Goal: Task Accomplishment & Management: Use online tool/utility

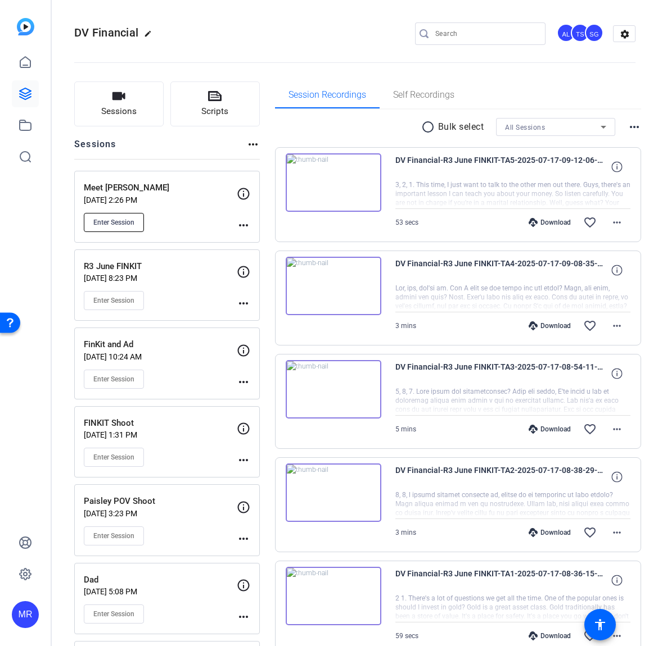
click at [109, 218] on span "Enter Session" at bounding box center [113, 222] width 41 height 9
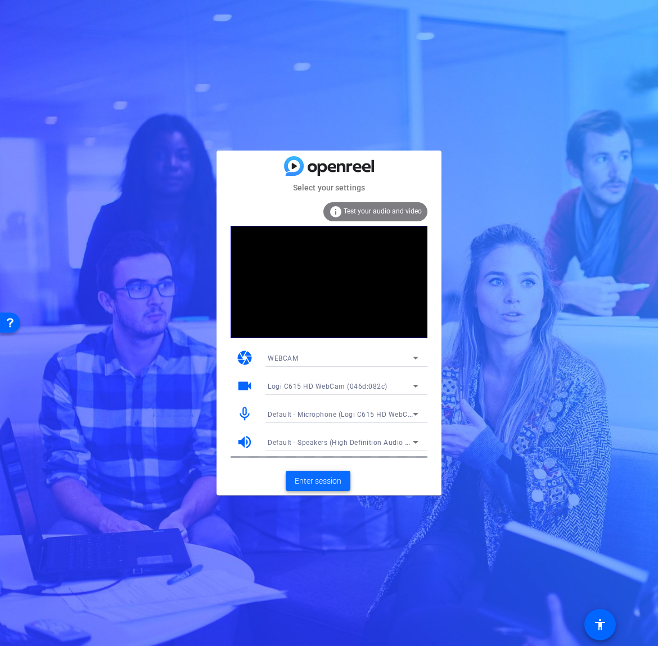
click at [307, 484] on span "Enter session" at bounding box center [318, 481] width 47 height 12
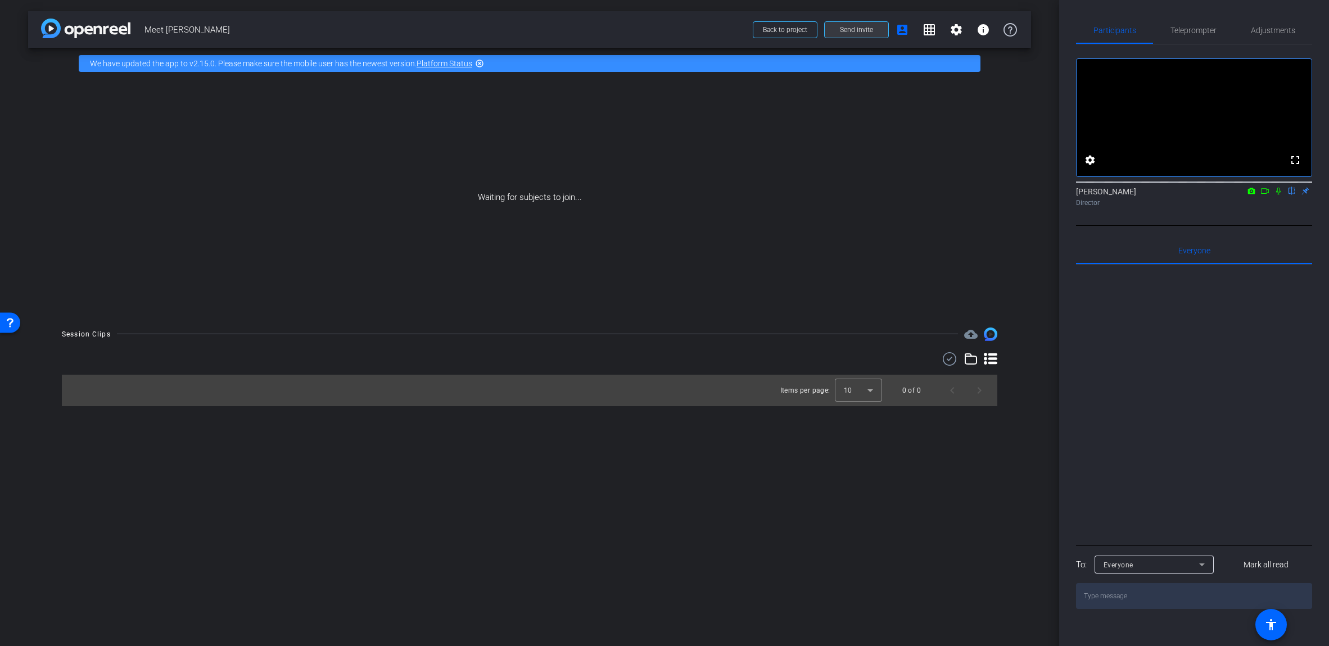
click at [657, 32] on span "Send invite" at bounding box center [856, 29] width 33 height 9
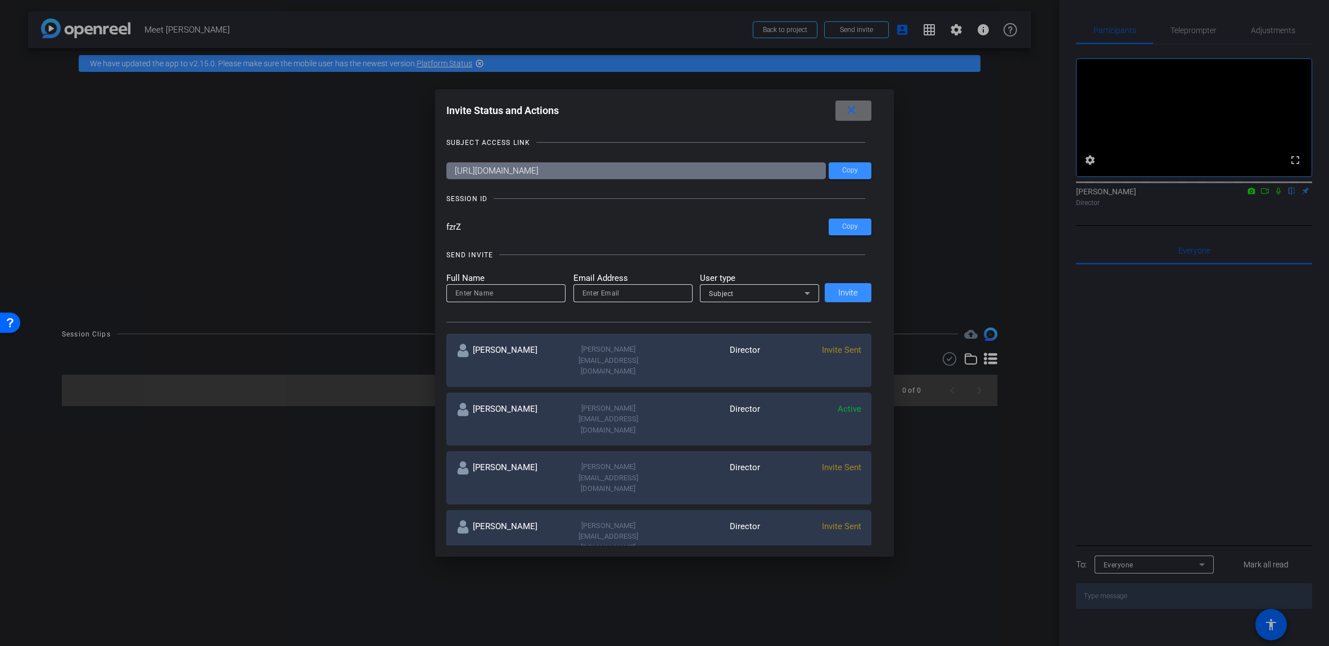
click at [657, 110] on mat-icon "close" at bounding box center [851, 110] width 14 height 14
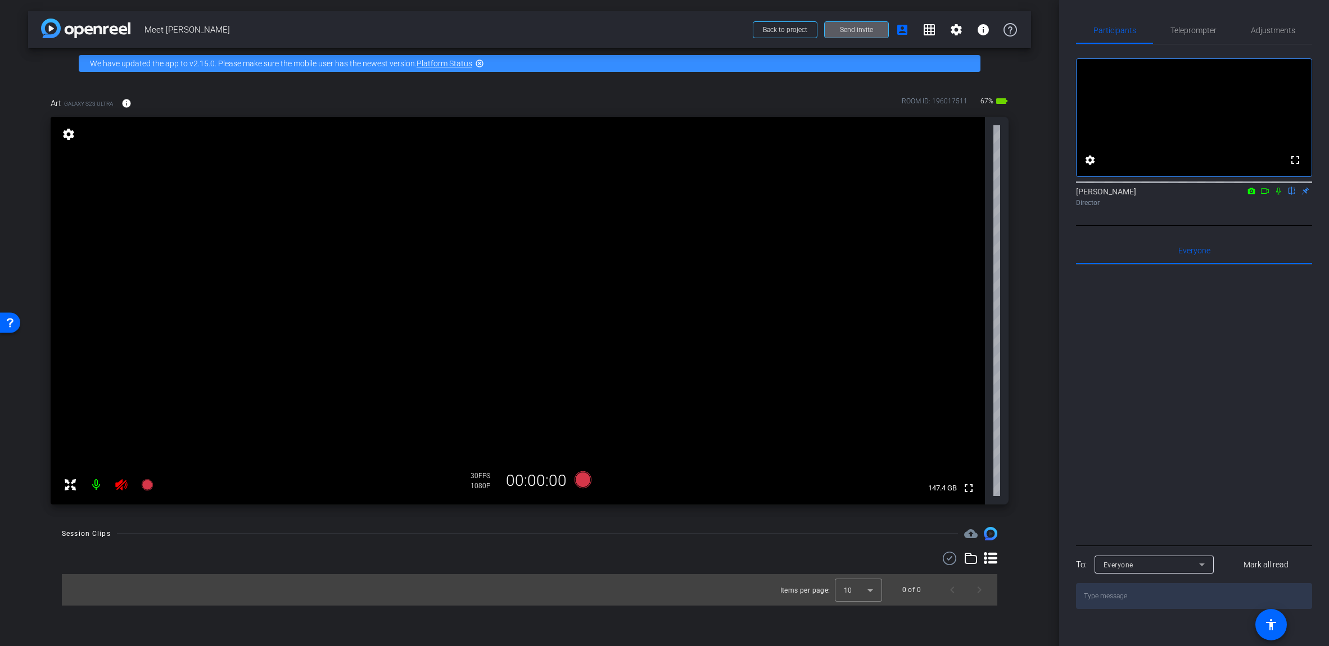
click at [115, 482] on icon at bounding box center [121, 484] width 13 height 13
click at [657, 35] on span "Adjustments" at bounding box center [1273, 30] width 44 height 27
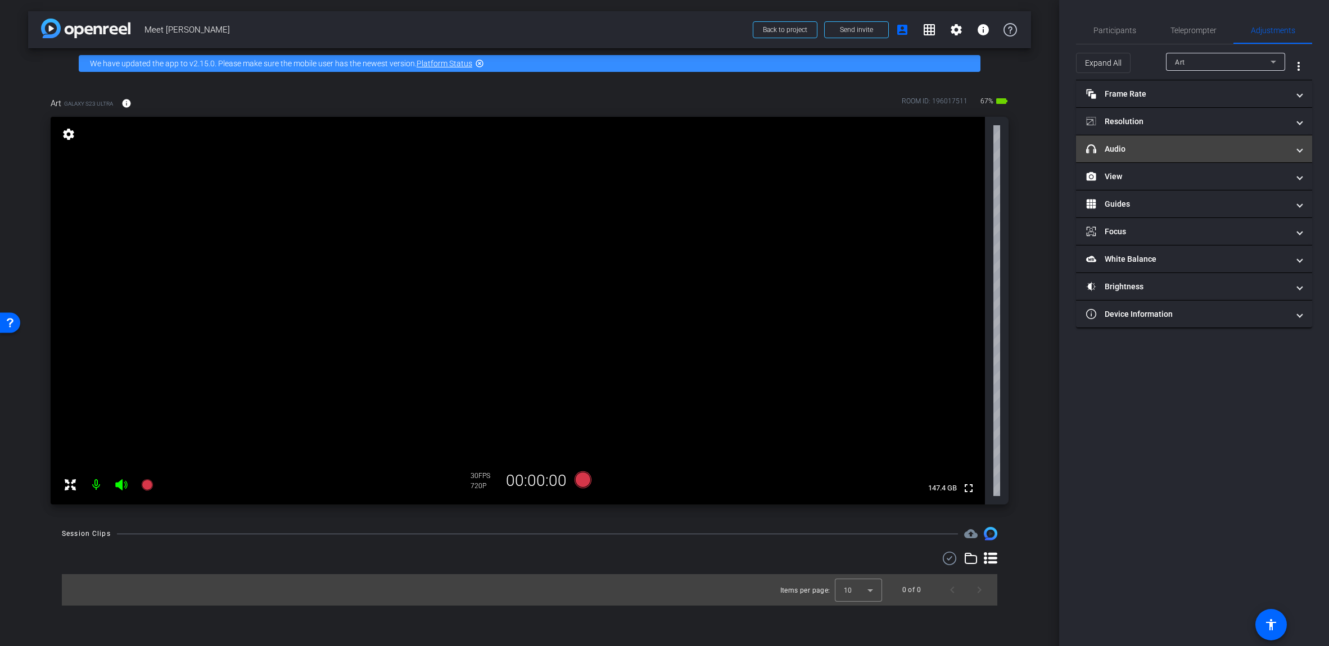
click at [657, 156] on mat-expansion-panel-header "headphone icon Audio" at bounding box center [1194, 148] width 236 height 27
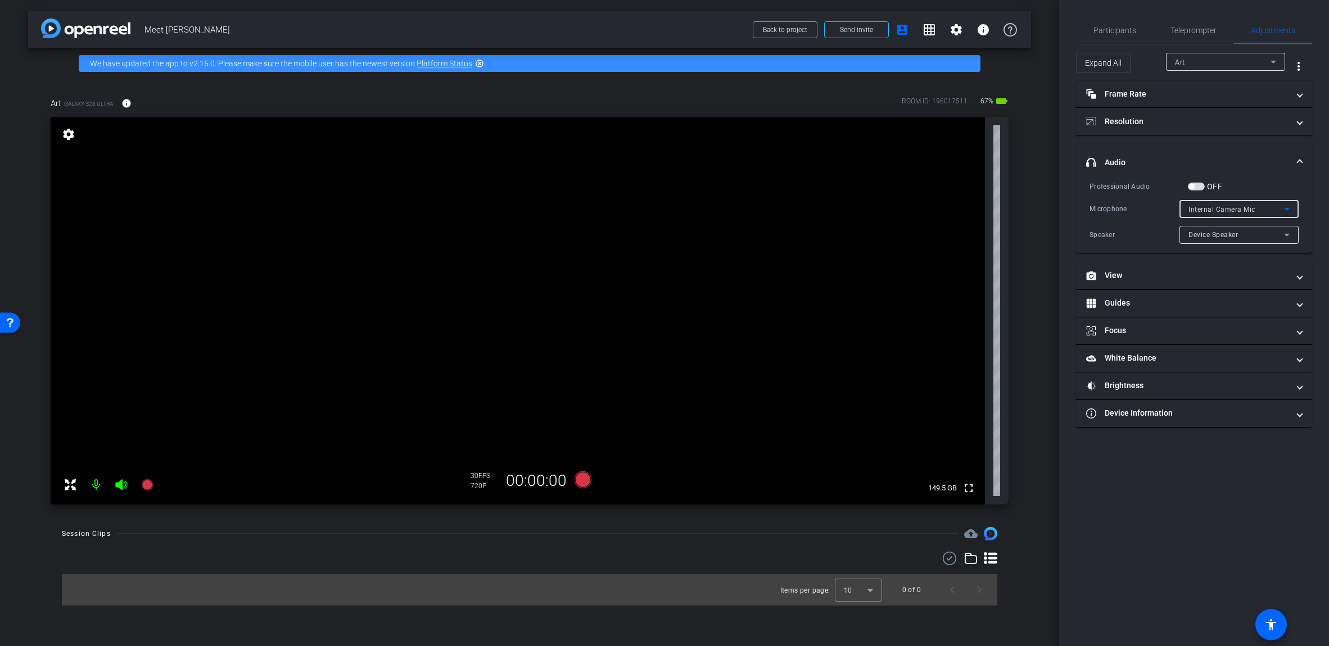
click at [657, 207] on span "Internal Camera Mic" at bounding box center [1221, 210] width 67 height 8
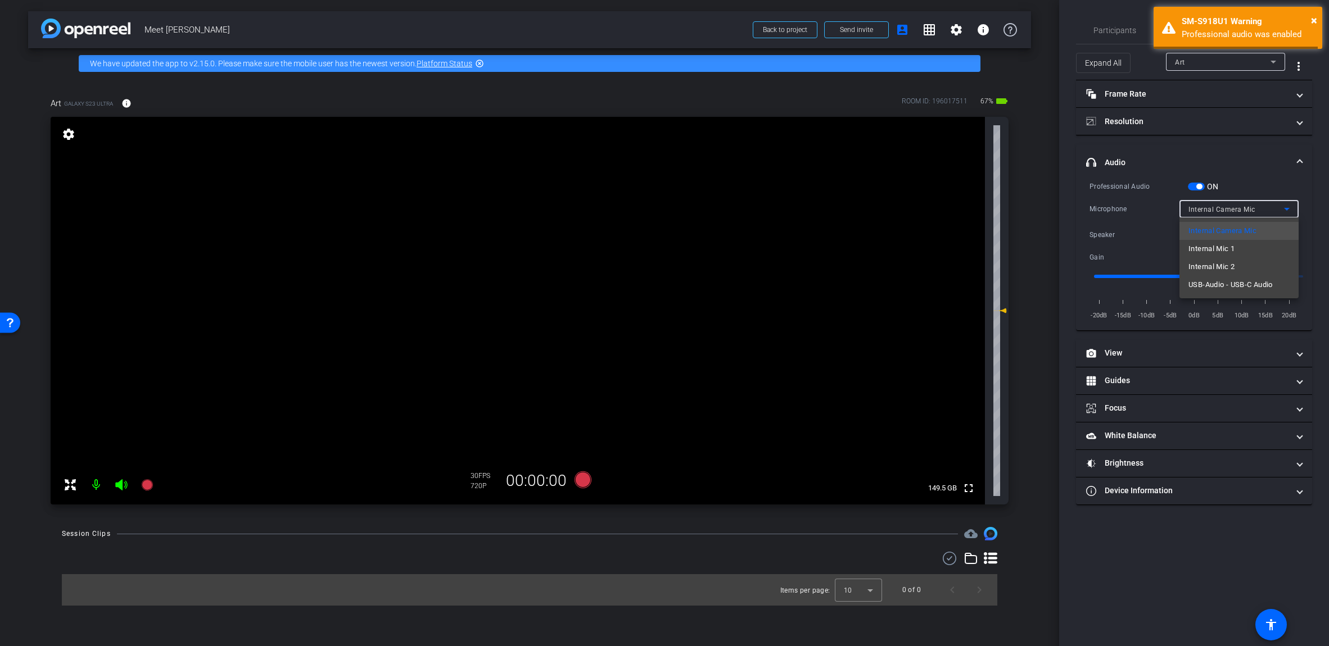
click at [657, 167] on div at bounding box center [664, 323] width 1329 height 646
click at [657, 210] on span "USB-Audio - USB-C Audio" at bounding box center [1229, 210] width 82 height 8
click at [657, 291] on span "USB-Audio - USB-C Audio" at bounding box center [1230, 284] width 84 height 13
click at [657, 184] on span "button" at bounding box center [1196, 187] width 17 height 8
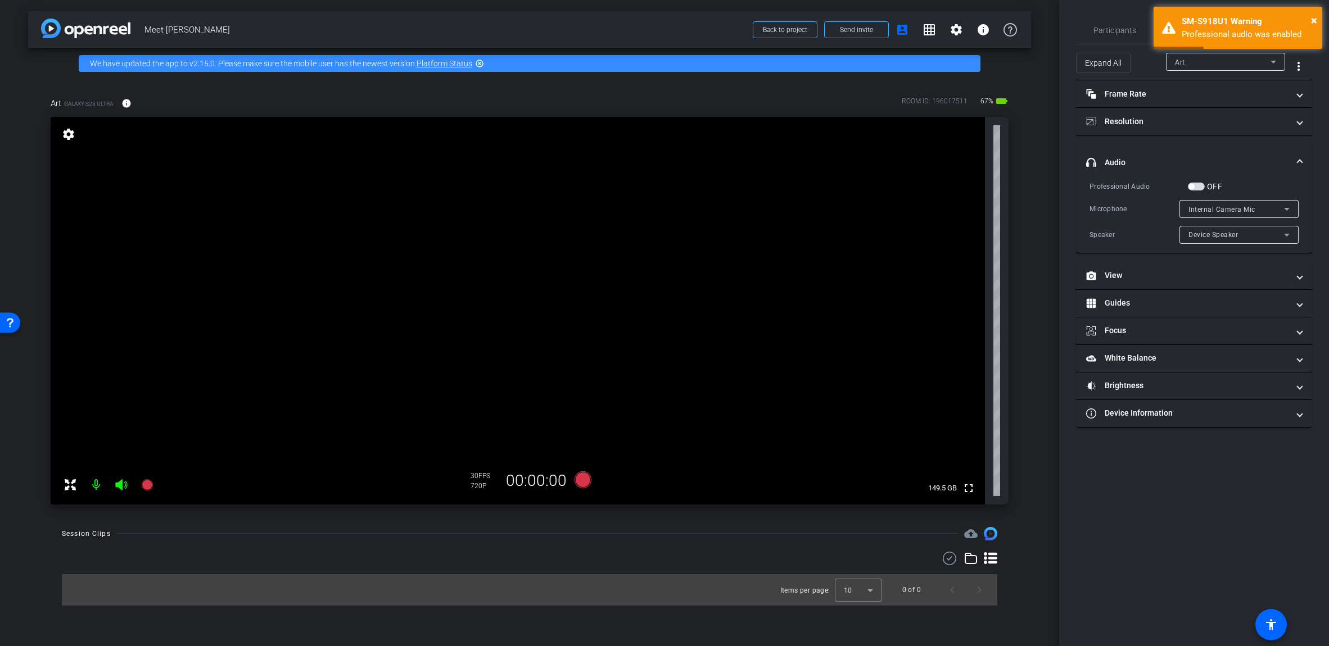
click at [657, 187] on span "button" at bounding box center [1191, 187] width 6 height 6
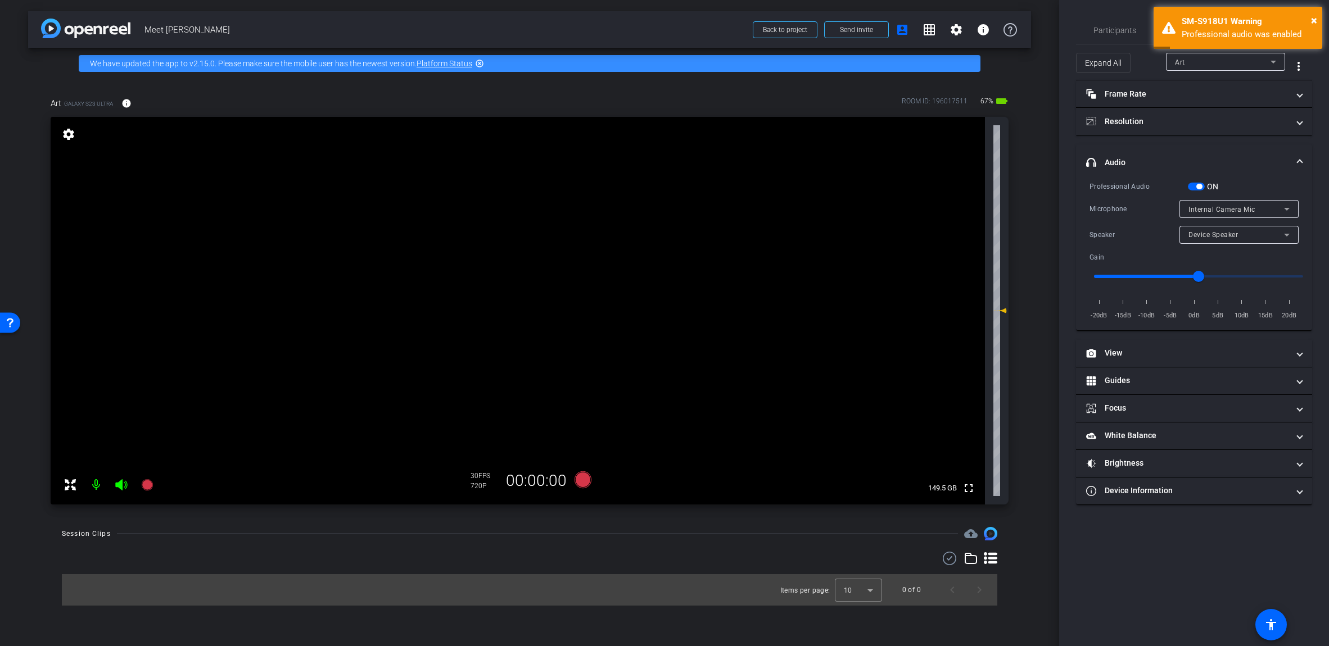
click at [657, 206] on span "Internal Camera Mic" at bounding box center [1221, 210] width 67 height 8
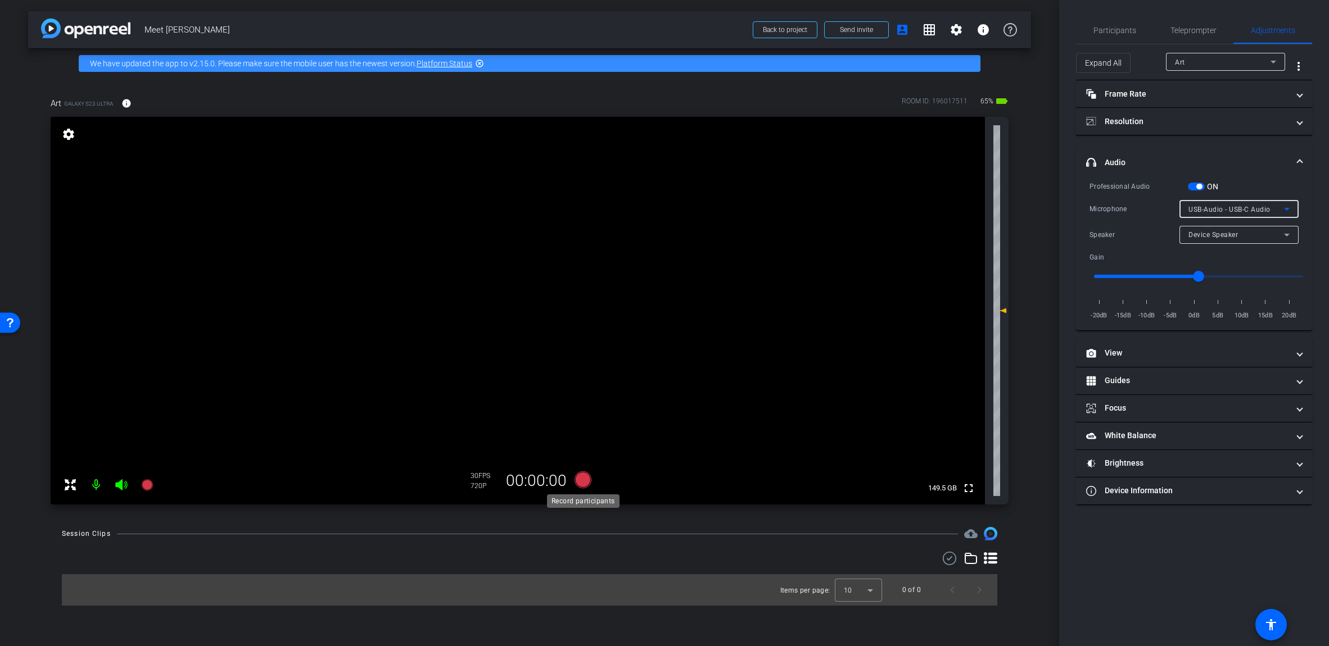
click at [582, 480] on icon at bounding box center [582, 480] width 17 height 17
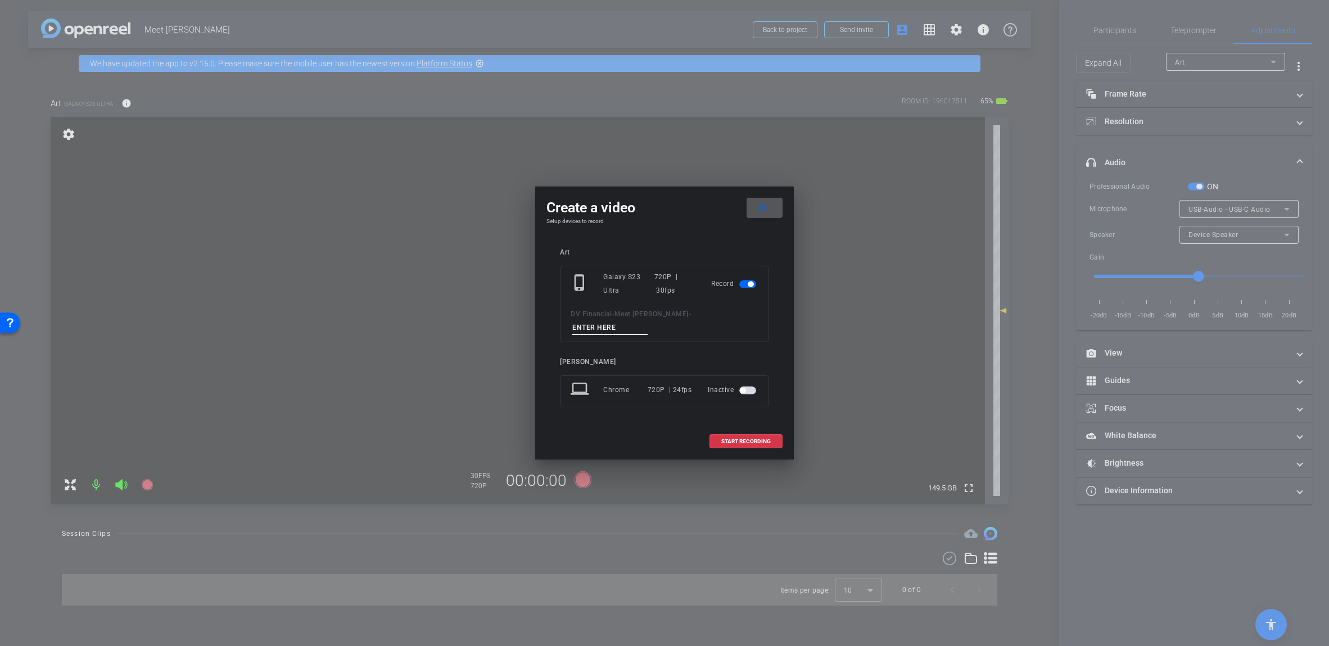
click at [657, 215] on mat-icon "close" at bounding box center [762, 208] width 14 height 14
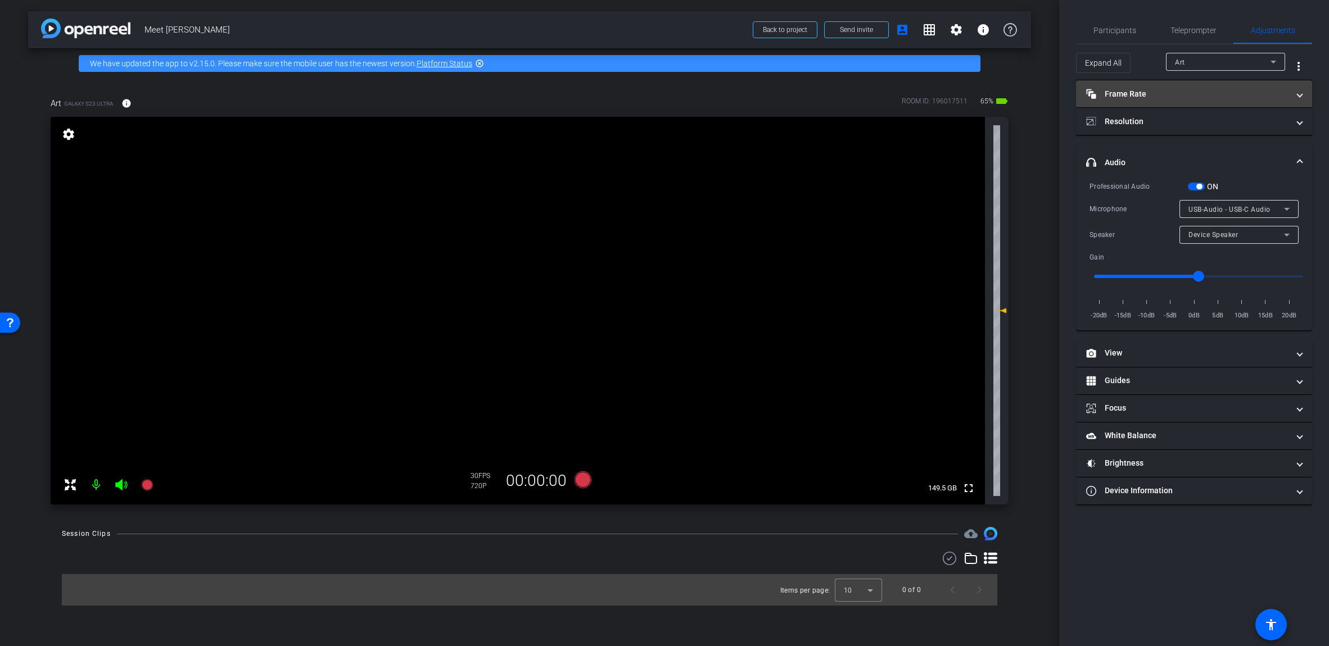
click at [657, 93] on mat-panel-title "Frame Rate Frame Rate" at bounding box center [1187, 94] width 202 height 12
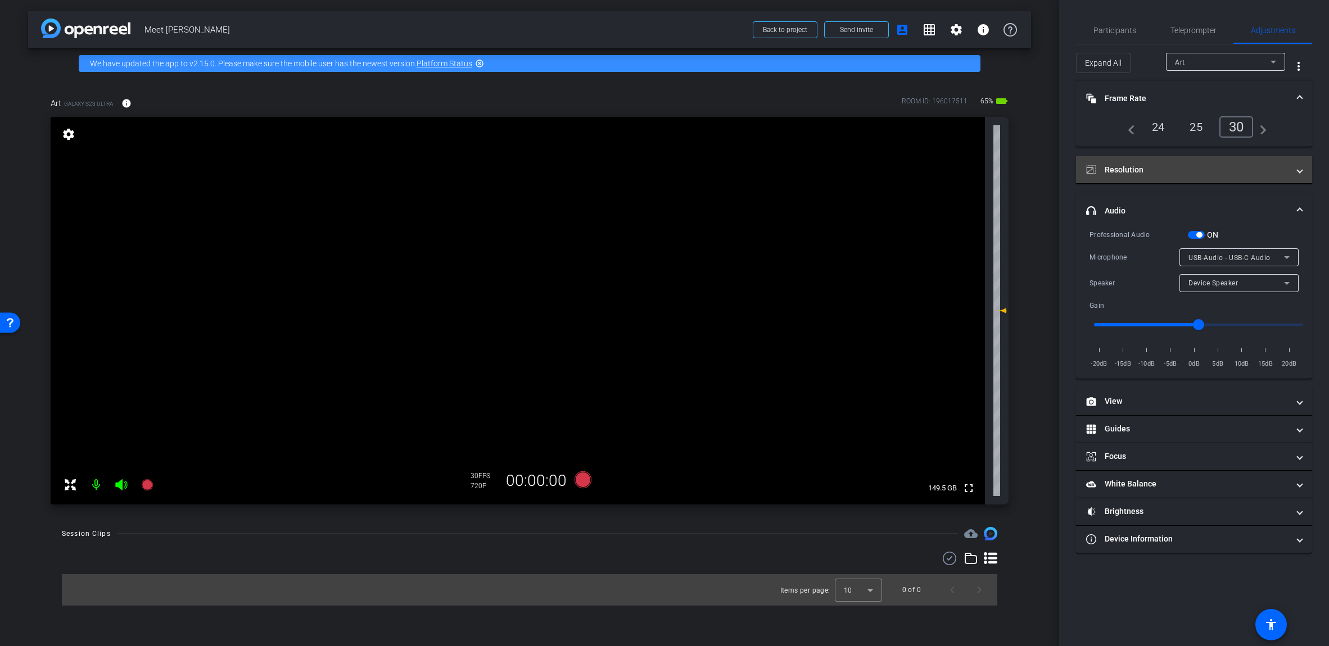
click at [657, 182] on mat-expansion-panel-header "Resolution" at bounding box center [1194, 169] width 236 height 27
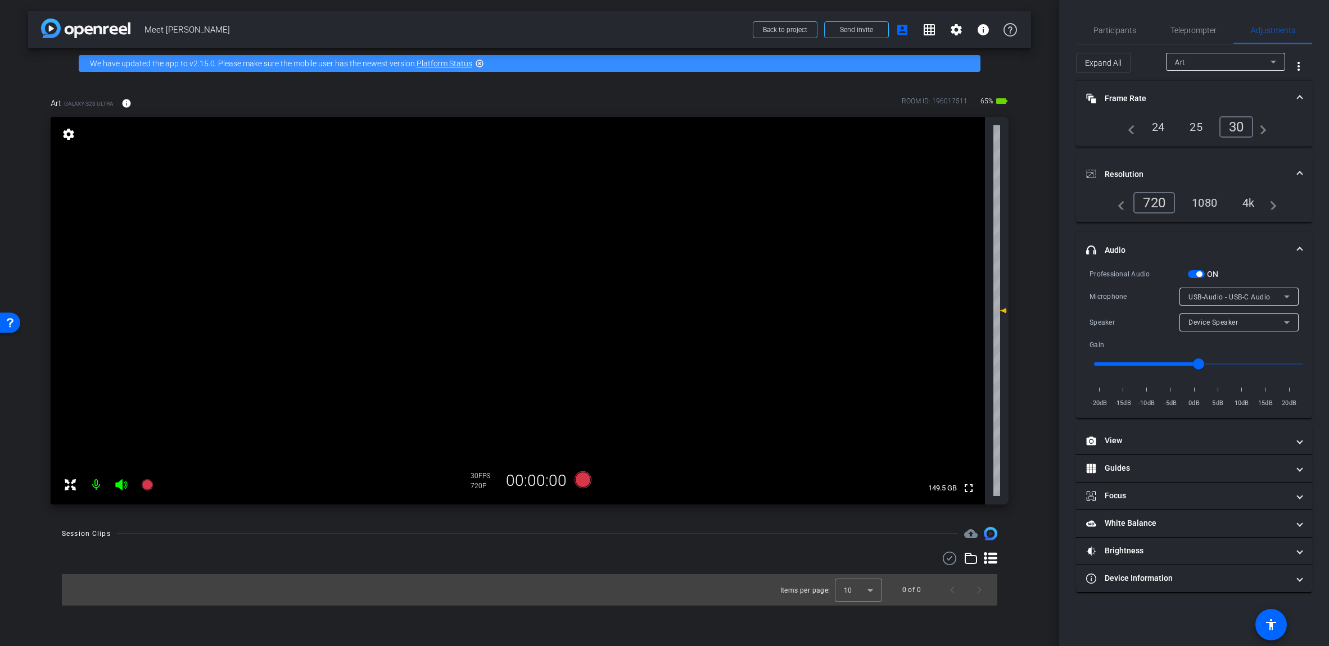
click at [657, 206] on div "1080" at bounding box center [1204, 202] width 42 height 19
click at [586, 482] on icon at bounding box center [582, 480] width 17 height 17
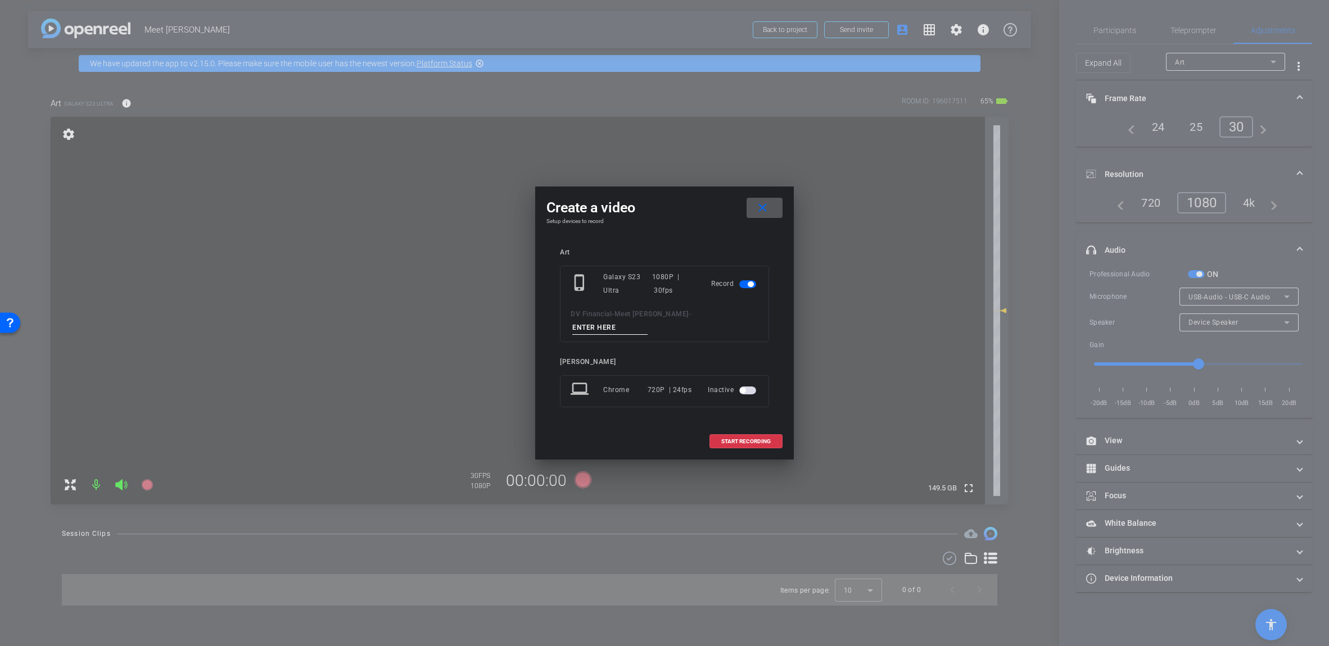
click at [647, 321] on input at bounding box center [609, 328] width 75 height 14
type input "Mic Test"
click at [657, 439] on span "START RECORDING" at bounding box center [745, 442] width 49 height 6
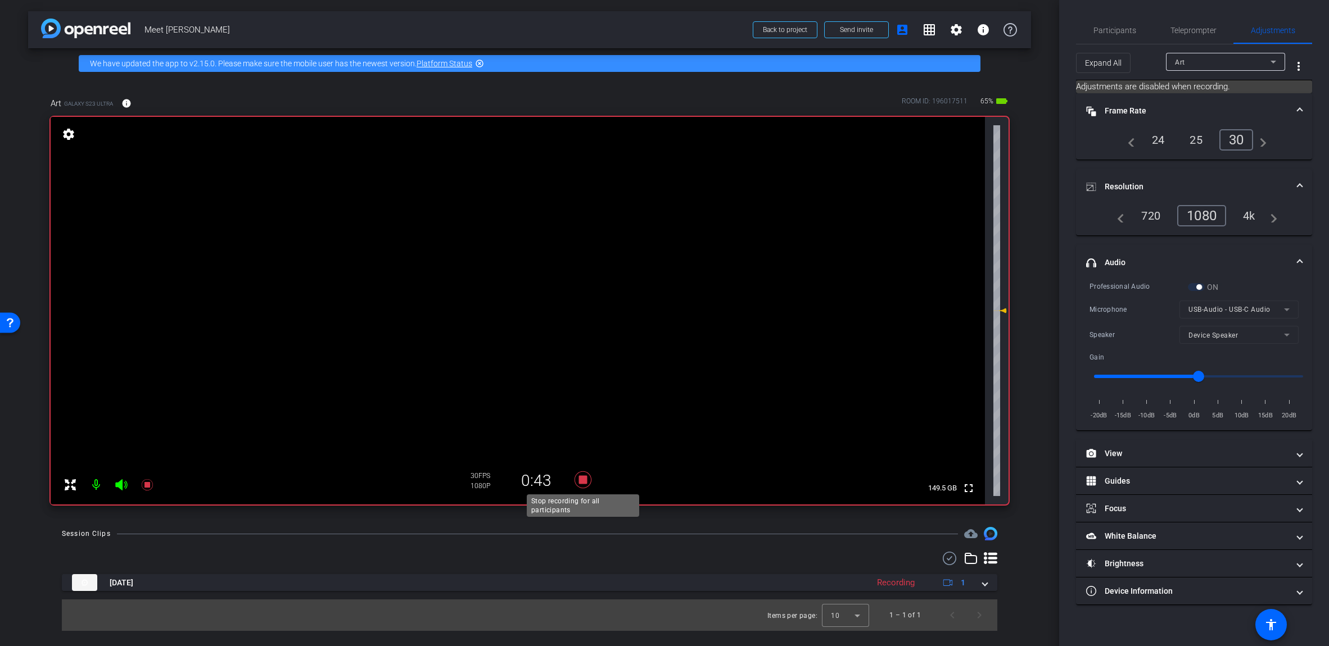
click at [584, 480] on icon at bounding box center [582, 480] width 17 height 17
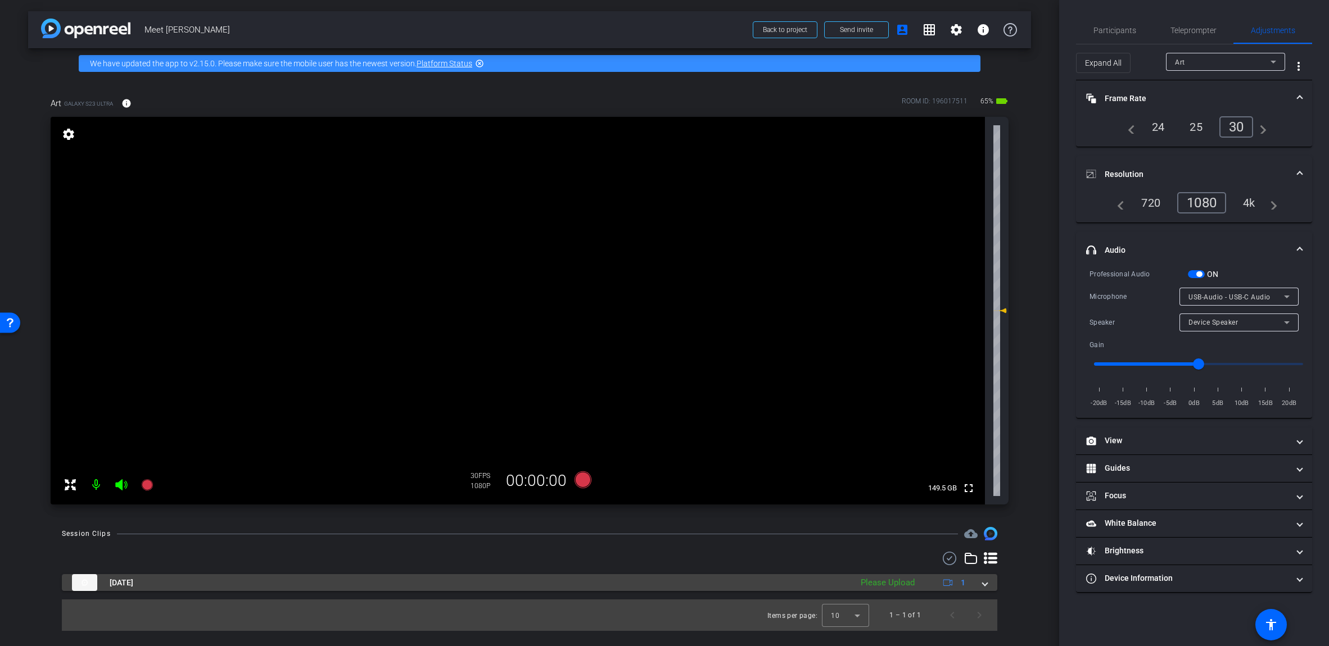
click at [657, 581] on span at bounding box center [984, 583] width 4 height 12
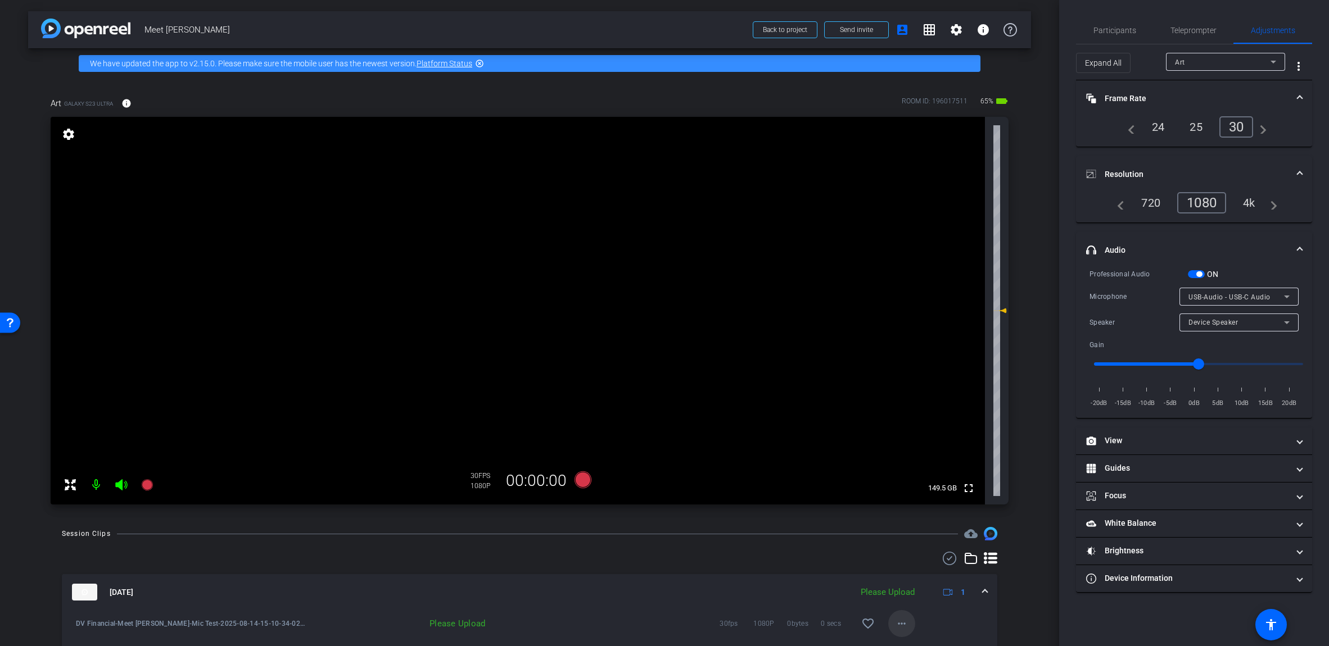
click at [657, 624] on mat-icon "more_horiz" at bounding box center [901, 623] width 13 height 13
click at [657, 574] on span "Upload" at bounding box center [914, 572] width 45 height 13
click at [657, 30] on span "Teleprompter" at bounding box center [1193, 30] width 46 height 8
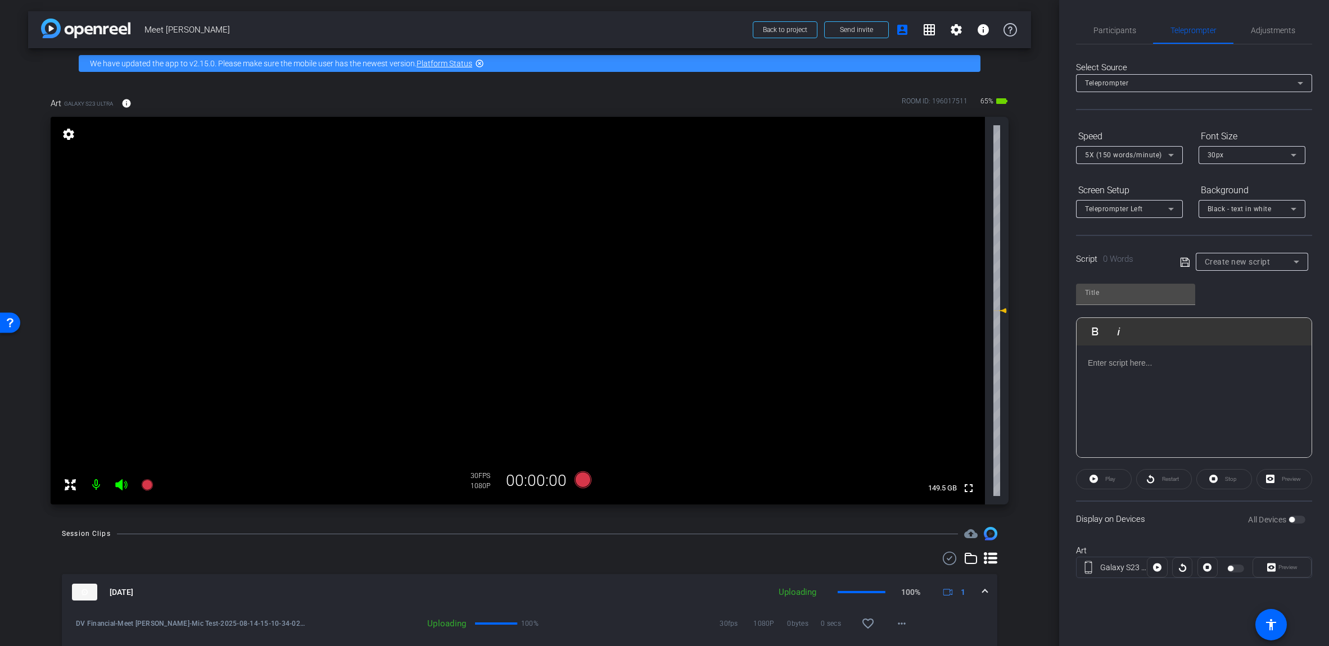
drag, startPoint x: 1229, startPoint y: 301, endPoint x: 1230, endPoint y: 289, distance: 11.4
click at [657, 297] on div "Play Play from this location Play Selected Play and display the selected text o…" at bounding box center [1194, 366] width 236 height 183
click at [657, 259] on span "Create new script" at bounding box center [1237, 261] width 66 height 9
click at [657, 301] on span "Meet [PERSON_NAME]" at bounding box center [1242, 302] width 76 height 13
type input "Meet [PERSON_NAME]"
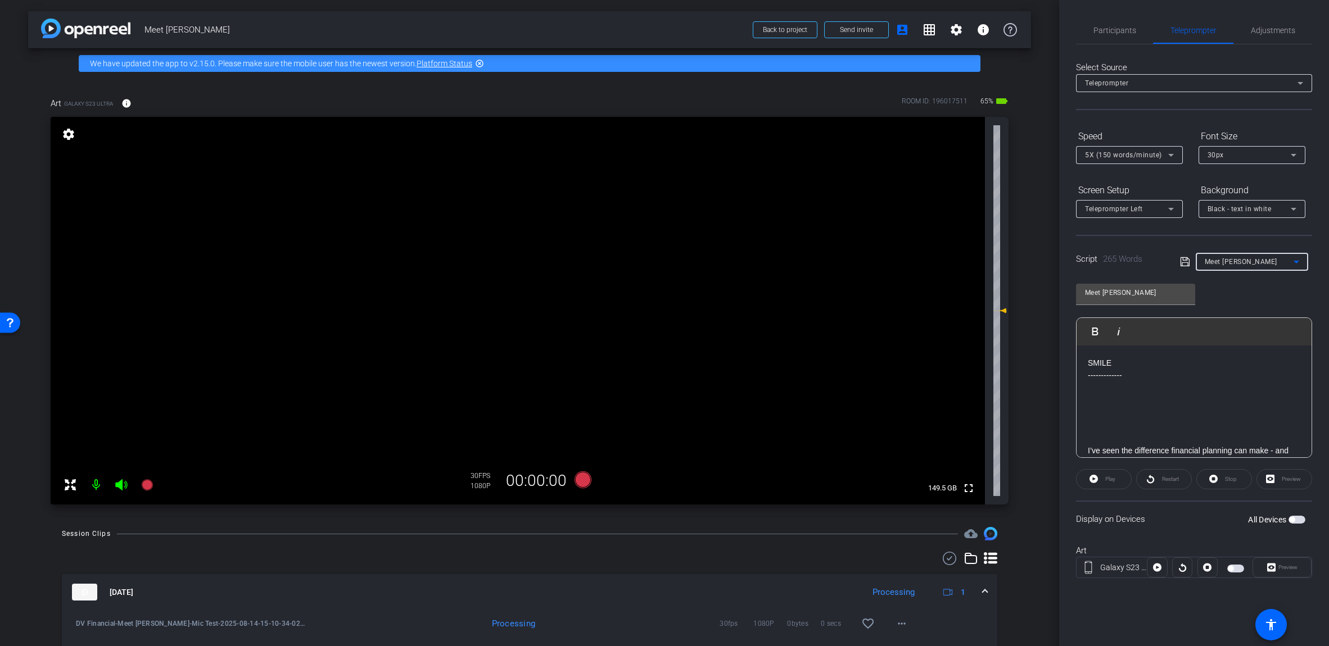
click at [657, 520] on span "button" at bounding box center [1292, 520] width 6 height 6
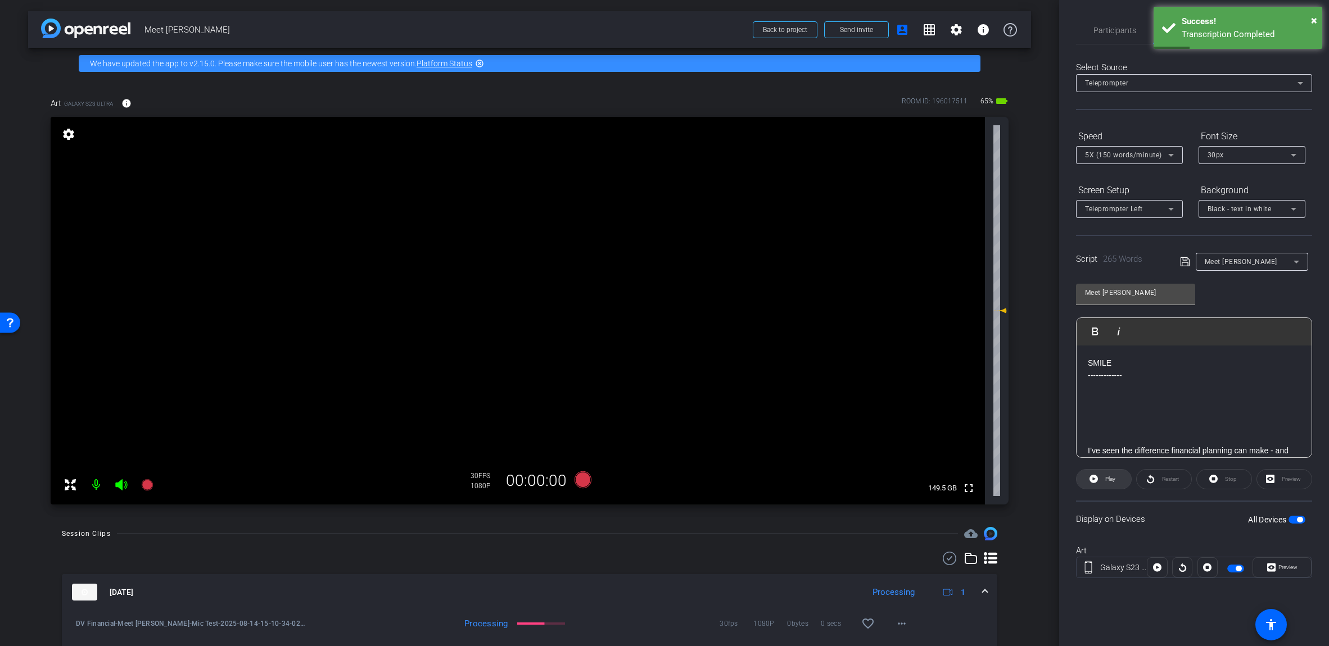
click at [657, 482] on button "Play" at bounding box center [1104, 479] width 56 height 20
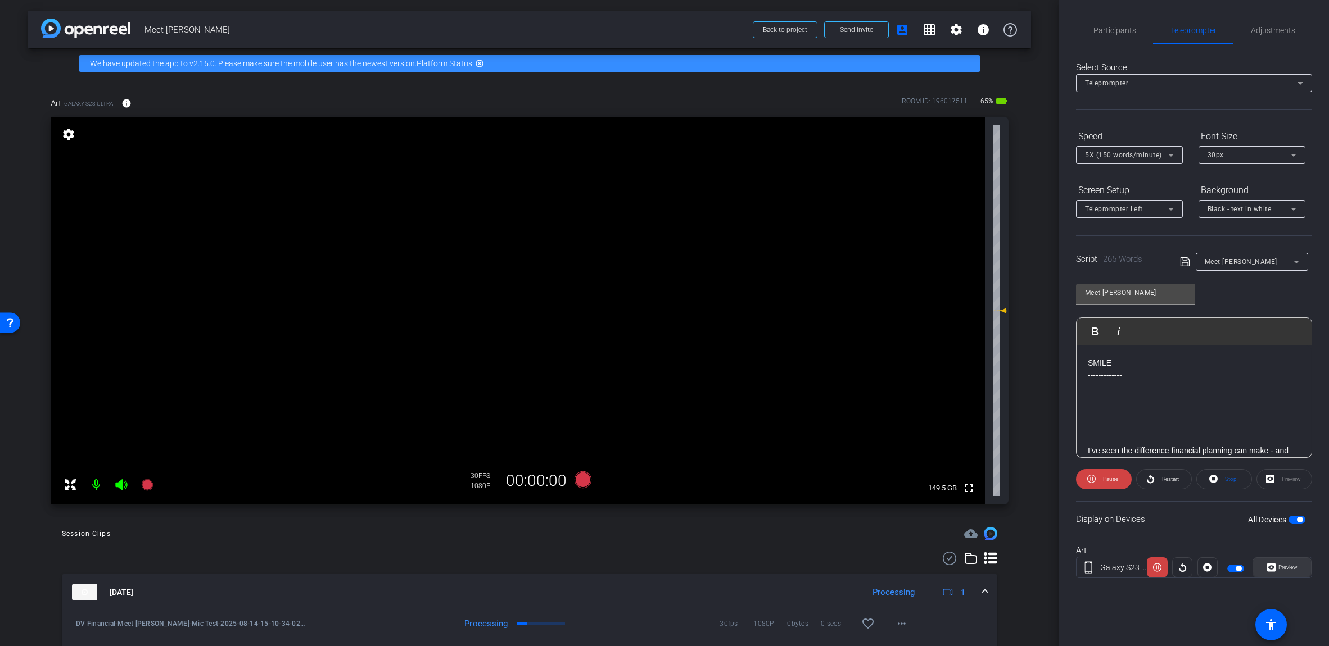
click at [657, 570] on span at bounding box center [1282, 567] width 58 height 27
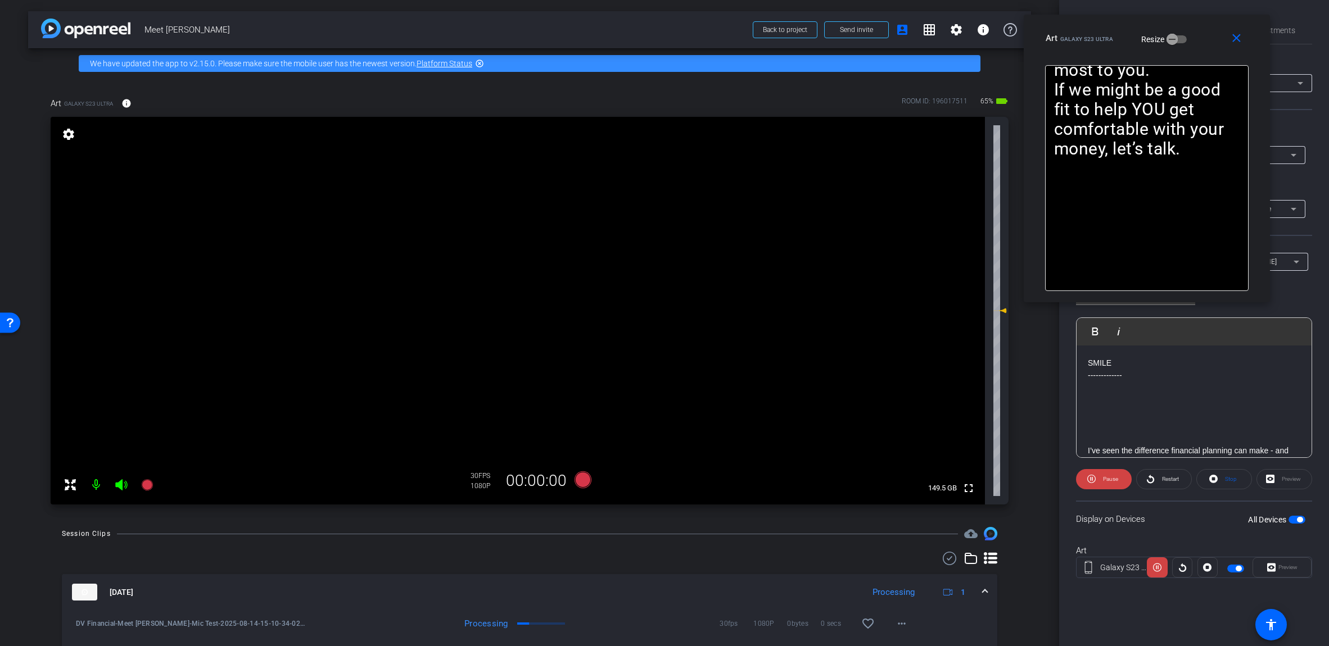
drag, startPoint x: 719, startPoint y: 195, endPoint x: 1202, endPoint y: 30, distance: 509.6
click at [657, 30] on div "Art Galaxy S23 Ultra Resize" at bounding box center [1150, 38] width 211 height 20
click at [657, 479] on span "Pause" at bounding box center [1110, 479] width 15 height 6
click at [657, 479] on span "Play" at bounding box center [1110, 479] width 10 height 6
click at [657, 480] on span "Pause" at bounding box center [1110, 479] width 15 height 6
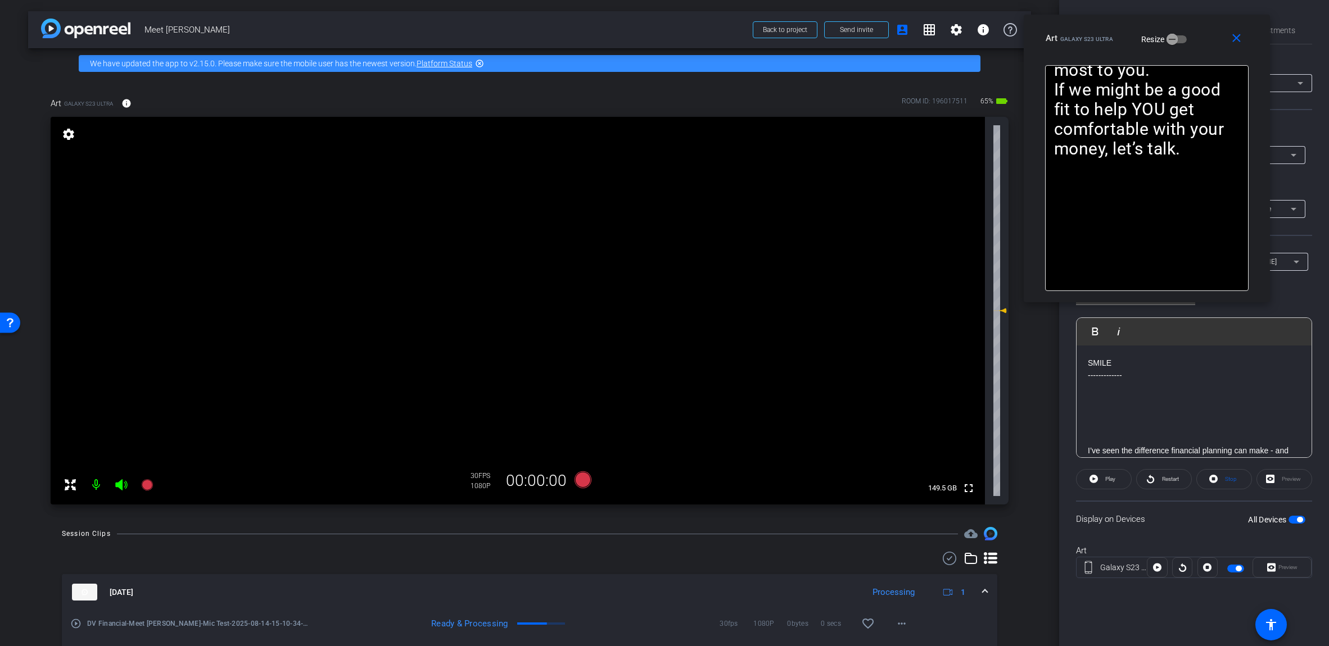
click at [657, 479] on span "Play" at bounding box center [1108, 480] width 13 height 16
click at [657, 479] on span "Pause" at bounding box center [1110, 479] width 15 height 6
click at [657, 474] on span "Restart" at bounding box center [1169, 480] width 20 height 16
click at [657, 481] on span at bounding box center [1104, 479] width 56 height 27
click at [657, 481] on icon at bounding box center [1093, 479] width 8 height 14
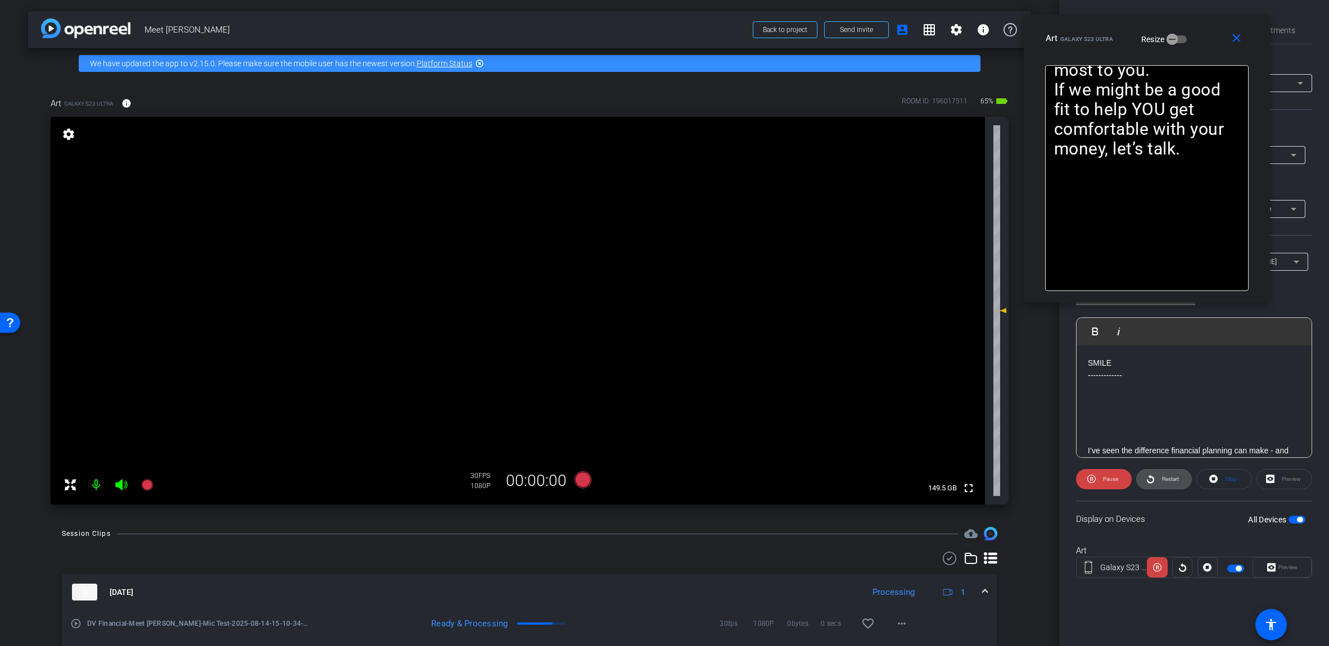
click at [657, 484] on span "Restart" at bounding box center [1169, 480] width 20 height 16
click at [657, 485] on span at bounding box center [1104, 479] width 56 height 27
click at [657, 594] on span at bounding box center [984, 593] width 4 height 12
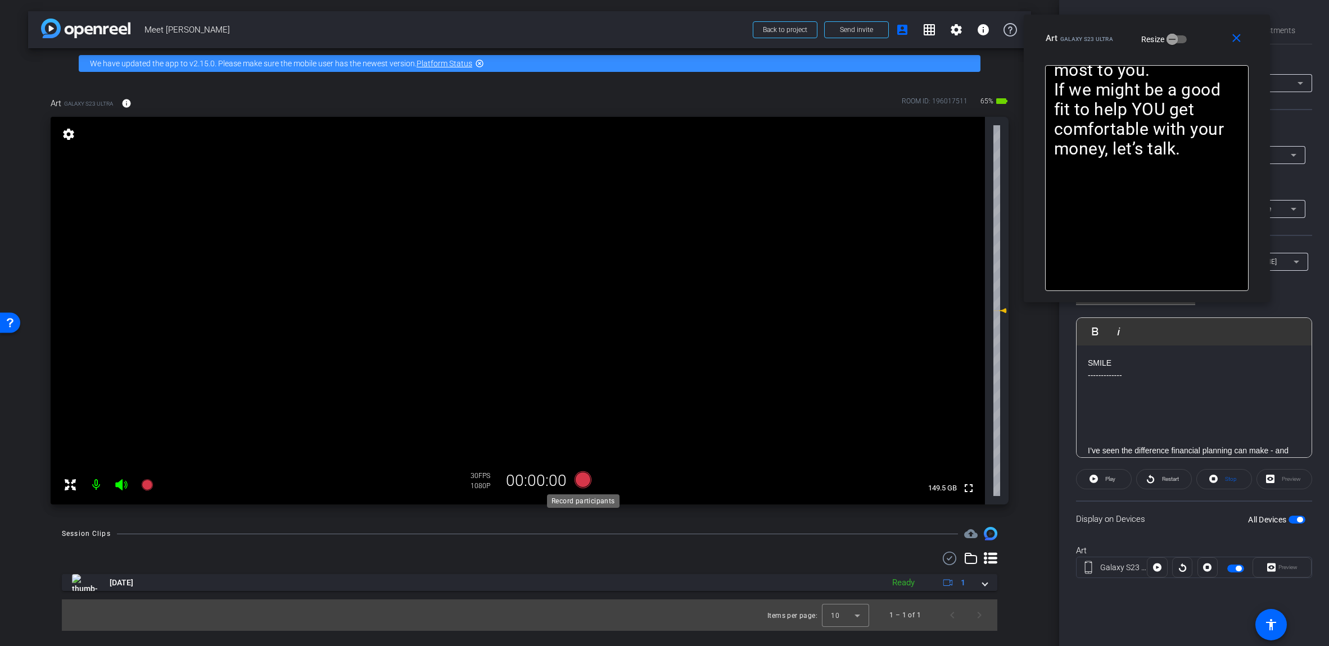
click at [581, 479] on icon at bounding box center [582, 480] width 17 height 17
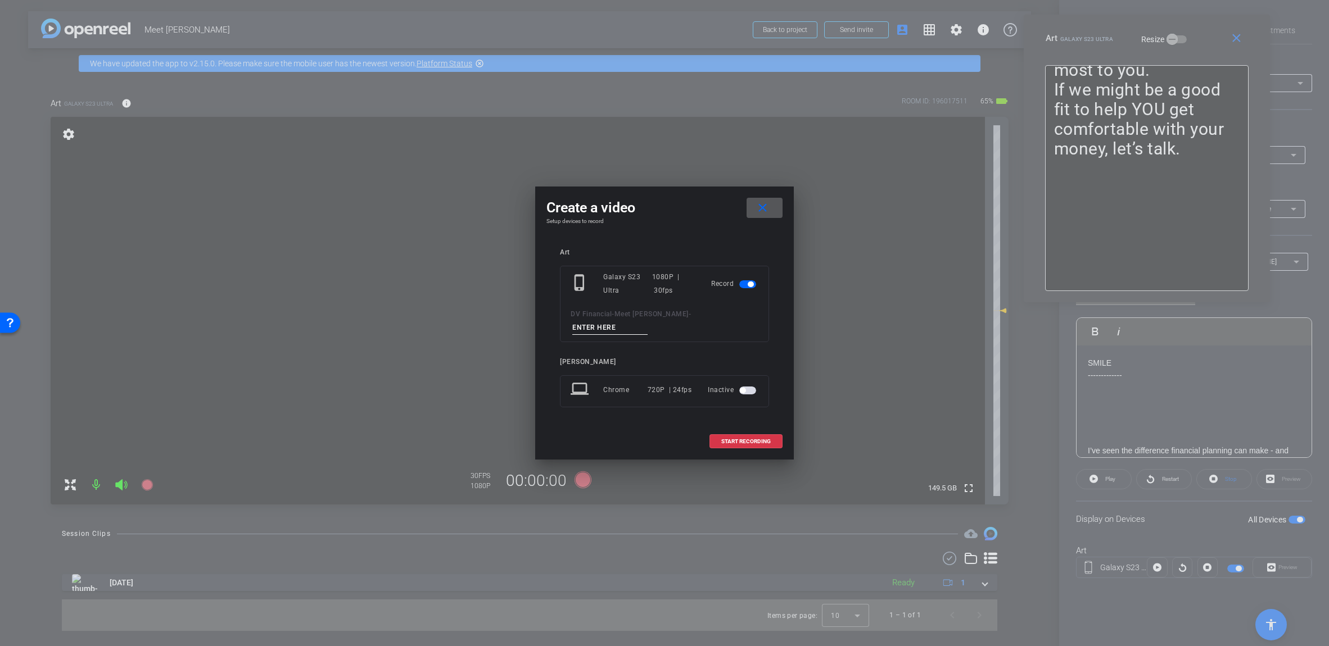
click at [647, 324] on input at bounding box center [609, 328] width 75 height 14
click at [647, 327] on input "Tk_1_Grayeson" at bounding box center [609, 328] width 75 height 14
type input "Tk_1_Grayeson"
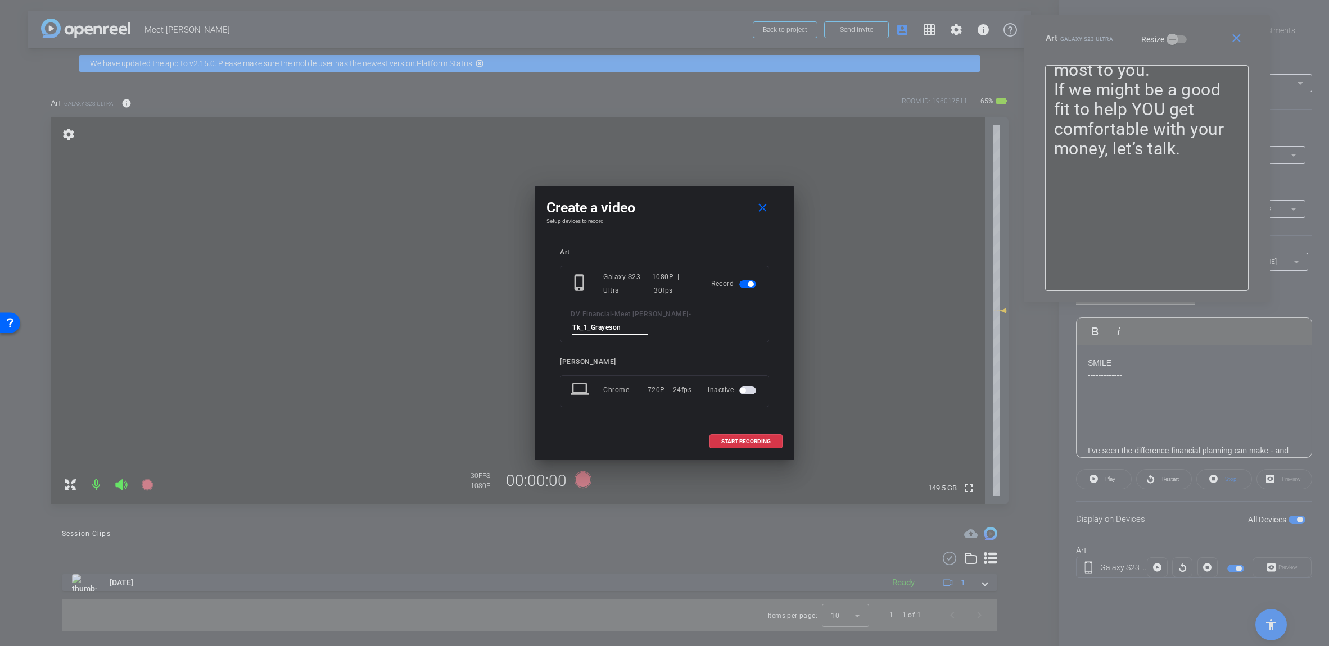
click at [657, 351] on div "Art phone_iphone Galaxy S23 Ultra 1080P | 30fps Record DV Financial - Meet [PER…" at bounding box center [664, 335] width 209 height 175
click at [657, 439] on span "START RECORDING" at bounding box center [745, 442] width 49 height 6
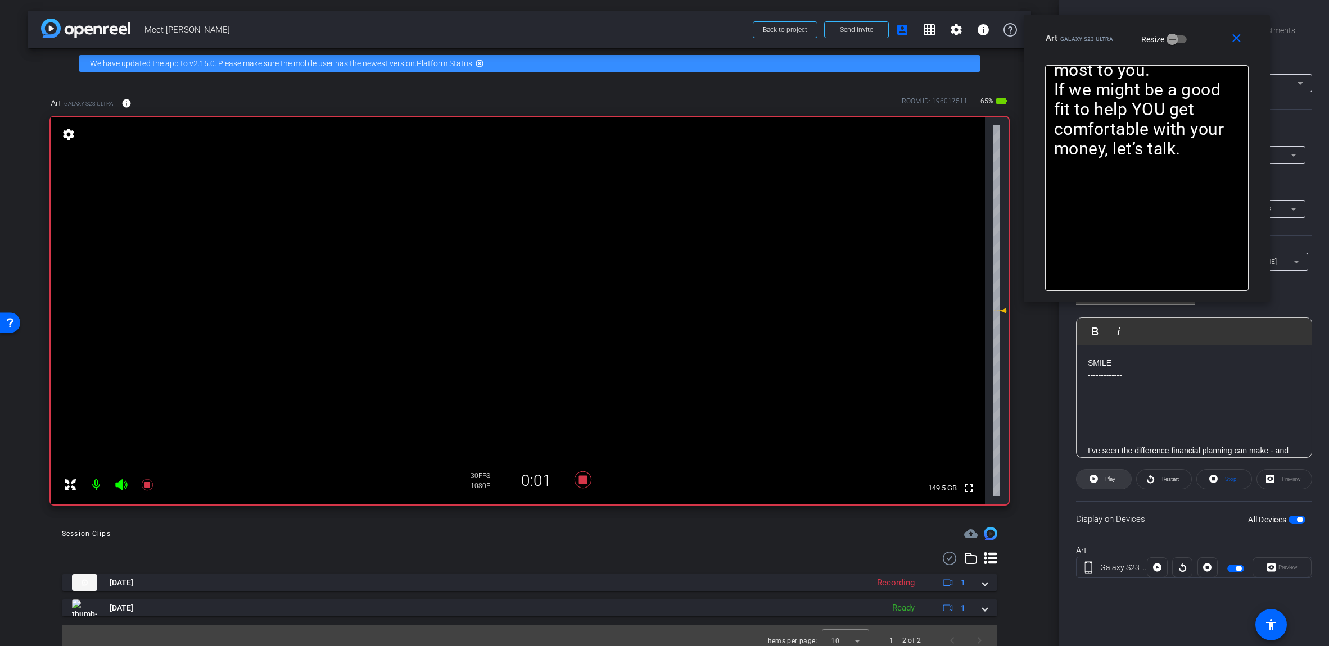
click at [657, 480] on icon at bounding box center [1093, 479] width 8 height 8
click at [657, 478] on icon at bounding box center [1091, 479] width 8 height 14
click at [581, 477] on icon at bounding box center [582, 480] width 17 height 17
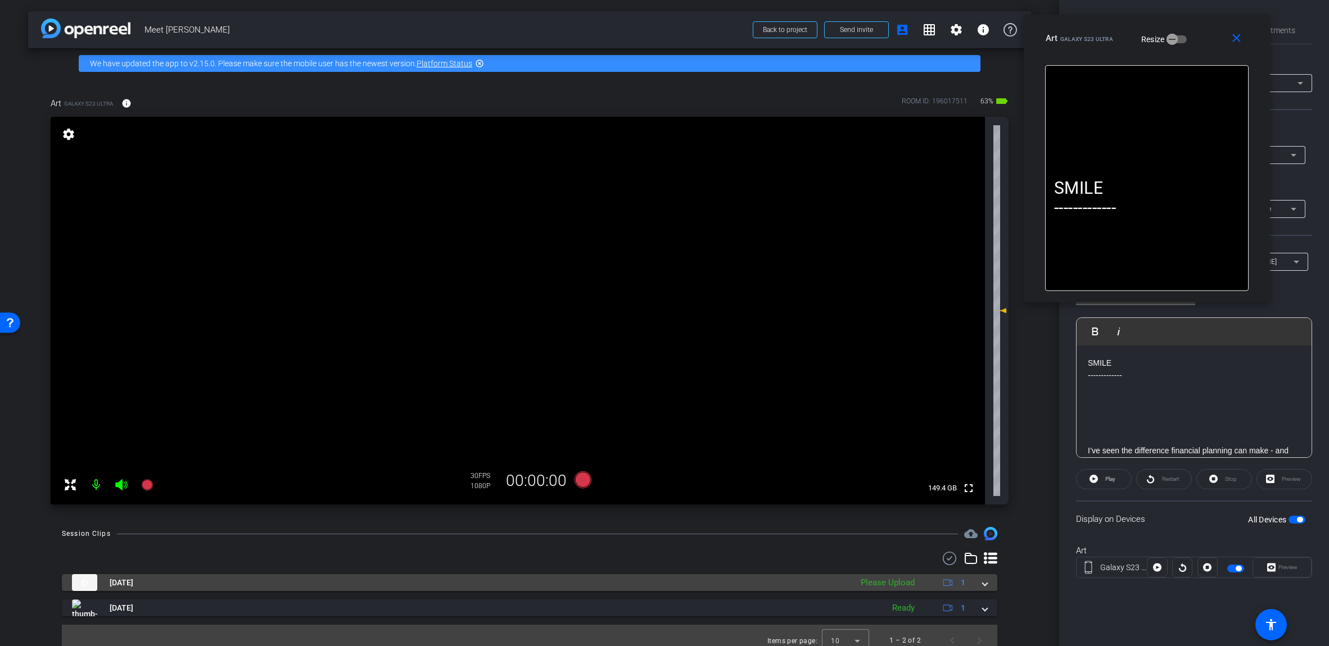
click at [657, 582] on span at bounding box center [984, 583] width 4 height 12
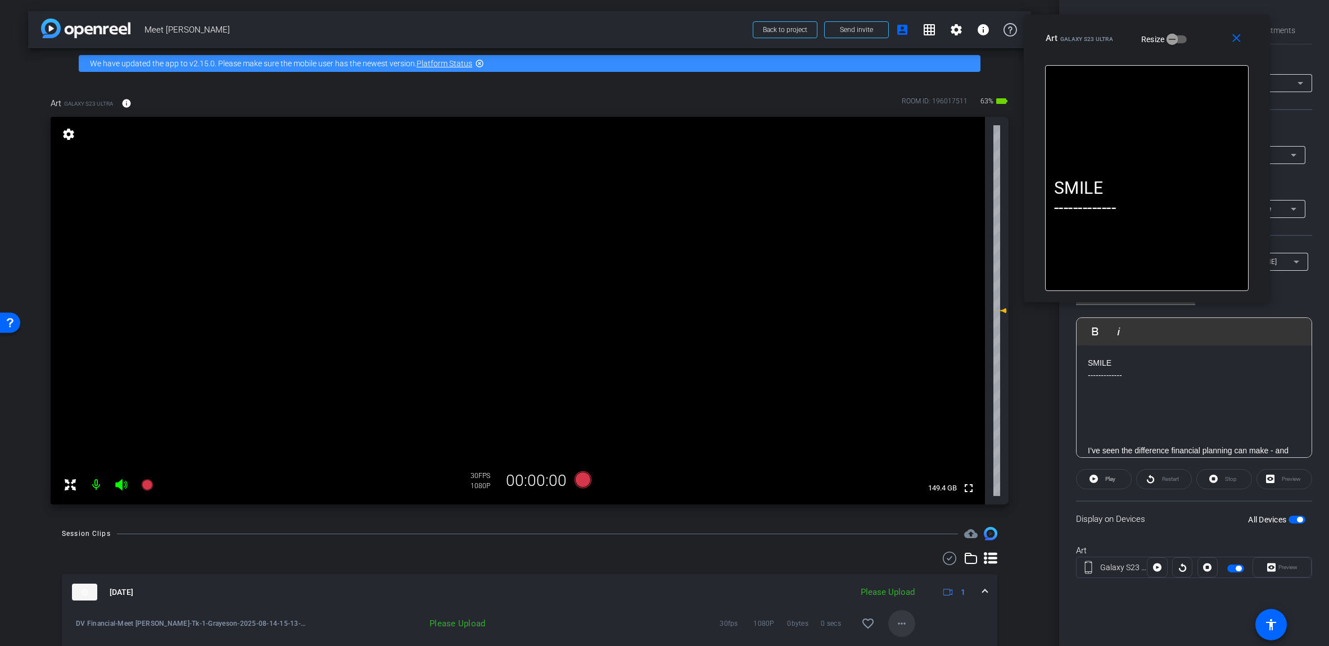
click at [657, 622] on mat-icon "more_horiz" at bounding box center [901, 623] width 13 height 13
click at [657, 566] on span "Upload" at bounding box center [914, 572] width 45 height 13
click at [657, 588] on span at bounding box center [984, 593] width 4 height 12
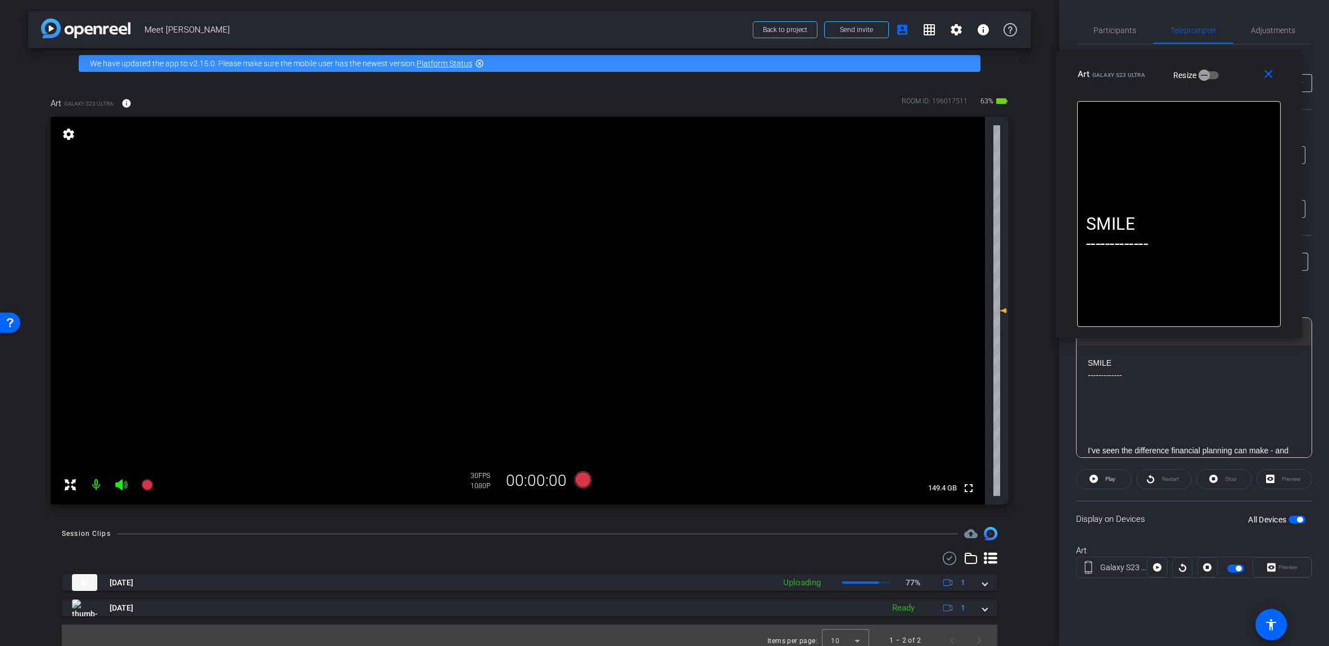
drag, startPoint x: 1130, startPoint y: 24, endPoint x: 1162, endPoint y: 58, distance: 47.3
click at [657, 58] on div "close Art Galaxy S23 Ultra Resize" at bounding box center [1178, 76] width 246 height 51
click at [657, 75] on mat-icon "close" at bounding box center [1268, 73] width 14 height 14
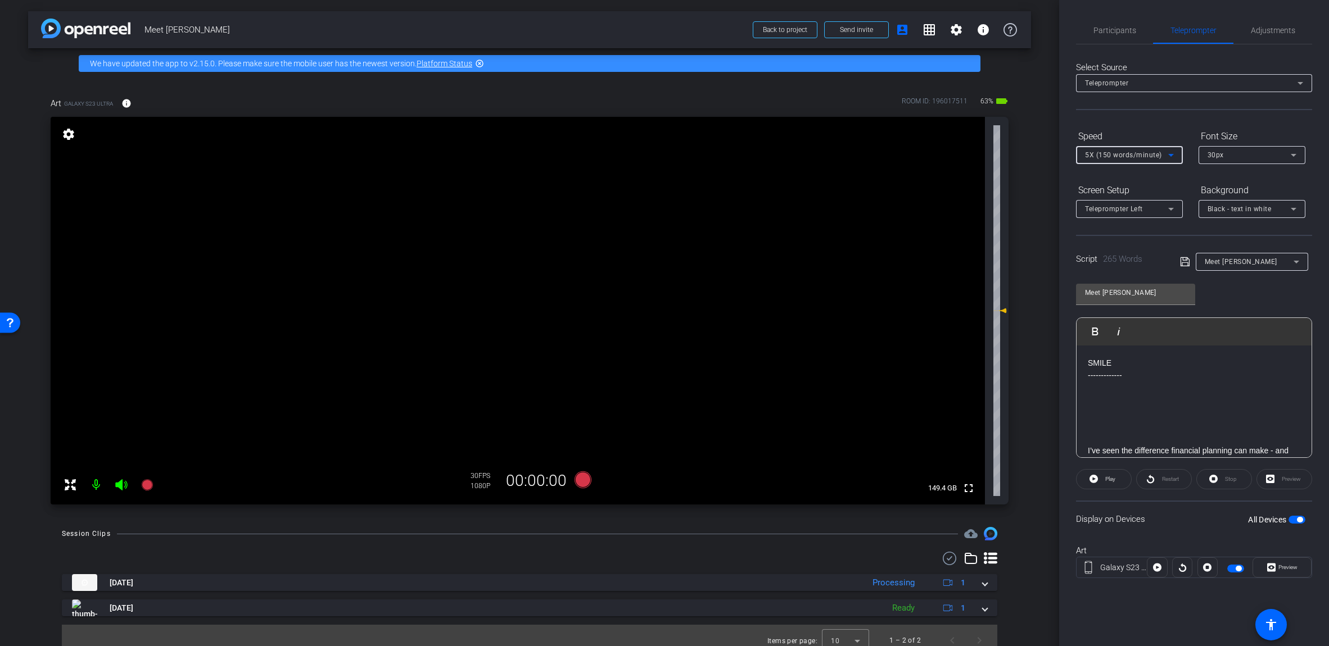
click at [657, 152] on span "5X (150 words/minute)" at bounding box center [1123, 155] width 77 height 8
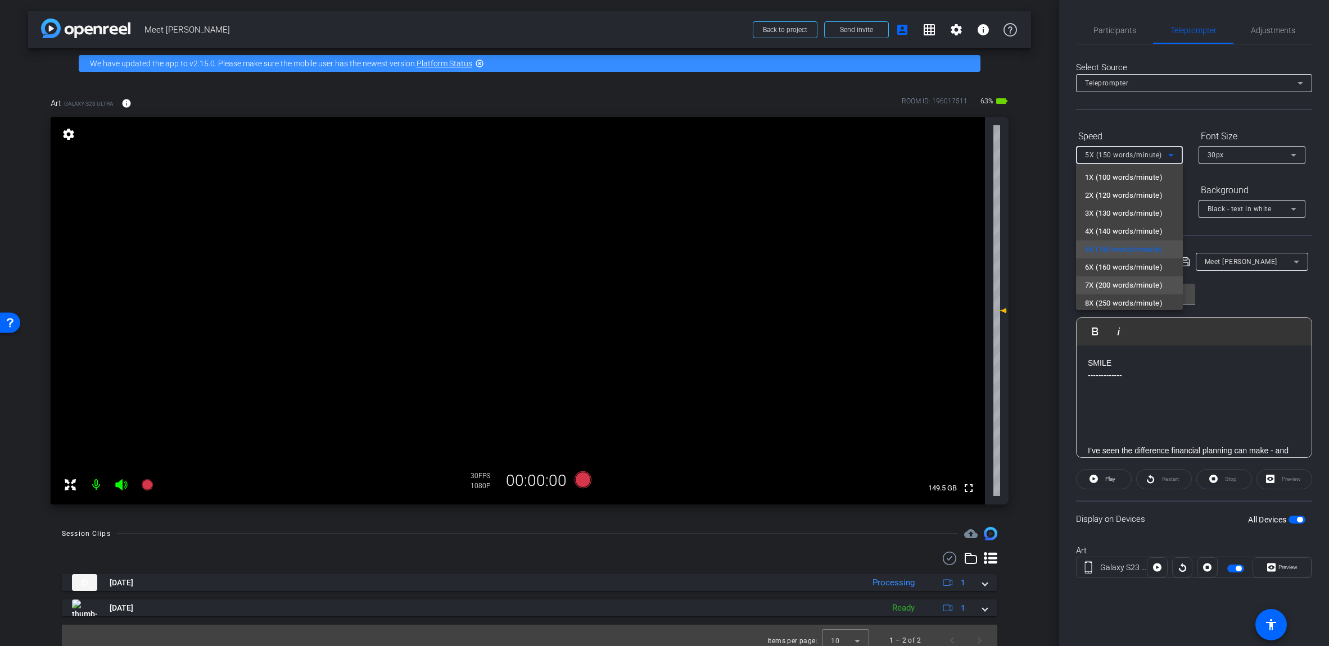
click at [657, 290] on span "7X (200 words/minute)" at bounding box center [1124, 285] width 78 height 13
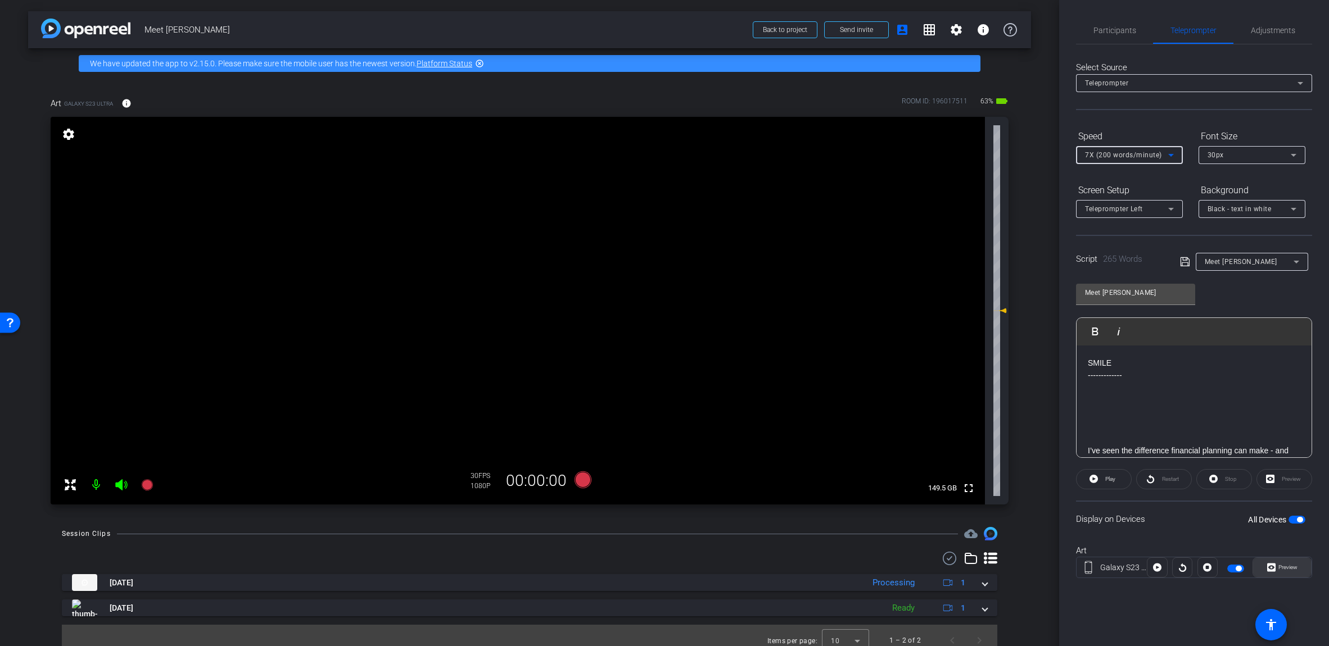
click at [657, 571] on span "Preview" at bounding box center [1286, 568] width 22 height 16
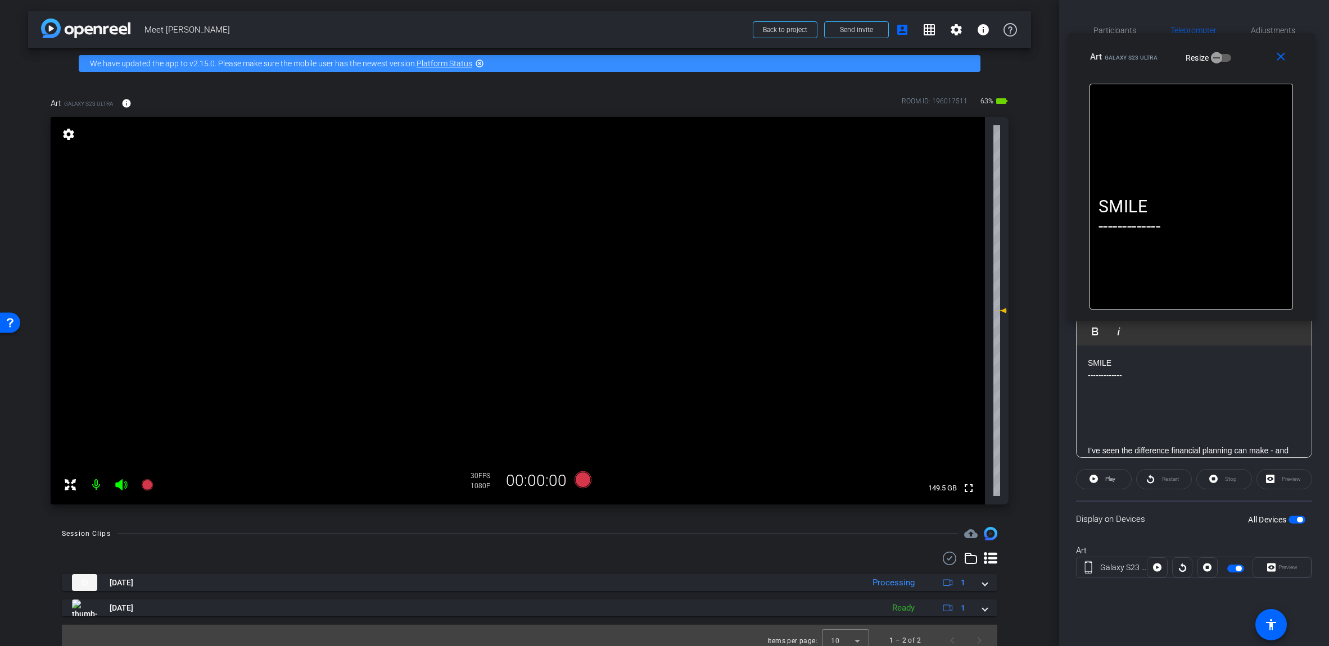
drag, startPoint x: 705, startPoint y: 192, endPoint x: 1235, endPoint y: 46, distance: 549.9
click at [657, 46] on div "close Art Galaxy S23 Ultra Resize" at bounding box center [1191, 58] width 246 height 51
click at [657, 42] on div "Art Galaxy S23 Ultra Resize" at bounding box center [1196, 52] width 211 height 20
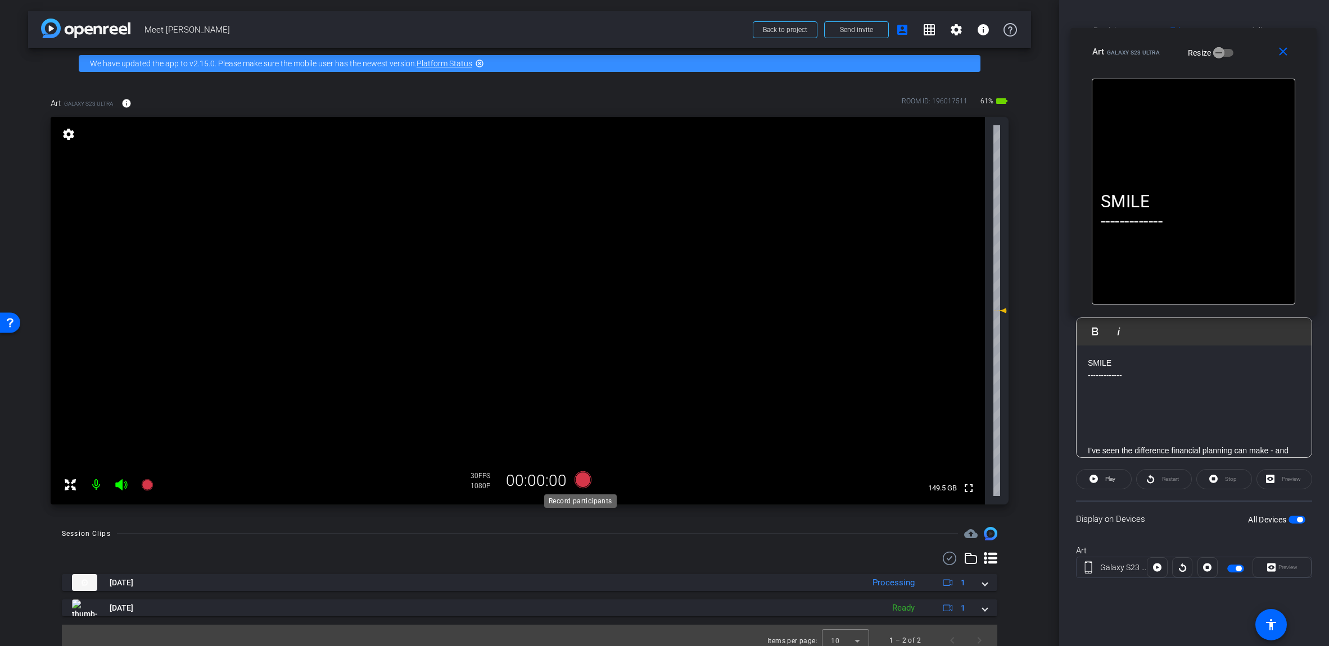
click at [576, 482] on icon at bounding box center [582, 480] width 17 height 17
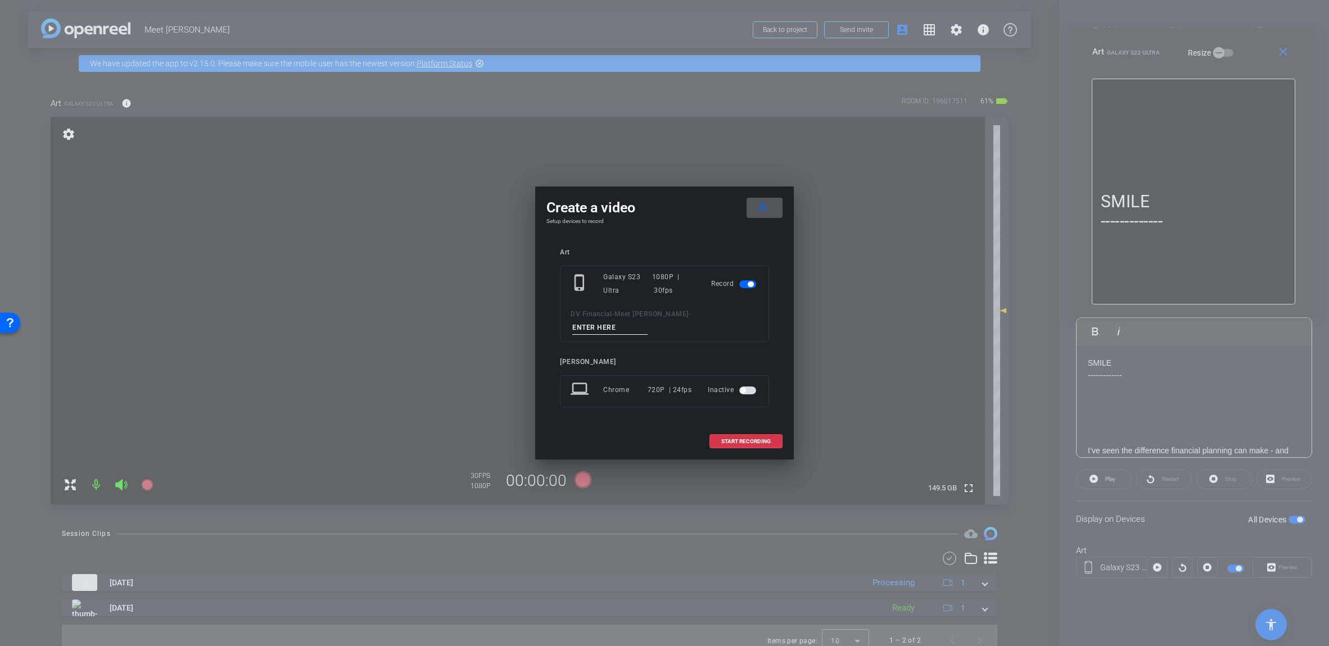
click at [647, 321] on input at bounding box center [609, 328] width 75 height 14
paste input "Tk_1_Grayeson"
drag, startPoint x: 687, startPoint y: 317, endPoint x: 754, endPoint y: 331, distance: 67.8
click at [647, 321] on input "Tk_1_Grayeson" at bounding box center [609, 328] width 75 height 14
type input "Tk_2_Grayeson"
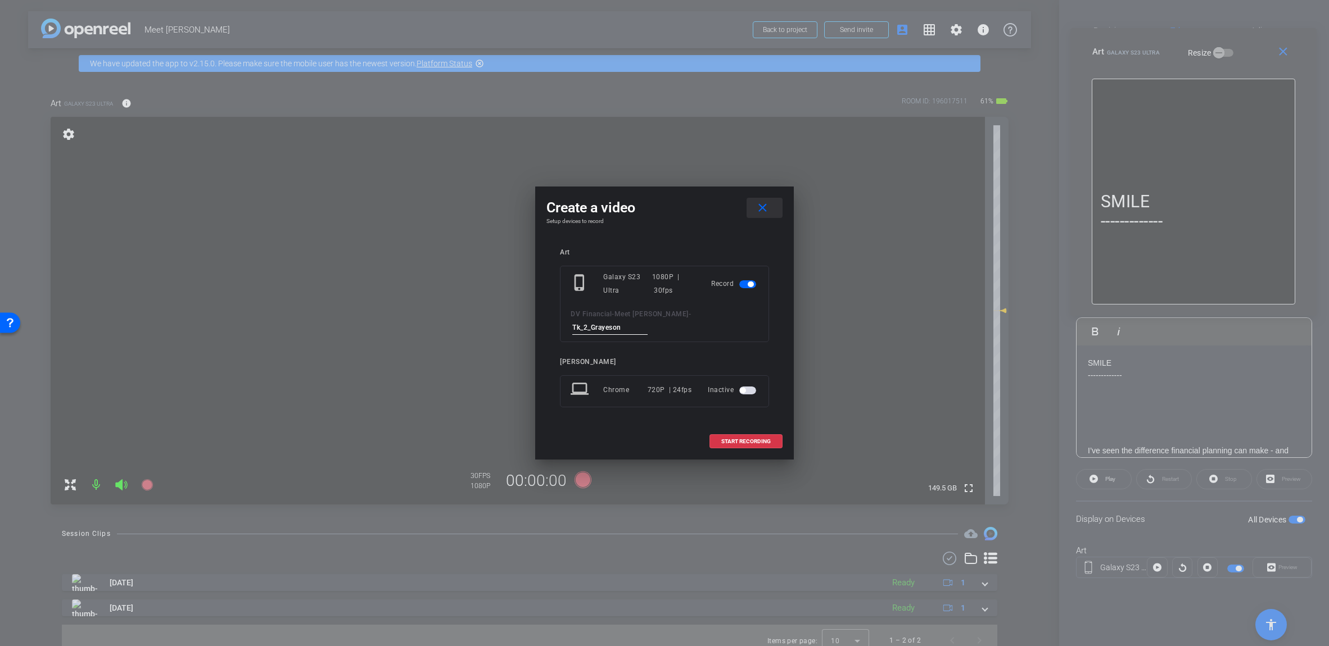
click at [657, 215] on mat-icon "close" at bounding box center [762, 208] width 14 height 14
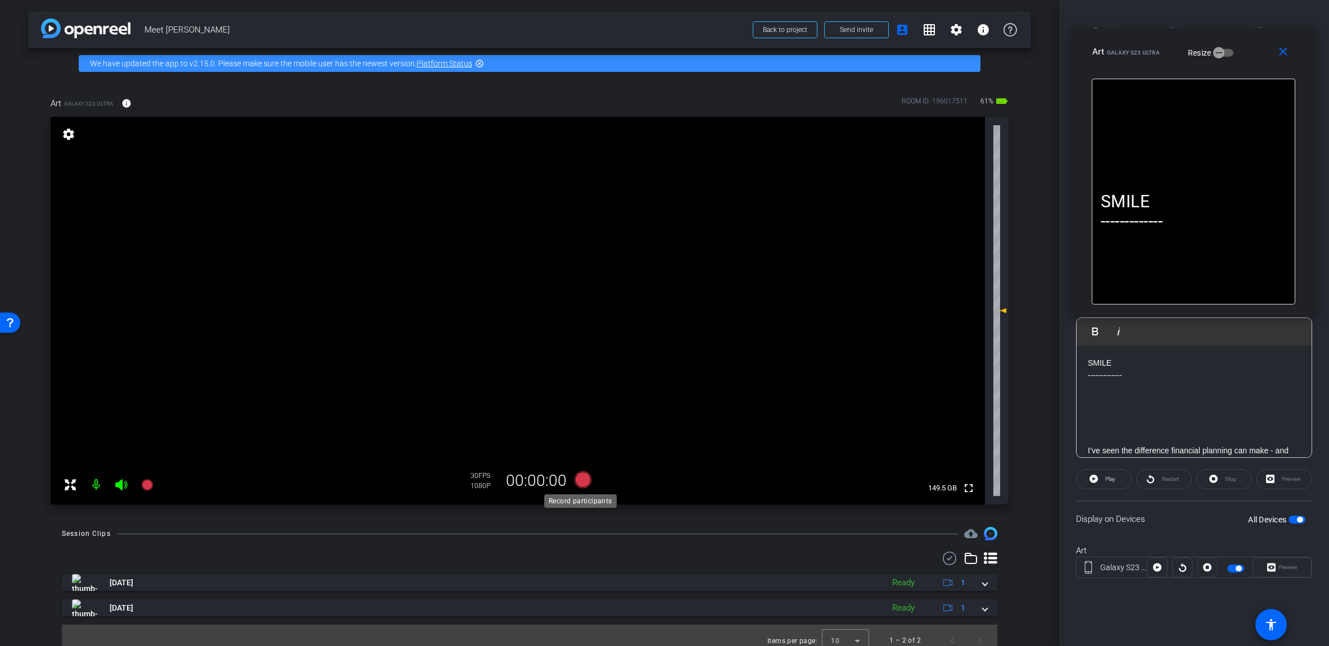
click at [579, 477] on icon at bounding box center [582, 480] width 17 height 17
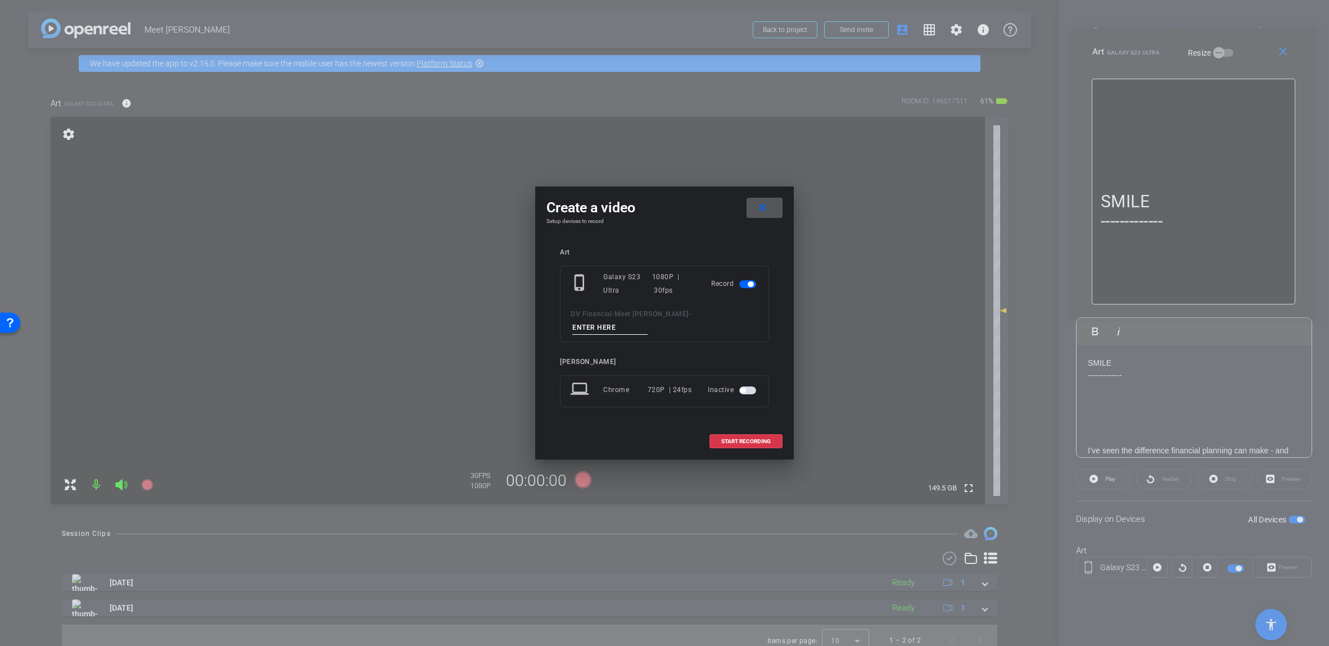
click at [647, 321] on input at bounding box center [609, 328] width 75 height 14
paste input "Tk_1_Grayeson"
click at [647, 321] on input "Tk_1_Grayeson" at bounding box center [609, 328] width 75 height 14
type input "Tk_2_Grayeson"
click at [657, 439] on span "START RECORDING" at bounding box center [745, 442] width 49 height 6
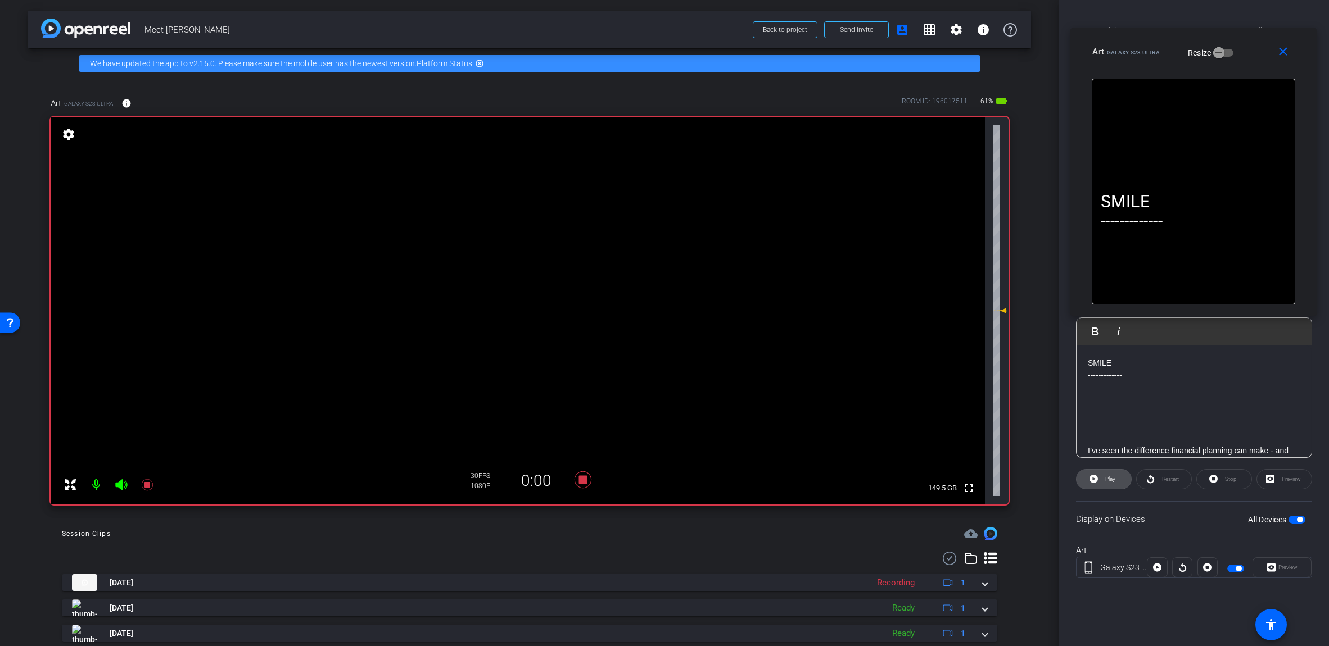
click at [657, 481] on span "Play" at bounding box center [1110, 479] width 10 height 6
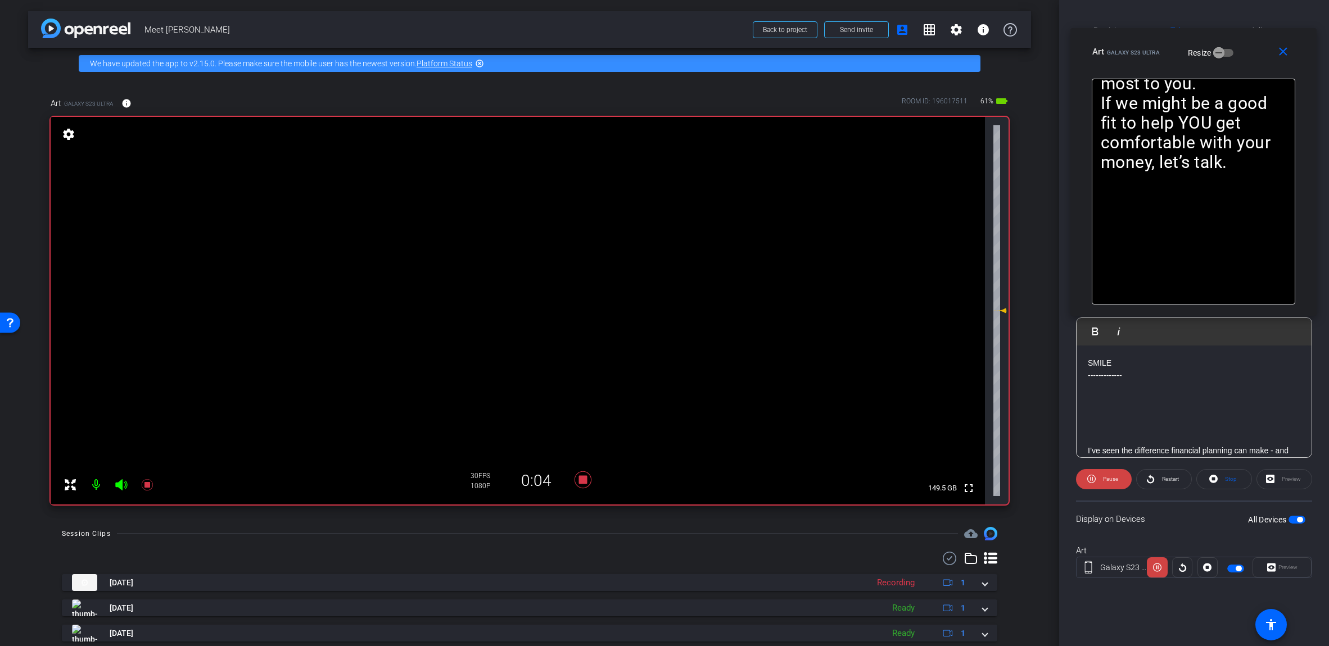
click at [123, 488] on icon at bounding box center [121, 484] width 13 height 13
click at [657, 476] on span "Pause" at bounding box center [1110, 479] width 15 height 6
click at [657, 476] on span "Play" at bounding box center [1110, 479] width 10 height 6
click at [657, 478] on span "Pause" at bounding box center [1110, 479] width 15 height 6
click at [657, 478] on span "Play" at bounding box center [1110, 479] width 10 height 6
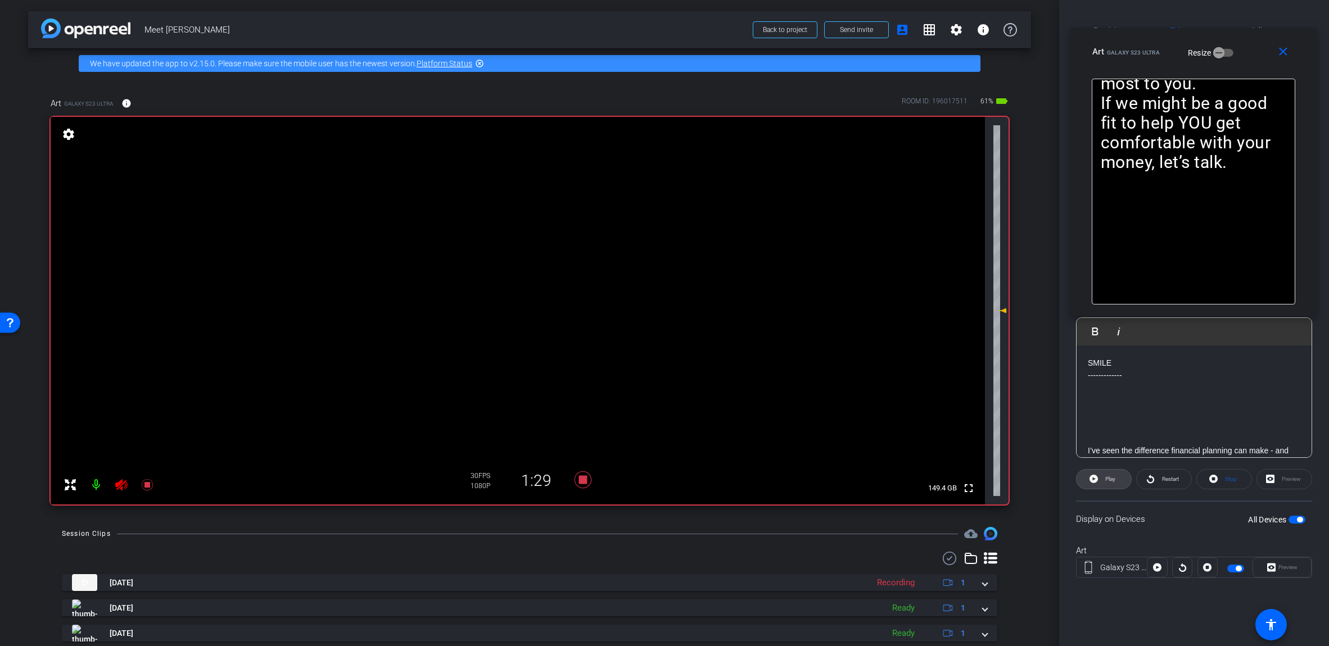
click at [657, 478] on span "Play" at bounding box center [1110, 479] width 10 height 6
click at [657, 478] on span "Pause" at bounding box center [1110, 479] width 15 height 6
click at [579, 479] on icon at bounding box center [582, 480] width 17 height 17
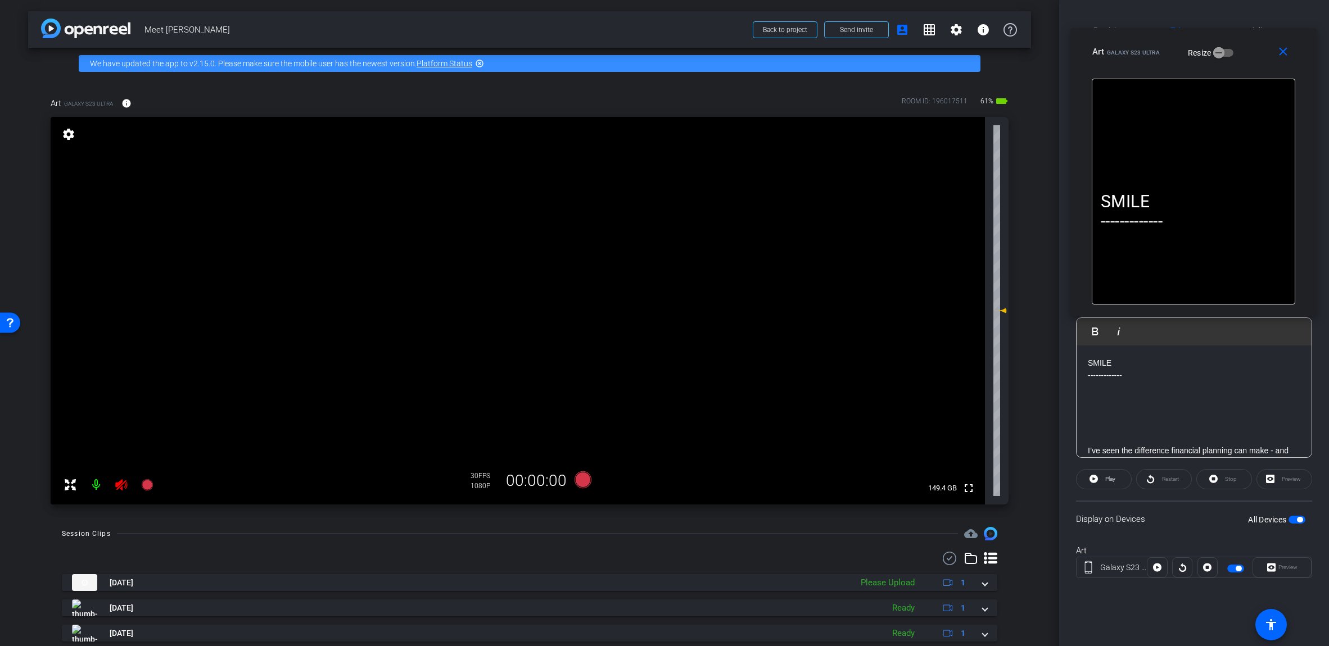
click at [120, 488] on icon at bounding box center [121, 484] width 13 height 13
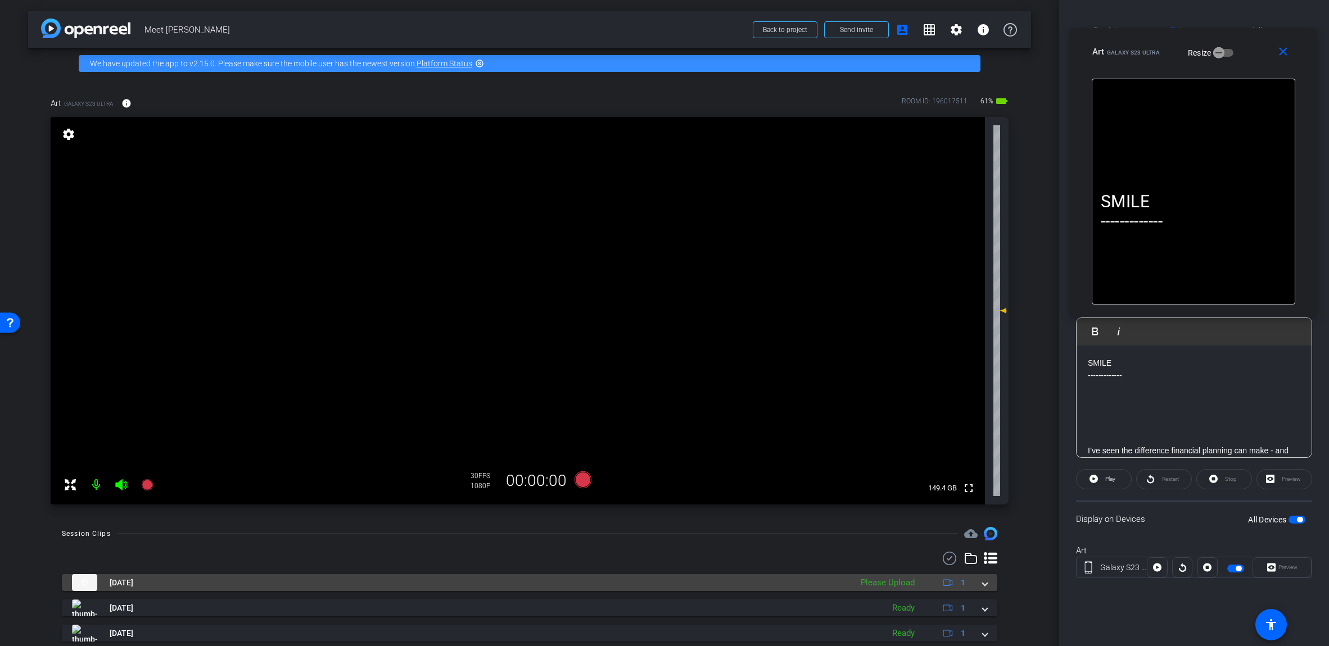
click at [657, 581] on mat-expansion-panel-header "[DATE] Please Upload 1" at bounding box center [529, 582] width 935 height 17
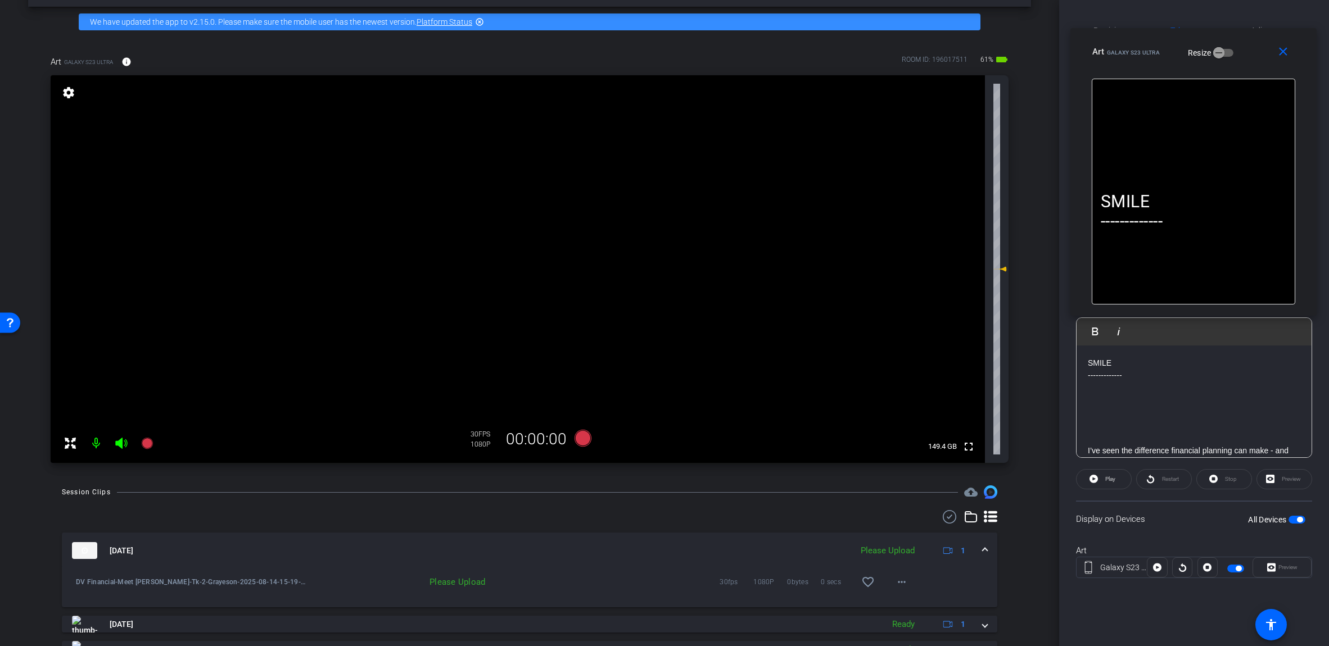
scroll to position [93, 0]
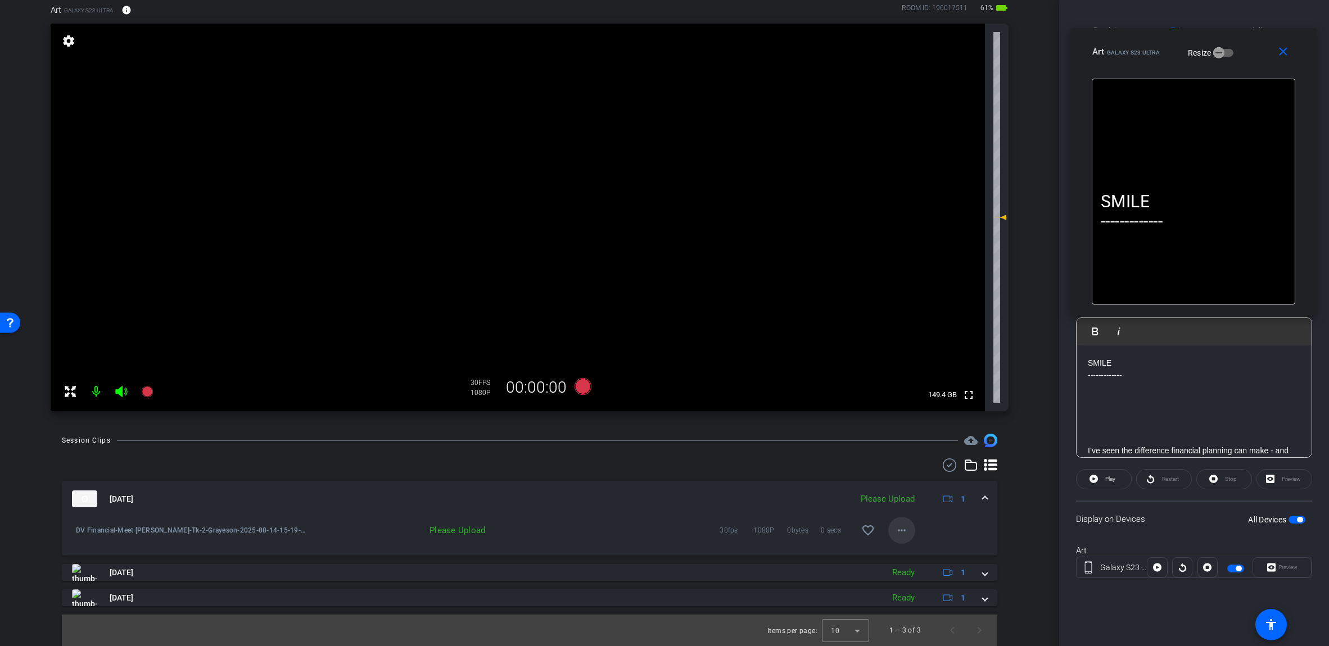
click at [657, 529] on mat-icon "more_horiz" at bounding box center [901, 530] width 13 height 13
click at [657, 553] on span "Upload" at bounding box center [914, 553] width 45 height 13
click at [657, 496] on span at bounding box center [984, 499] width 4 height 12
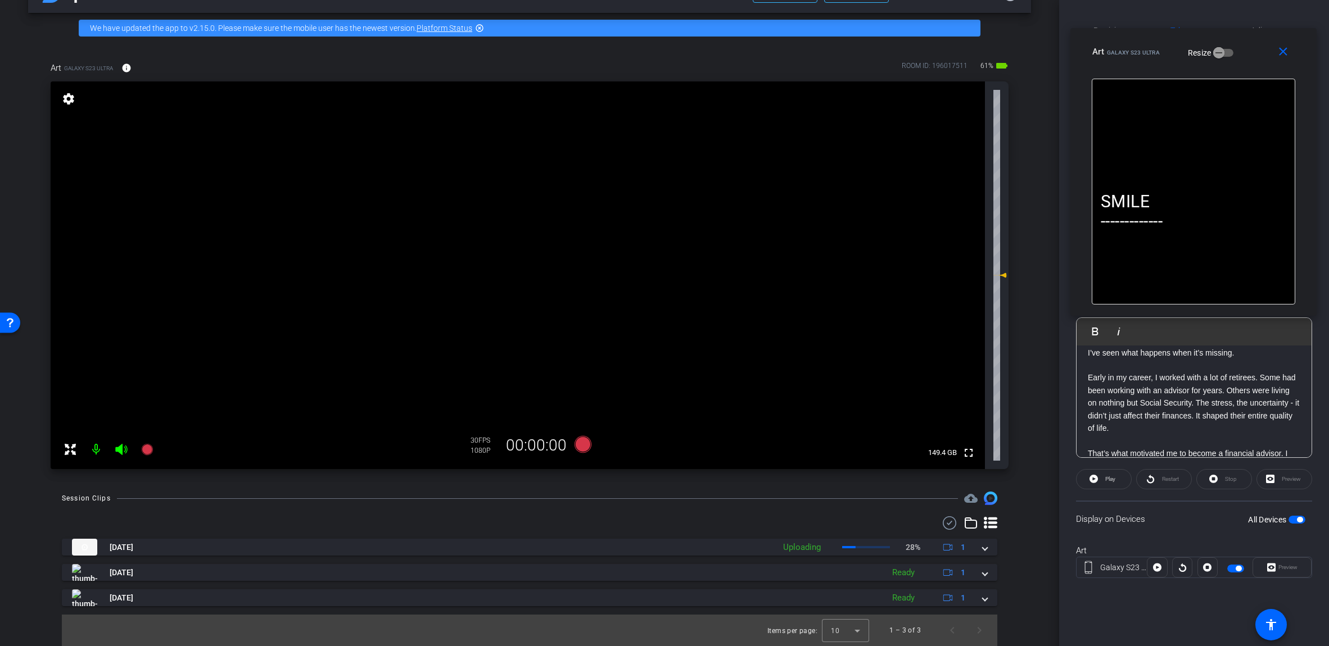
scroll to position [169, 0]
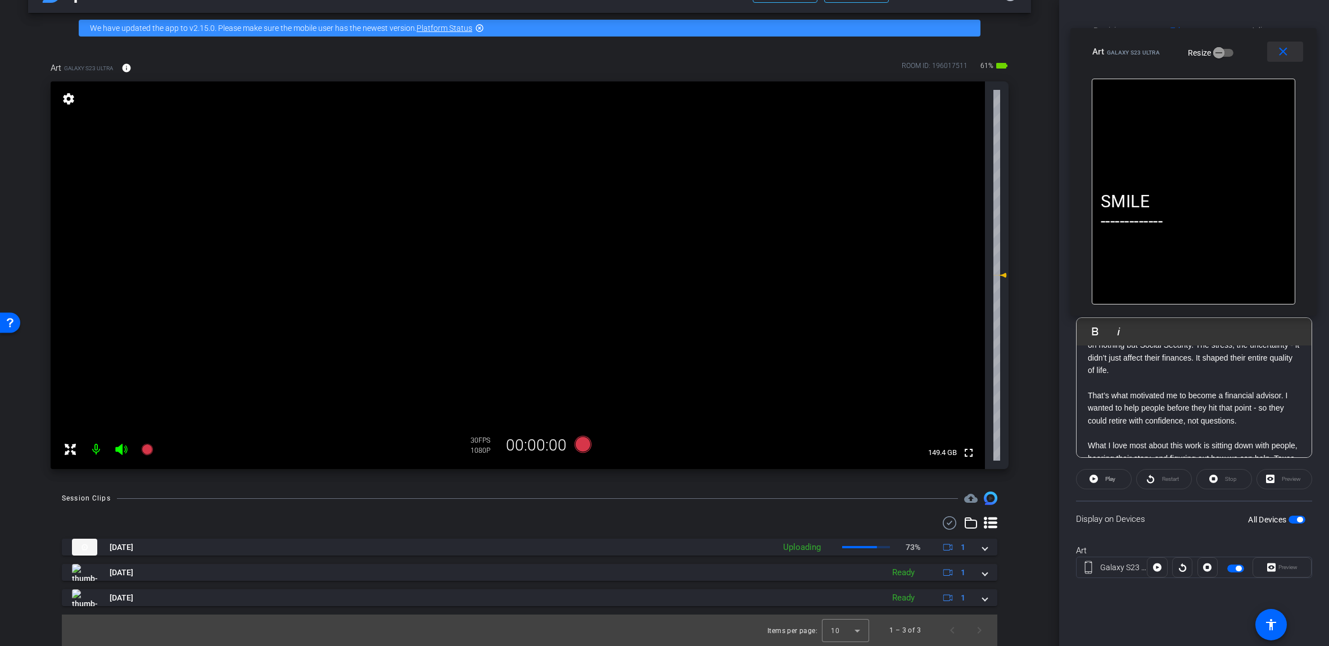
click at [657, 52] on mat-icon "close" at bounding box center [1283, 52] width 14 height 14
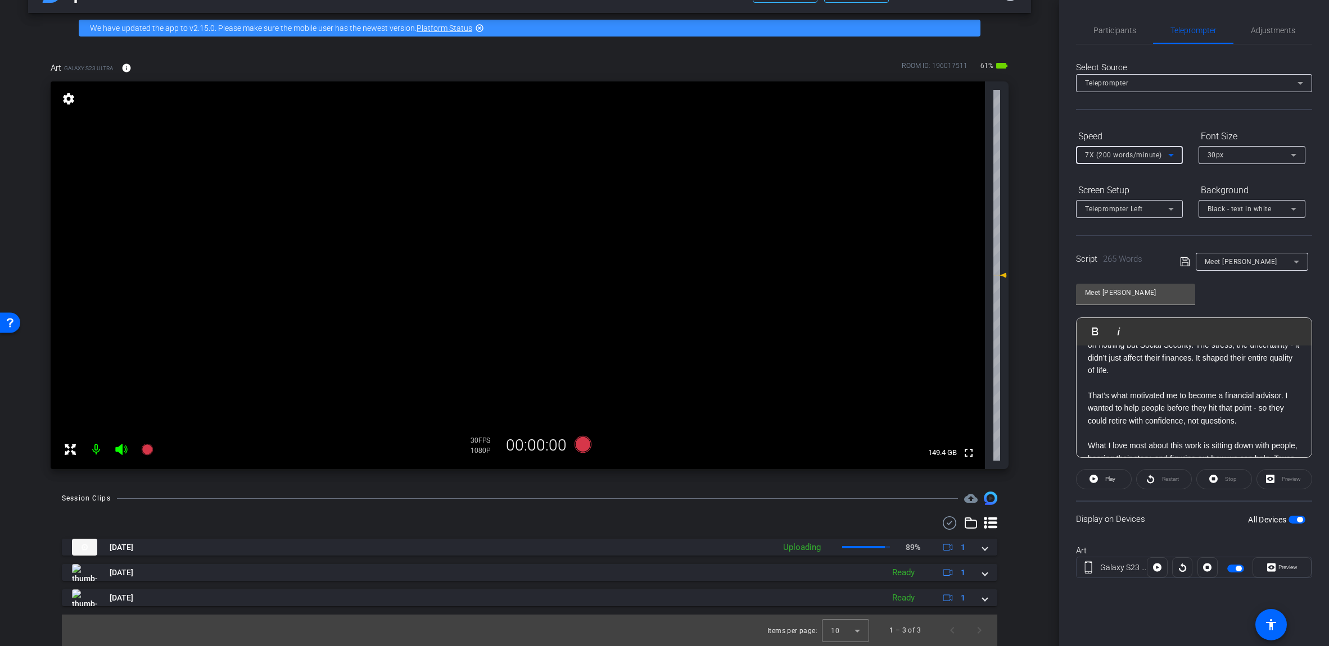
click at [657, 159] on div "7X (200 words/minute)" at bounding box center [1126, 155] width 83 height 14
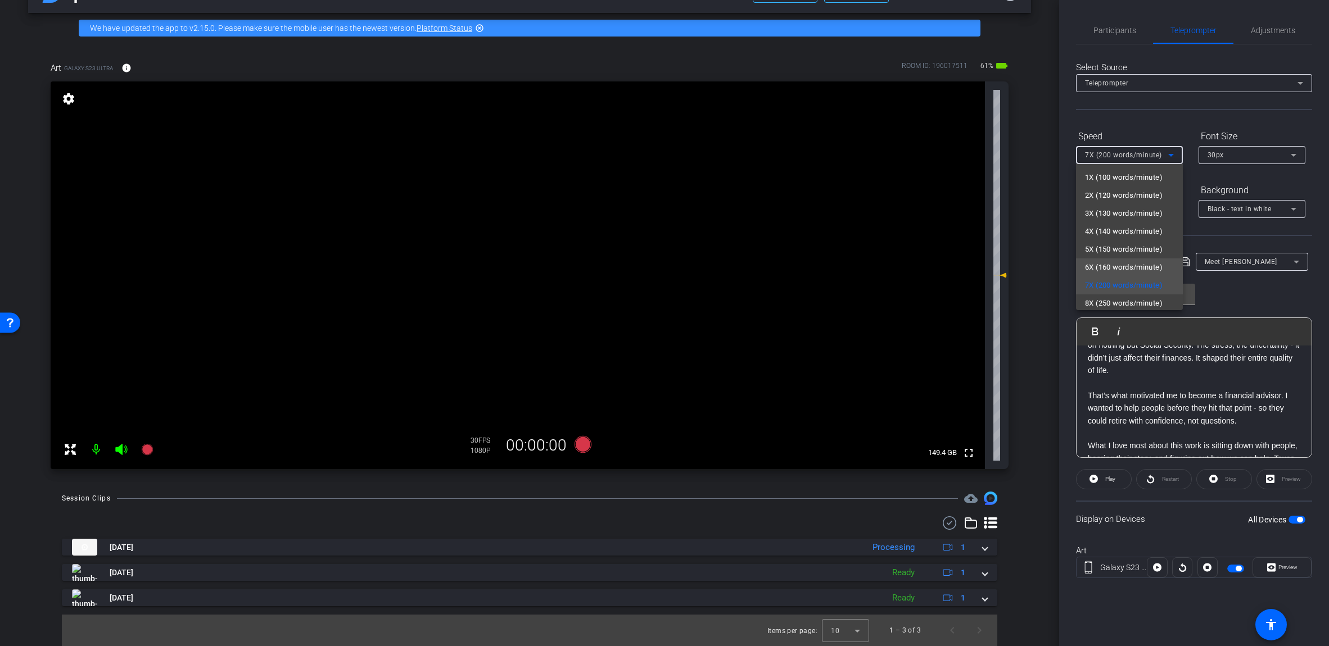
click at [657, 267] on span "6X (160 words/minute)" at bounding box center [1124, 267] width 78 height 13
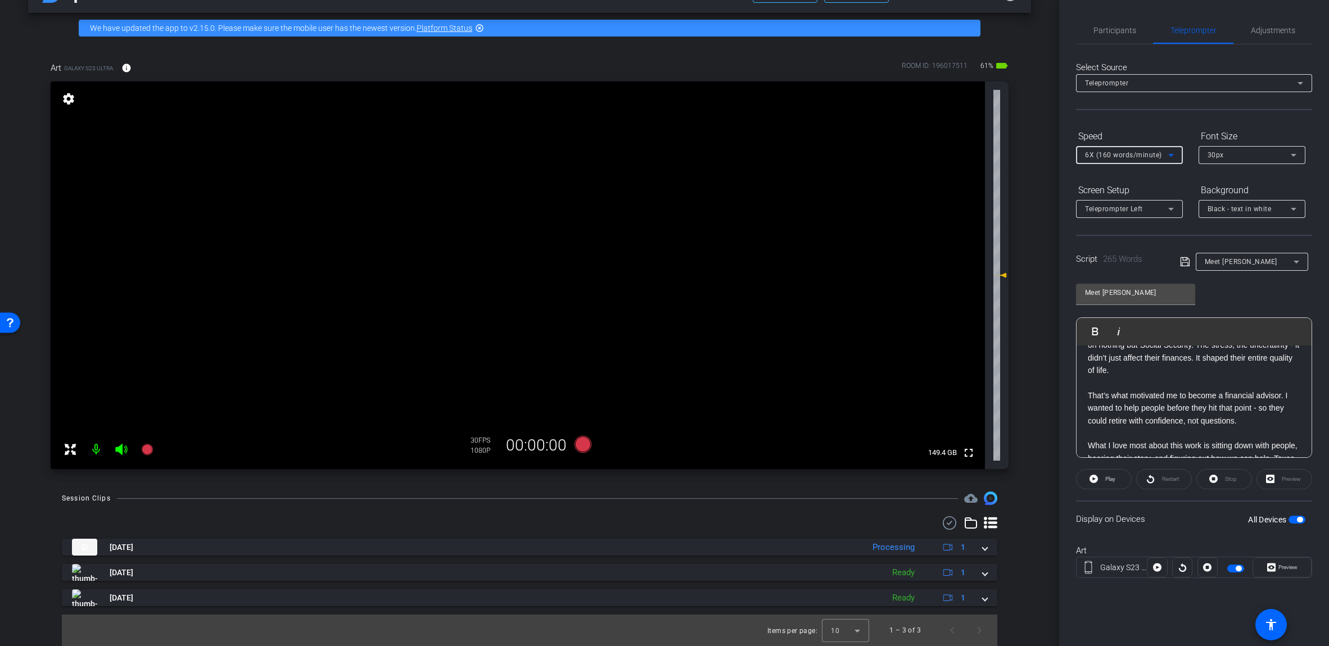
click at [657, 520] on span "button" at bounding box center [1296, 520] width 17 height 8
drag, startPoint x: 1165, startPoint y: 442, endPoint x: 1099, endPoint y: 437, distance: 66.5
click at [657, 434] on div "SMILE ------------- I’ve seen the difference financial planning can make - and …" at bounding box center [1193, 182] width 235 height 551
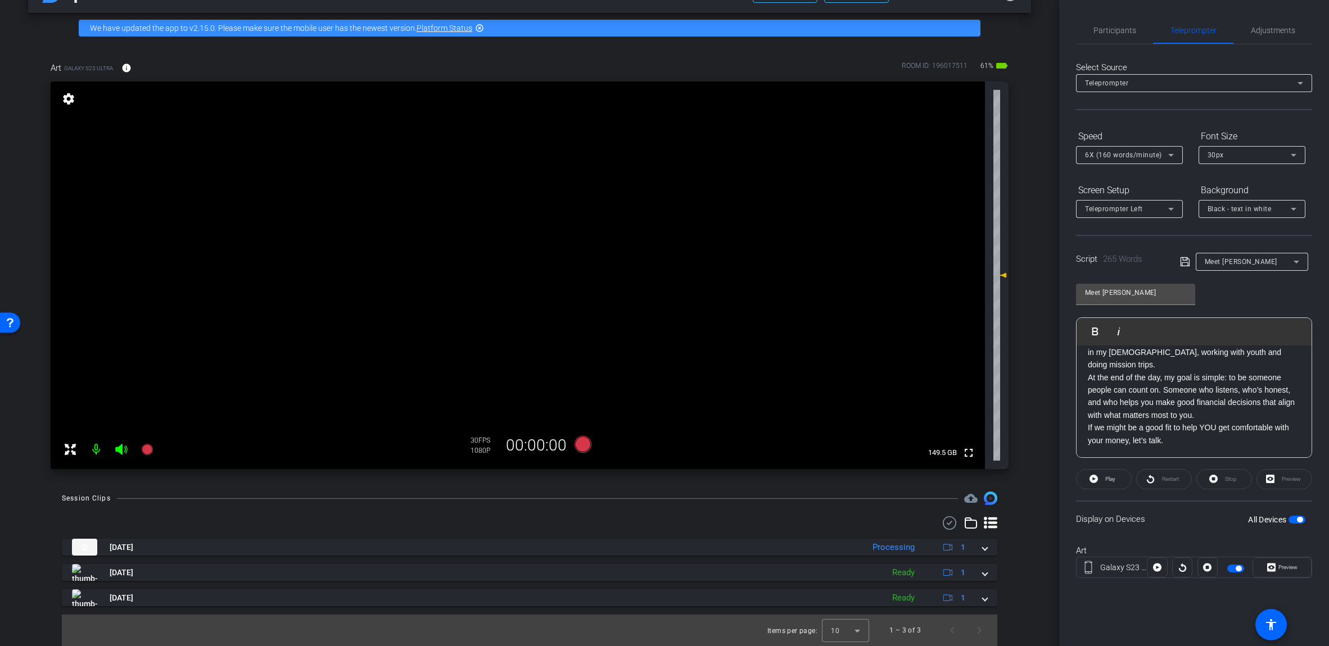
click at [657, 443] on p "If we might be a good fit to help YOU get comfortable with your money, let’s ta…" at bounding box center [1194, 434] width 212 height 25
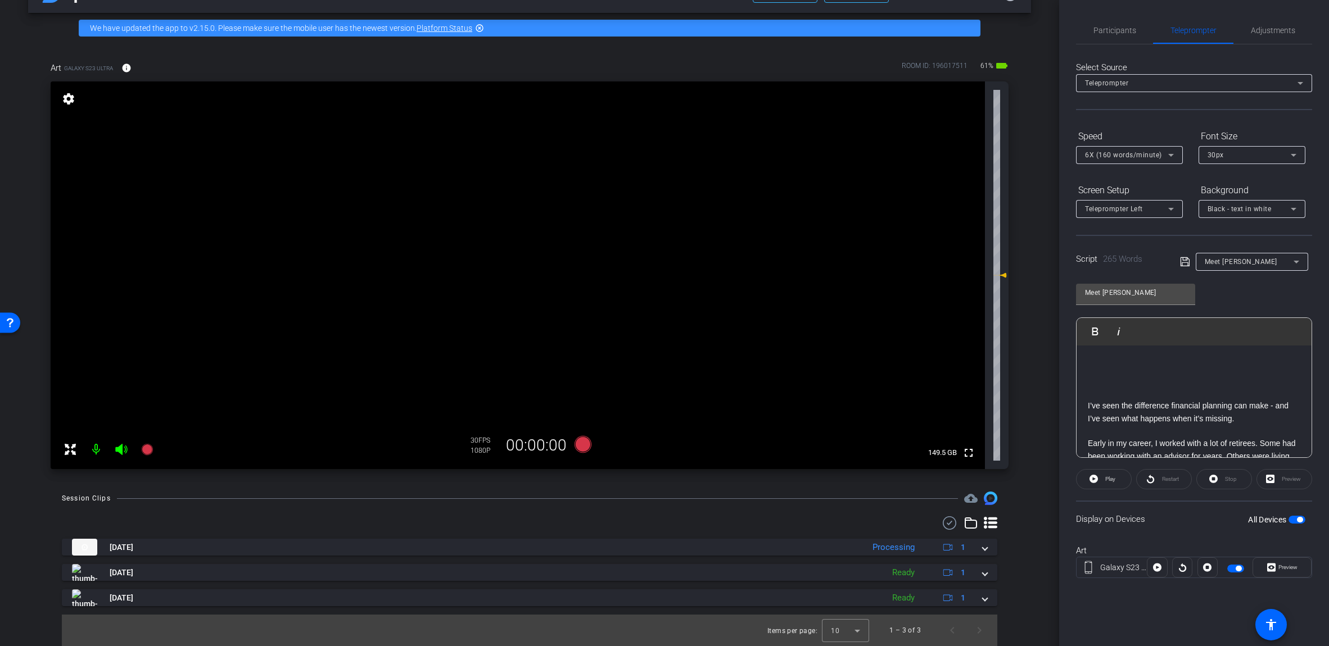
scroll to position [0, 0]
click at [574, 446] on icon at bounding box center [582, 444] width 17 height 17
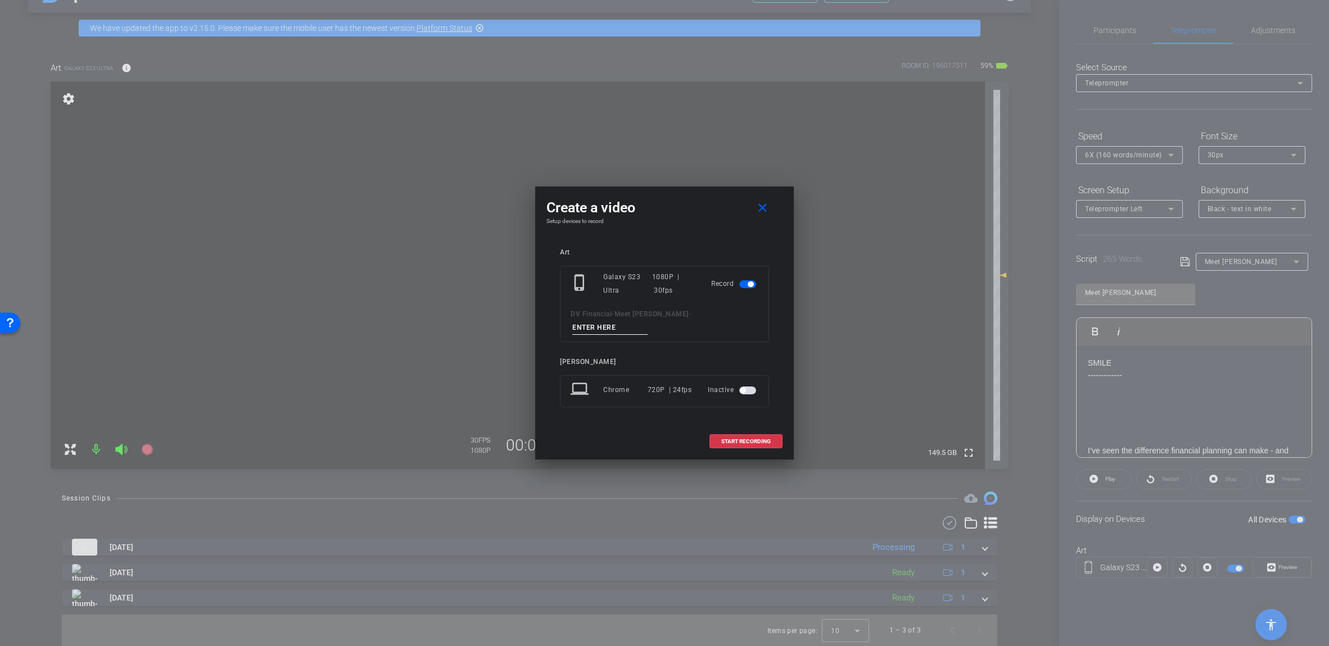
click at [647, 321] on input at bounding box center [609, 328] width 75 height 14
paste input "Tk_1_Grayeson"
click at [647, 322] on input "Tk_1_Grayeson" at bounding box center [609, 328] width 75 height 14
click at [647, 322] on input "Tk_3_Grayeson" at bounding box center [609, 328] width 75 height 14
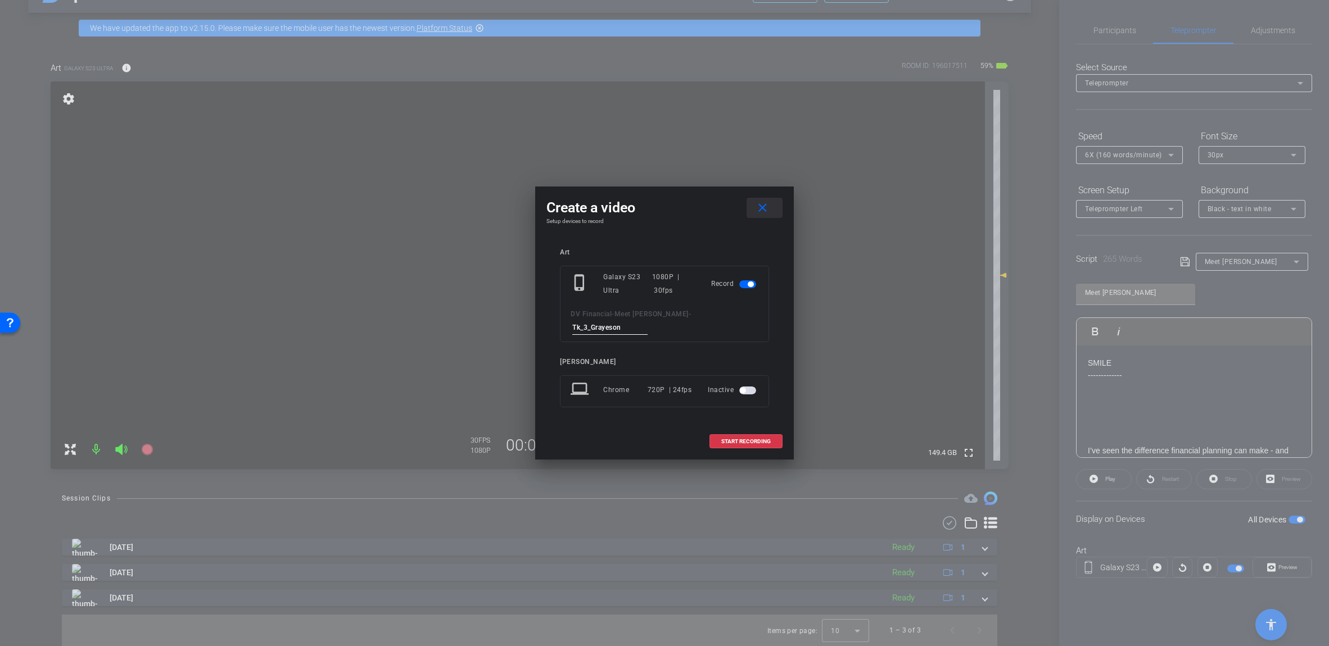
type input "Tk_3_Grayeson"
click at [657, 215] on mat-icon "close" at bounding box center [762, 208] width 14 height 14
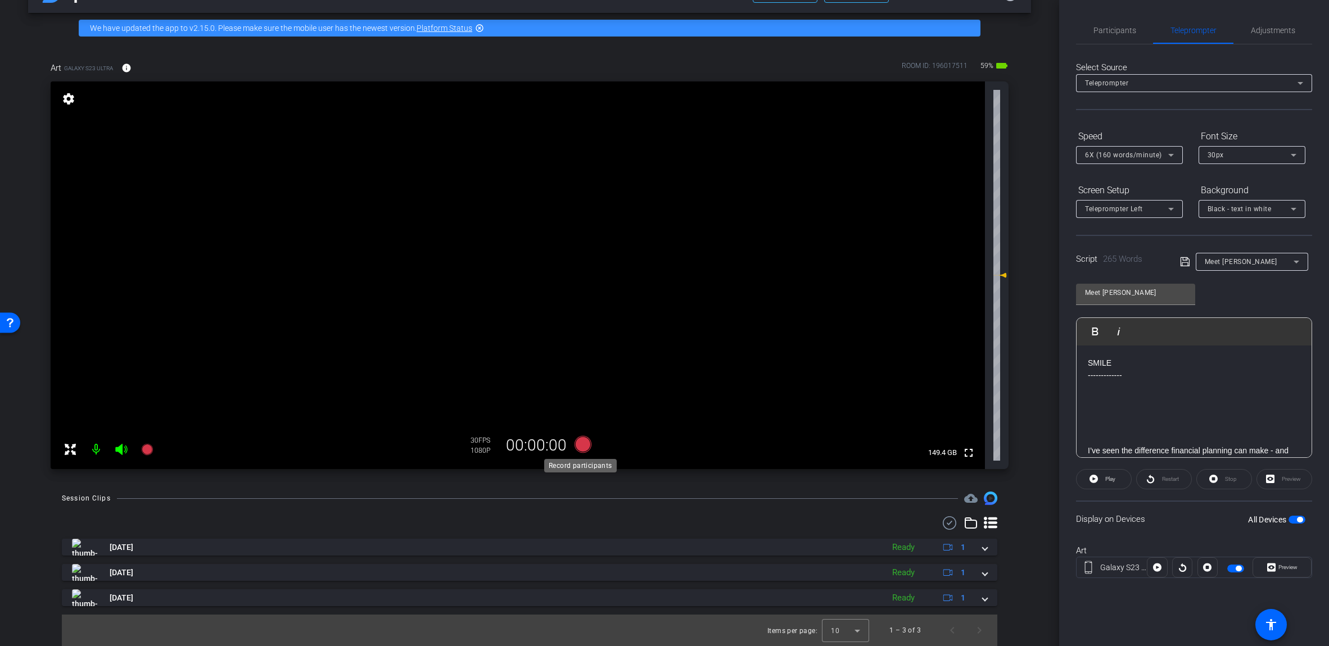
click at [585, 447] on icon at bounding box center [582, 444] width 17 height 17
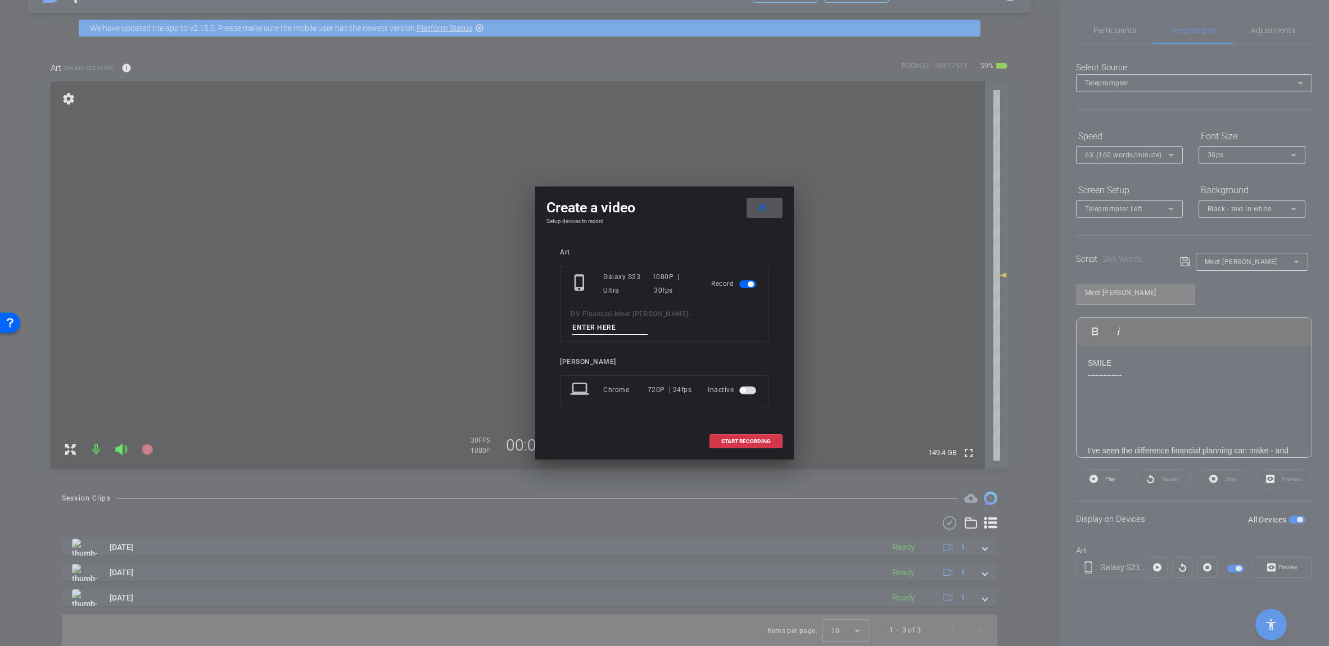
click at [647, 321] on input at bounding box center [609, 328] width 75 height 14
paste input "Tk_3_Grayeson"
type input "Tk_3_Grayeson"
click at [657, 434] on span at bounding box center [746, 441] width 72 height 27
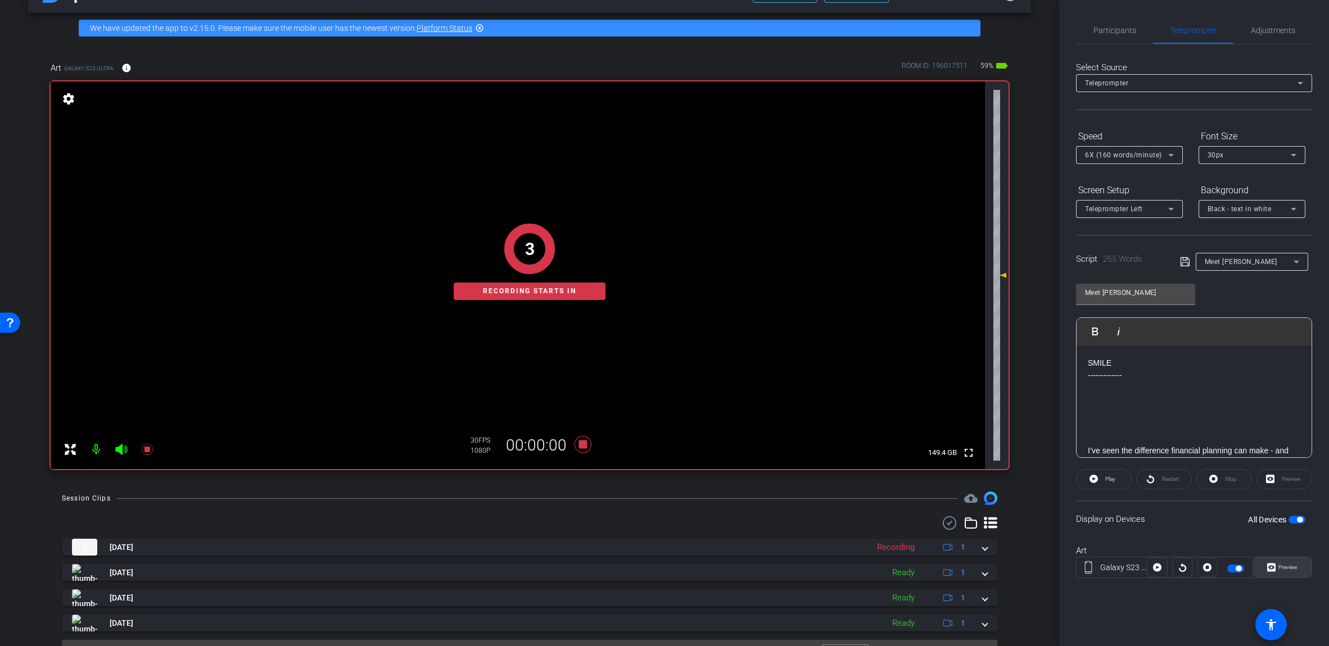
click at [657, 565] on span "Preview" at bounding box center [1287, 567] width 19 height 6
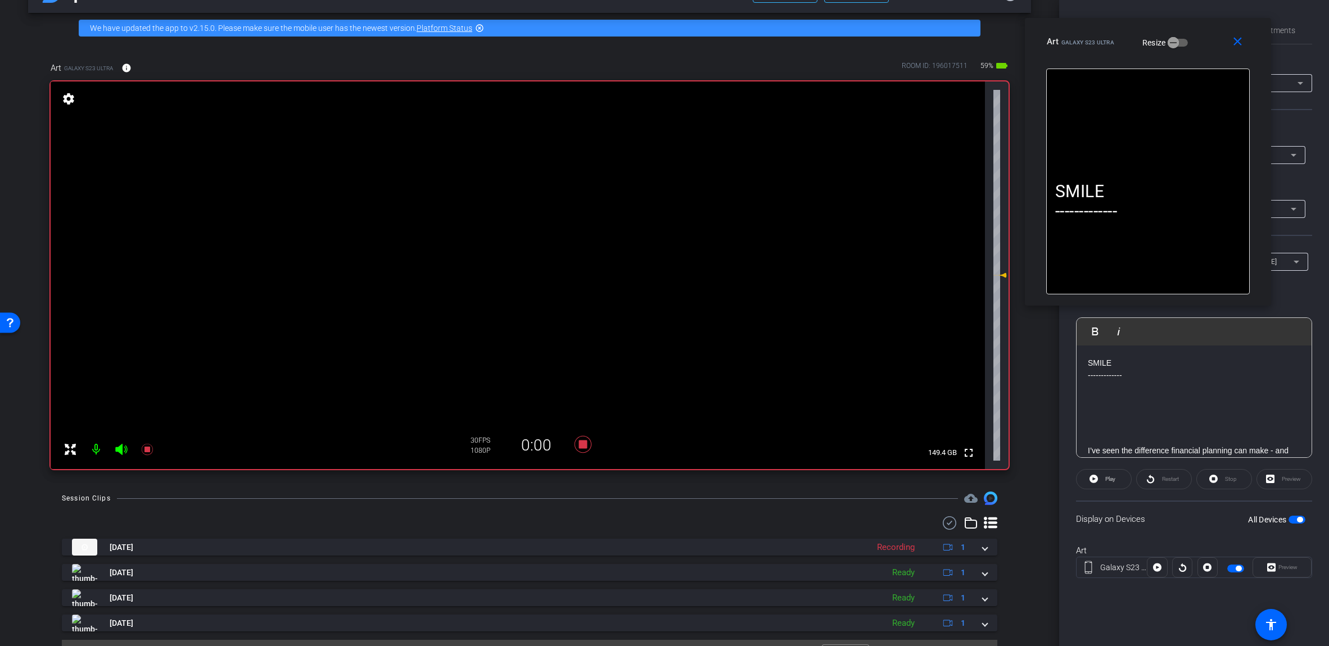
drag, startPoint x: 714, startPoint y: 191, endPoint x: 1184, endPoint y: 69, distance: 485.4
click at [657, 29] on div "close Art Galaxy S23 Ultra Resize" at bounding box center [1148, 43] width 246 height 51
click at [657, 482] on span "Play" at bounding box center [1110, 479] width 10 height 6
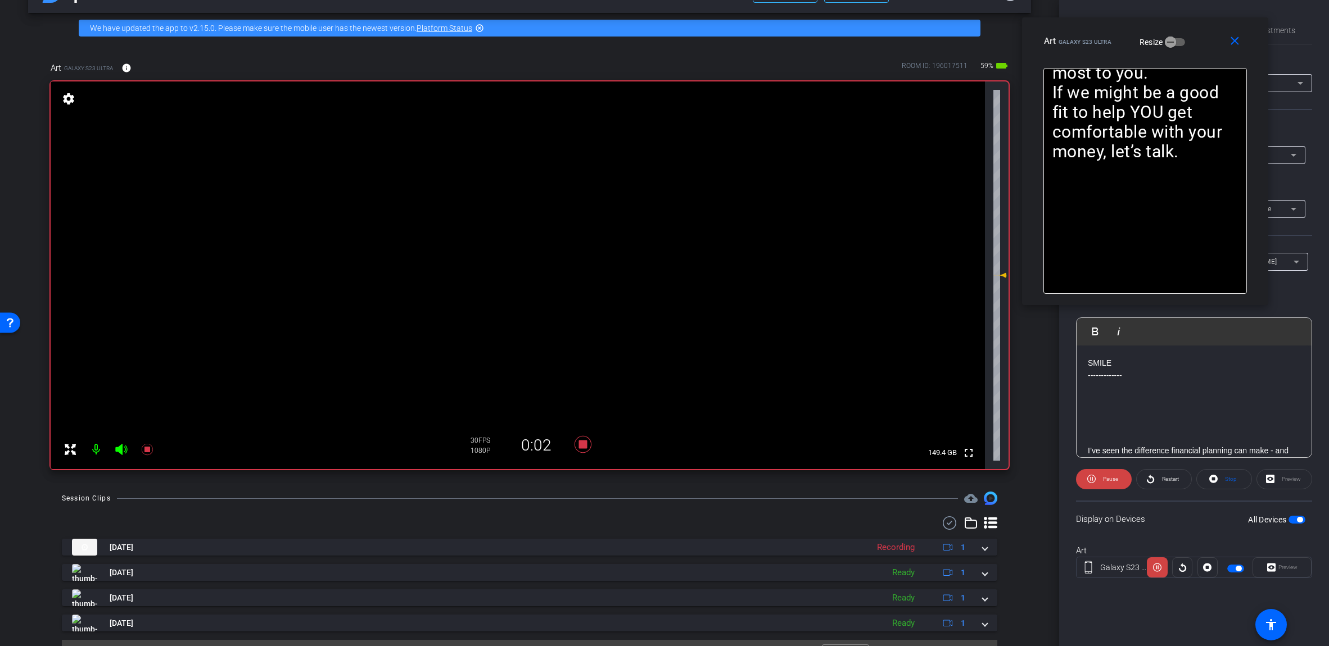
click at [126, 450] on icon at bounding box center [121, 449] width 13 height 13
click at [657, 483] on span "Pause" at bounding box center [1109, 480] width 18 height 16
click at [117, 452] on icon at bounding box center [121, 449] width 13 height 13
click at [579, 445] on icon at bounding box center [582, 444] width 17 height 17
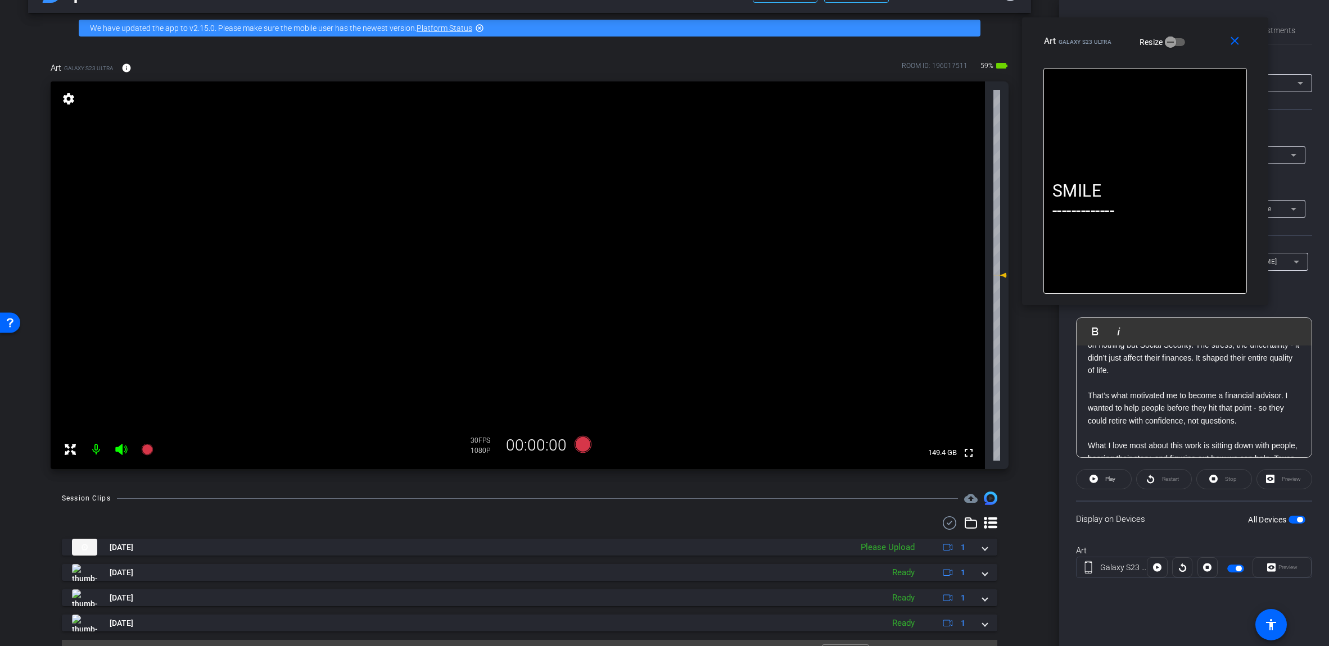
scroll to position [112, 0]
drag, startPoint x: 1211, startPoint y: 401, endPoint x: 1122, endPoint y: 408, distance: 89.7
click at [657, 408] on p "Early in my career, I worked with a lot of retirees. Some had been working with…" at bounding box center [1194, 401] width 212 height 63
click at [657, 399] on p "Early in my career, I worked with a lot of retirees. Some had been working with…" at bounding box center [1194, 401] width 212 height 63
drag, startPoint x: 1118, startPoint y: 399, endPoint x: 1158, endPoint y: 403, distance: 40.1
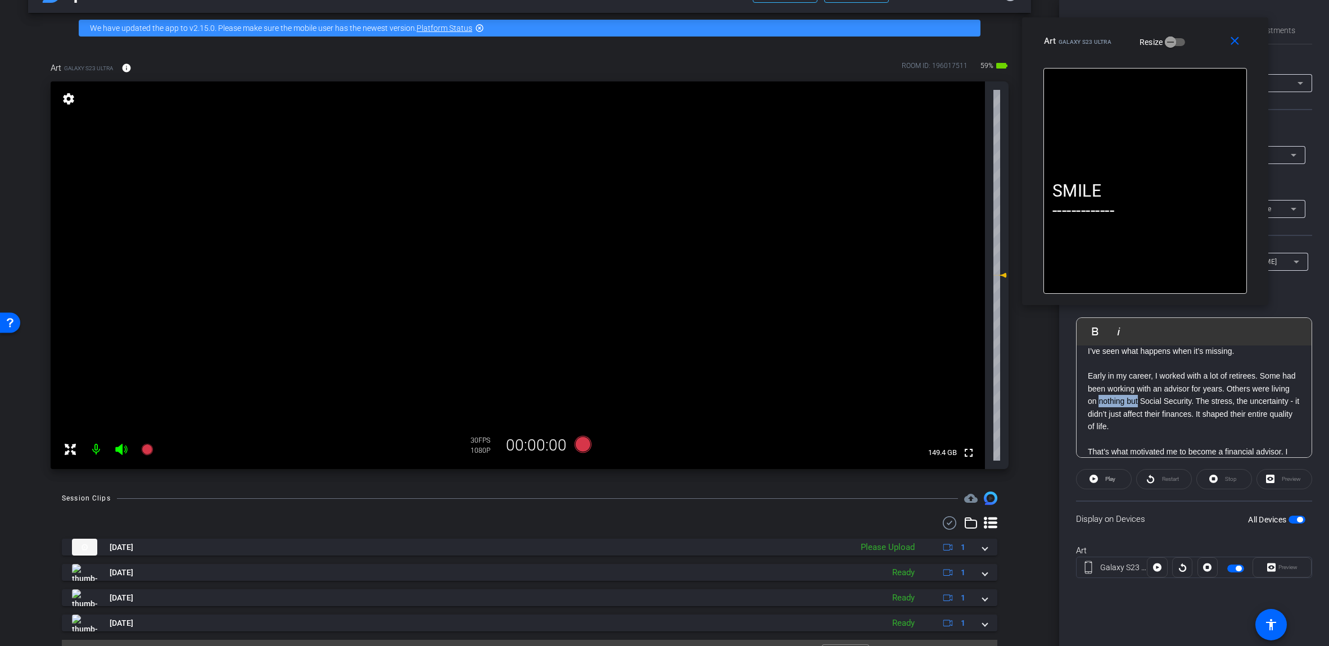
click at [657, 403] on p "Early in my career, I worked with a lot of retirees. Some had been working with…" at bounding box center [1194, 401] width 212 height 63
click at [657, 431] on p "Early in my career, I worked with a lot of retirees. Some had been working with…" at bounding box center [1194, 401] width 212 height 63
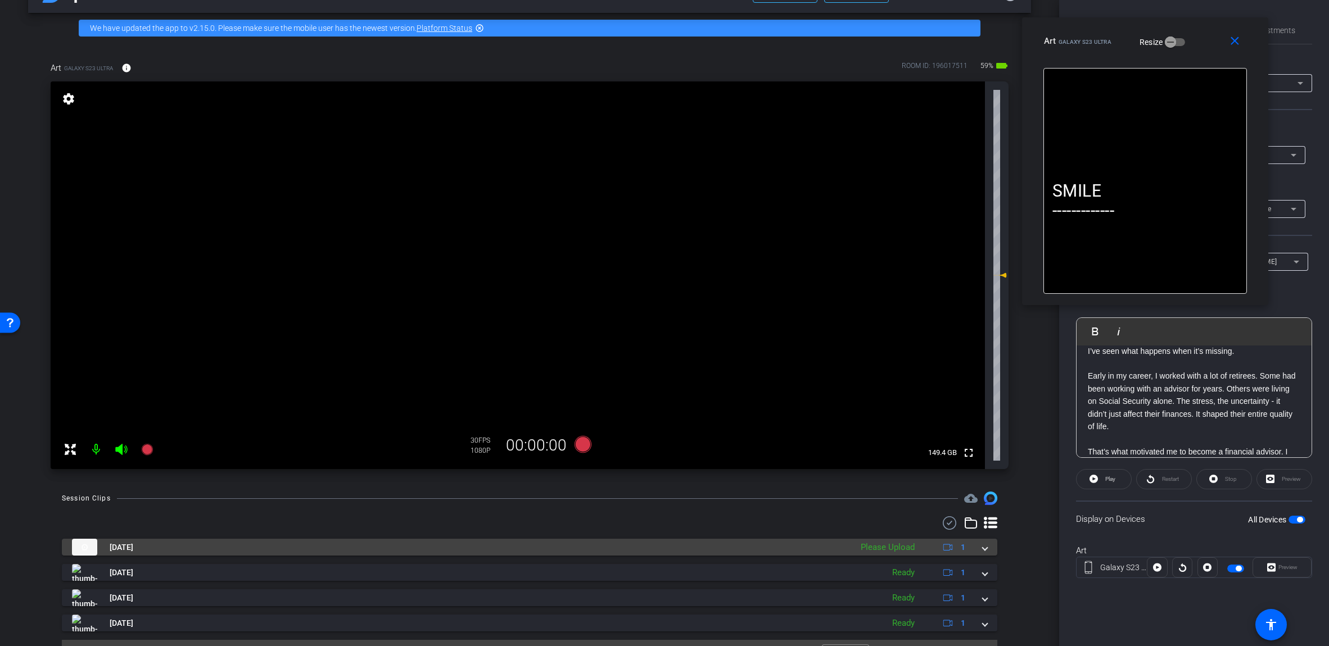
click at [657, 543] on div "[DATE] Please Upload 1" at bounding box center [527, 547] width 910 height 17
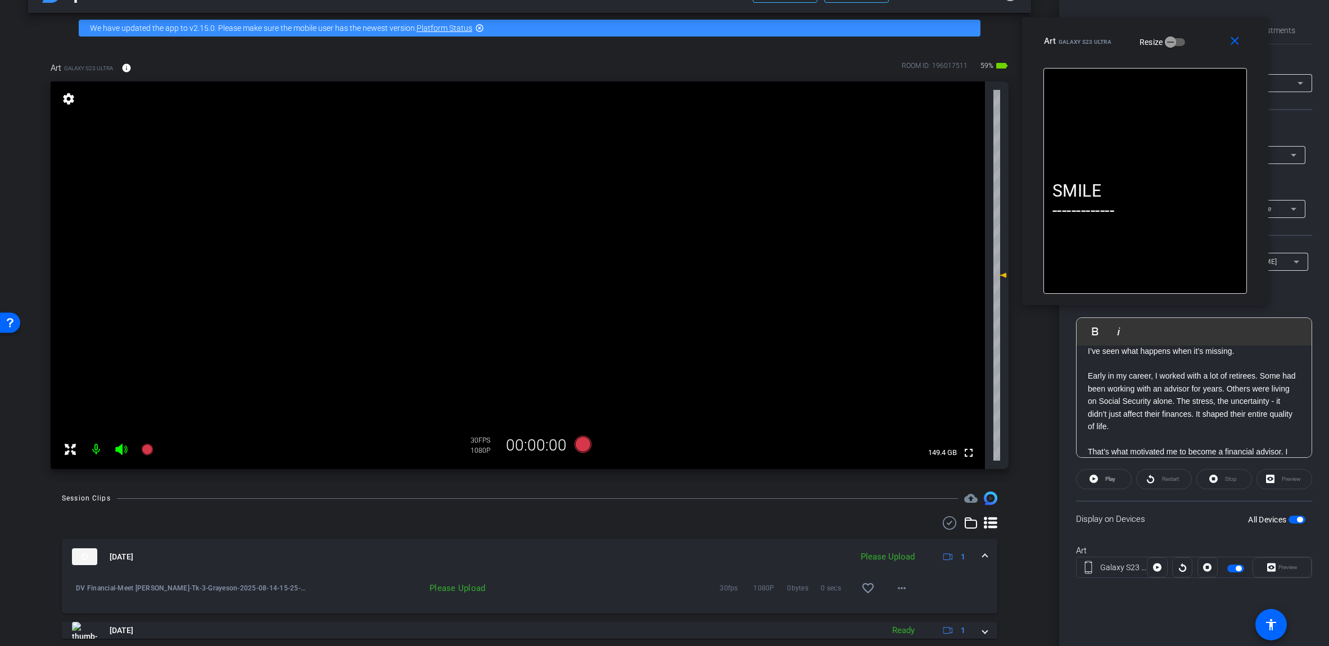
click at [657, 588] on span "favorite_border" at bounding box center [871, 588] width 34 height 27
click at [657, 591] on mat-icon "more_horiz" at bounding box center [901, 588] width 13 height 13
click at [657, 569] on span "Delete clip" at bounding box center [914, 565] width 45 height 13
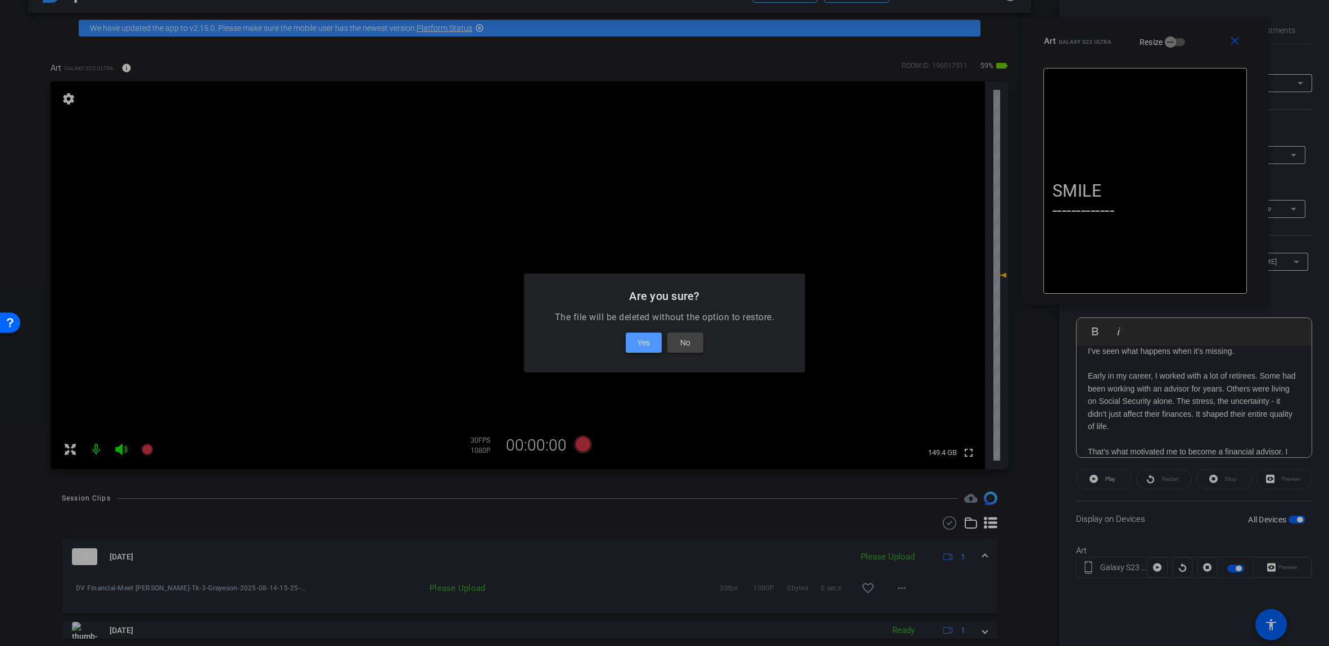
click at [632, 343] on span at bounding box center [644, 342] width 36 height 27
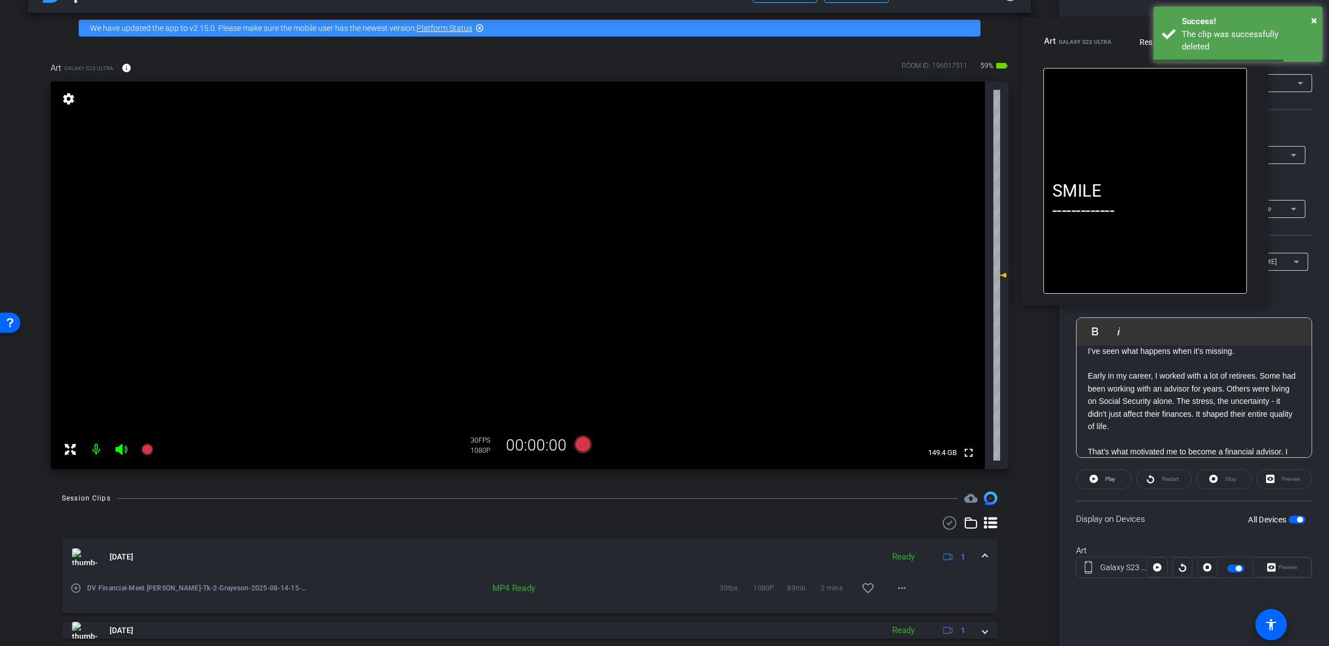
click at [657, 560] on span at bounding box center [984, 557] width 4 height 12
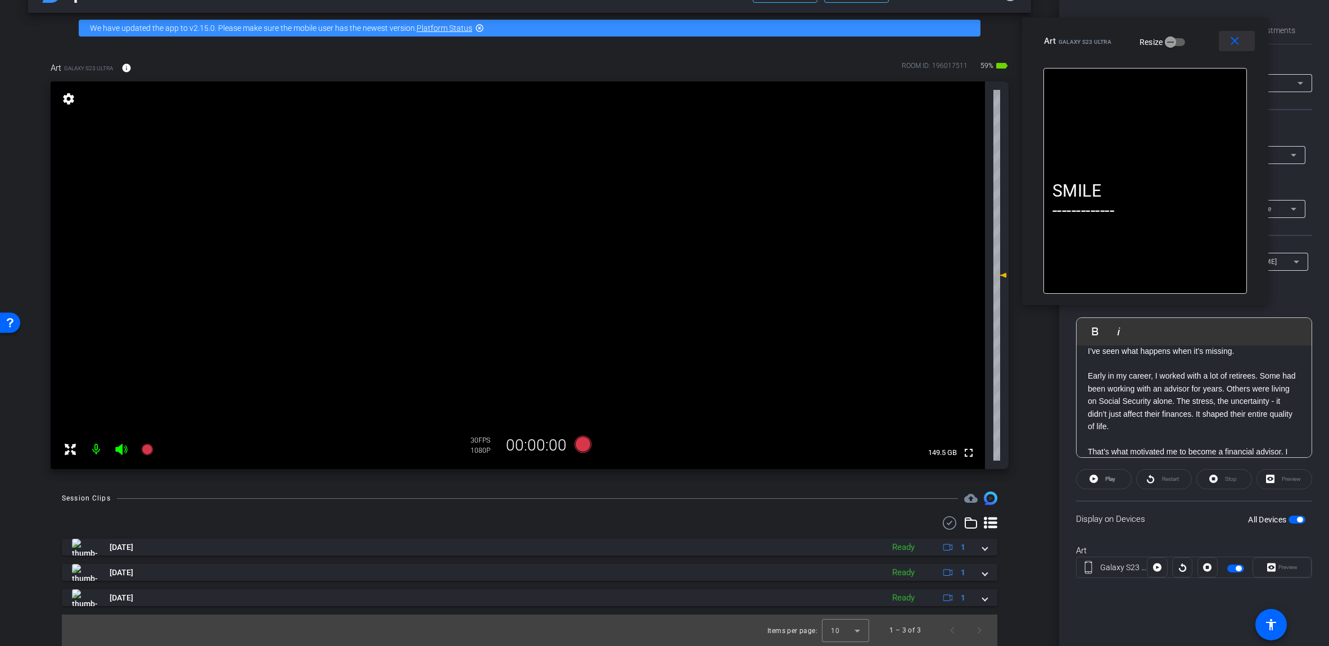
click at [657, 40] on mat-icon "close" at bounding box center [1234, 41] width 14 height 14
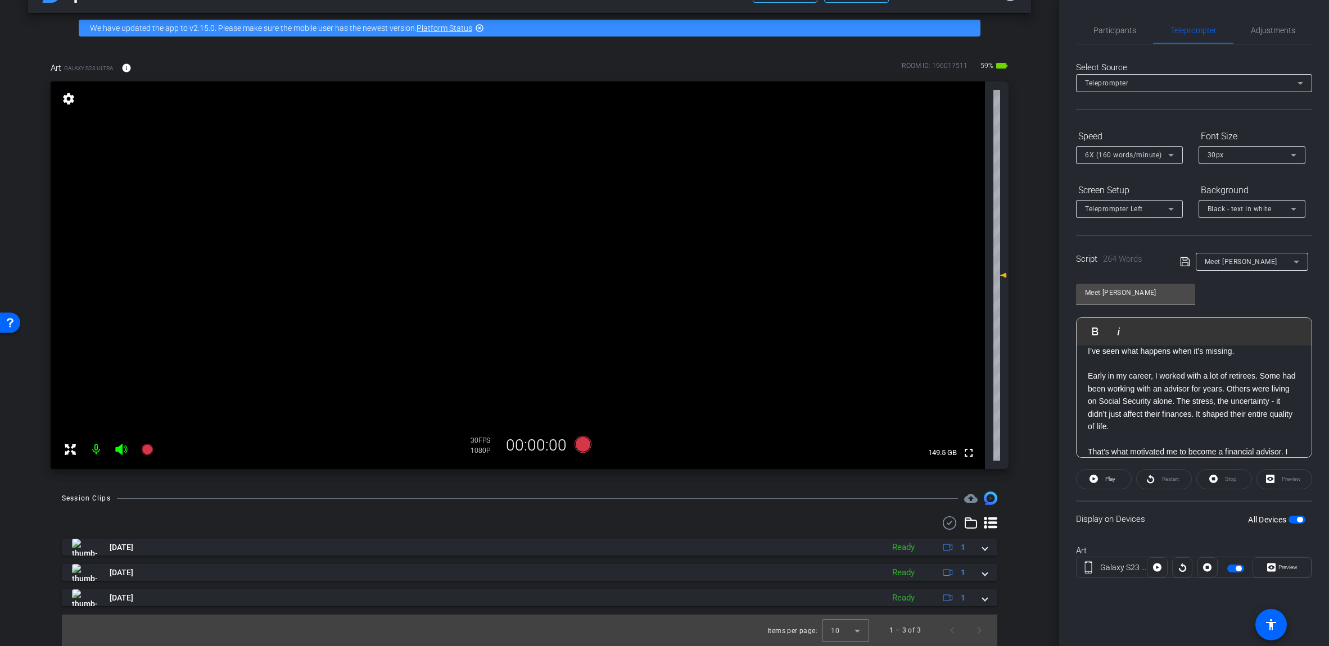
click at [657, 520] on span "button" at bounding box center [1296, 520] width 17 height 8
click at [657, 571] on span at bounding box center [1282, 567] width 58 height 27
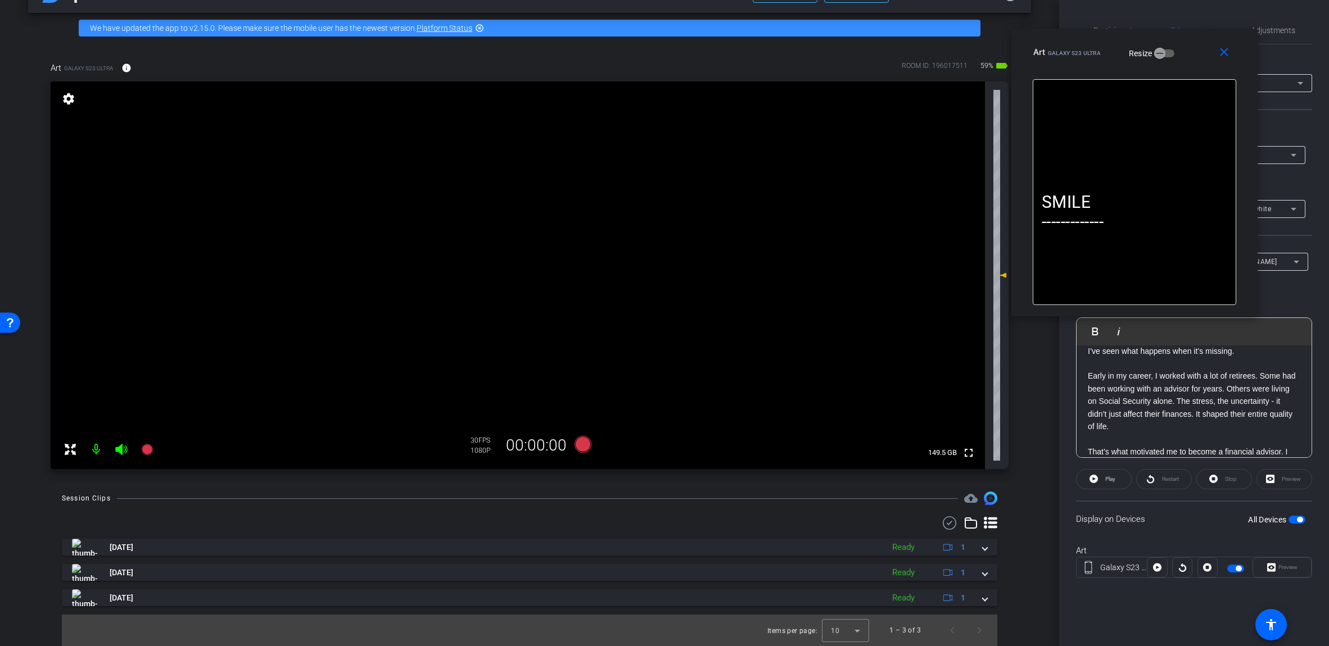
drag, startPoint x: 700, startPoint y: 189, endPoint x: 1171, endPoint y: 39, distance: 493.9
click at [657, 39] on div "close Art Galaxy S23 Ultra Resize" at bounding box center [1134, 54] width 246 height 51
click at [582, 449] on icon at bounding box center [582, 444] width 17 height 17
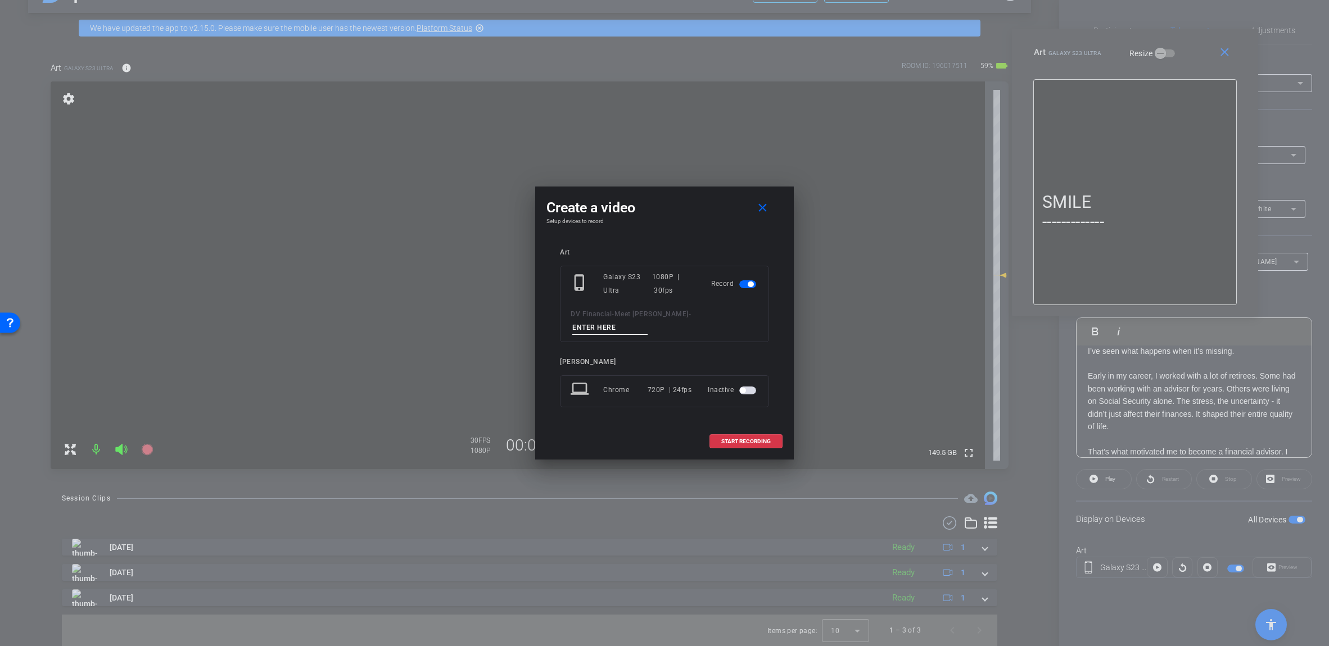
click at [657, 314] on div "phone_iphone Galaxy S23 Ultra 1080P | 30fps Record DV Financial - Meet [PERSON_…" at bounding box center [664, 304] width 209 height 76
click at [647, 321] on input at bounding box center [609, 328] width 75 height 14
paste input "Tk_3_Grayeson"
type input "Tk_3_Grayeson"
click at [657, 431] on span at bounding box center [746, 441] width 72 height 27
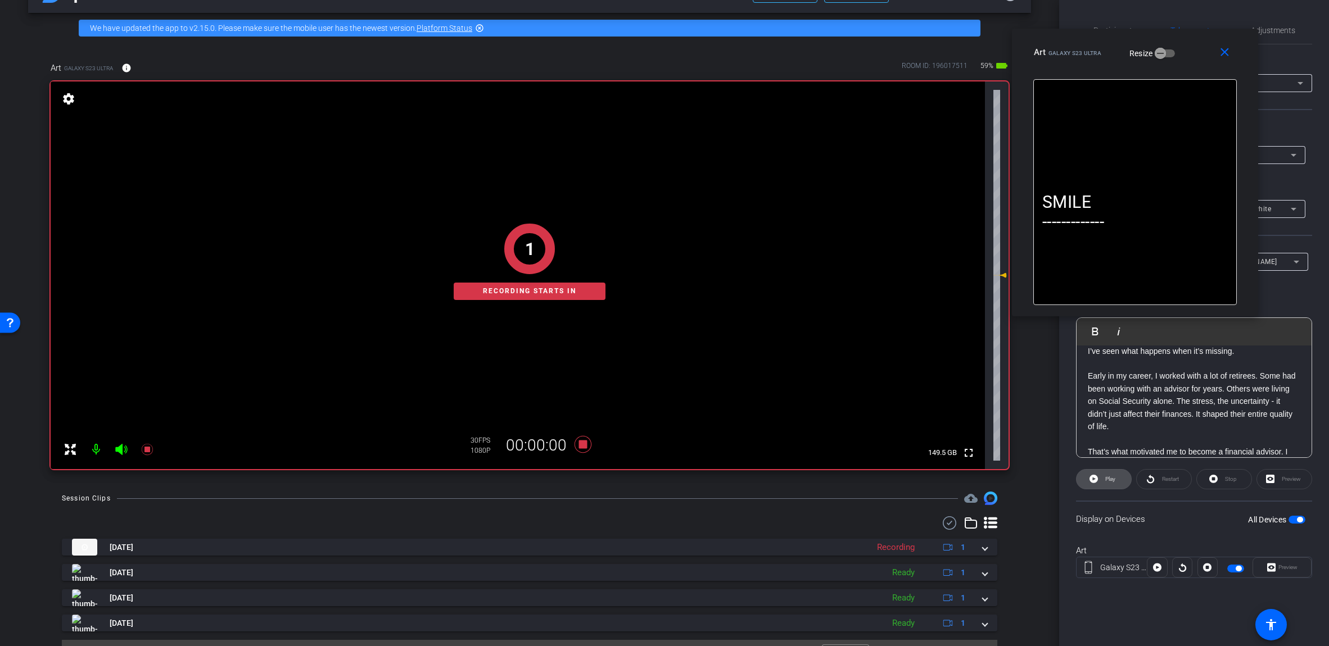
click at [657, 480] on span "Play" at bounding box center [1110, 479] width 10 height 6
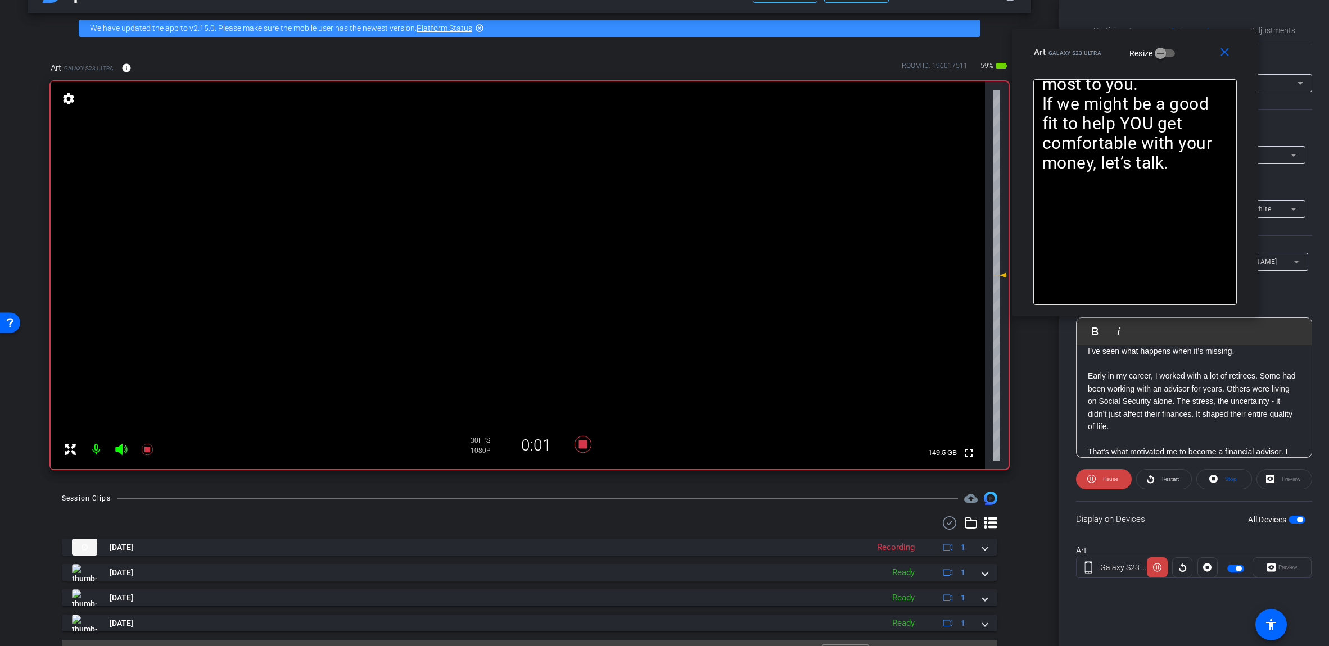
click at [117, 450] on icon at bounding box center [121, 449] width 12 height 11
click at [581, 441] on icon at bounding box center [582, 444] width 17 height 17
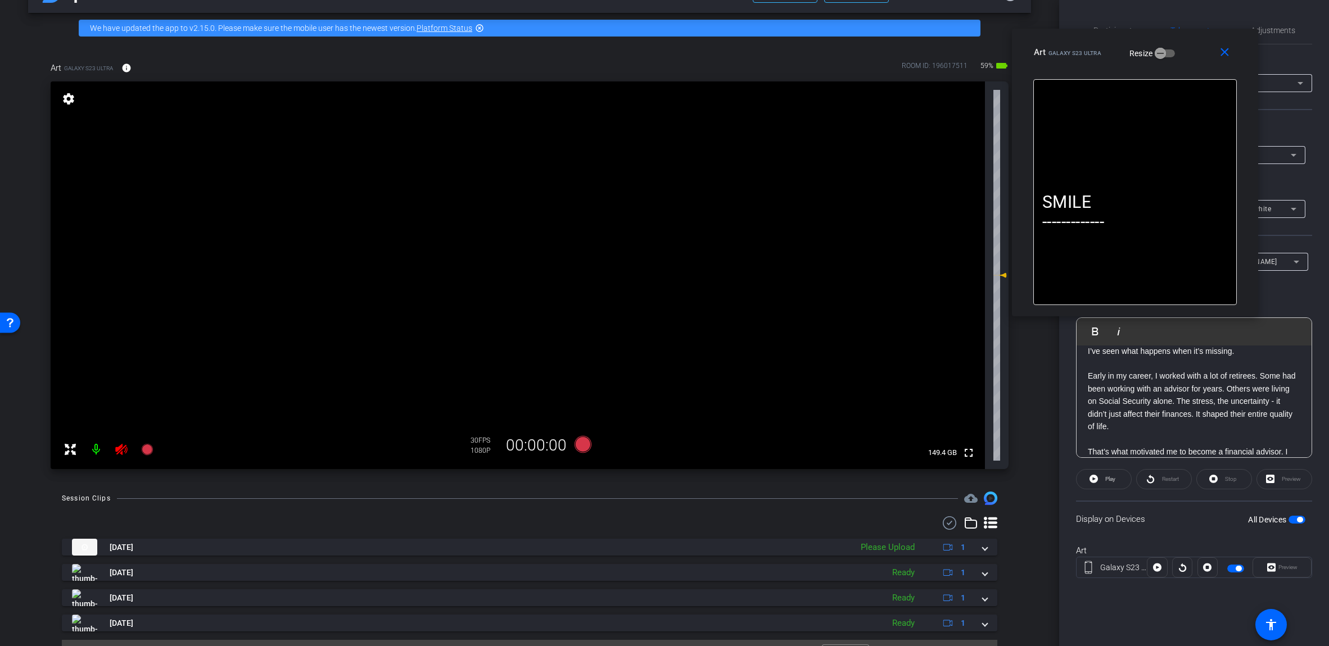
click at [127, 449] on icon at bounding box center [121, 449] width 12 height 11
click at [657, 53] on span at bounding box center [1226, 52] width 36 height 27
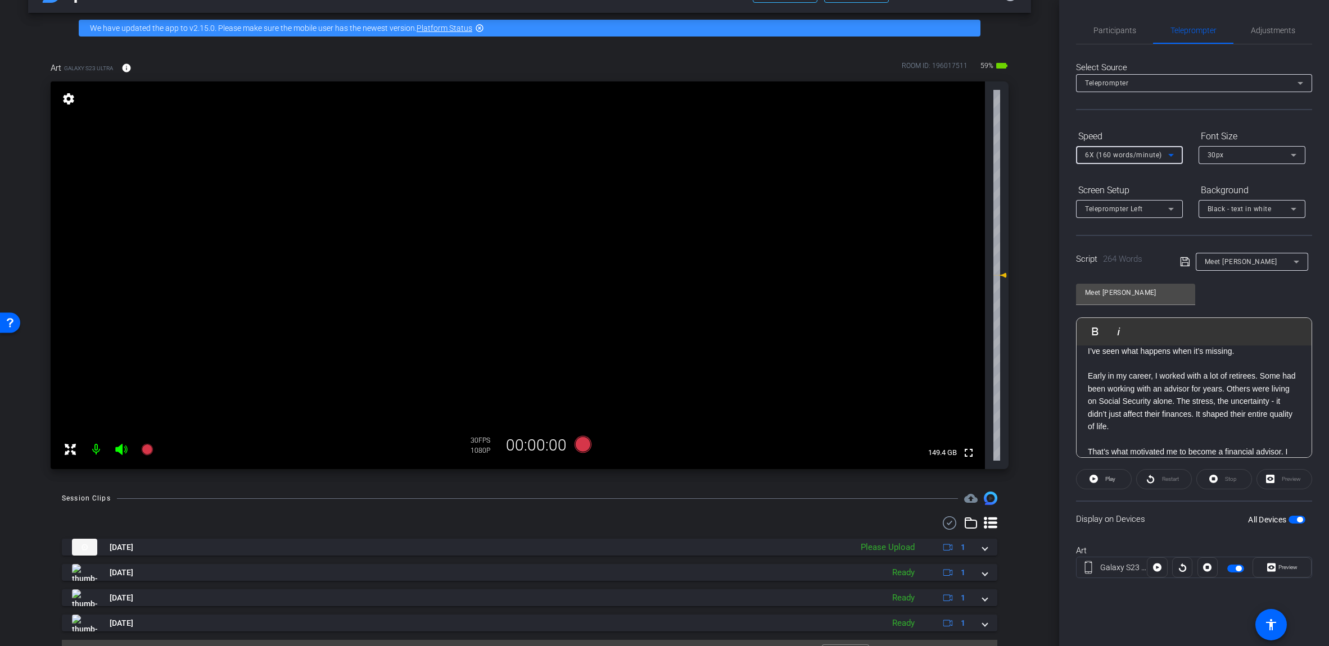
click at [657, 157] on span "6X (160 words/minute)" at bounding box center [1123, 155] width 77 height 8
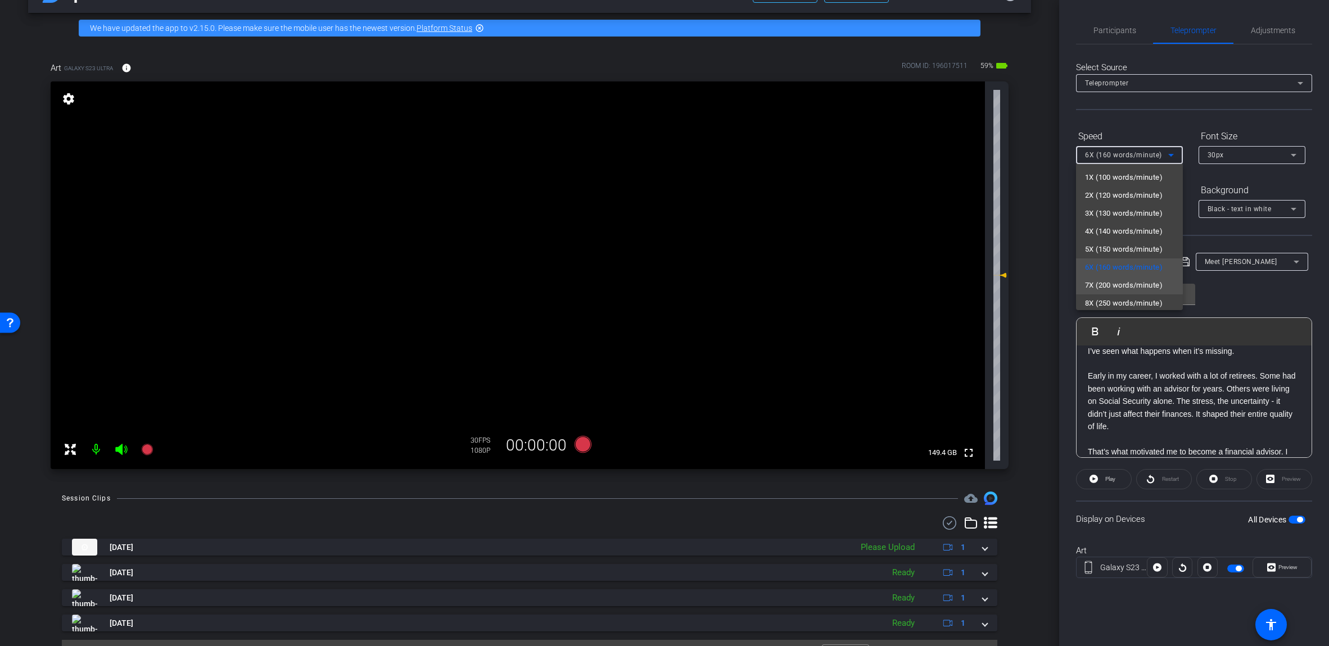
click at [657, 289] on span "7X (200 words/minute)" at bounding box center [1124, 285] width 78 height 13
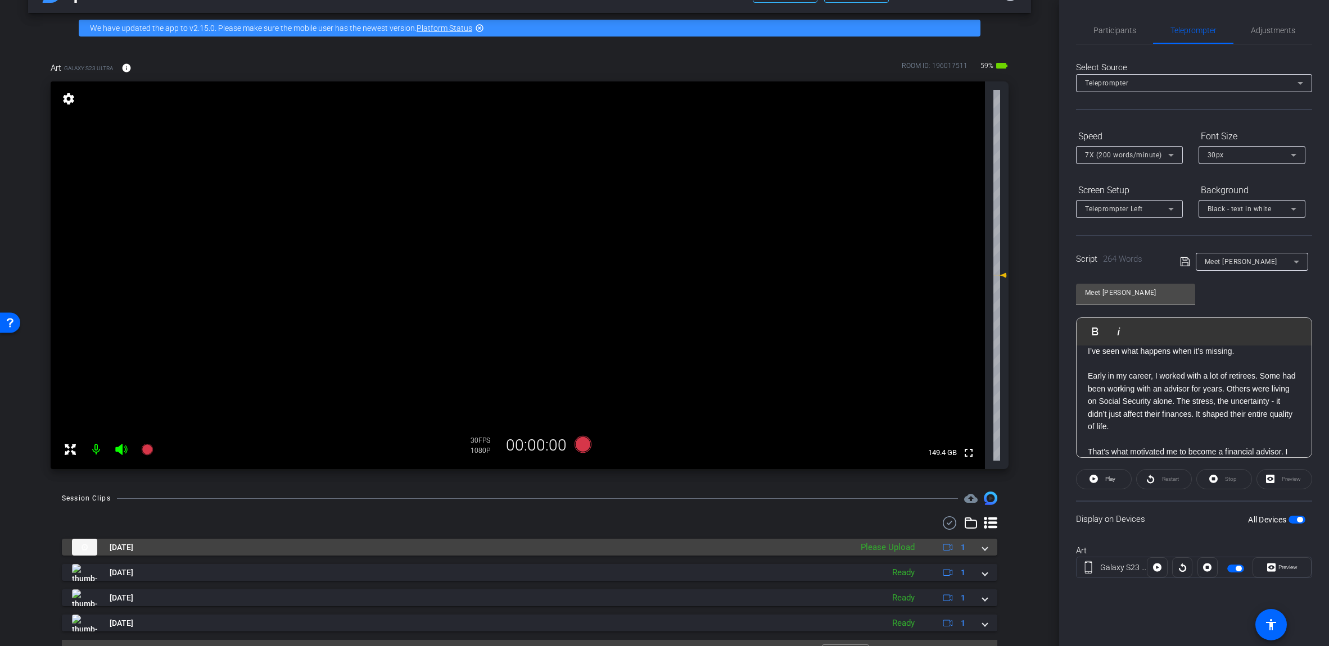
click at [657, 547] on mat-expansion-panel-header "[DATE] Please Upload 1" at bounding box center [529, 547] width 935 height 17
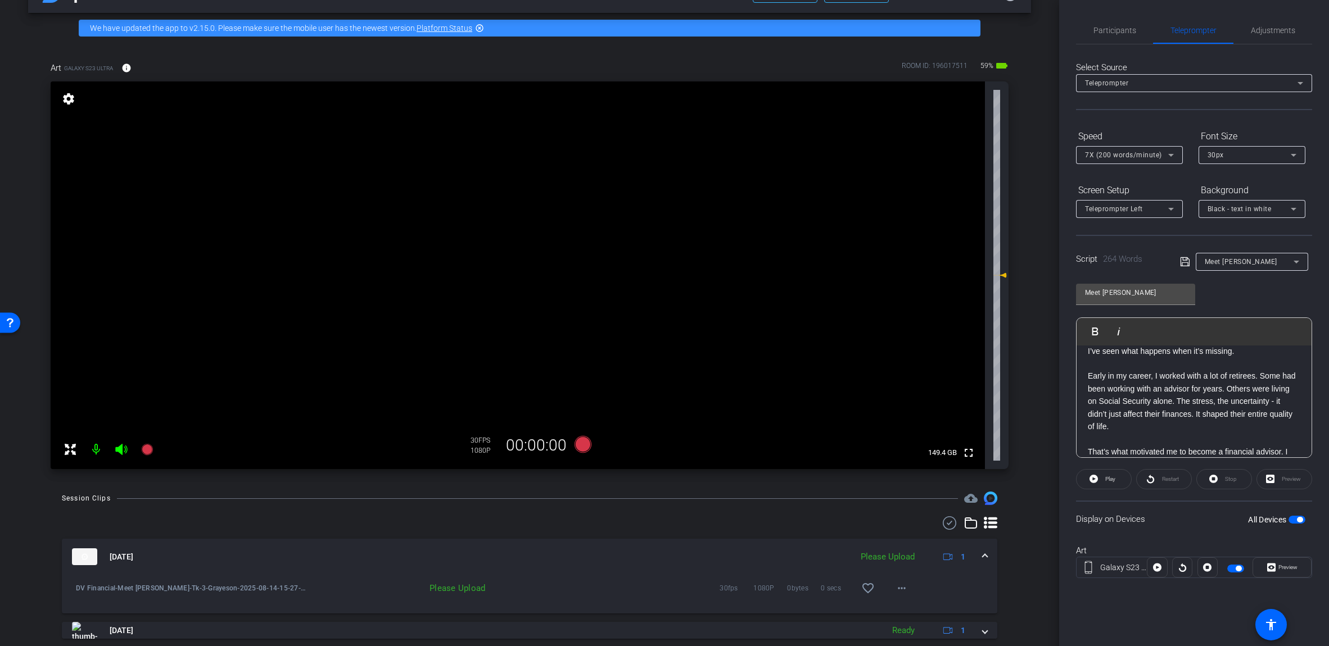
click at [657, 558] on span at bounding box center [984, 557] width 4 height 12
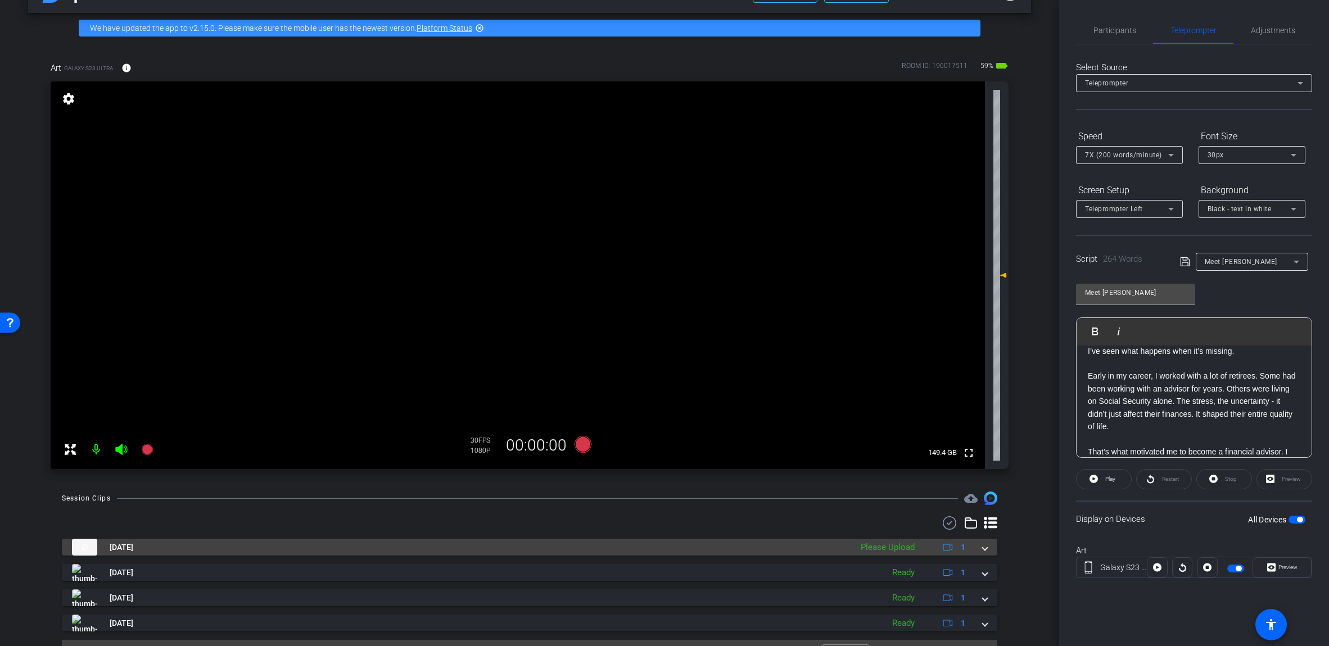
drag, startPoint x: 982, startPoint y: 552, endPoint x: 961, endPoint y: 557, distance: 21.4
click at [657, 552] on mat-expansion-panel-header "[DATE] Please Upload 1" at bounding box center [529, 547] width 935 height 17
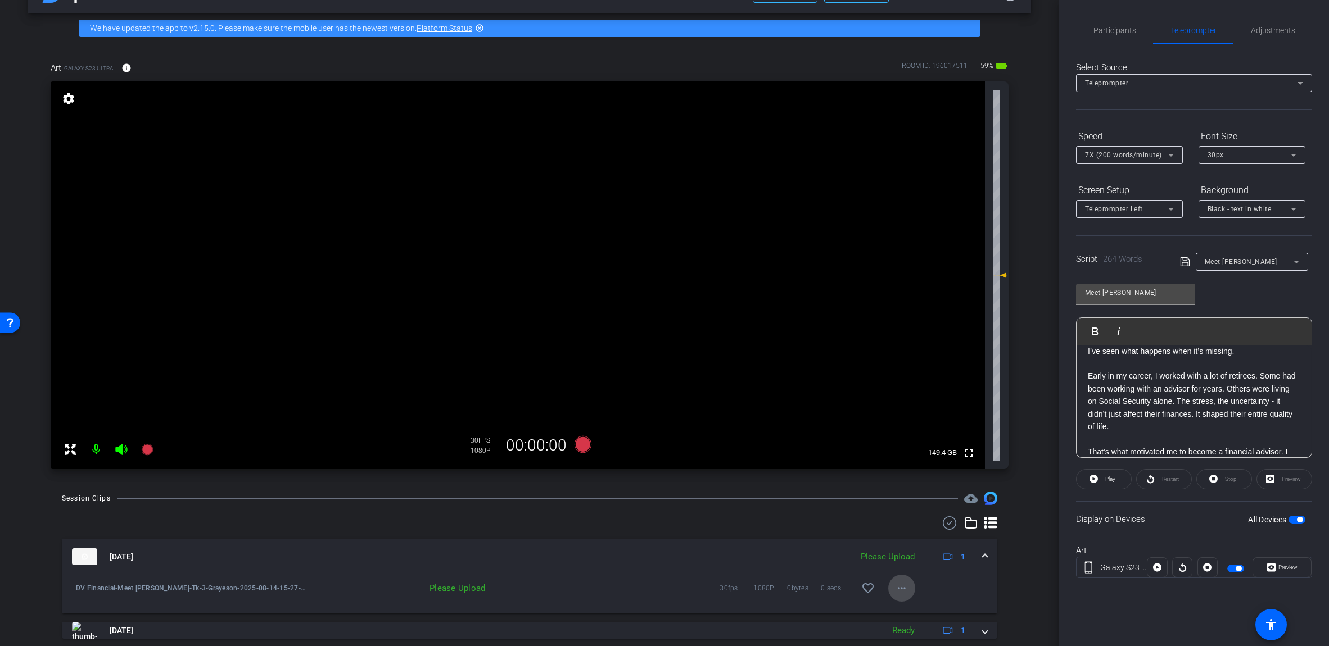
click at [657, 585] on mat-icon "more_horiz" at bounding box center [901, 588] width 13 height 13
click at [657, 538] on span "Upload" at bounding box center [914, 537] width 45 height 13
click at [657, 558] on span at bounding box center [984, 557] width 4 height 12
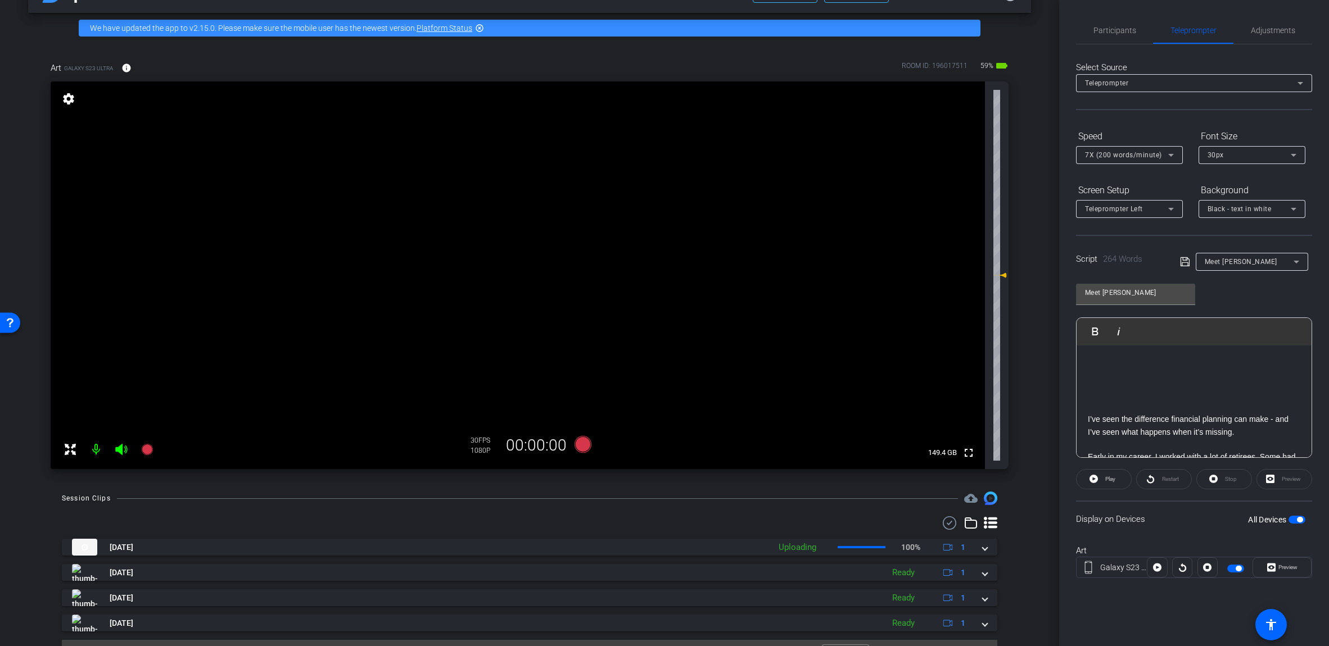
scroll to position [0, 0]
click at [657, 520] on span "button" at bounding box center [1296, 520] width 17 height 8
click at [657, 524] on div "All Devices" at bounding box center [1276, 519] width 57 height 11
click at [657, 520] on span "button" at bounding box center [1300, 520] width 6 height 6
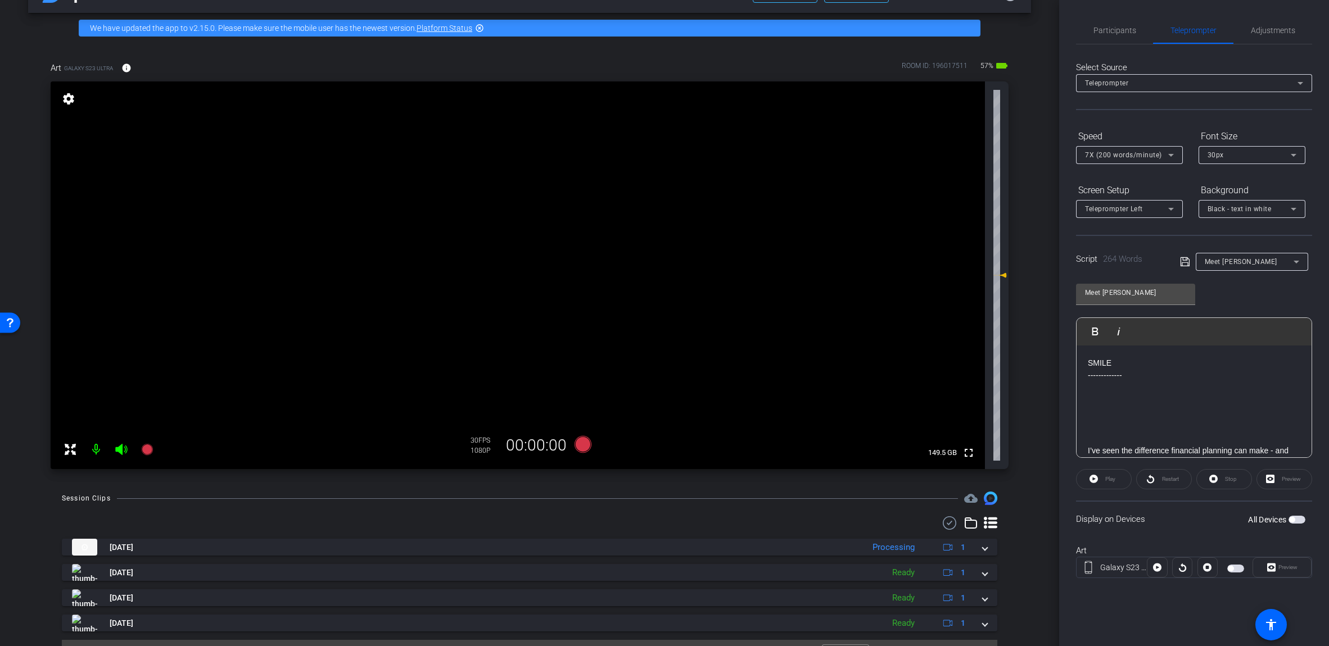
click at [657, 520] on span "button" at bounding box center [1296, 520] width 17 height 8
click at [579, 447] on icon at bounding box center [582, 444] width 17 height 17
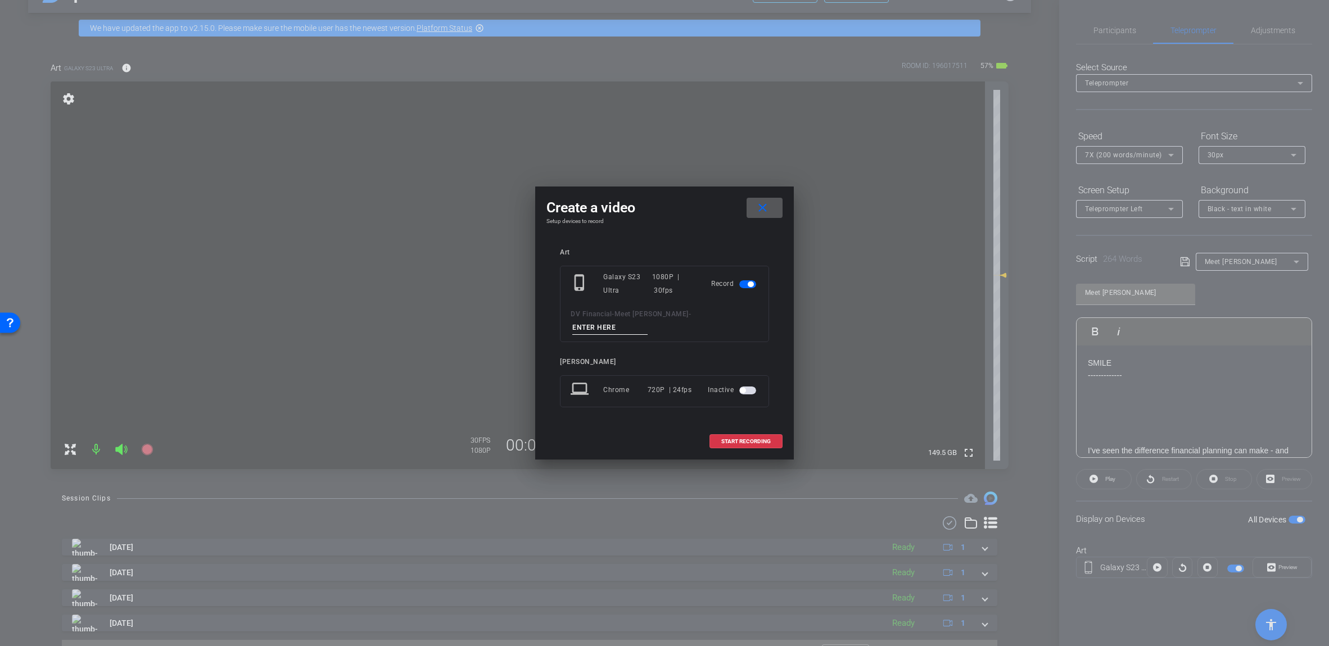
click at [647, 321] on input at bounding box center [609, 328] width 75 height 14
paste input "Tk_3_Grayeson"
click at [647, 321] on input "Tk_3_Grayeson" at bounding box center [609, 328] width 75 height 14
type input "Tk_4_Grayeson"
click at [657, 439] on span "START RECORDING" at bounding box center [745, 442] width 49 height 6
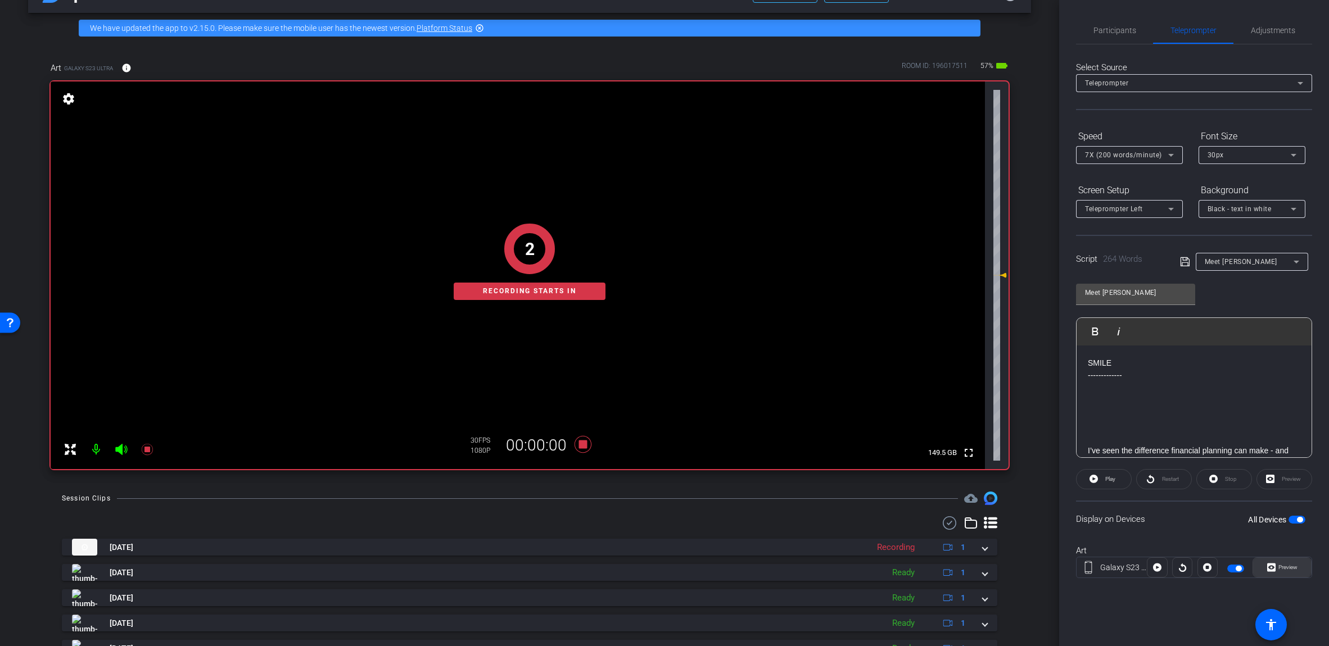
click at [657, 567] on span "Preview" at bounding box center [1287, 567] width 19 height 6
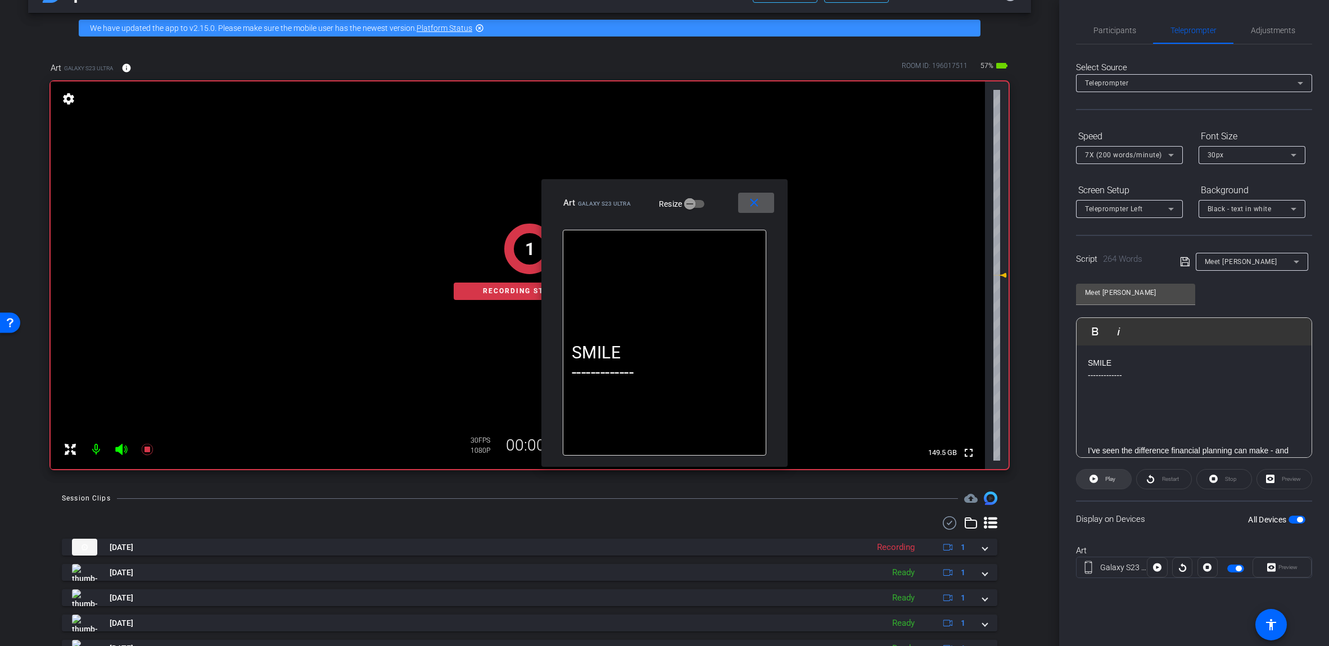
click at [657, 477] on span "Play" at bounding box center [1110, 479] width 10 height 6
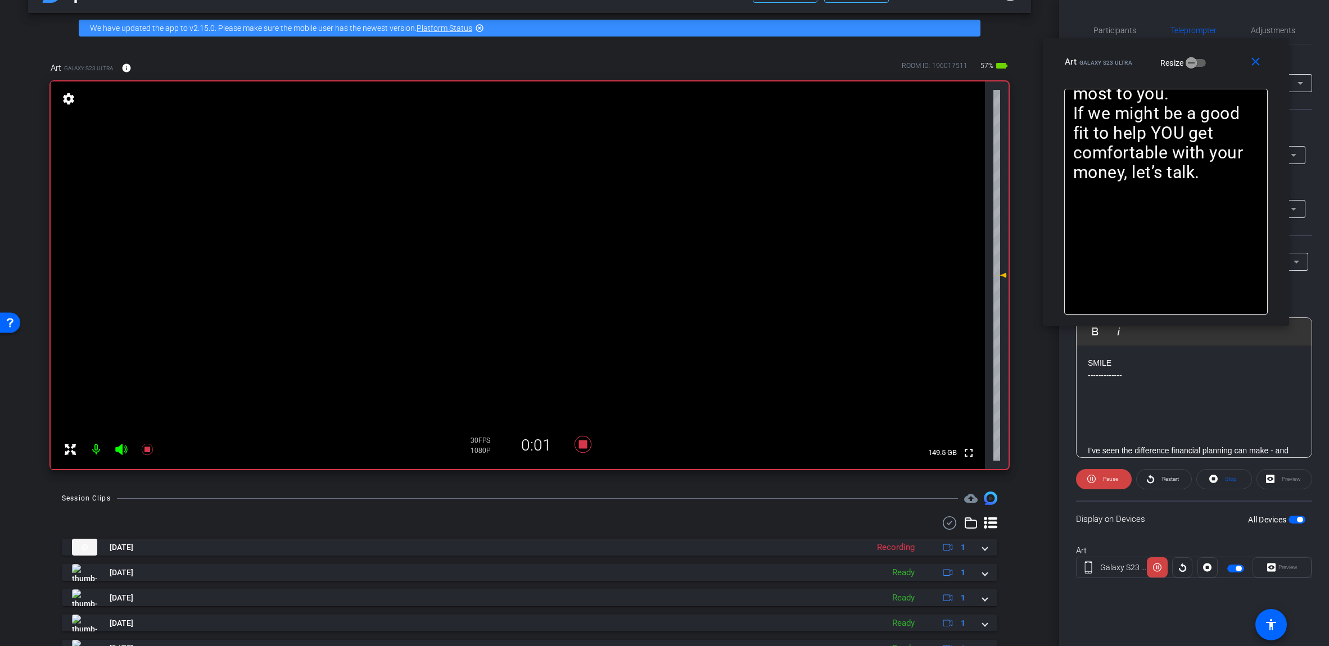
drag, startPoint x: 713, startPoint y: 191, endPoint x: 1159, endPoint y: 67, distance: 463.1
click at [657, 50] on div "close Art Galaxy S23 Ultra Resize" at bounding box center [1166, 63] width 246 height 51
click at [116, 454] on icon at bounding box center [121, 449] width 13 height 13
click at [657, 484] on span "Pause" at bounding box center [1109, 480] width 18 height 16
click at [657, 484] on span at bounding box center [1103, 479] width 55 height 27
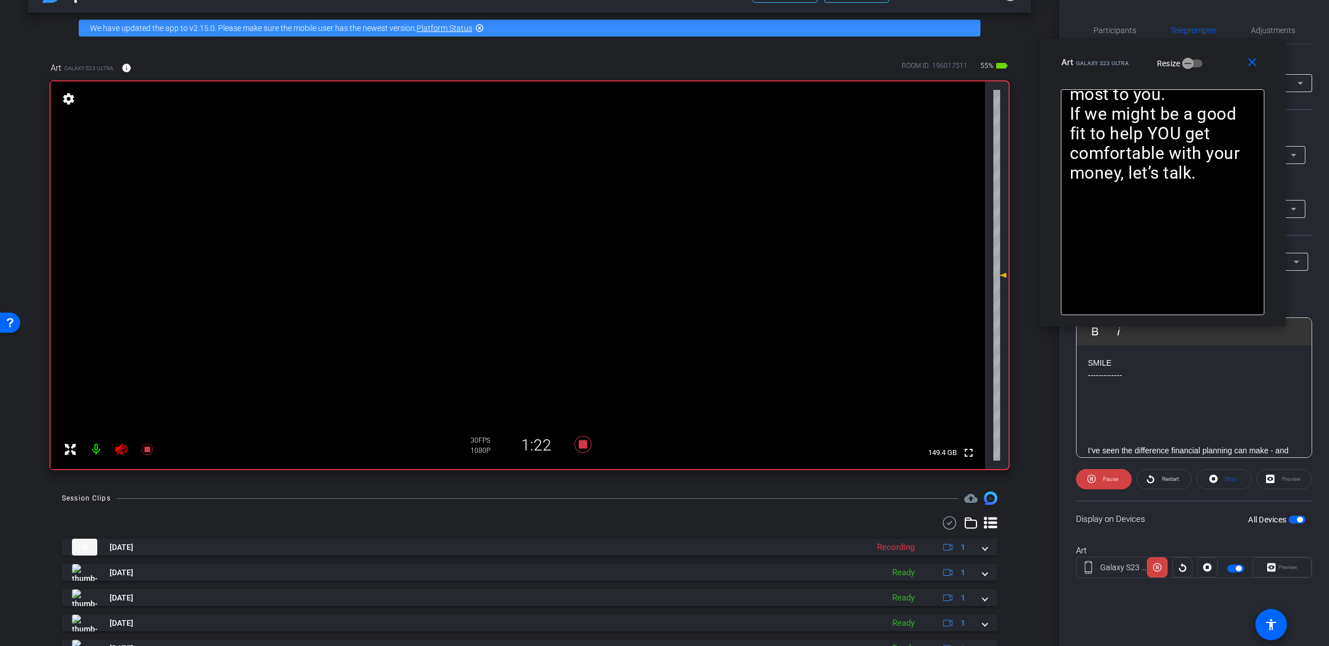
click at [657, 484] on span "Pause" at bounding box center [1109, 480] width 18 height 16
click at [580, 444] on icon at bounding box center [582, 444] width 17 height 17
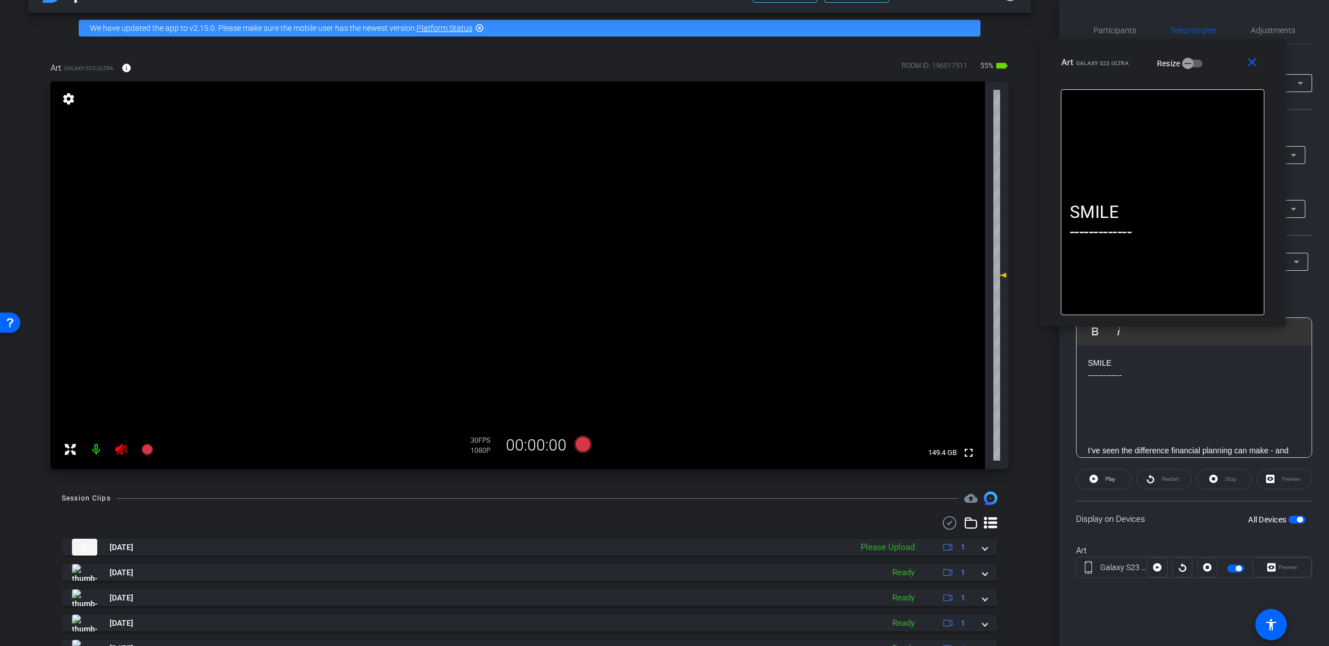
click at [125, 447] on icon at bounding box center [121, 449] width 12 height 11
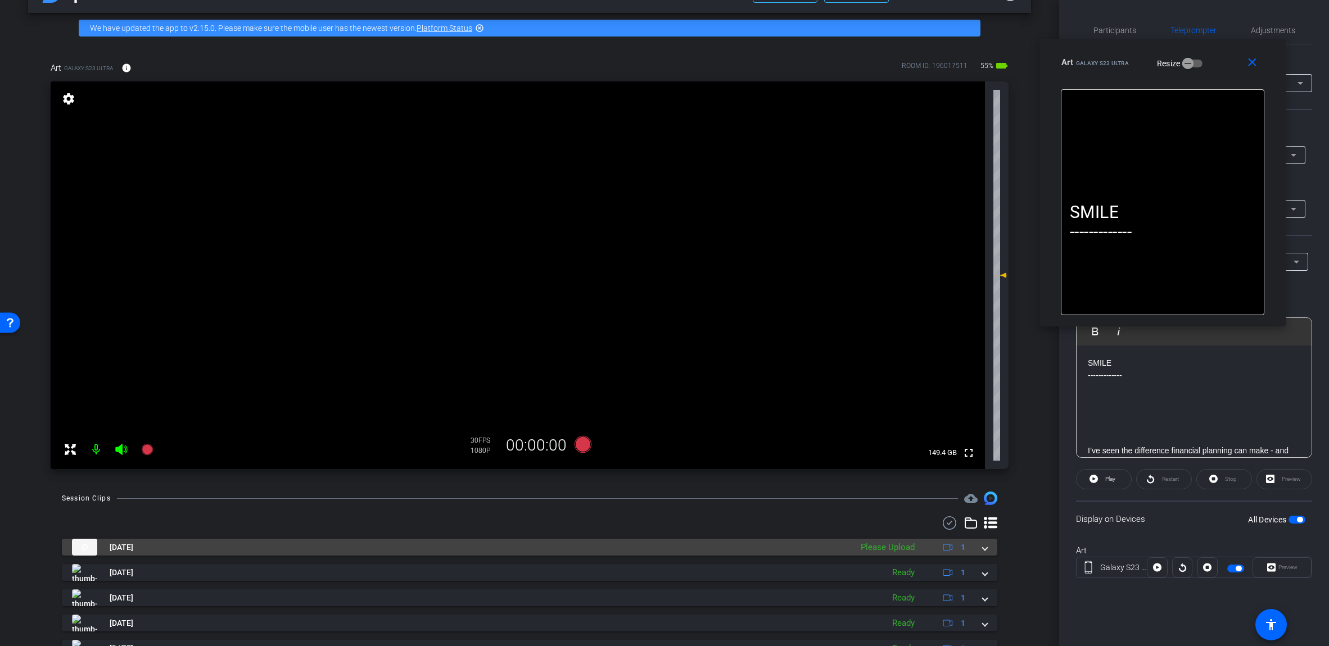
click at [657, 549] on span at bounding box center [984, 548] width 4 height 12
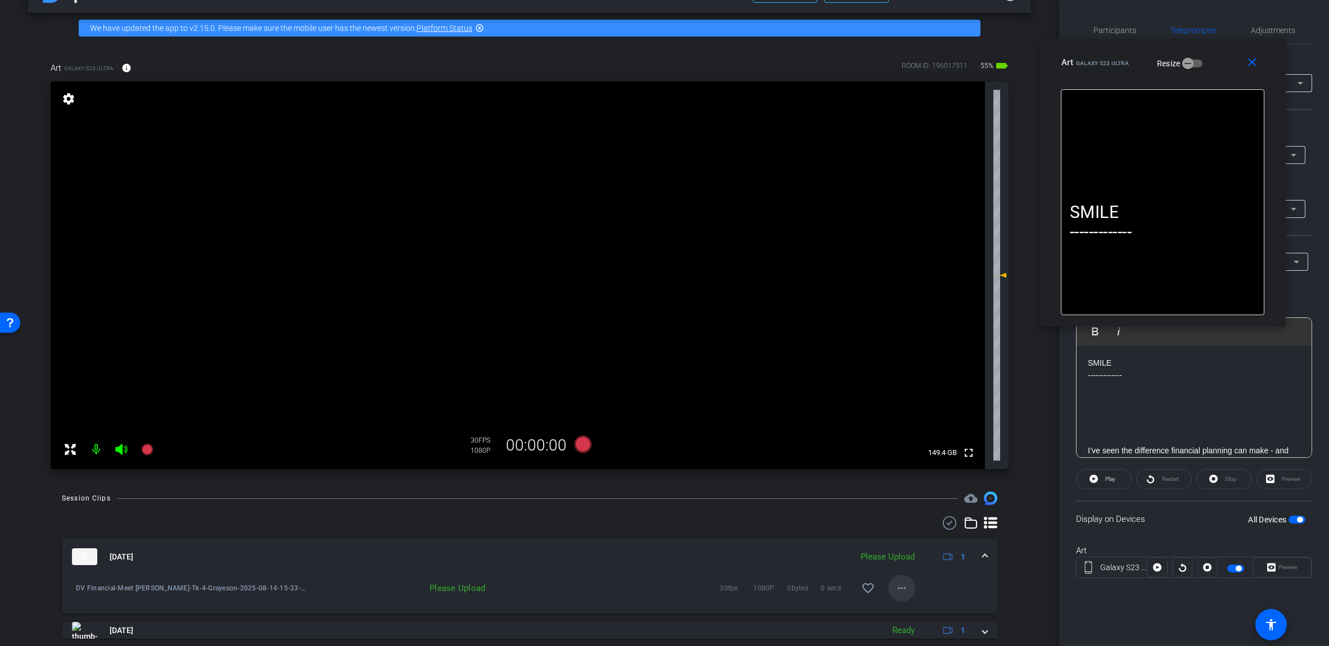
click at [657, 591] on span at bounding box center [901, 588] width 27 height 27
click at [657, 537] on span "Upload" at bounding box center [914, 537] width 45 height 13
click at [657, 555] on div "[DATE] Uploading 1" at bounding box center [527, 557] width 910 height 17
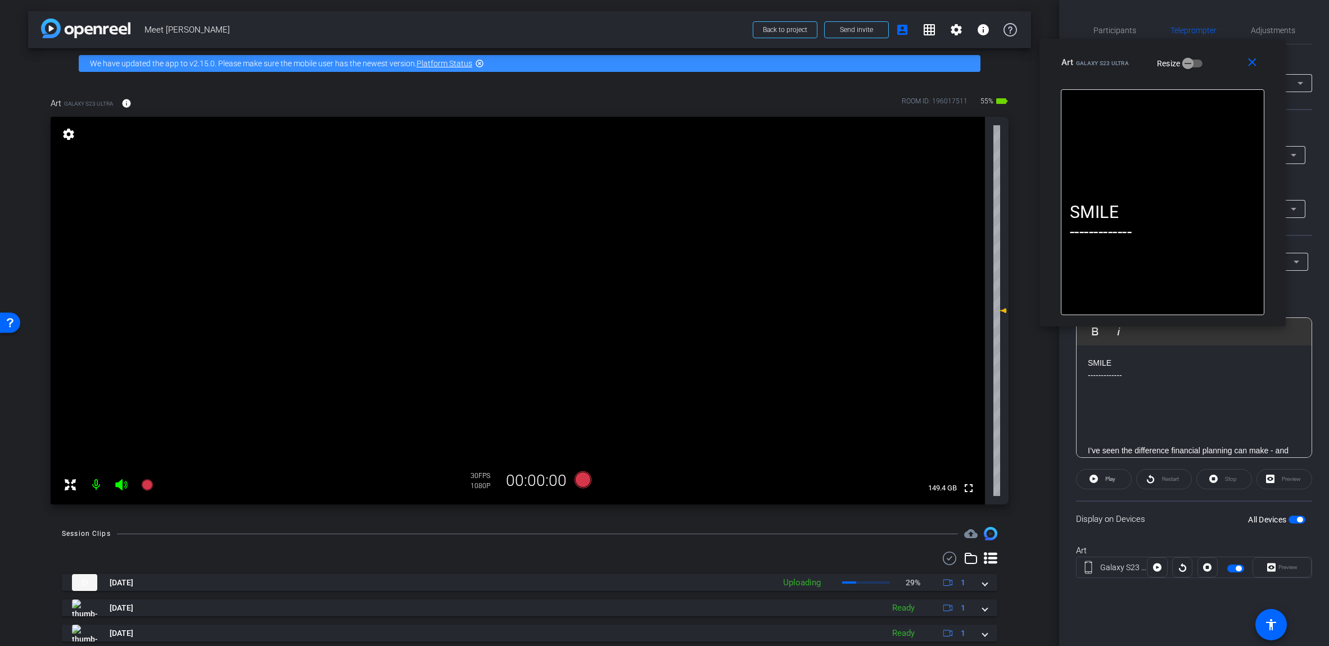
scroll to position [86, 0]
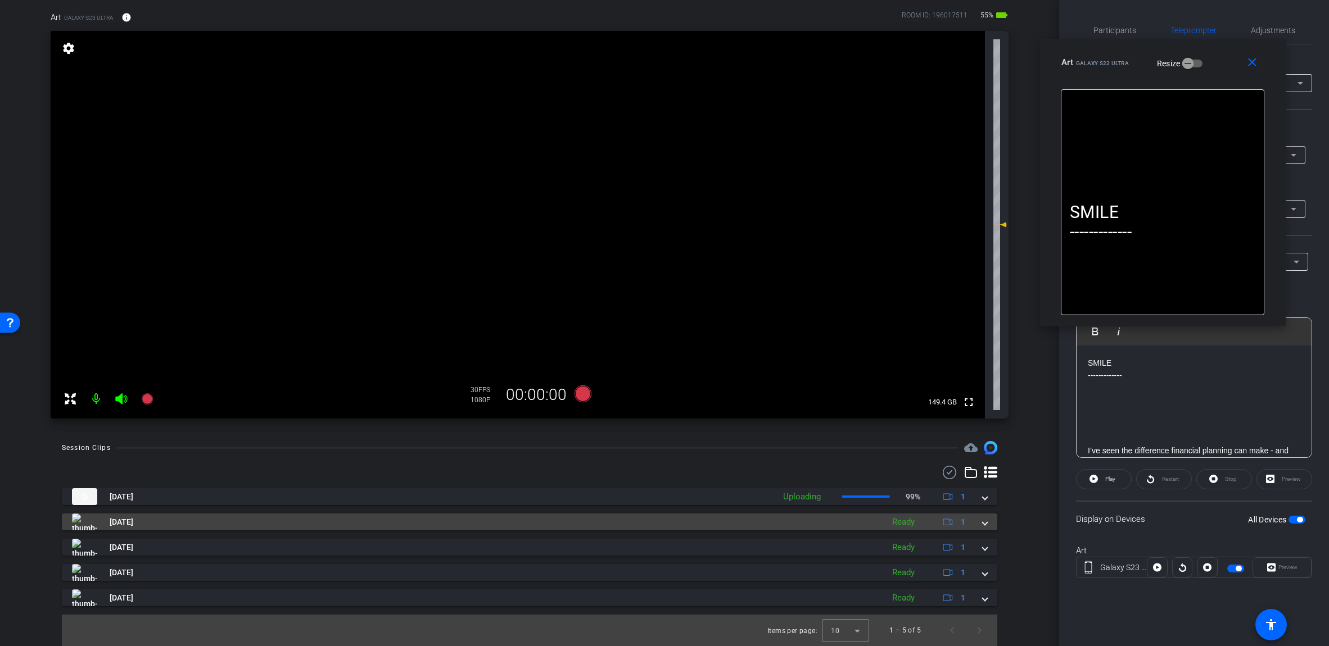
click at [657, 526] on div "[DATE] Ready 1" at bounding box center [527, 522] width 910 height 17
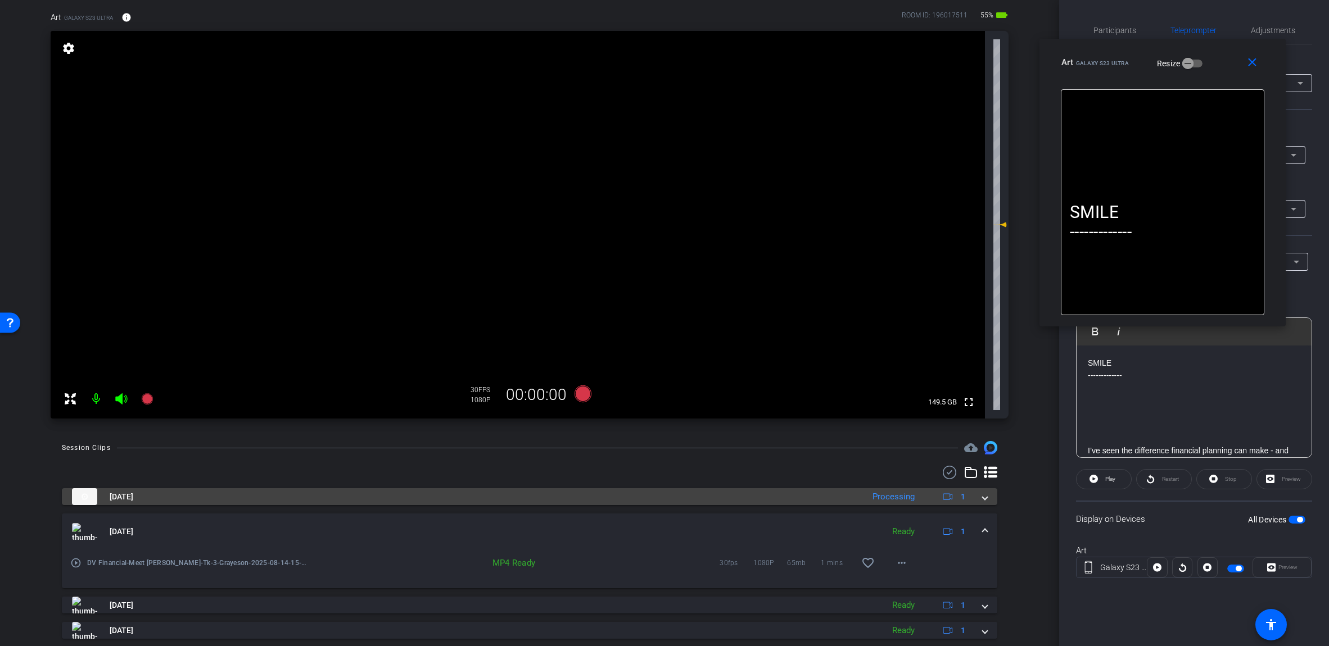
click at [657, 497] on span at bounding box center [984, 497] width 4 height 12
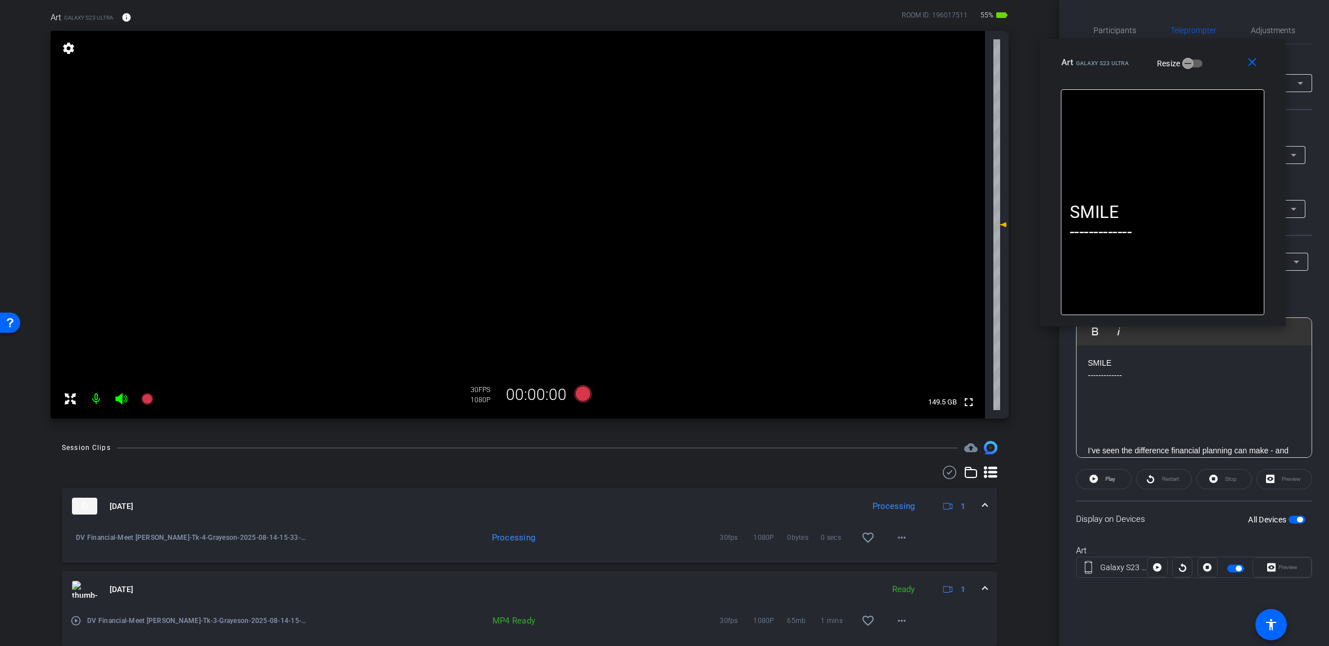
click at [657, 504] on mat-expansion-panel-header "[DATE] Processing 1" at bounding box center [529, 506] width 935 height 36
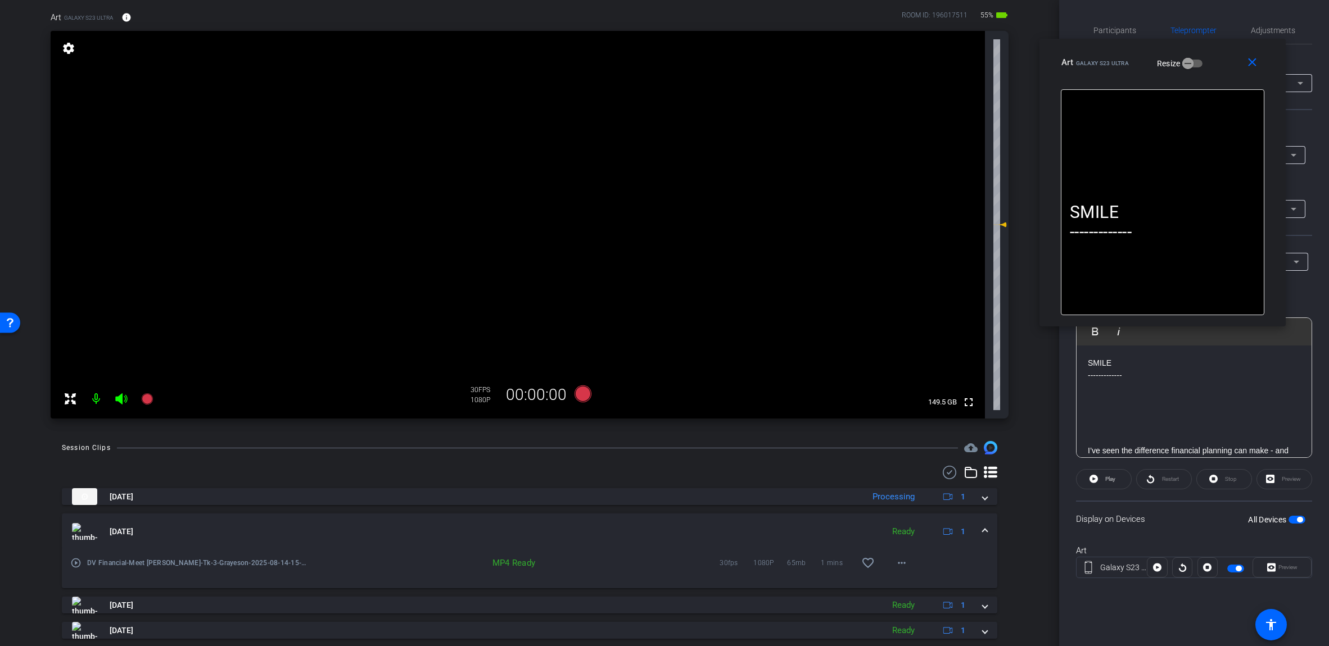
click at [657, 532] on mat-expansion-panel-header "[DATE] Ready 1" at bounding box center [529, 532] width 935 height 36
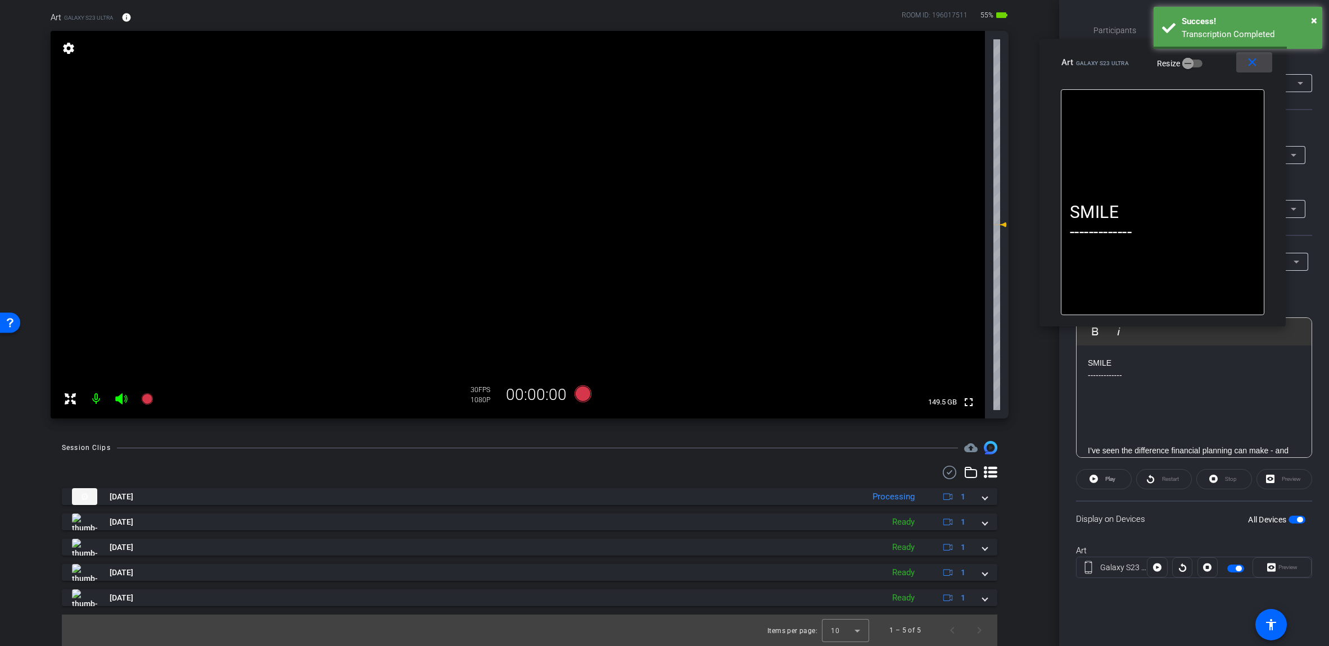
click at [657, 68] on mat-icon "close" at bounding box center [1252, 63] width 14 height 14
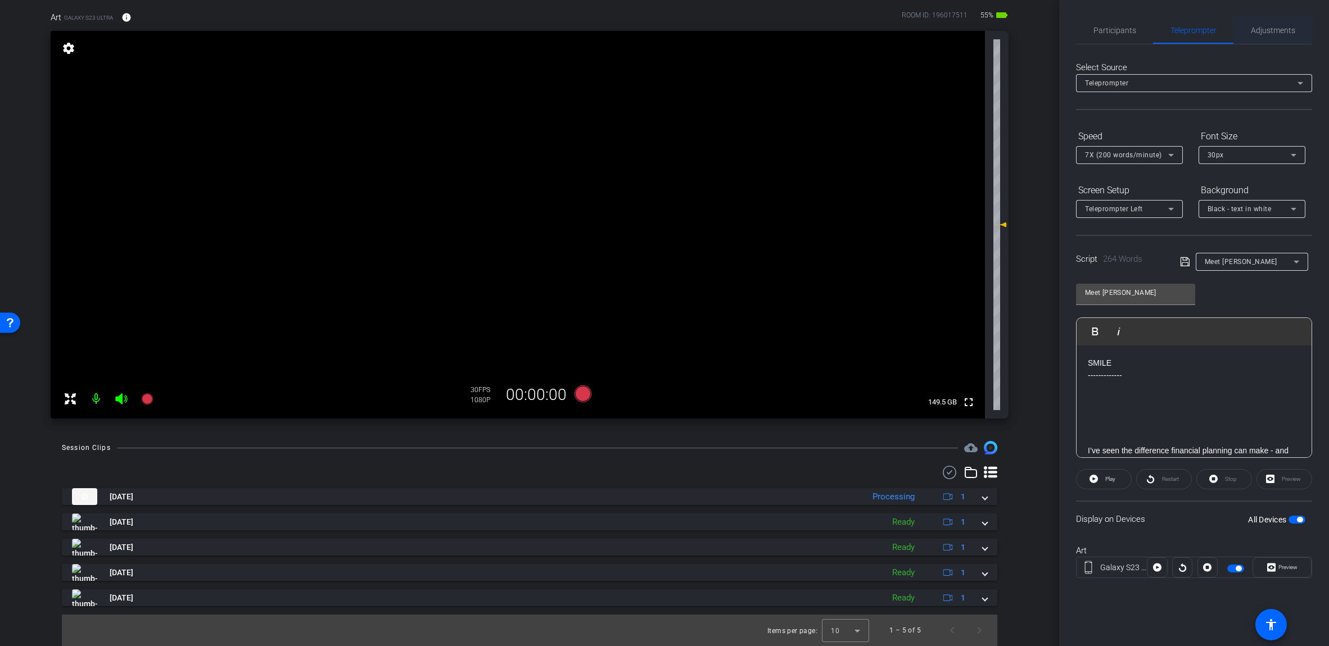
click at [657, 24] on div "Adjustments" at bounding box center [1272, 30] width 79 height 27
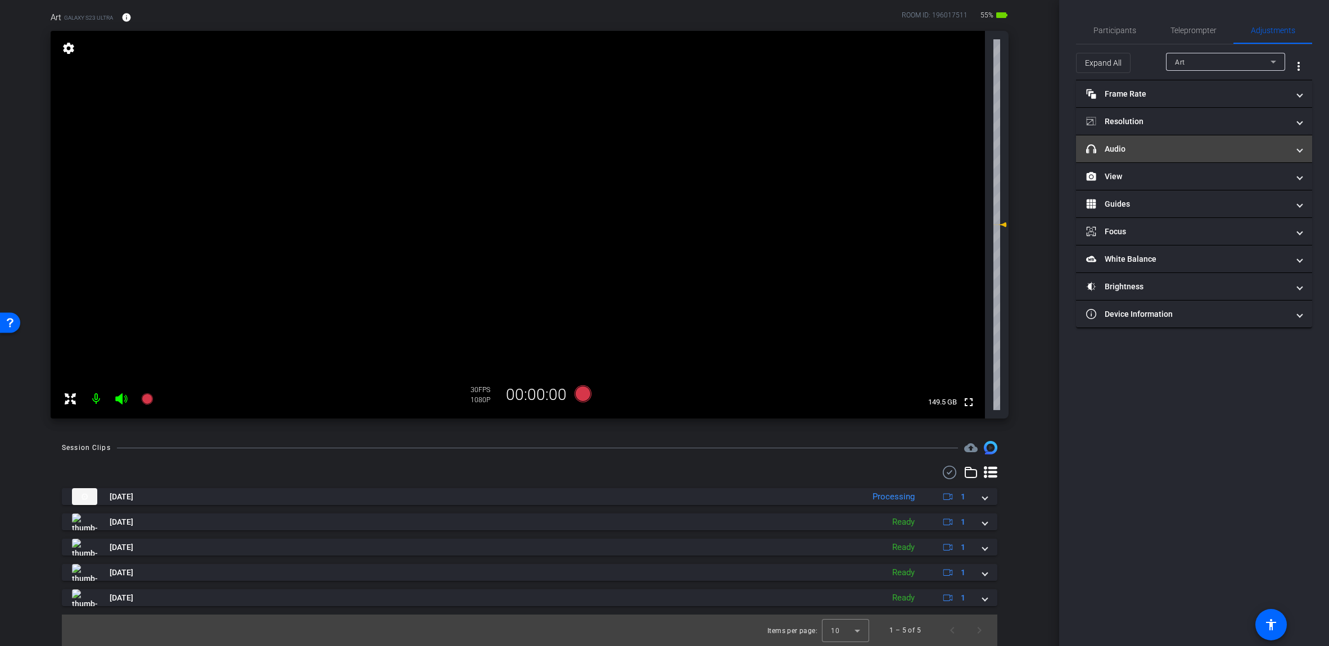
click at [657, 151] on mat-panel-title "headphone icon Audio" at bounding box center [1187, 149] width 202 height 12
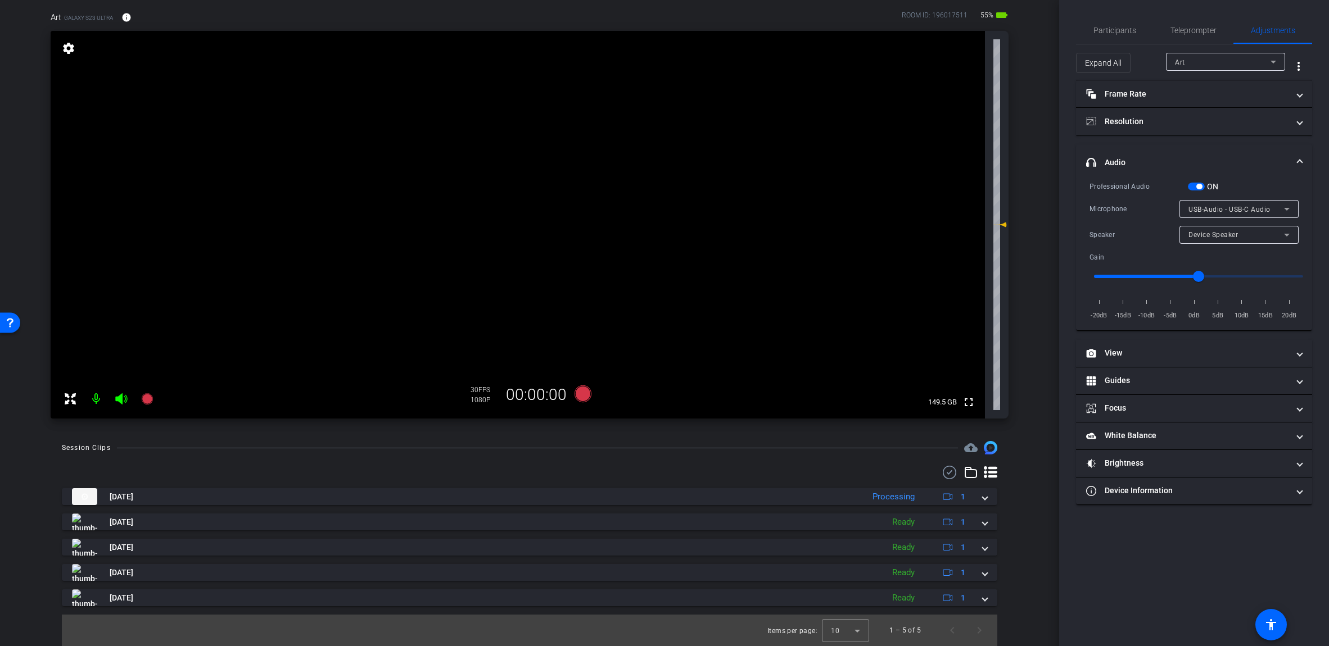
click at [657, 185] on span "button" at bounding box center [1199, 187] width 6 height 6
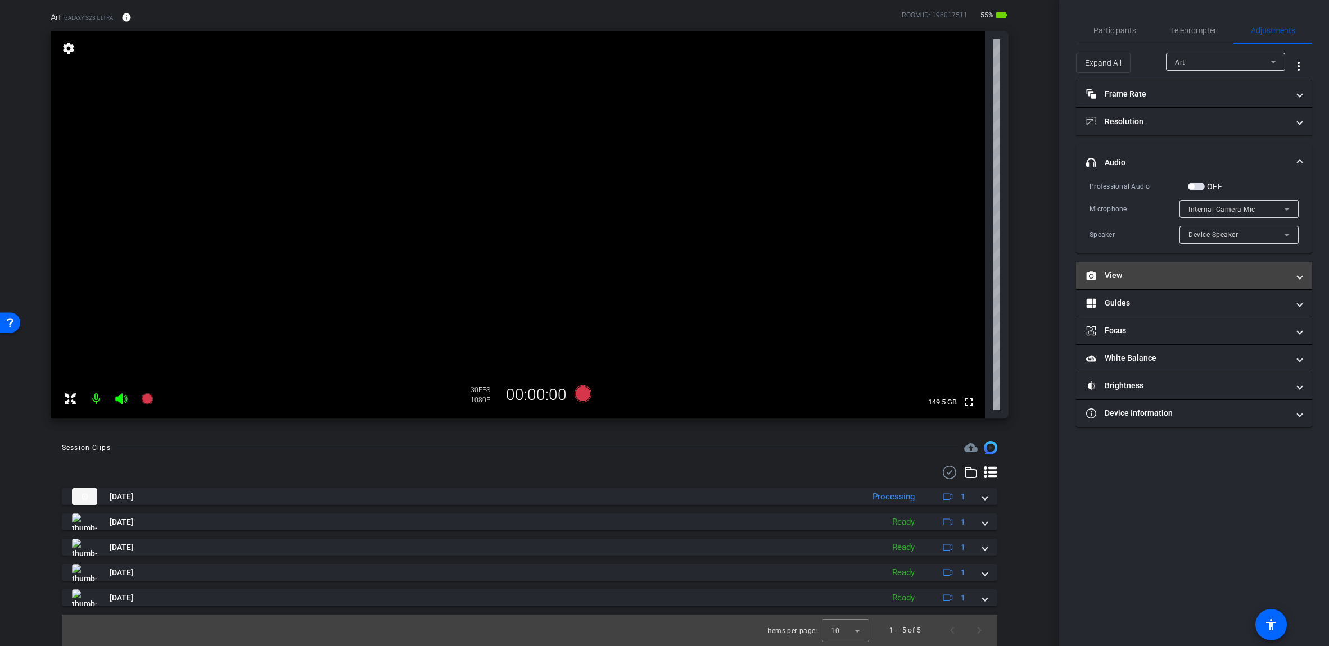
click at [657, 273] on mat-panel-title "View" at bounding box center [1187, 276] width 202 height 12
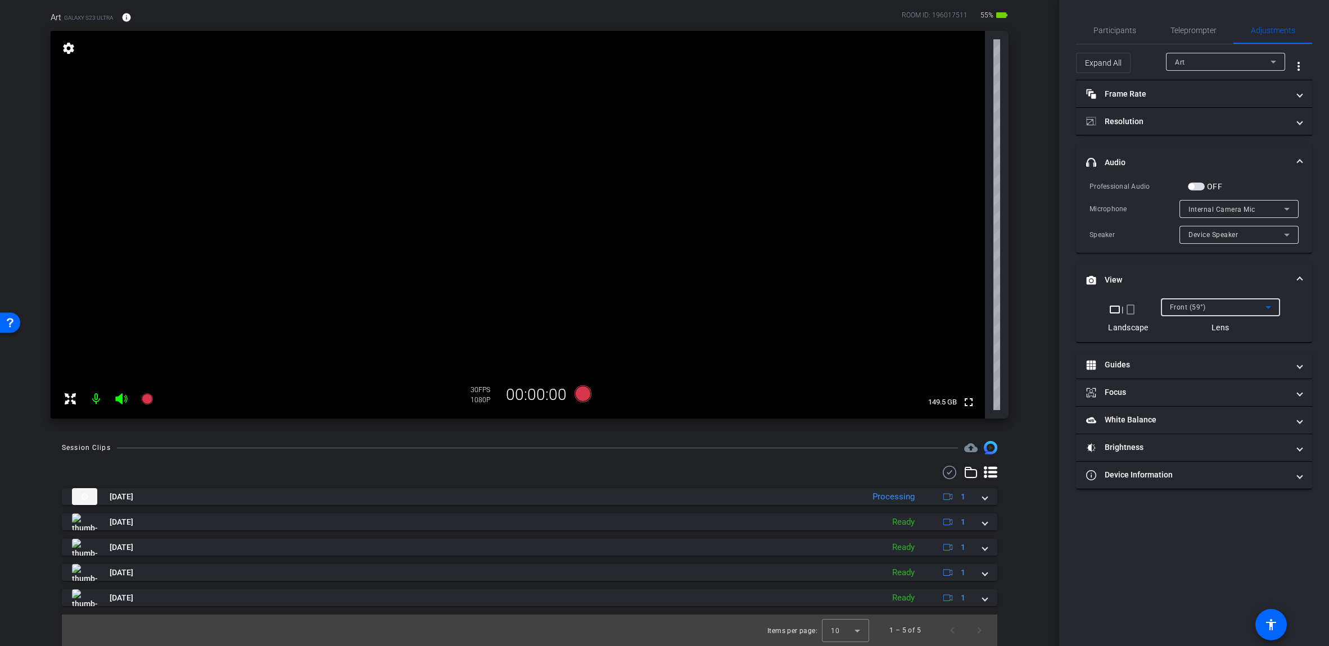
click at [657, 309] on span "Front (59°)" at bounding box center [1188, 307] width 36 height 8
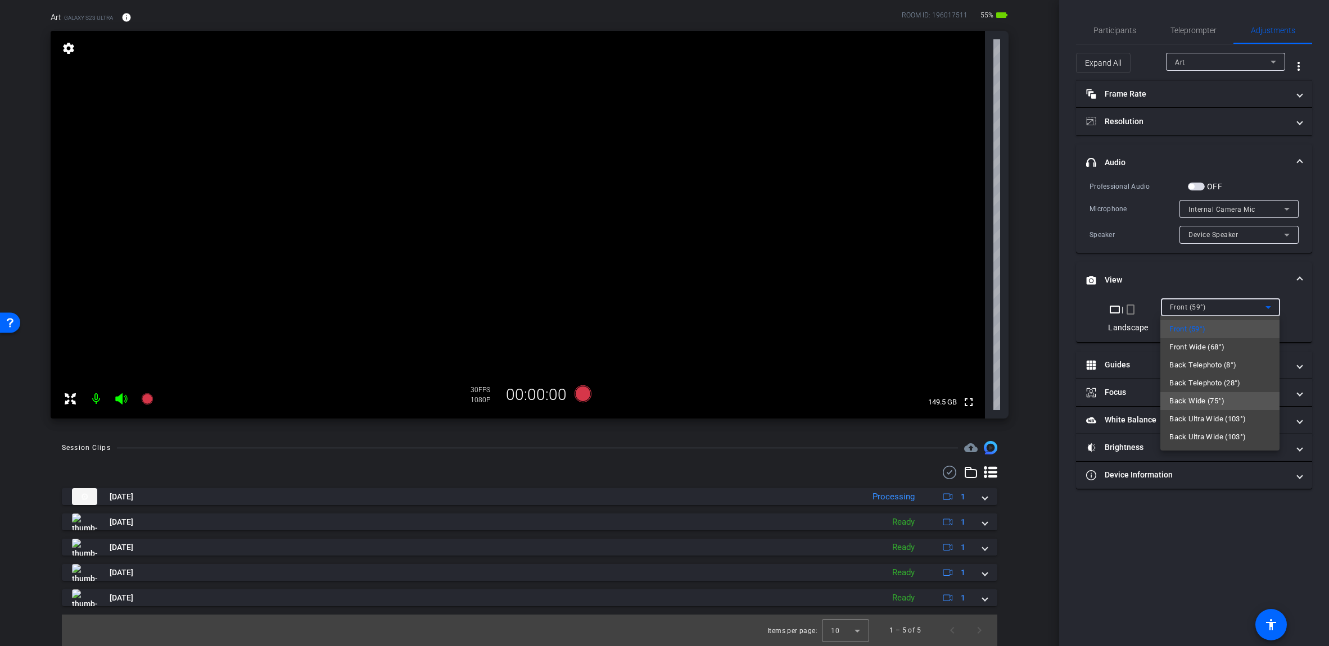
click at [657, 405] on span "Back Wide (75°)" at bounding box center [1196, 401] width 55 height 13
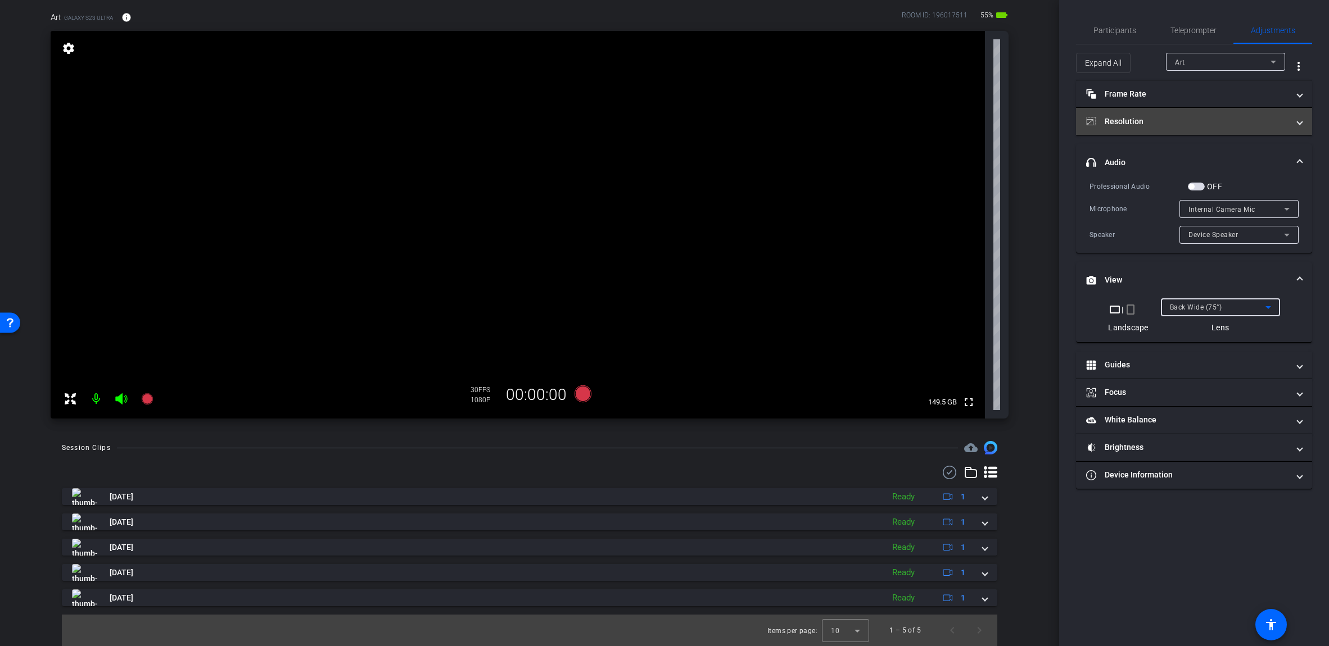
click at [657, 116] on mat-panel-title "Resolution" at bounding box center [1187, 122] width 202 height 12
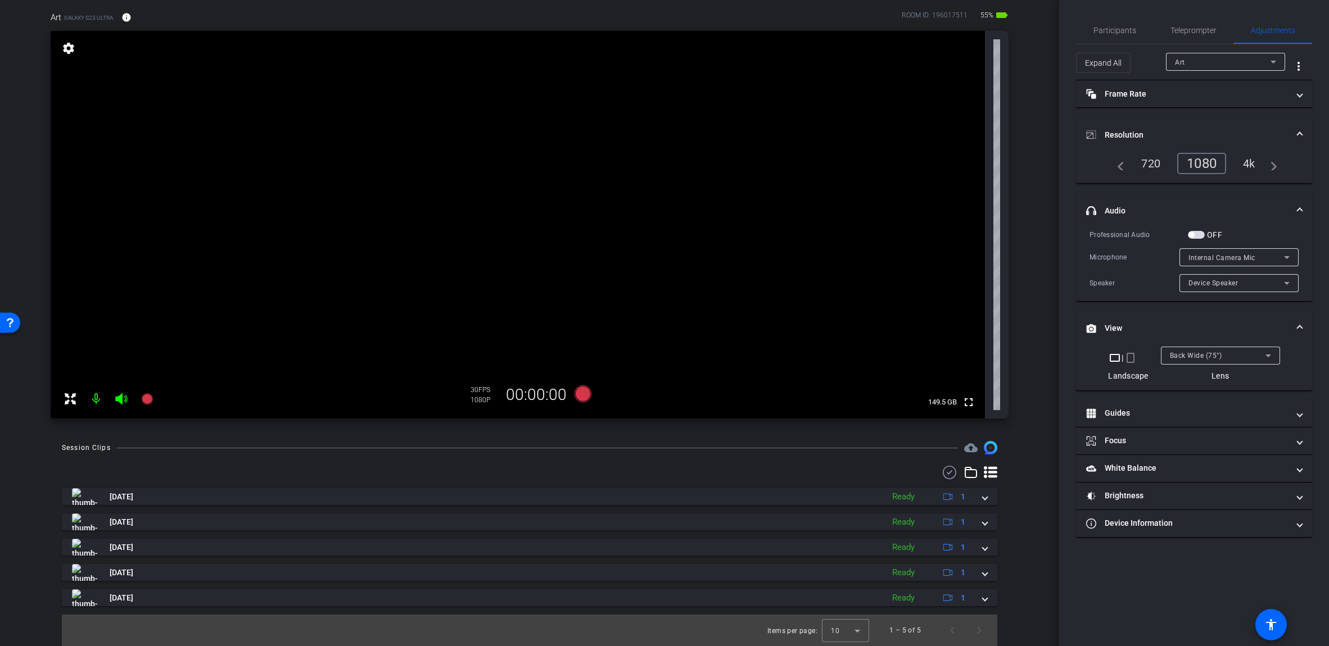
click at [657, 168] on div "4k" at bounding box center [1248, 163] width 29 height 19
click at [579, 395] on icon at bounding box center [582, 394] width 17 height 17
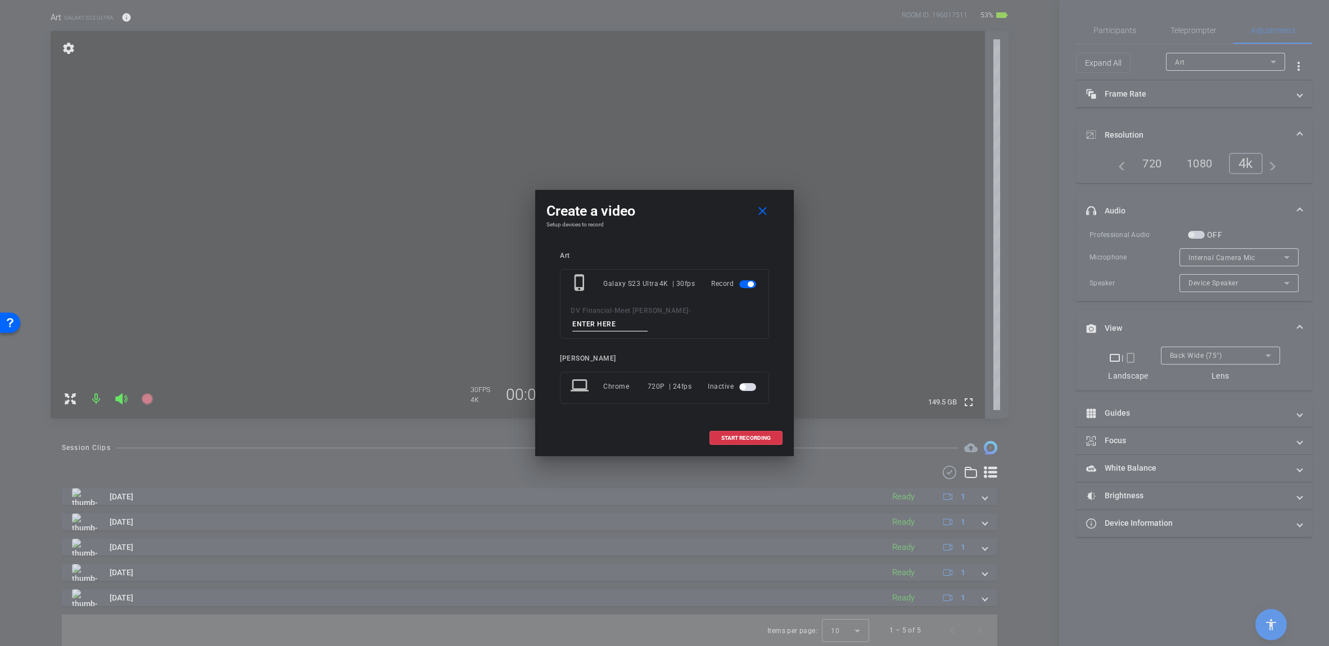
click at [647, 318] on input at bounding box center [609, 325] width 75 height 14
type input "BRoll_1"
click at [657, 436] on span "START RECORDING" at bounding box center [745, 439] width 49 height 6
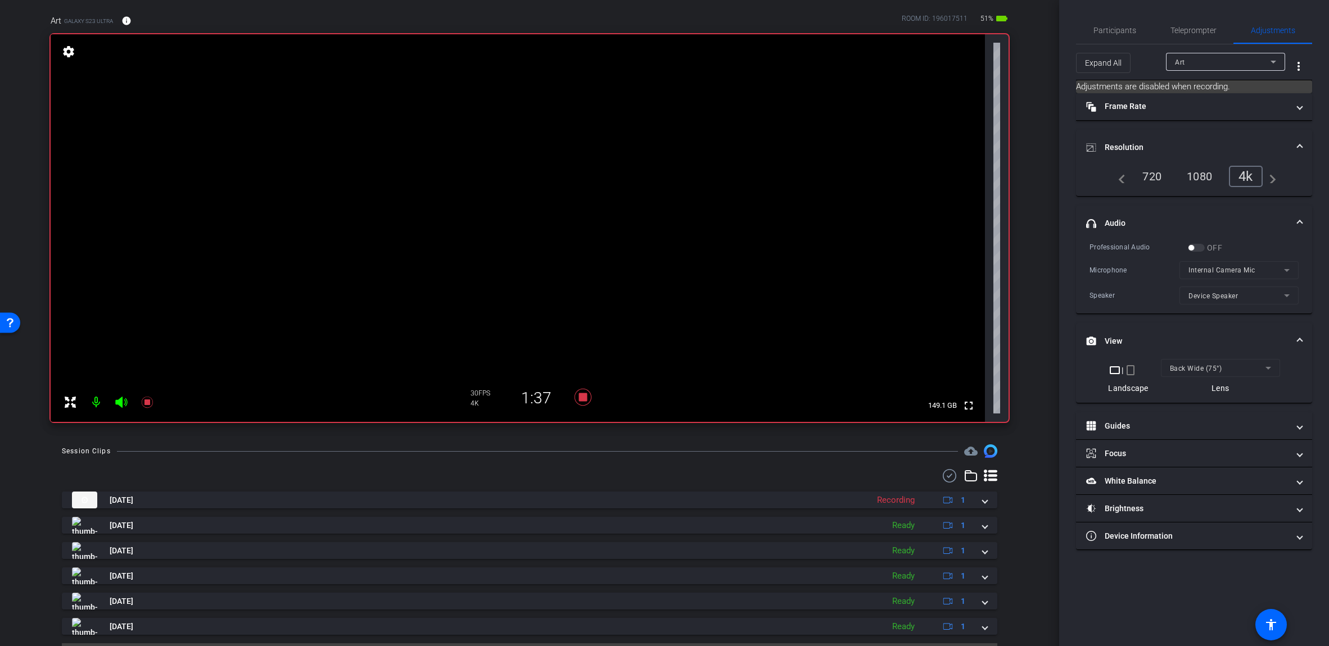
scroll to position [55, 0]
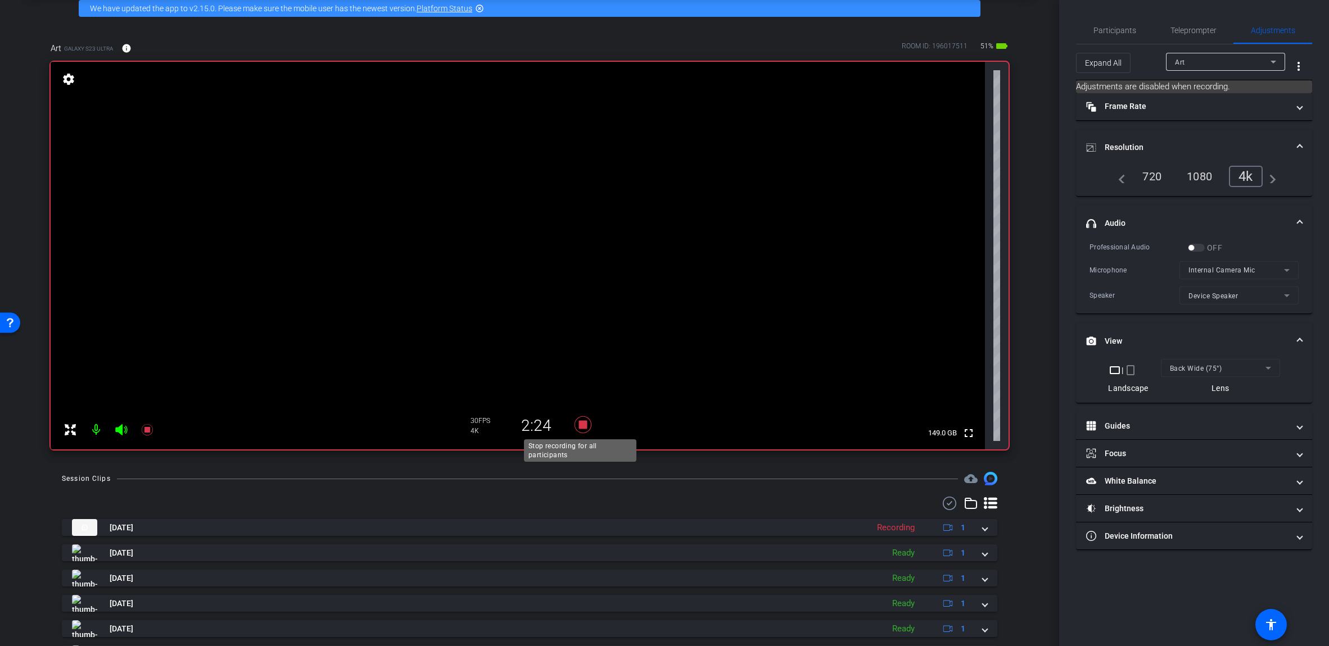
click at [579, 429] on icon at bounding box center [582, 425] width 27 height 20
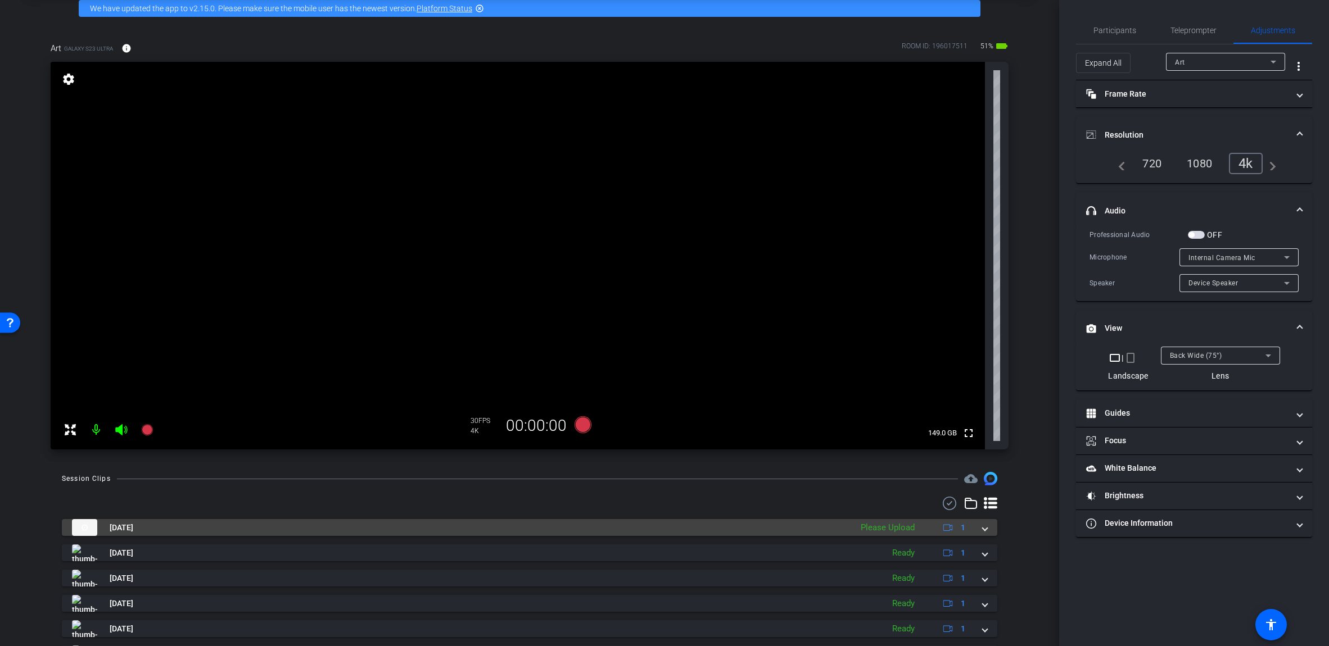
click at [657, 532] on span at bounding box center [984, 528] width 4 height 12
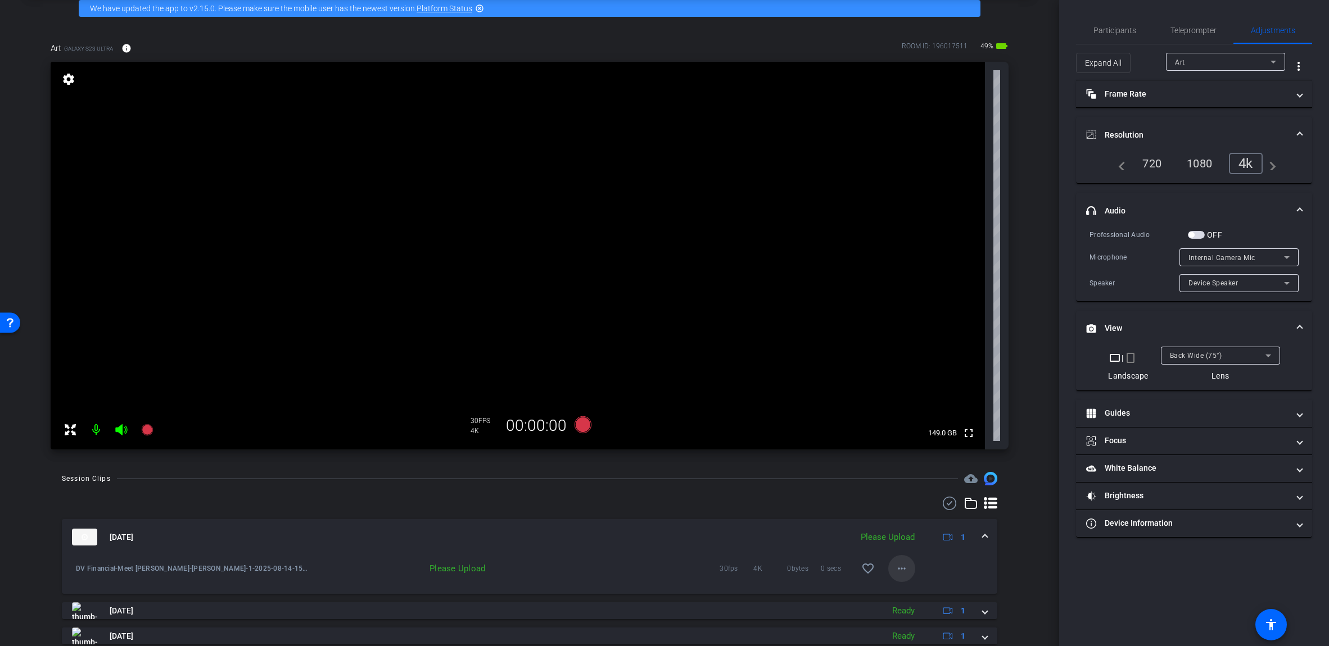
click at [657, 571] on mat-icon "more_horiz" at bounding box center [901, 568] width 13 height 13
click at [657, 595] on span "Upload" at bounding box center [914, 592] width 45 height 13
click at [657, 535] on span at bounding box center [984, 538] width 4 height 12
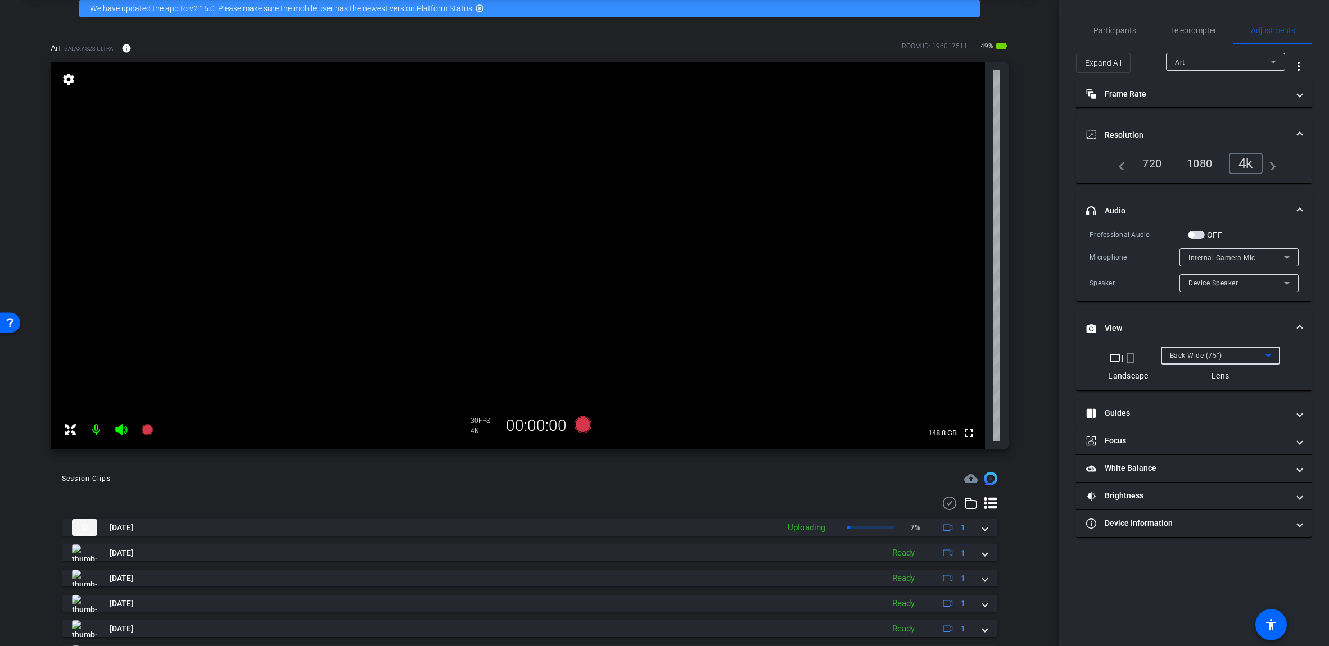
click at [657, 354] on div "Back Wide (75°)" at bounding box center [1218, 355] width 96 height 14
click at [657, 350] on div "Back Telephoto (8°)" at bounding box center [1218, 355] width 96 height 14
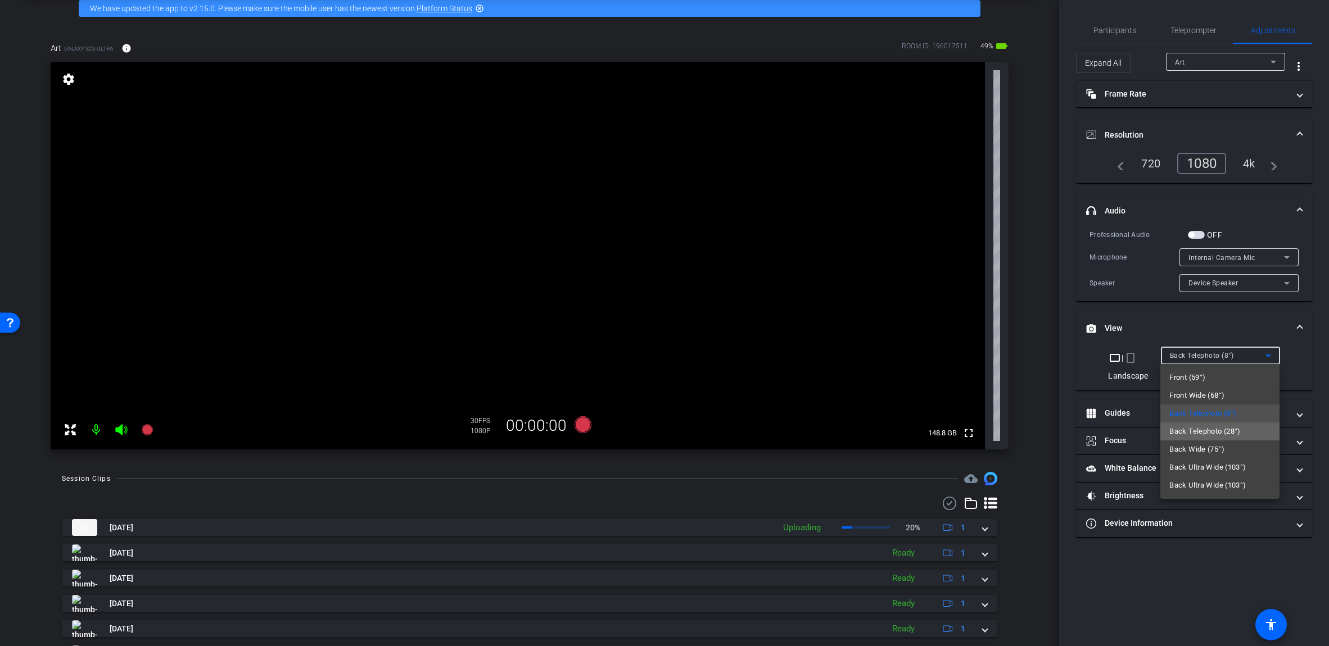
click at [657, 439] on mat-option "Back Telephoto (28°)" at bounding box center [1219, 432] width 119 height 18
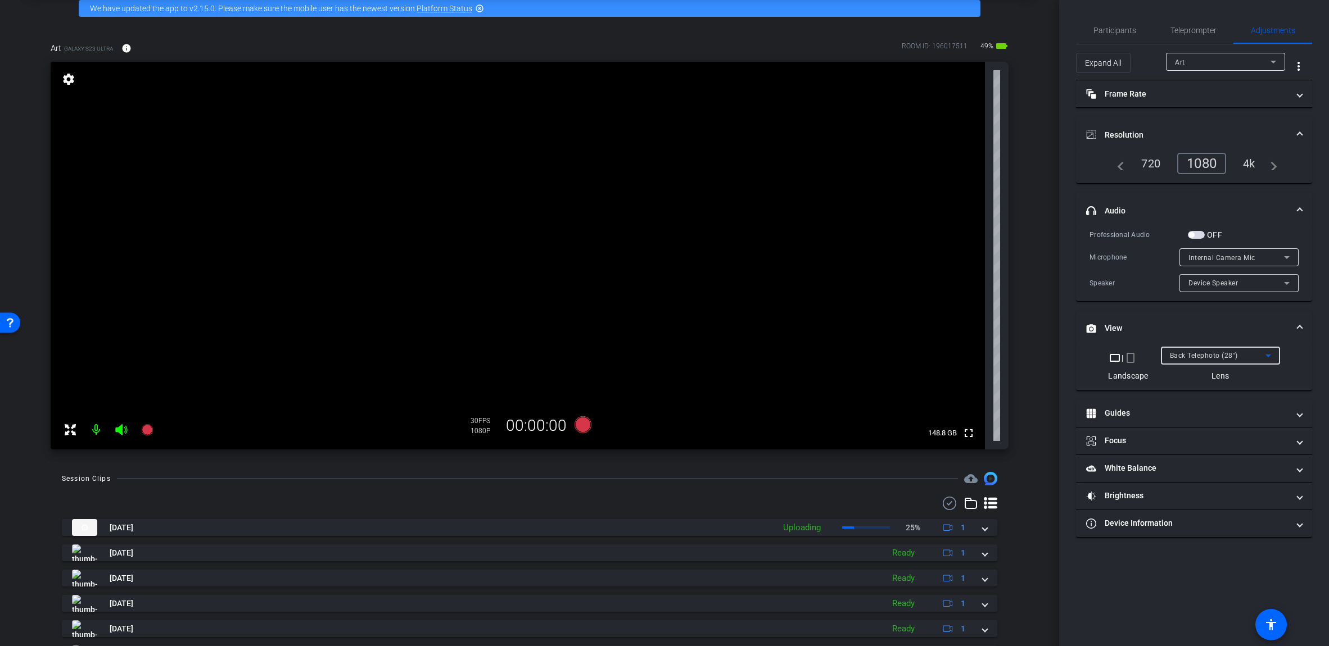
click at [657, 360] on div "Back Telephoto (28°)" at bounding box center [1218, 355] width 96 height 14
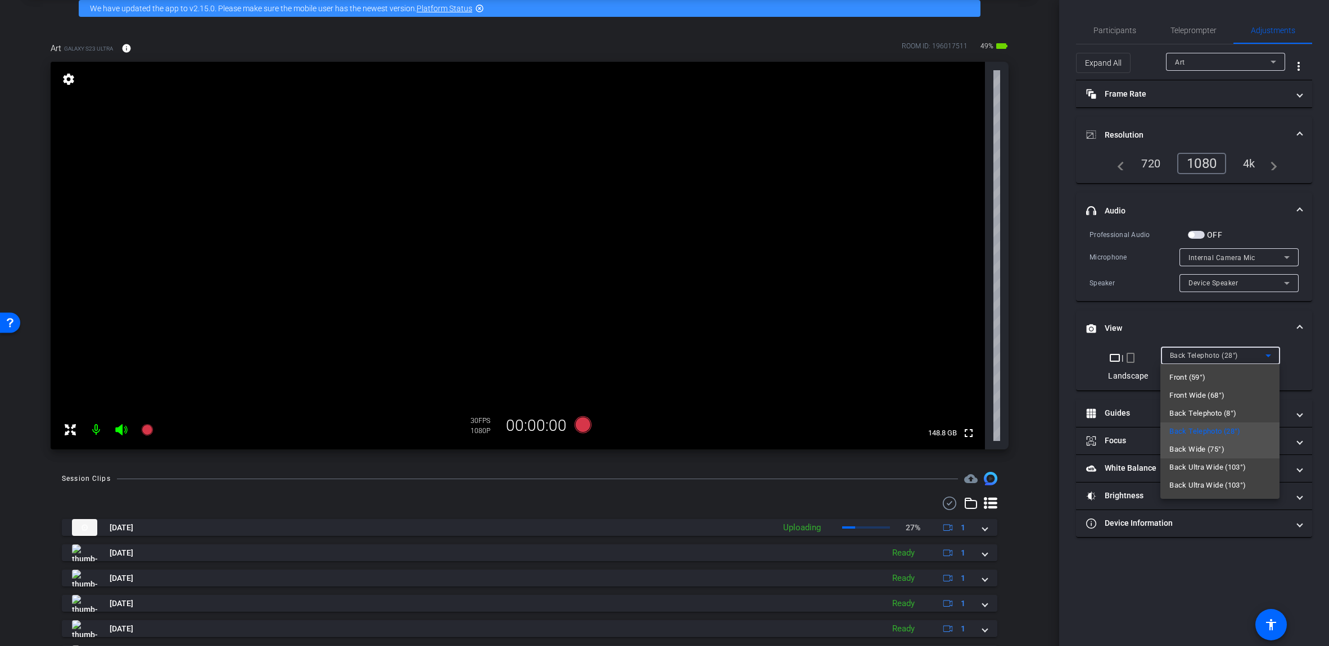
click at [657, 448] on mat-option "Back Wide (75°)" at bounding box center [1219, 450] width 119 height 18
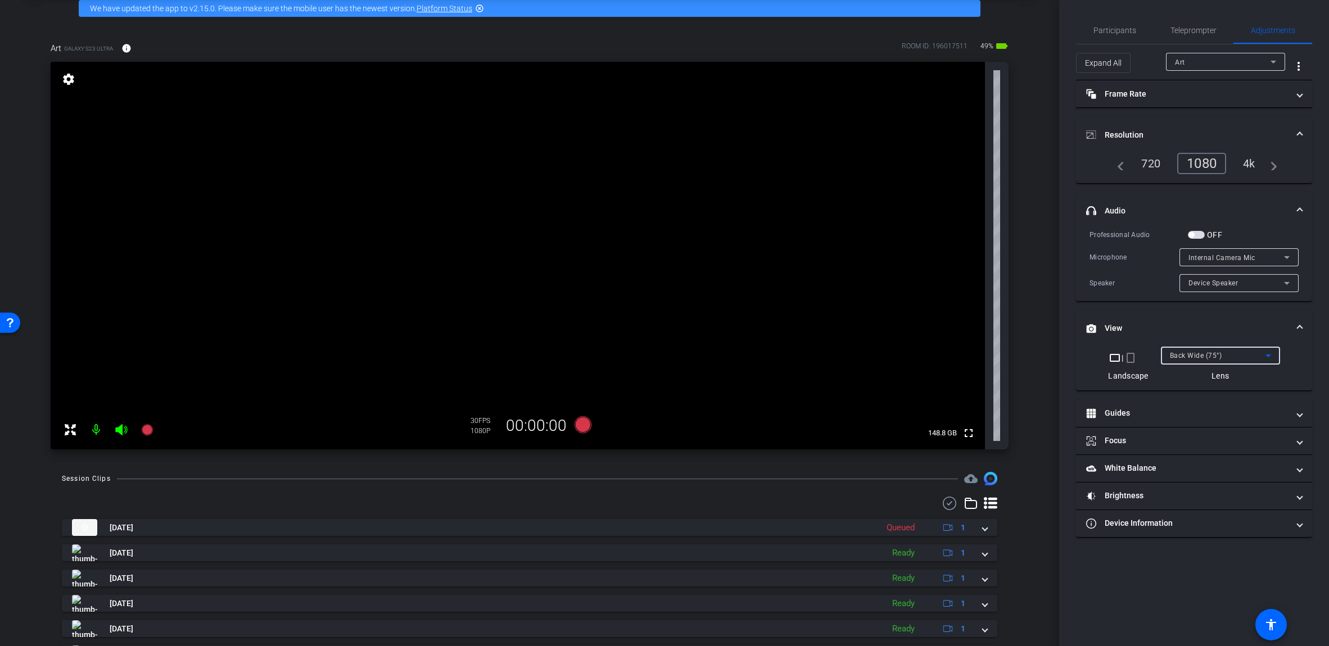
click at [657, 360] on div "Back Wide (75°)" at bounding box center [1218, 355] width 96 height 14
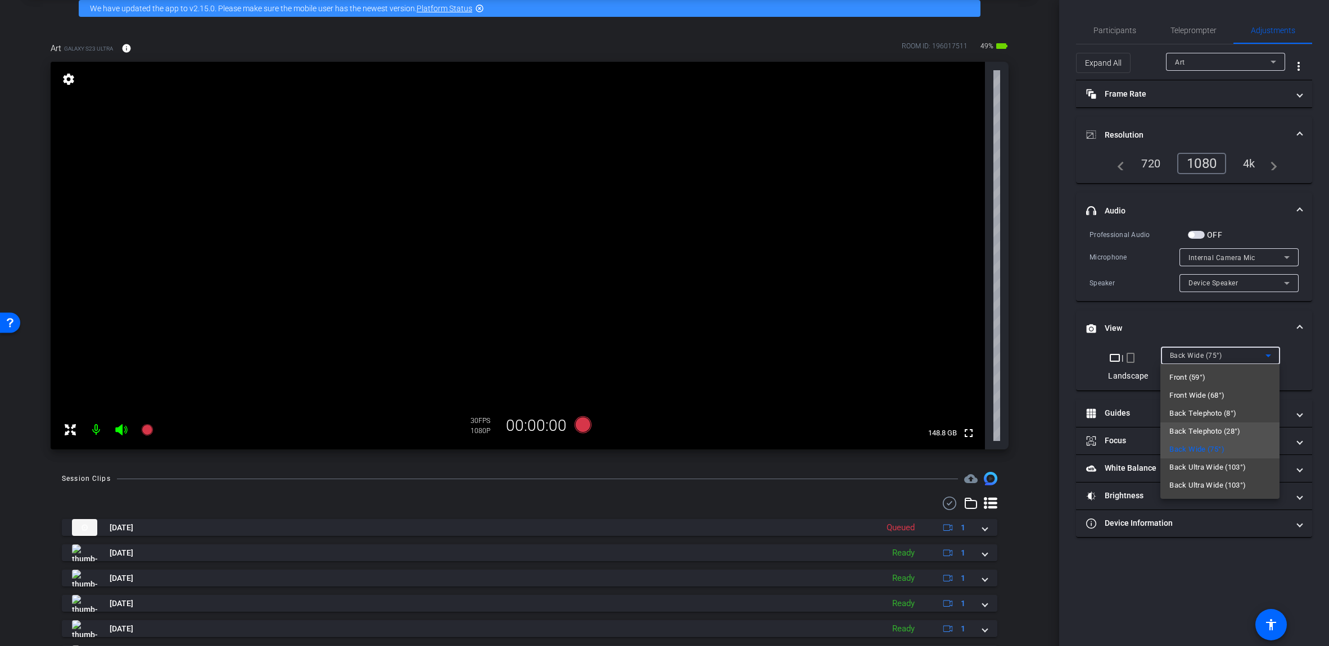
click at [657, 433] on span "Back Telephoto (28°)" at bounding box center [1204, 431] width 71 height 13
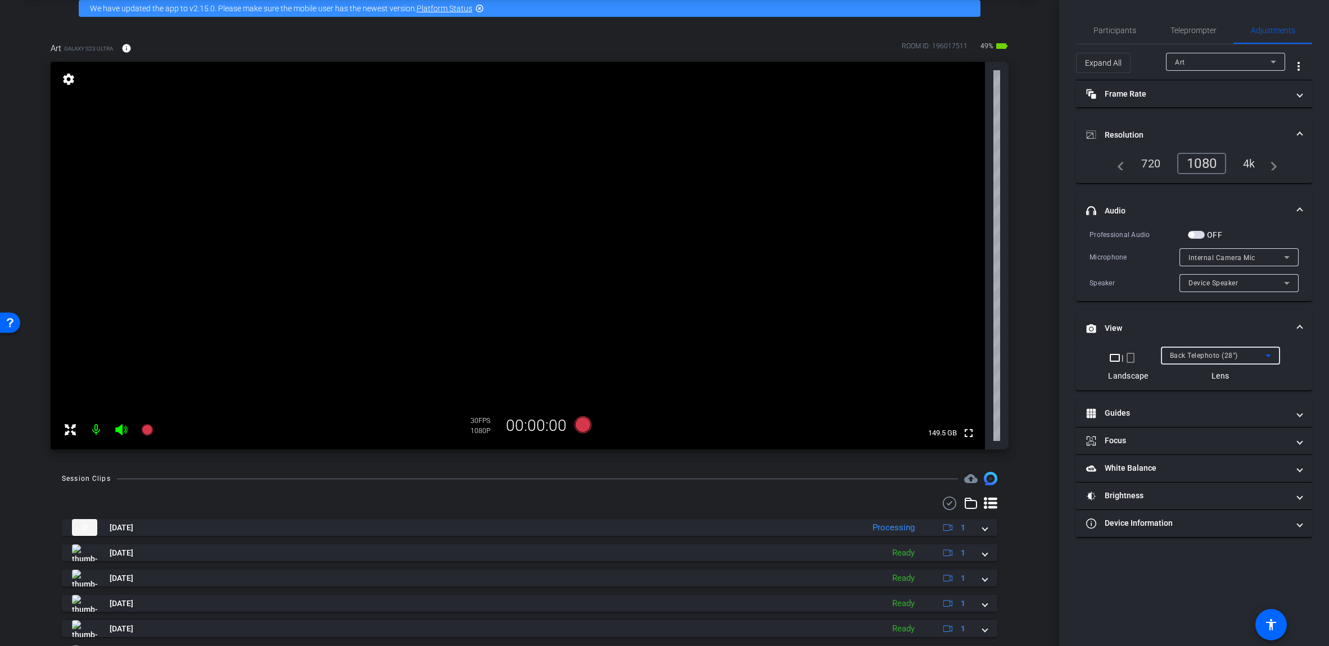
click at [657, 359] on div "Back Telephoto (28°)" at bounding box center [1218, 355] width 96 height 14
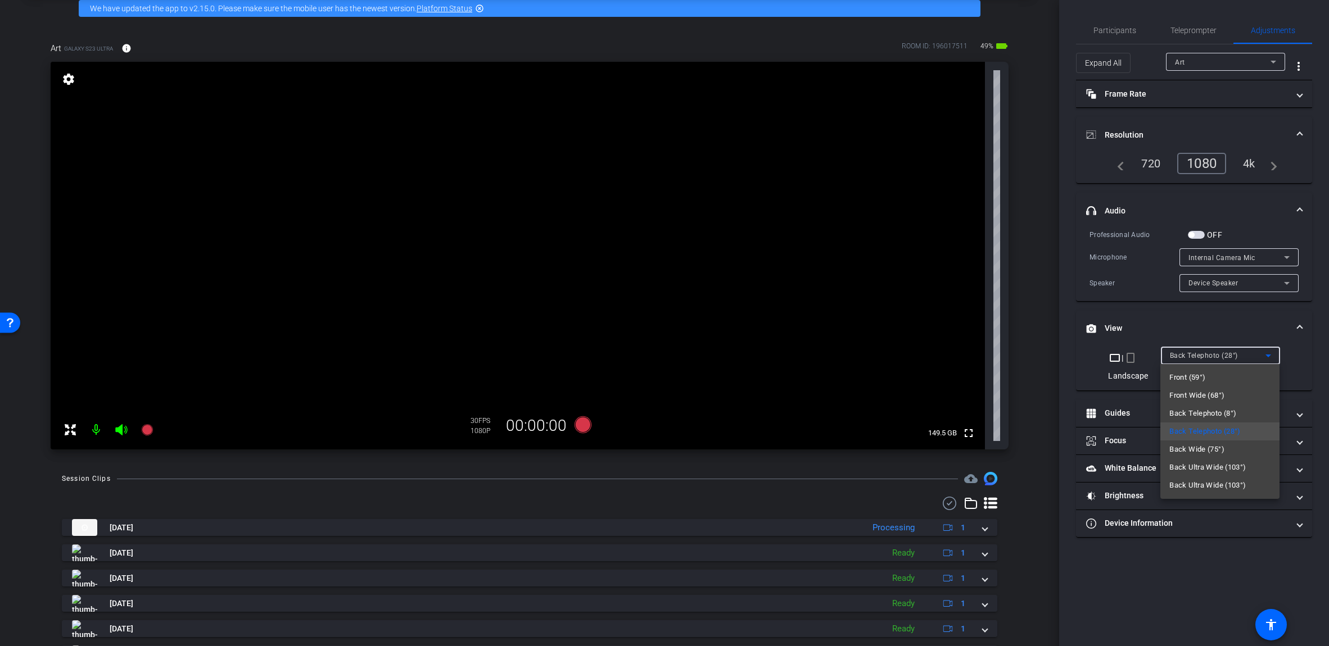
click at [583, 428] on div at bounding box center [664, 323] width 1329 height 646
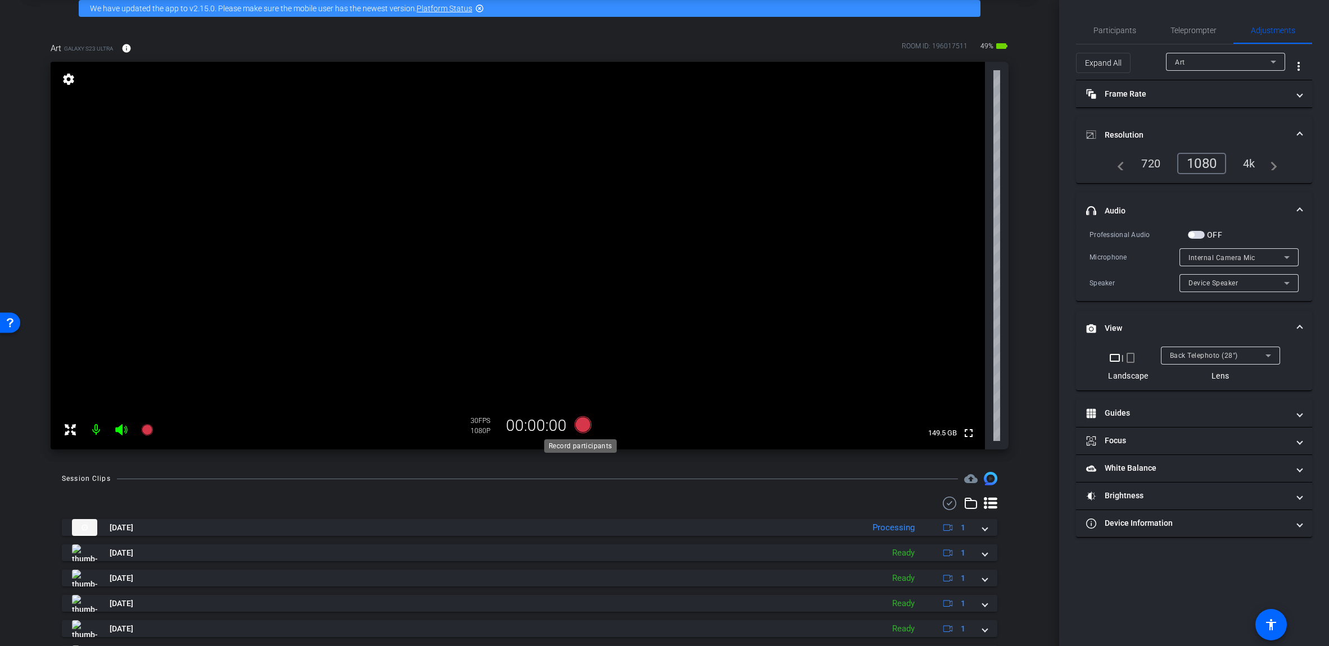
click at [578, 427] on icon at bounding box center [582, 424] width 17 height 17
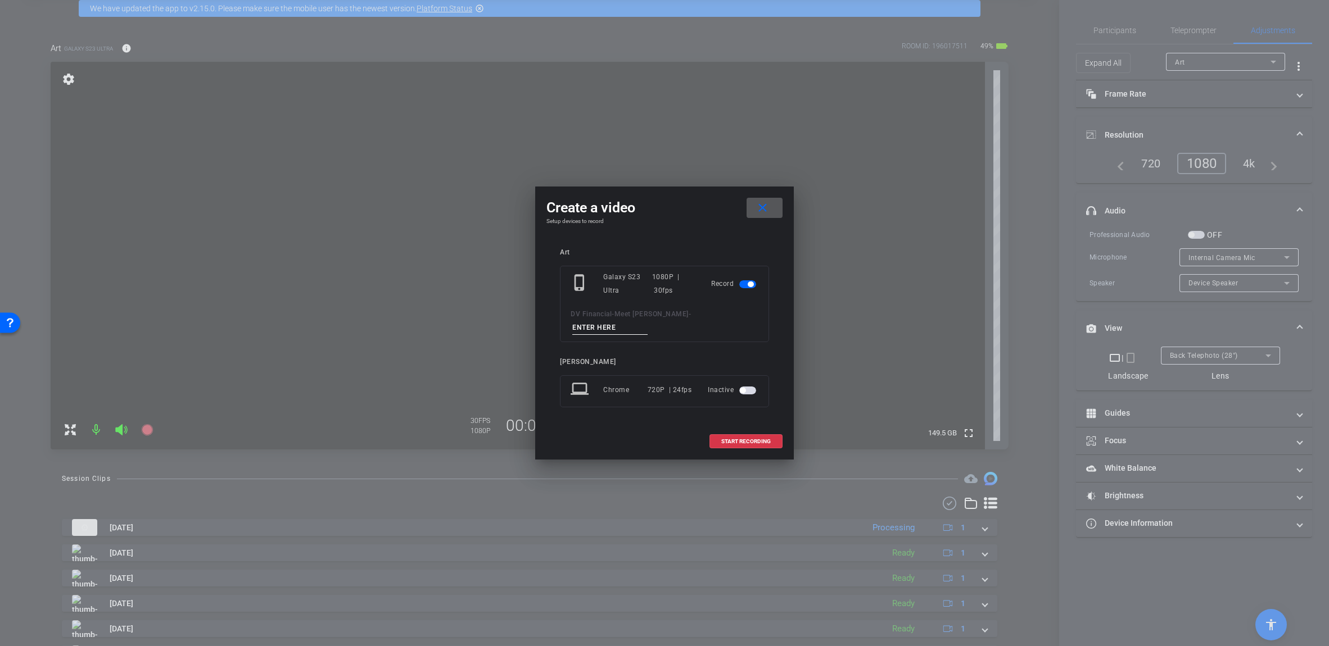
click at [647, 321] on input at bounding box center [609, 328] width 75 height 14
type input "BRoll_2"
click at [657, 430] on span at bounding box center [746, 441] width 72 height 27
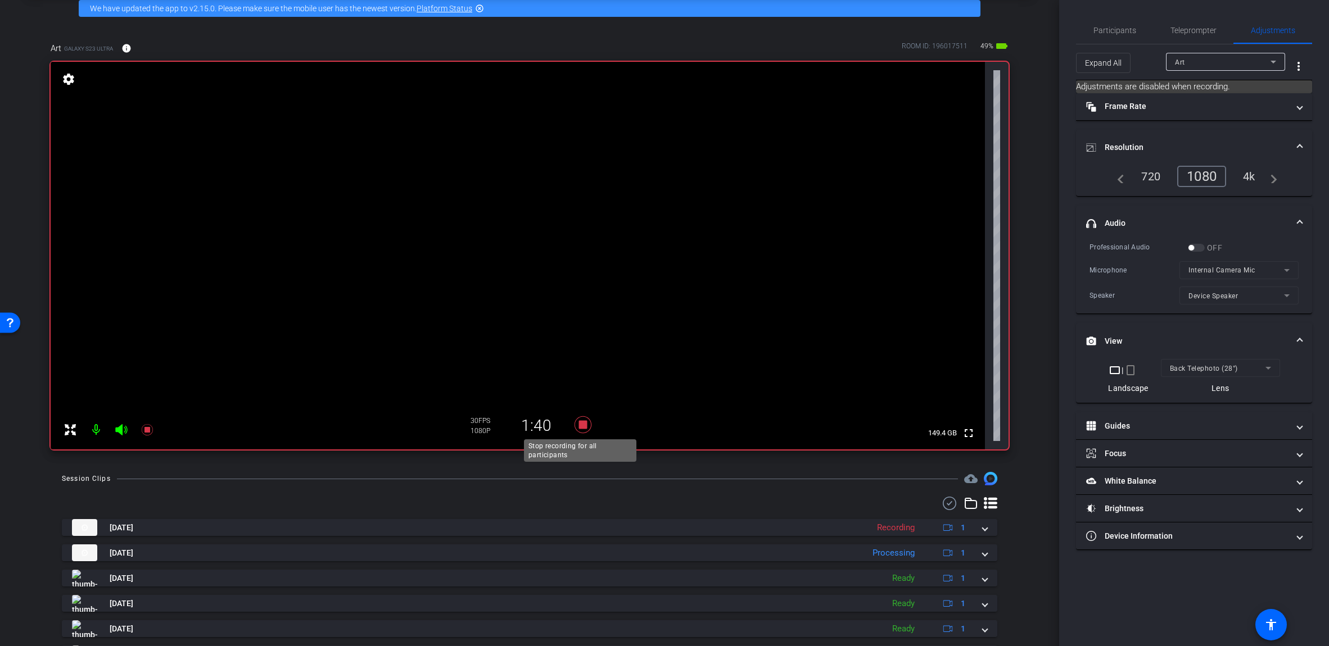
click at [582, 425] on icon at bounding box center [582, 424] width 17 height 17
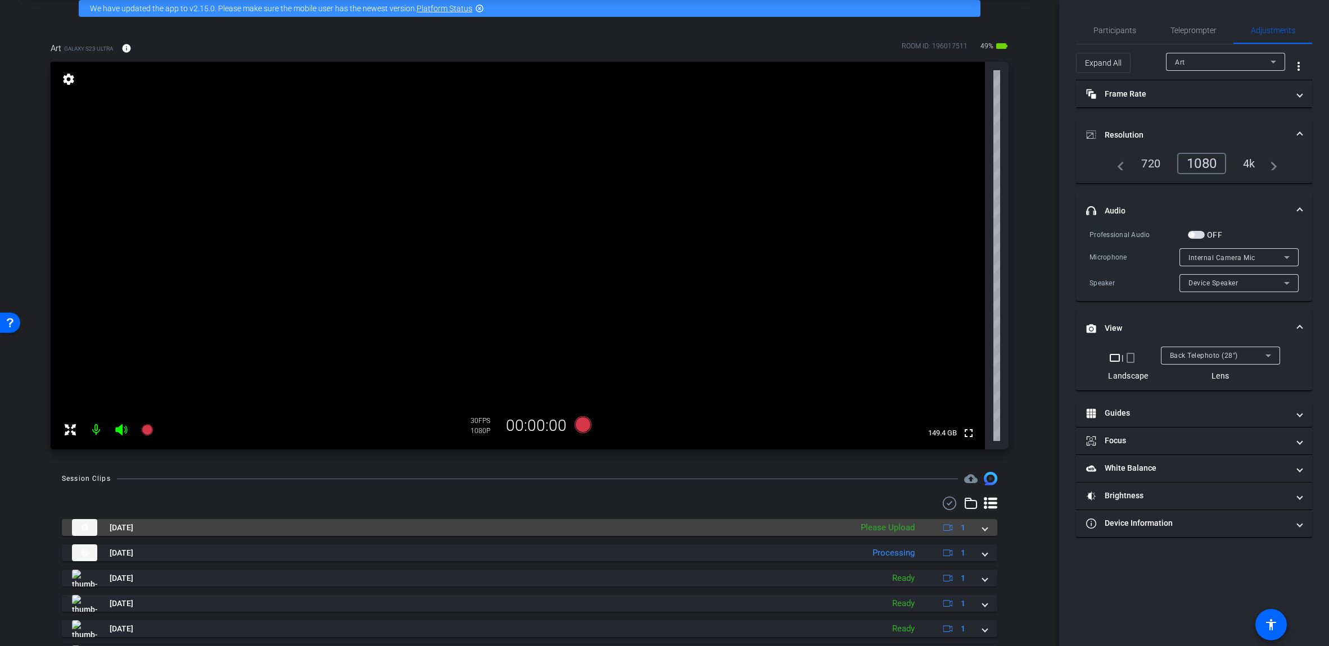
click at [657, 528] on div "[DATE] Please Upload 1" at bounding box center [527, 527] width 910 height 17
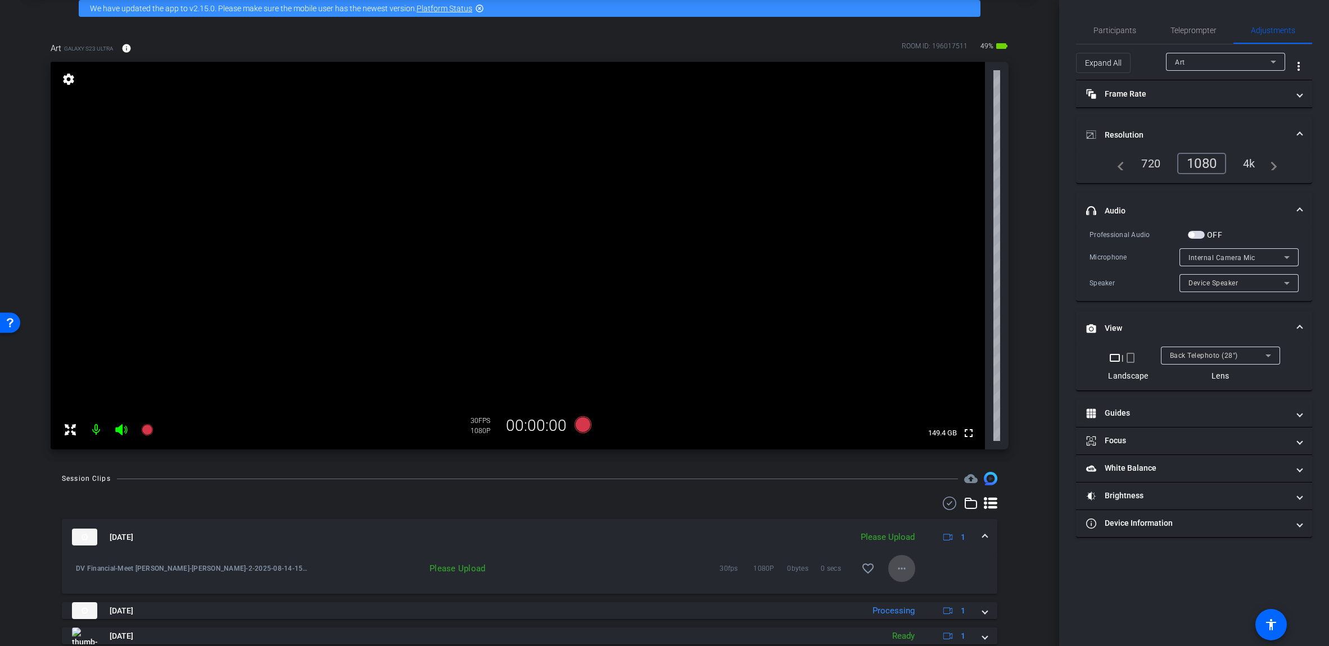
click at [657, 564] on mat-icon "more_horiz" at bounding box center [901, 568] width 13 height 13
click at [657, 594] on span "Upload" at bounding box center [914, 592] width 45 height 13
click at [657, 532] on span at bounding box center [984, 538] width 4 height 12
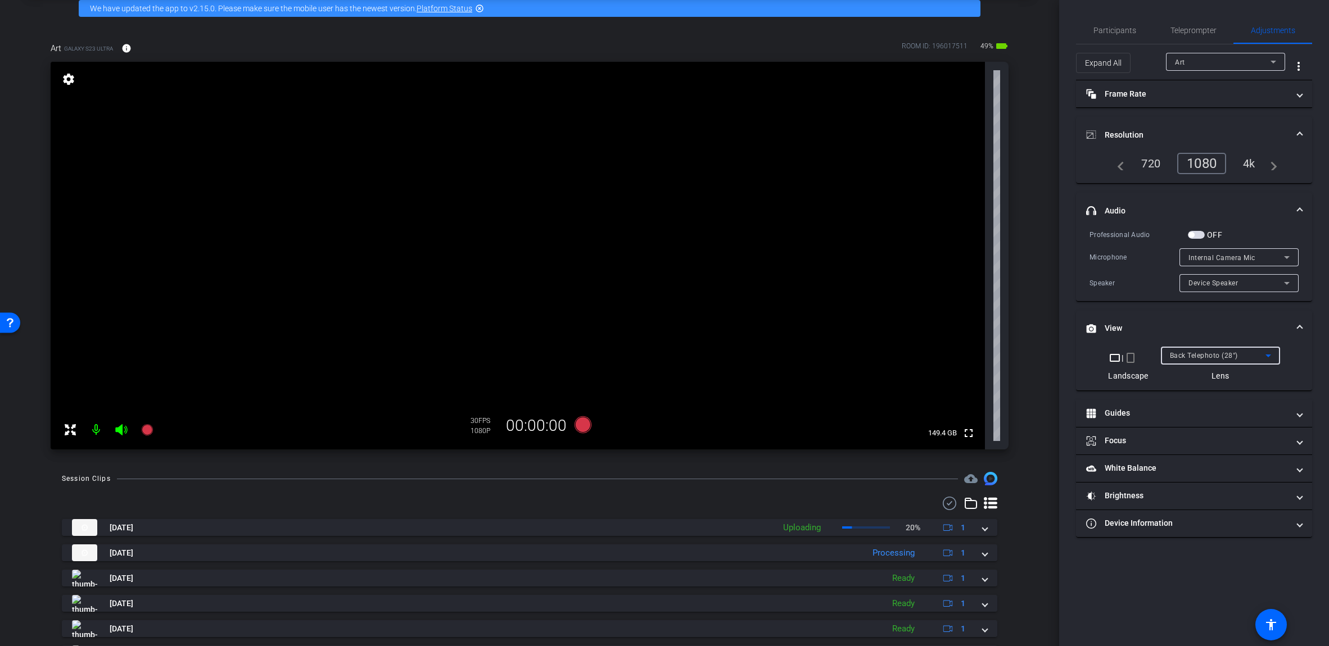
click at [657, 352] on span "Back Telephoto (28°)" at bounding box center [1204, 356] width 68 height 8
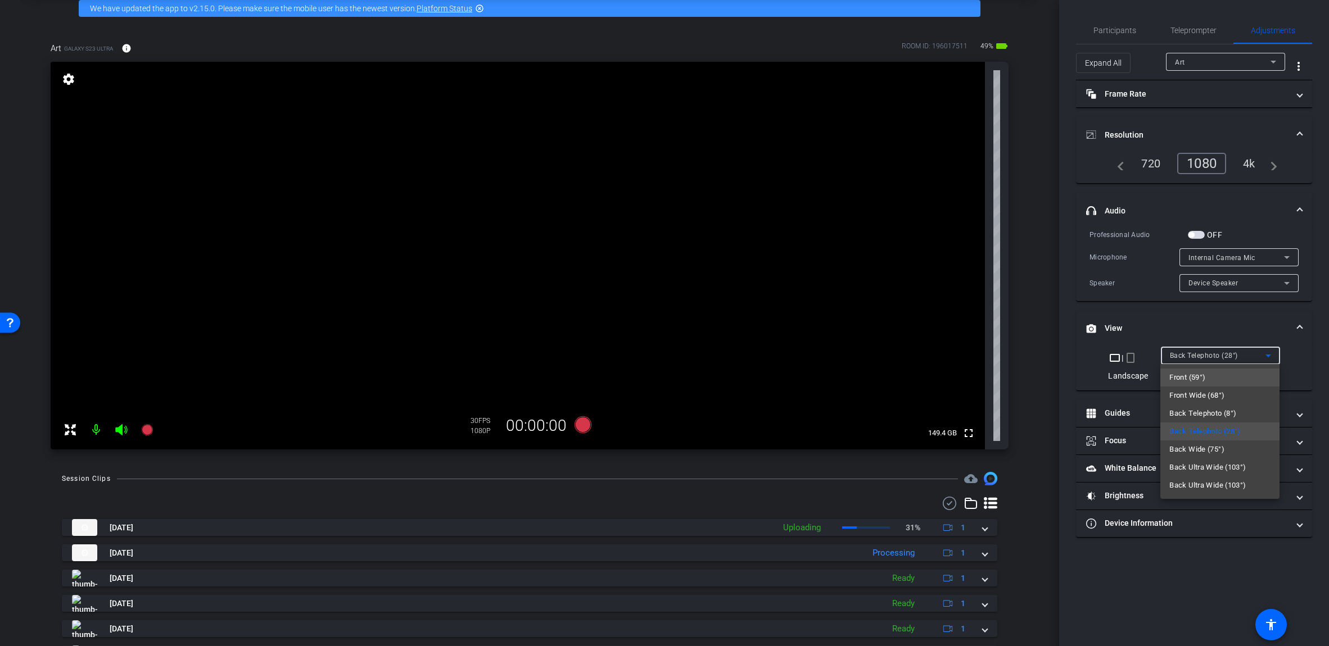
click at [657, 376] on mat-option "Front (59°)" at bounding box center [1219, 378] width 119 height 18
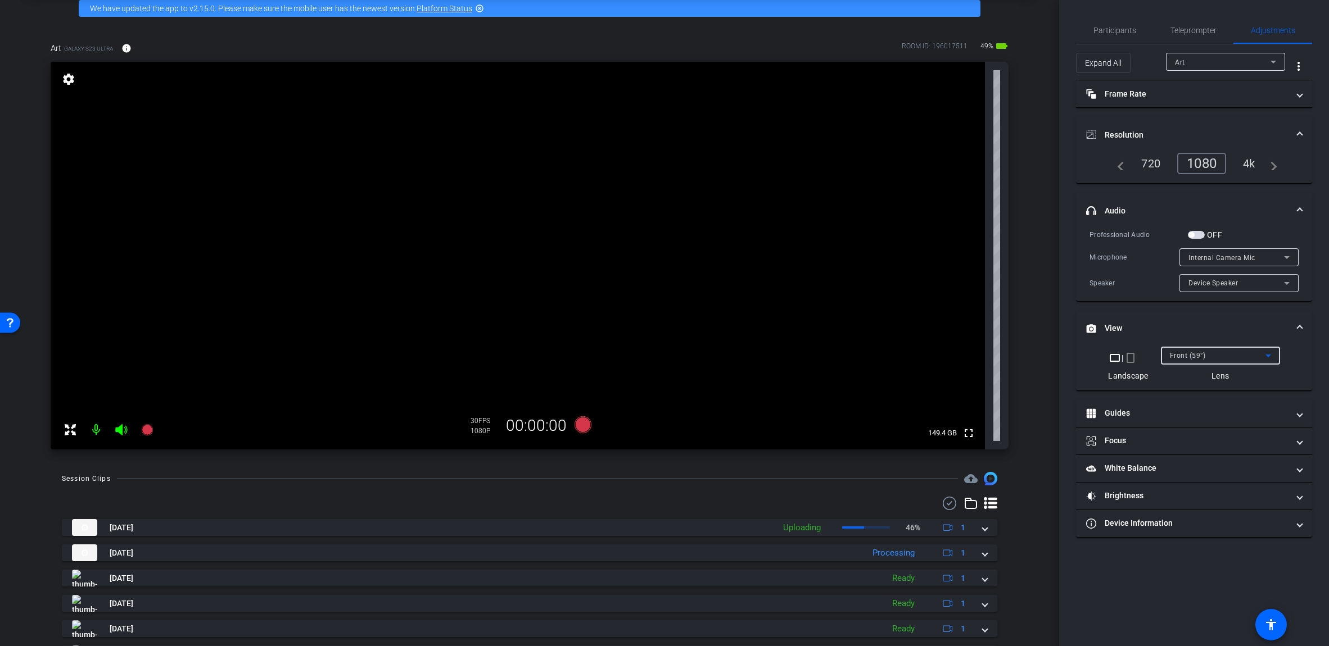
click at [657, 357] on div "Front (59°)" at bounding box center [1218, 355] width 96 height 14
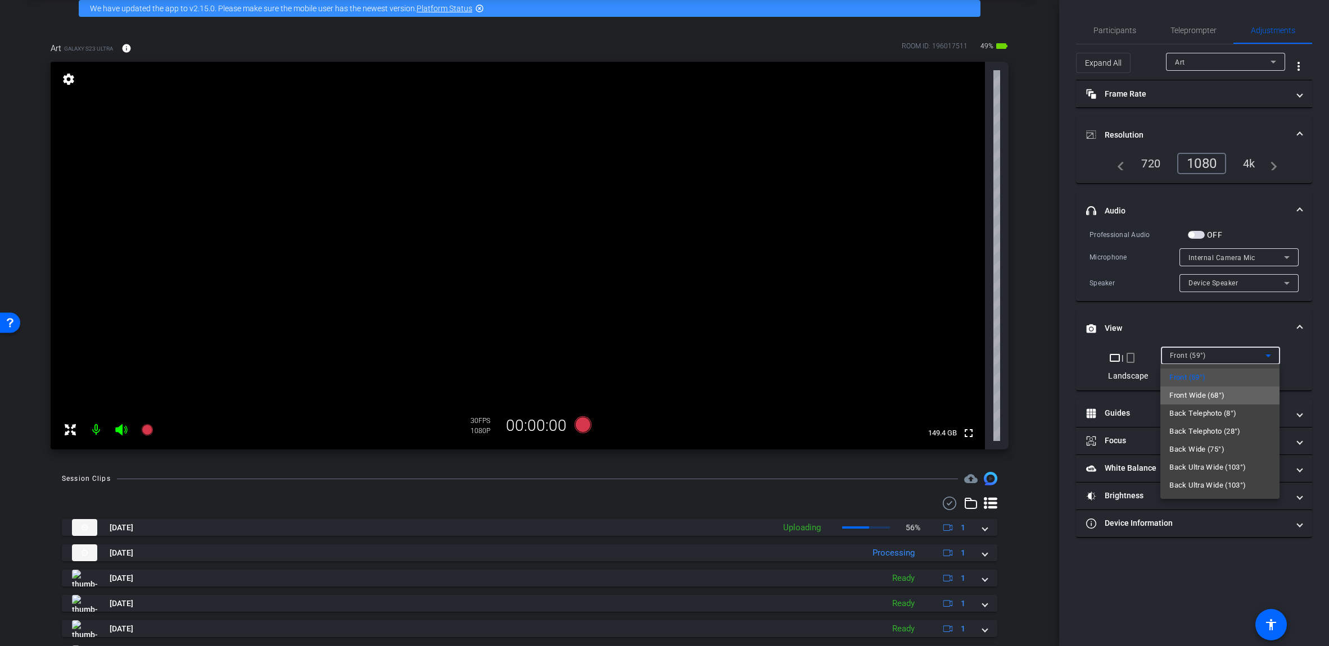
click at [657, 391] on mat-option "Front Wide (68°)" at bounding box center [1219, 396] width 119 height 18
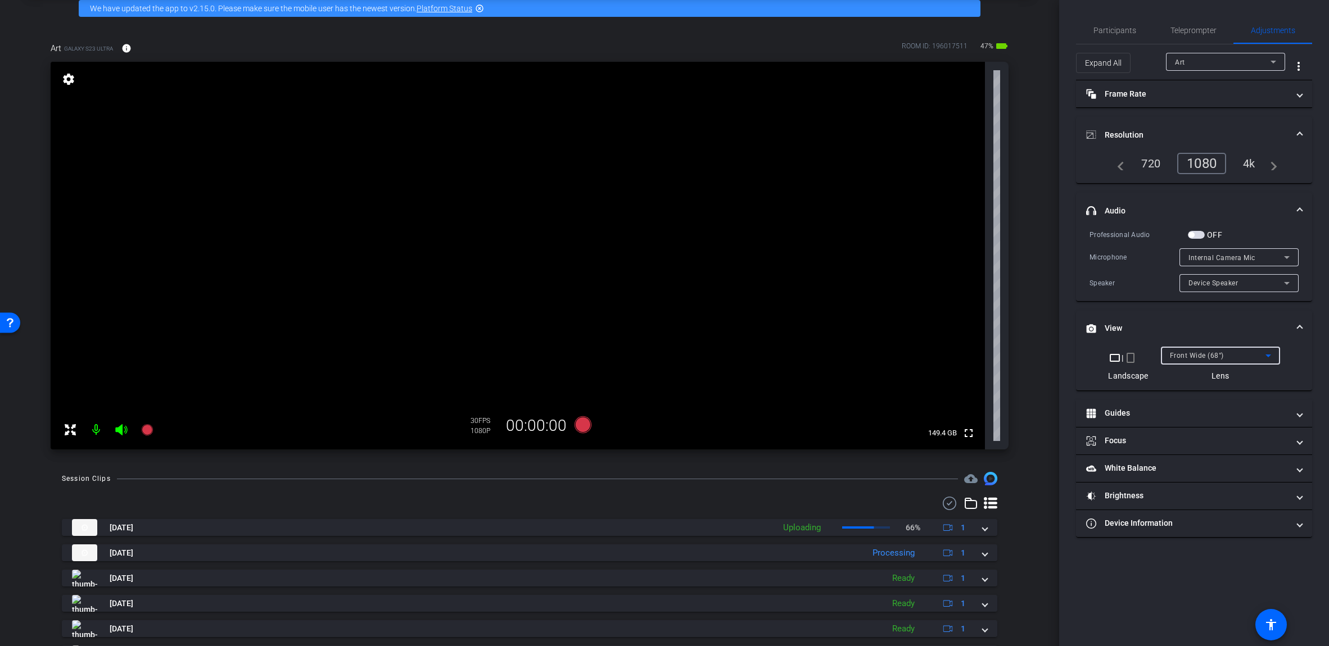
click at [657, 352] on div "Front Wide (68°)" at bounding box center [1218, 355] width 96 height 14
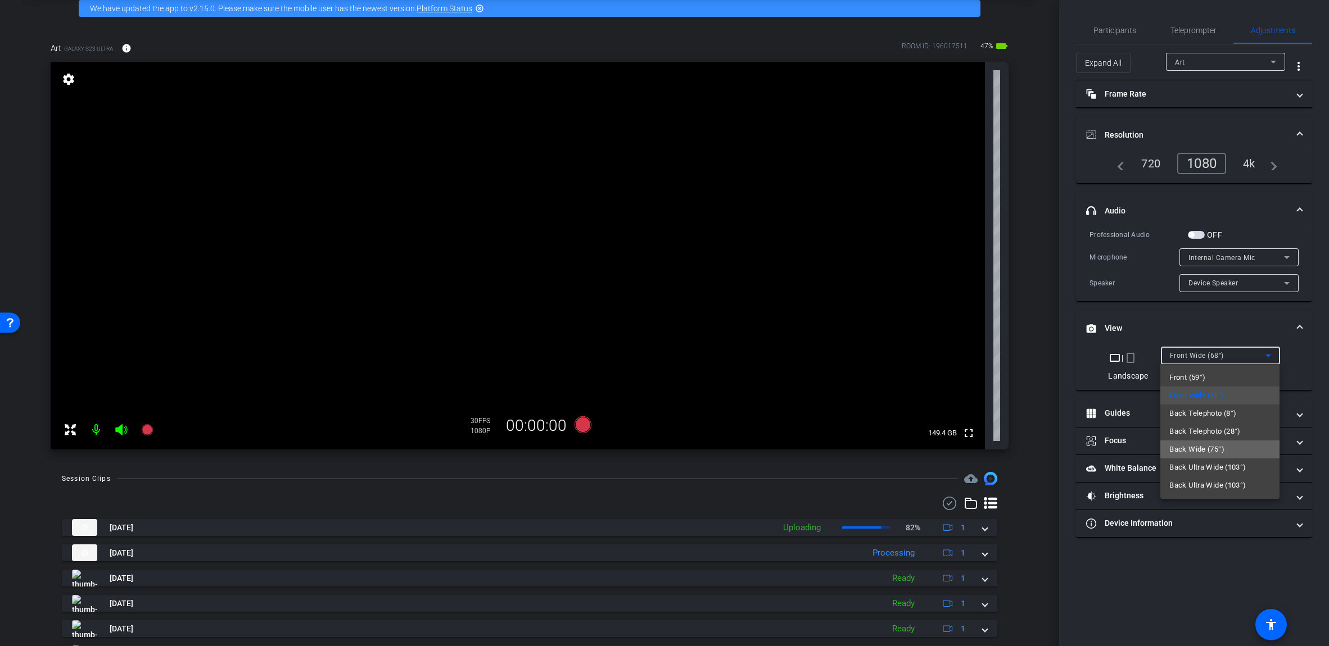
click at [657, 447] on mat-option "Back Wide (75°)" at bounding box center [1219, 450] width 119 height 18
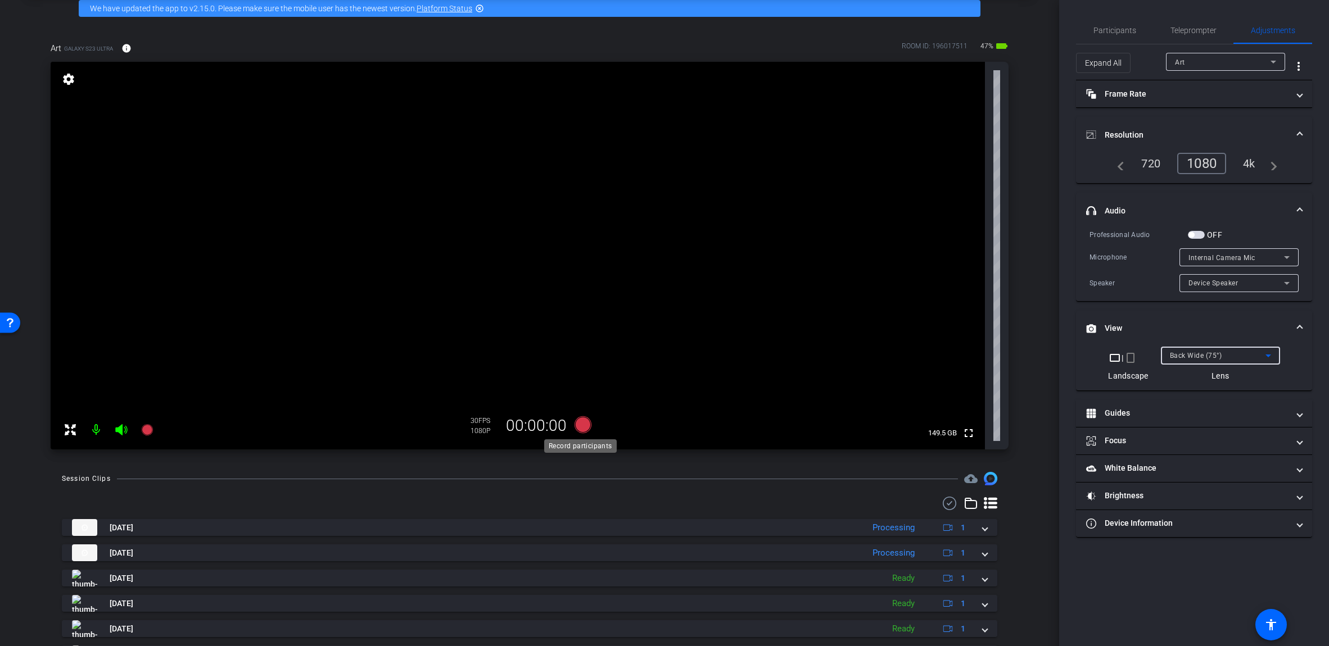
click at [576, 425] on icon at bounding box center [582, 424] width 17 height 17
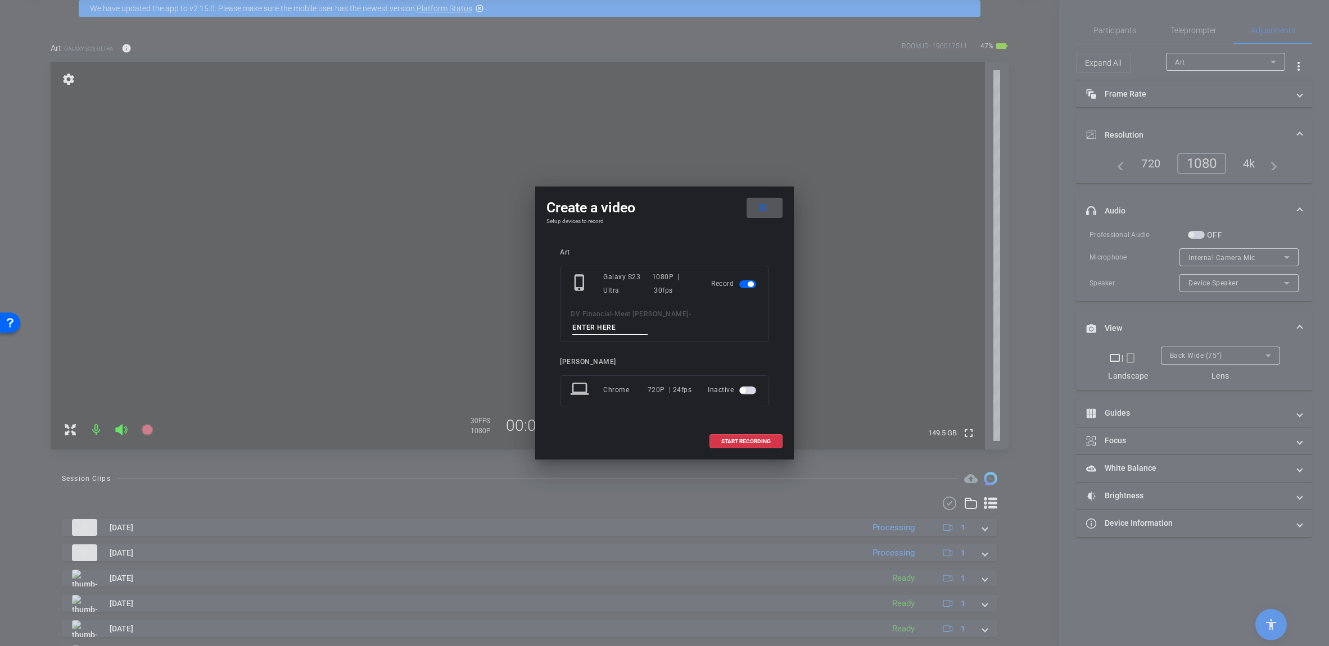
click at [647, 321] on input at bounding box center [609, 328] width 75 height 14
type input "BRoll_3"
click at [657, 439] on span "START RECORDING" at bounding box center [745, 442] width 49 height 6
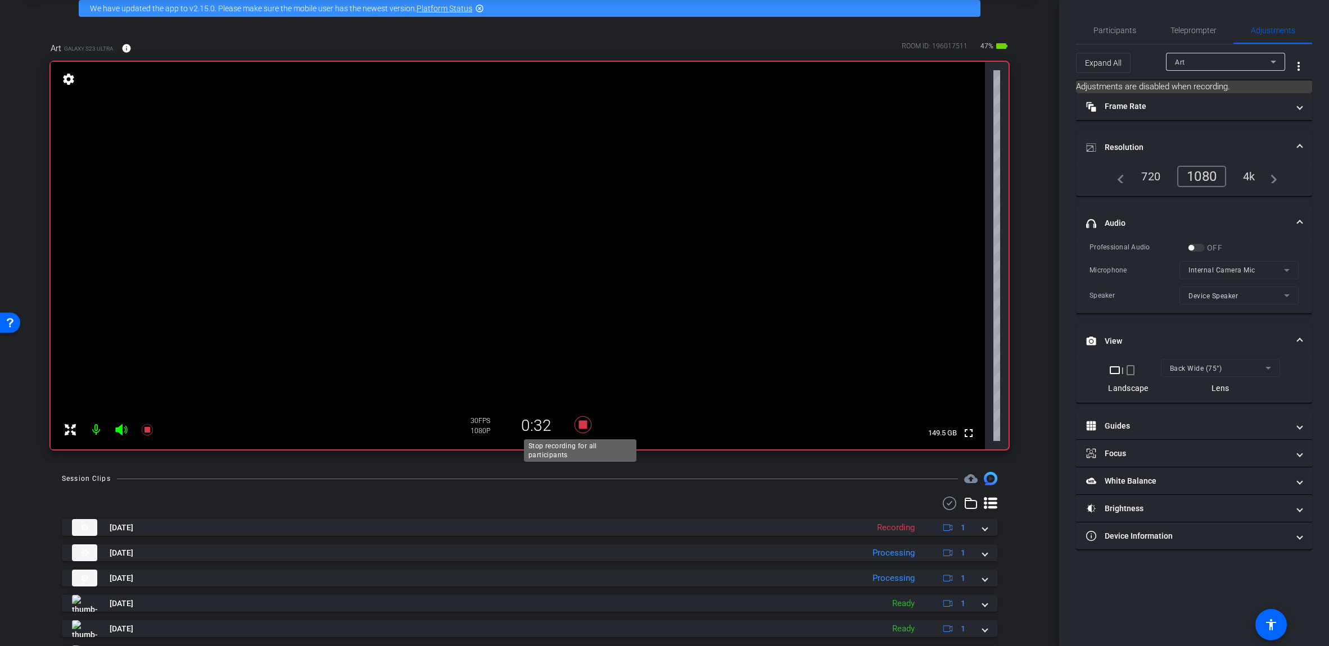
click at [581, 430] on icon at bounding box center [582, 425] width 27 height 20
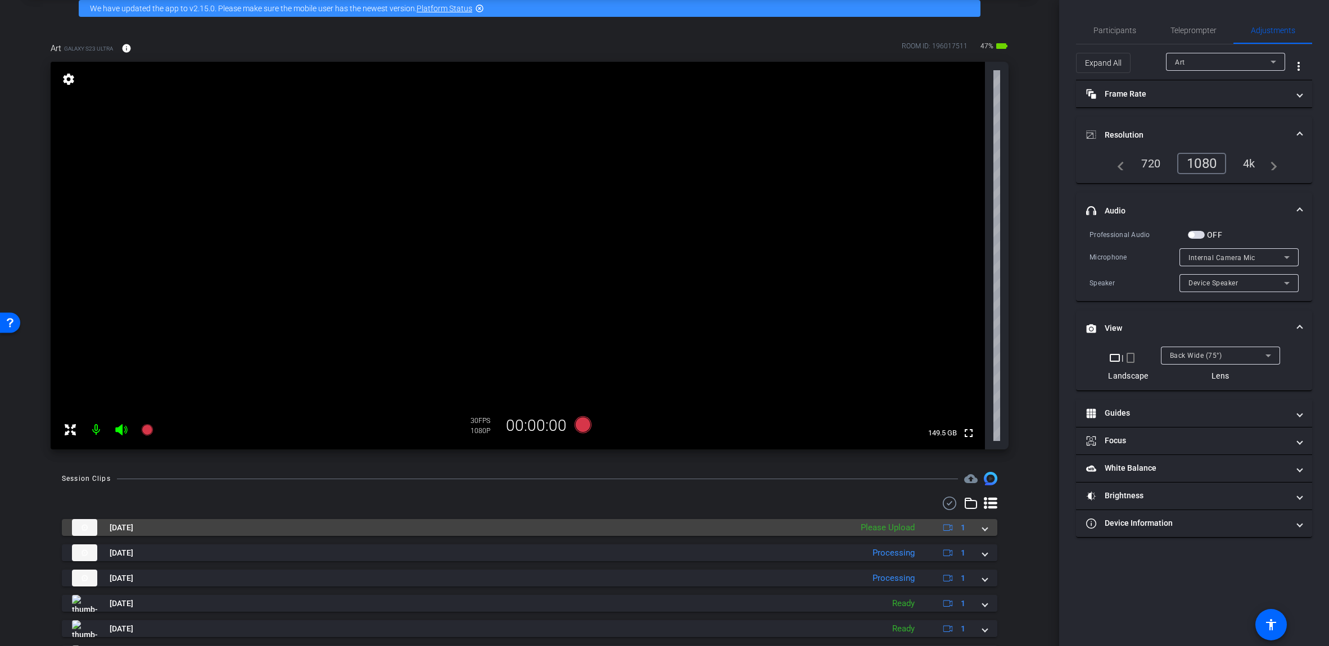
click at [657, 534] on div "[DATE] Please Upload 1" at bounding box center [527, 527] width 910 height 17
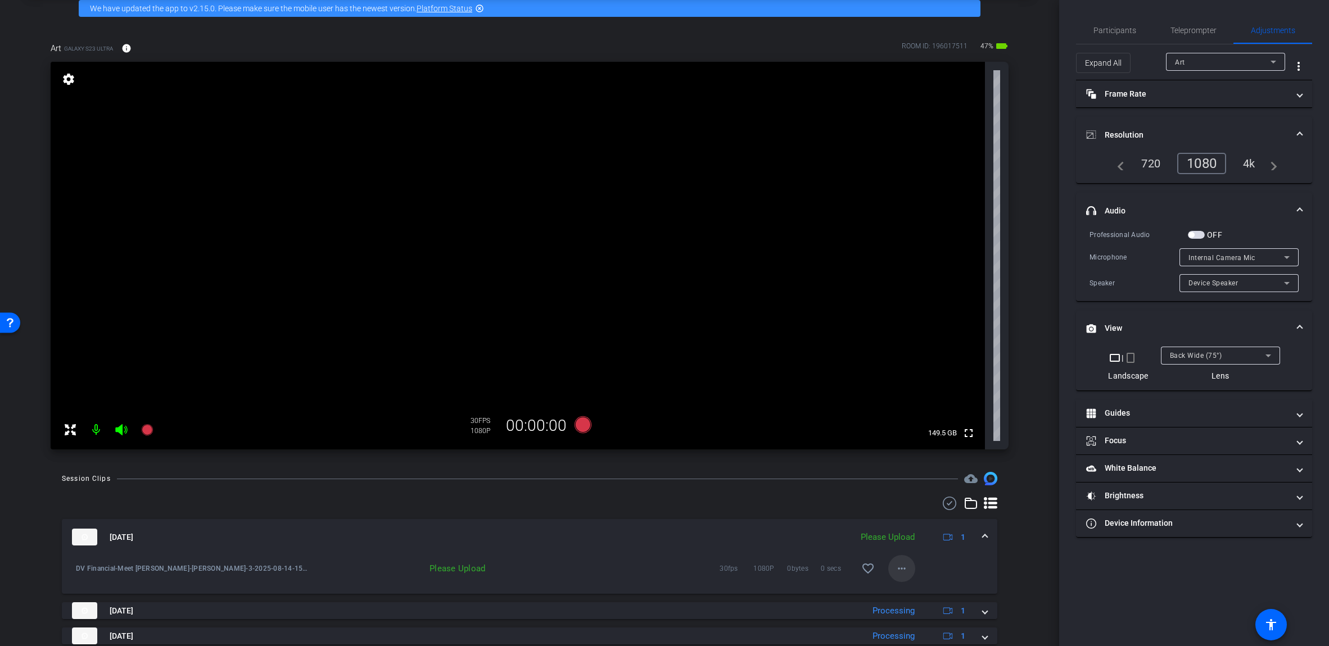
click at [657, 567] on mat-icon "more_horiz" at bounding box center [901, 568] width 13 height 13
click at [657, 590] on span "Upload" at bounding box center [914, 592] width 45 height 13
click at [657, 536] on mat-expansion-panel-header "[DATE] Uploading 16% 1" at bounding box center [529, 537] width 935 height 36
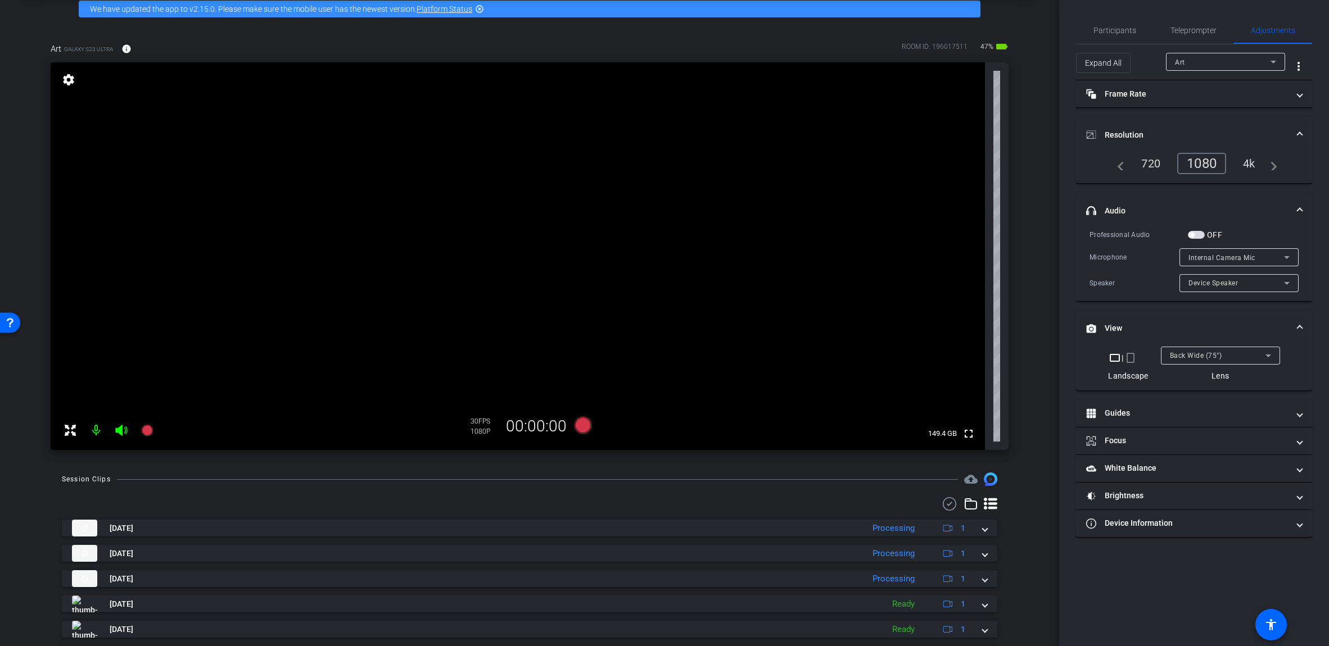
scroll to position [56, 0]
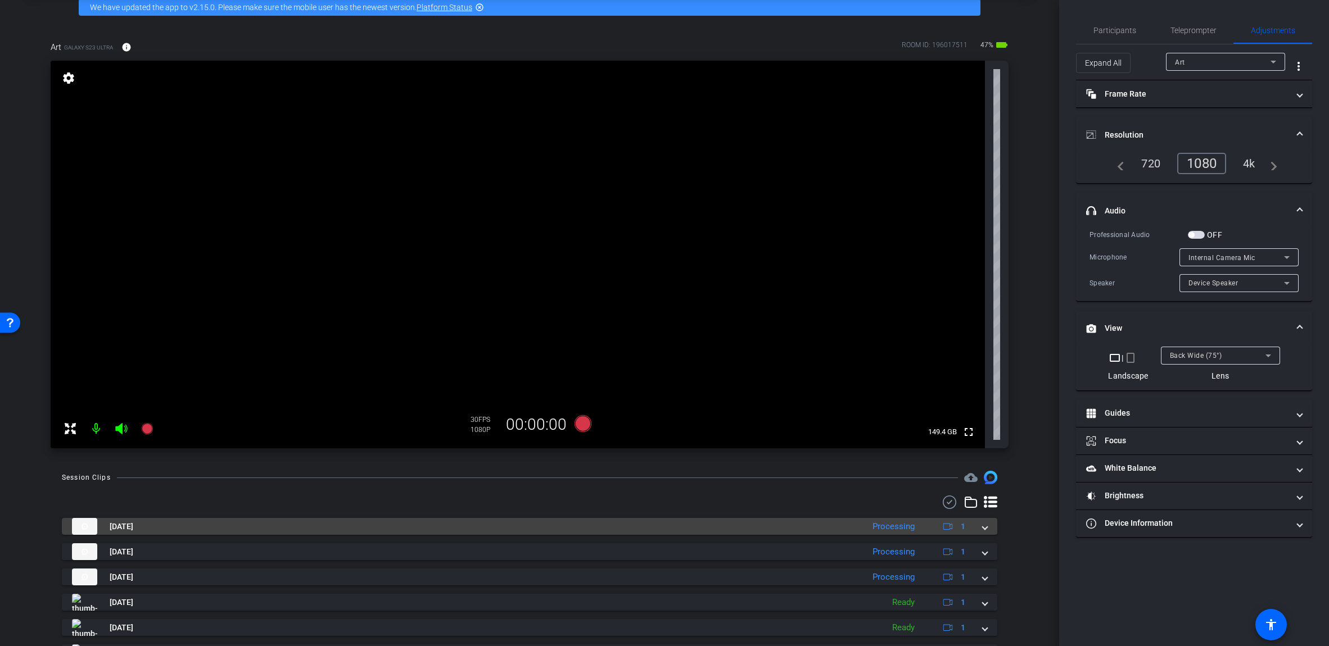
click at [657, 524] on div "[DATE] Processing 1" at bounding box center [527, 526] width 910 height 17
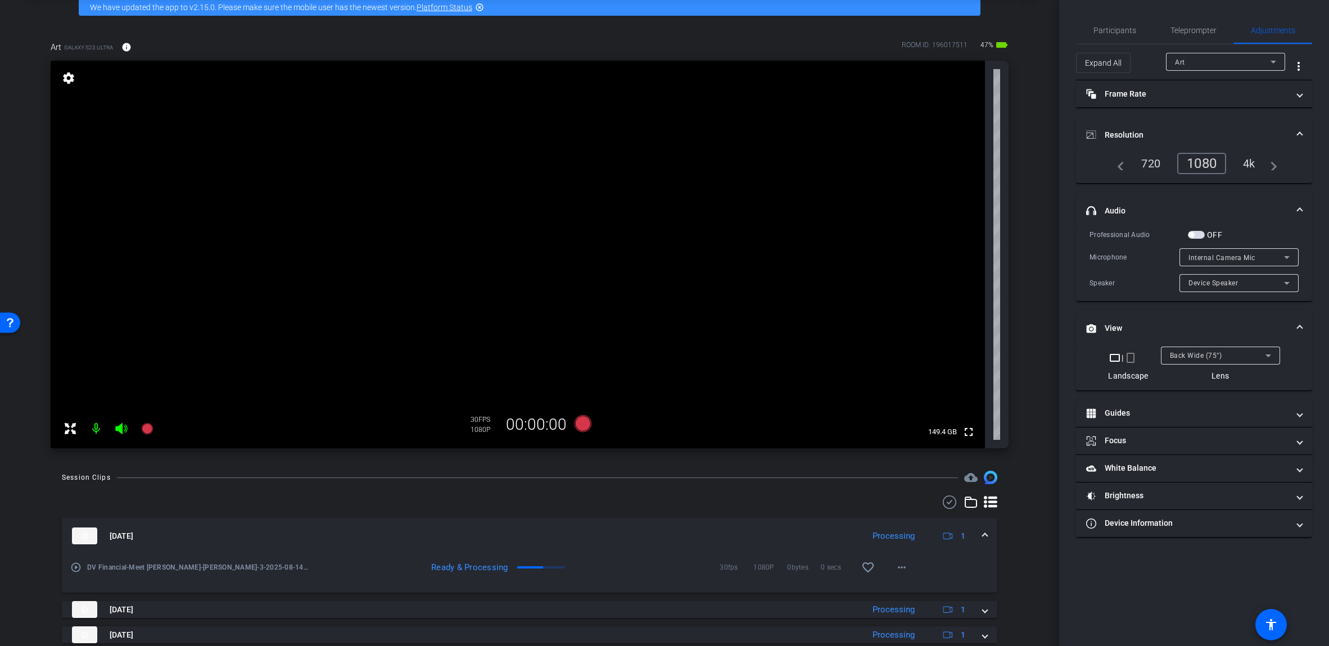
click at [657, 531] on mat-expansion-panel-header "[DATE] Processing 1" at bounding box center [529, 536] width 935 height 36
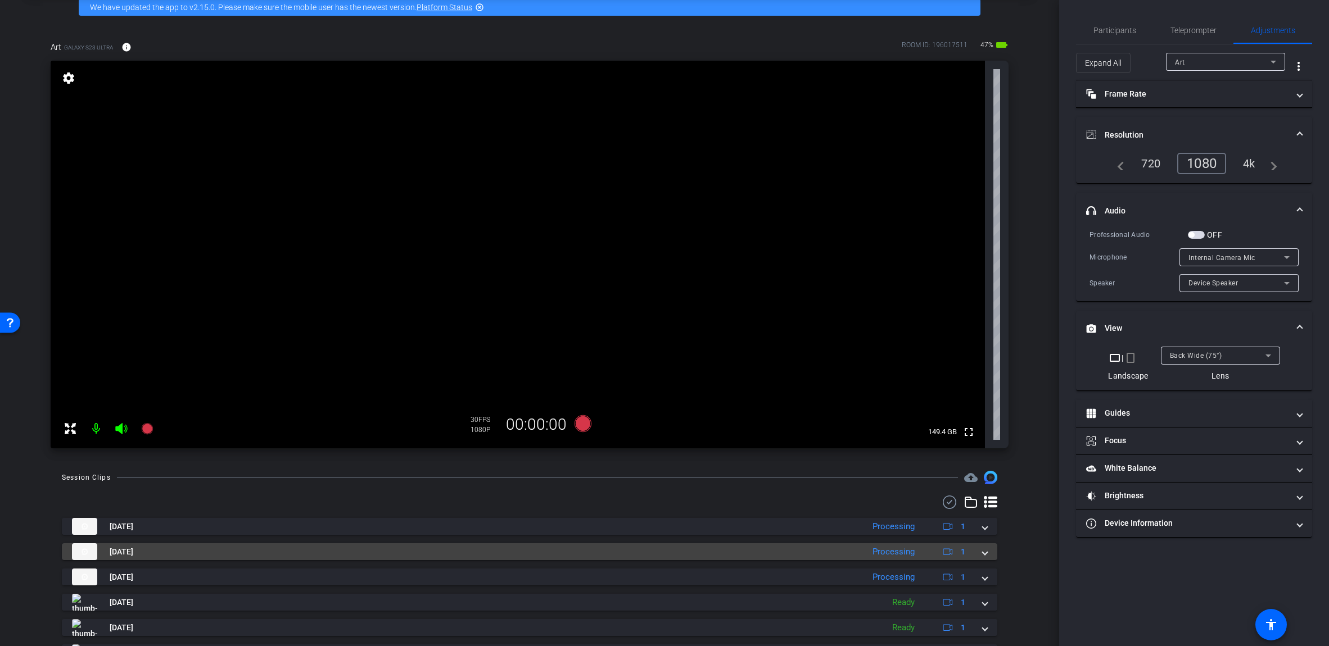
click at [657, 556] on mat-expansion-panel-header "[DATE] Processing 1" at bounding box center [529, 551] width 935 height 17
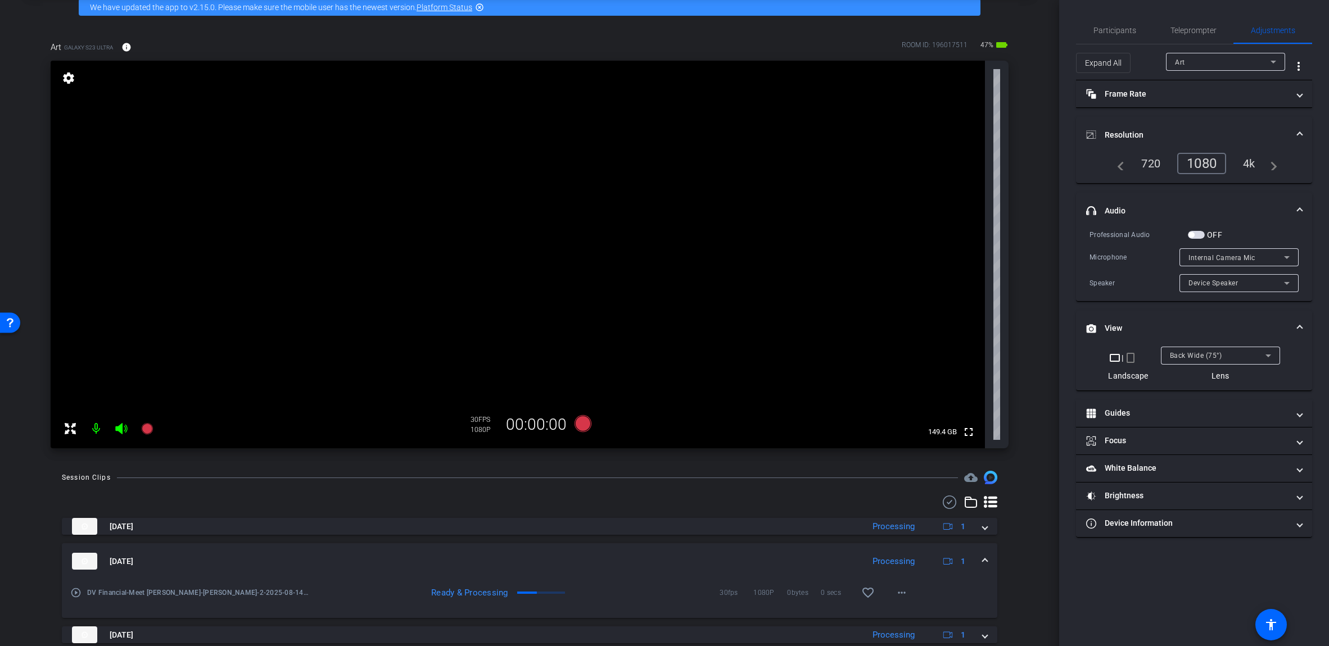
click at [657, 559] on mat-expansion-panel-header "[DATE] Processing 1" at bounding box center [529, 561] width 935 height 36
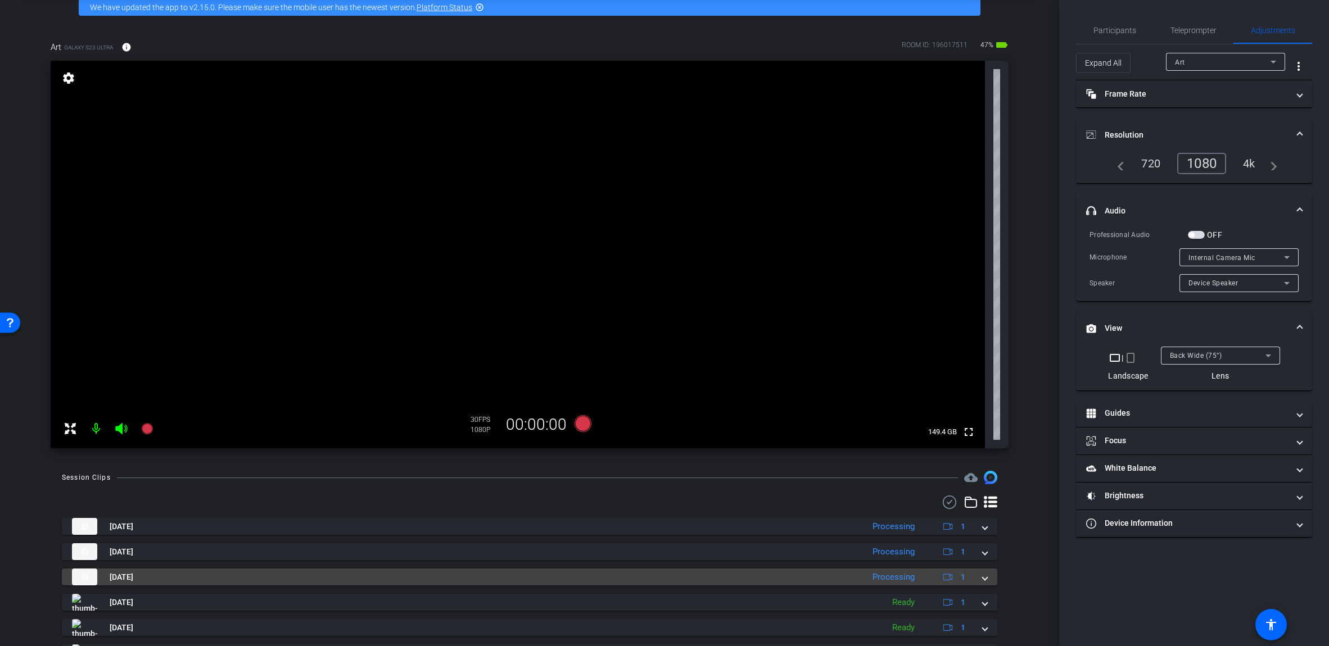
click at [657, 584] on mat-expansion-panel-header "[DATE] Processing 1" at bounding box center [529, 577] width 935 height 17
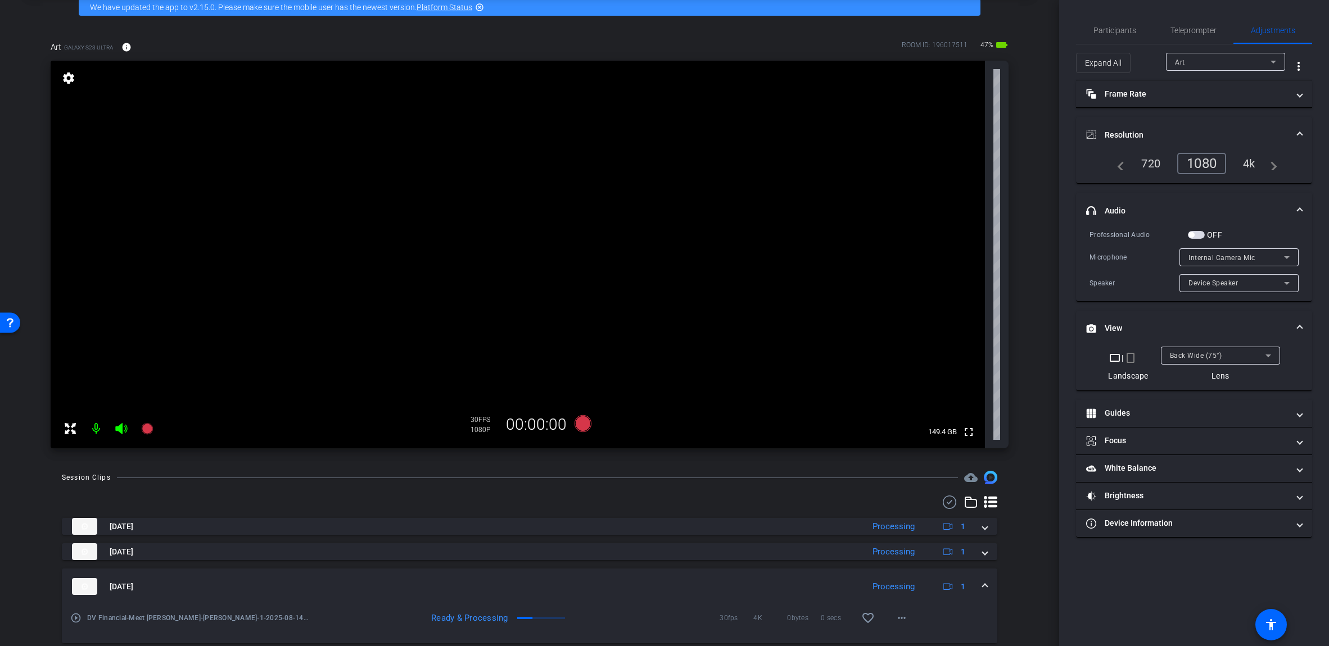
click at [657, 587] on span at bounding box center [984, 587] width 4 height 12
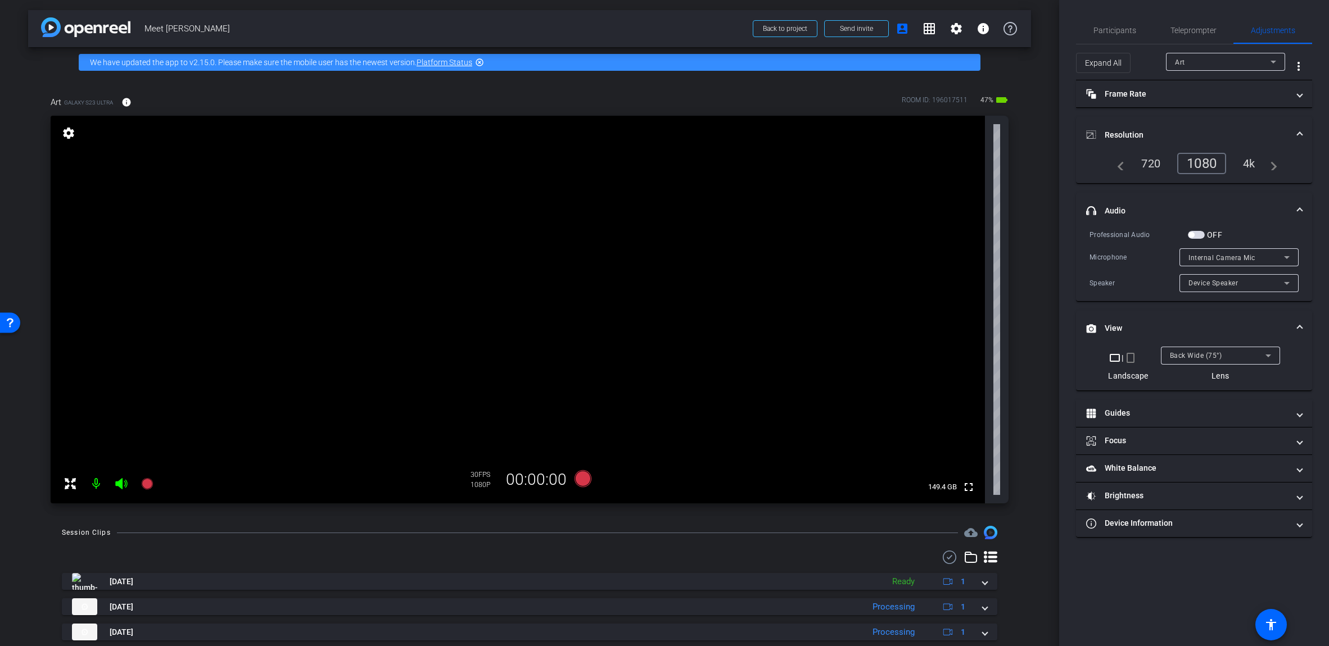
scroll to position [0, 0]
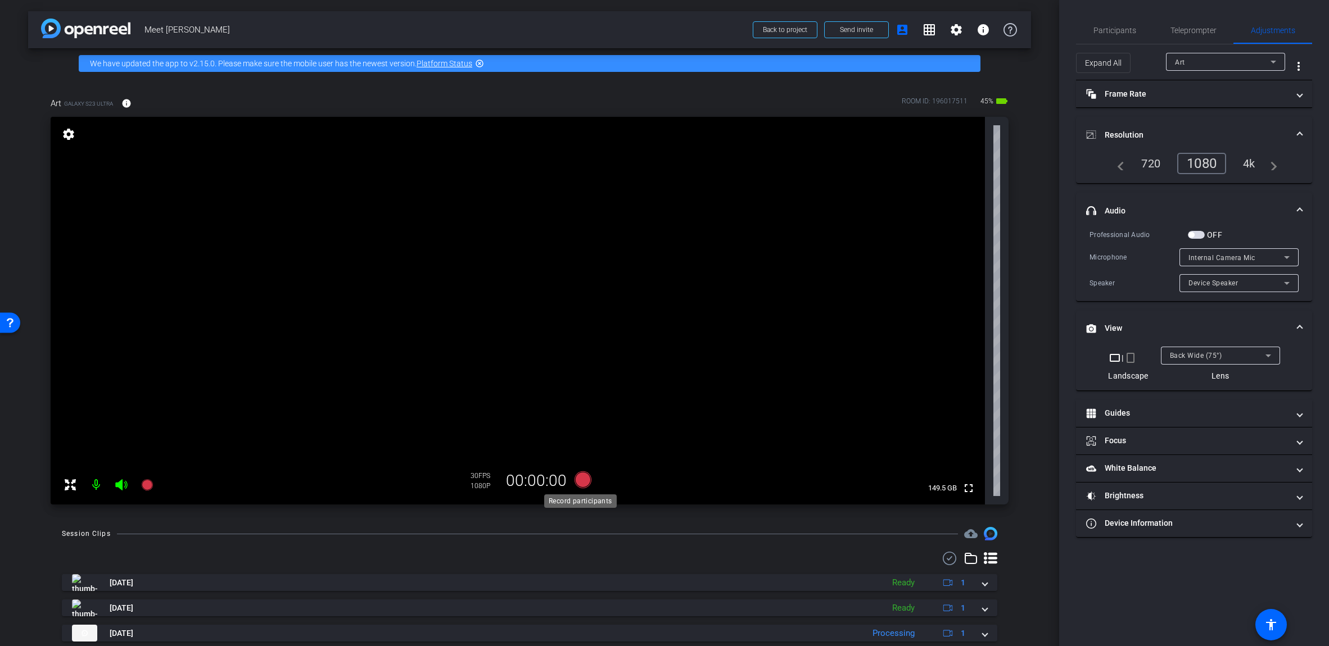
click at [581, 486] on icon at bounding box center [582, 480] width 17 height 17
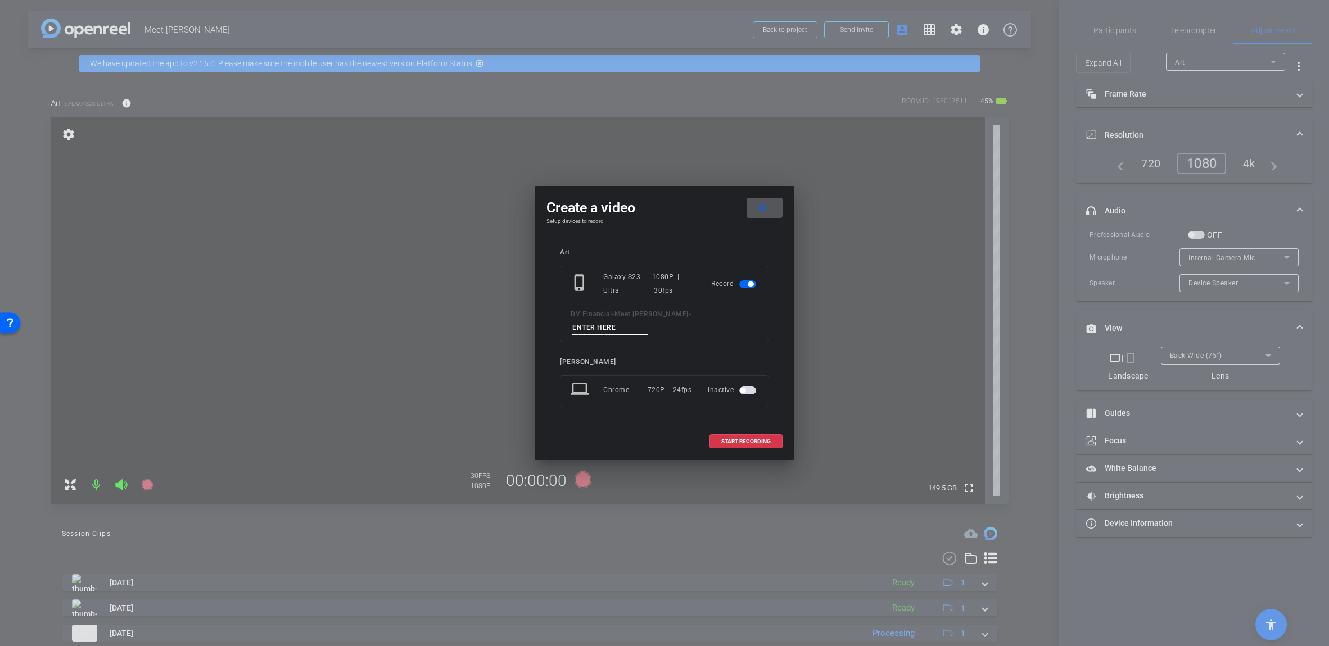
click at [647, 325] on input at bounding box center [609, 328] width 75 height 14
type input "BRoll_4"
click at [657, 439] on span "START RECORDING" at bounding box center [745, 442] width 49 height 6
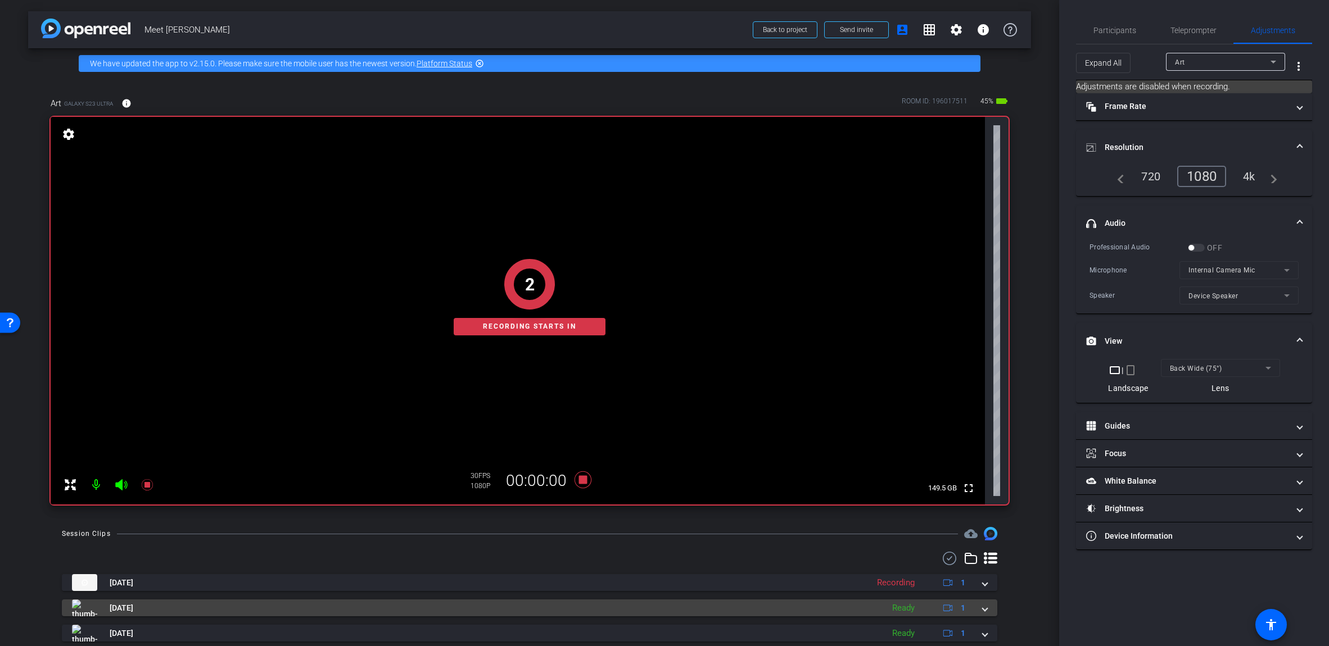
click at [657, 605] on span at bounding box center [984, 608] width 4 height 12
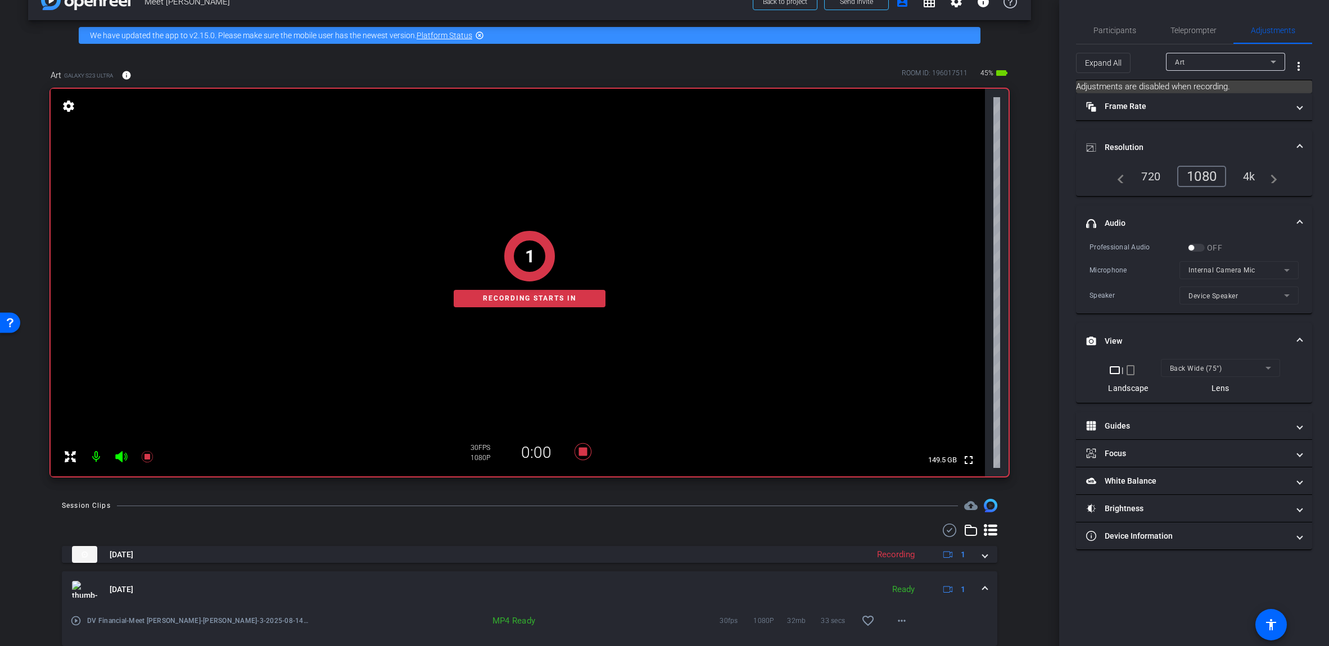
scroll to position [56, 0]
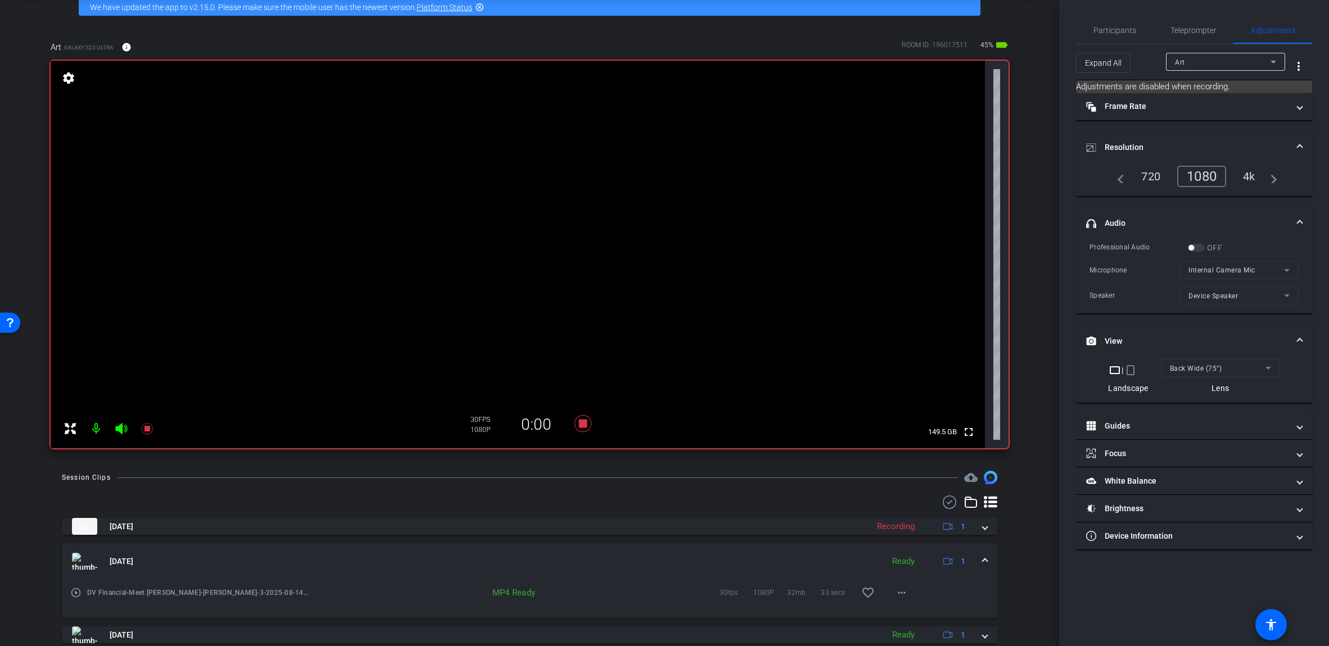
click at [657, 562] on mat-expansion-panel-header "[DATE] Ready 1" at bounding box center [529, 561] width 935 height 36
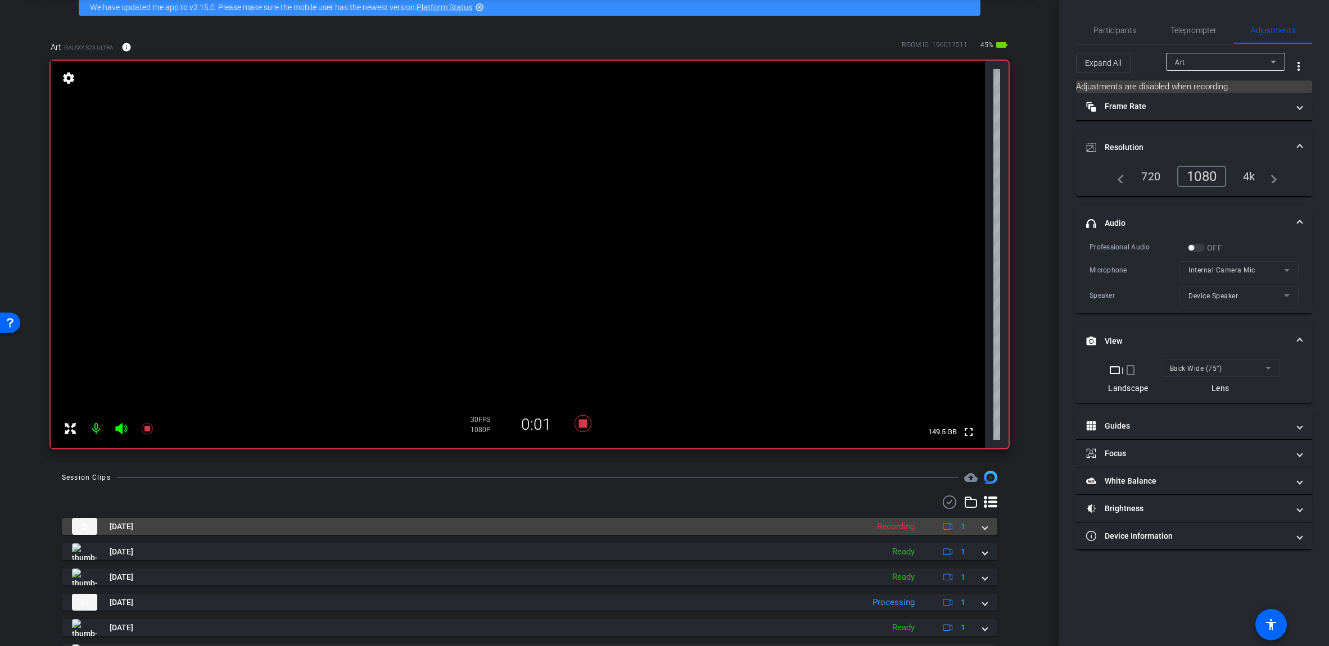
click at [657, 528] on span at bounding box center [984, 527] width 4 height 12
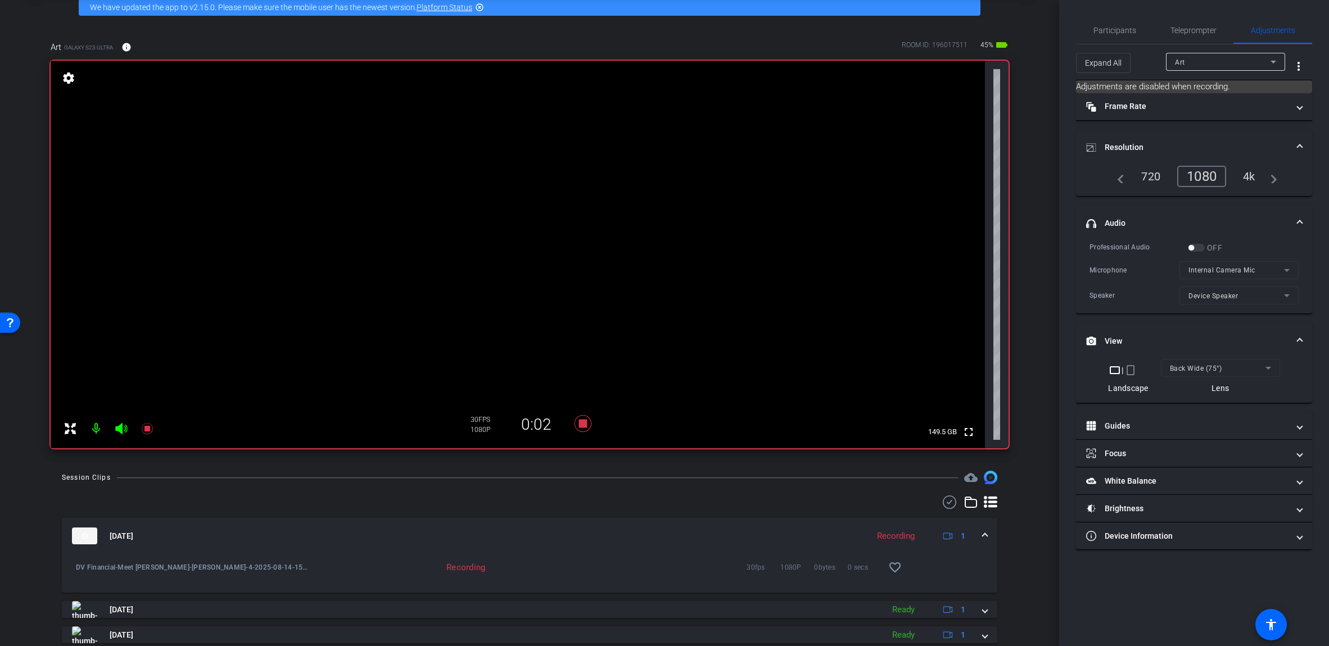
click at [657, 532] on mat-expansion-panel-header "[DATE] Recording 1" at bounding box center [529, 536] width 935 height 36
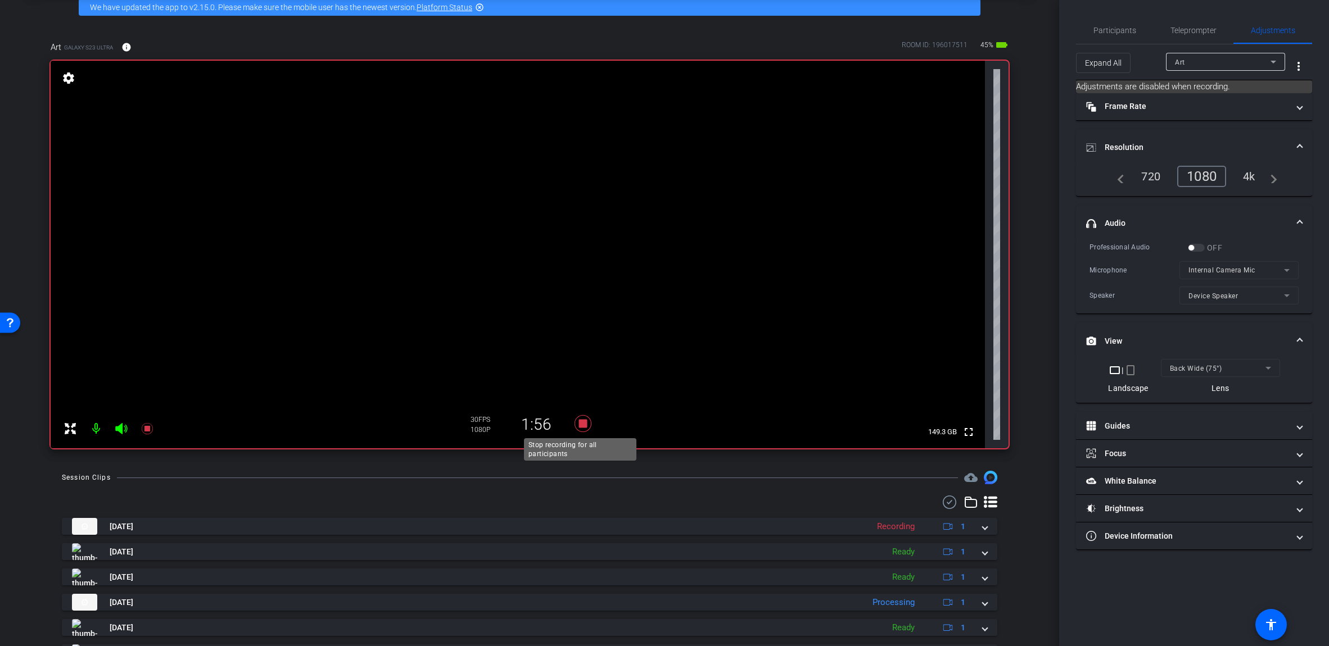
click at [576, 425] on icon at bounding box center [582, 424] width 27 height 20
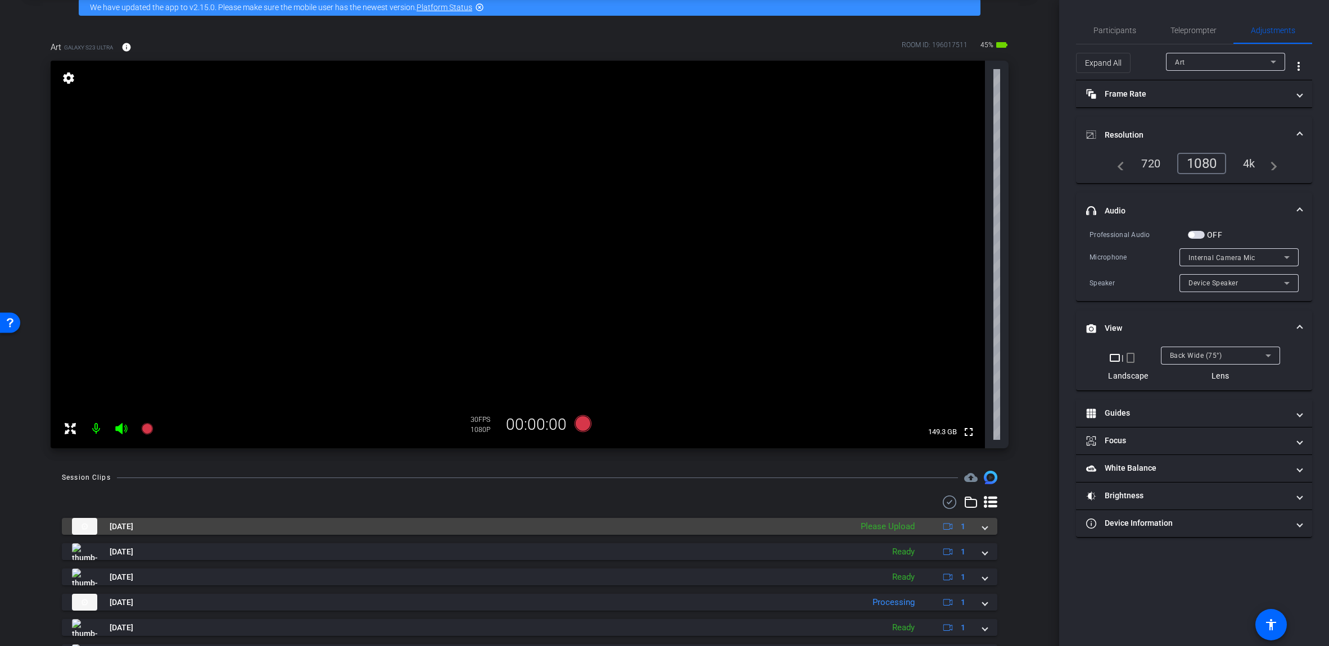
click at [657, 528] on span at bounding box center [984, 527] width 4 height 12
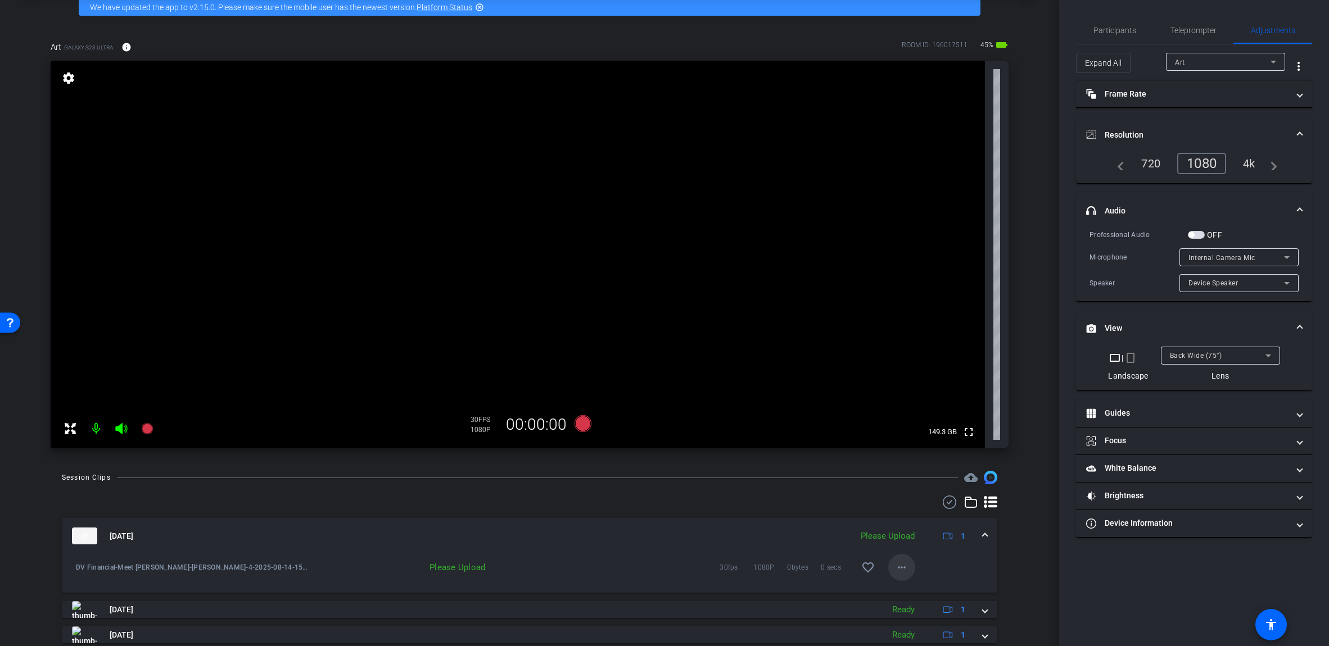
click at [657, 570] on mat-icon "more_horiz" at bounding box center [901, 567] width 13 height 13
click at [657, 591] on span "Upload" at bounding box center [914, 591] width 45 height 13
click at [657, 533] on mat-expansion-panel-header "[DATE] Uploading 1" at bounding box center [529, 536] width 935 height 36
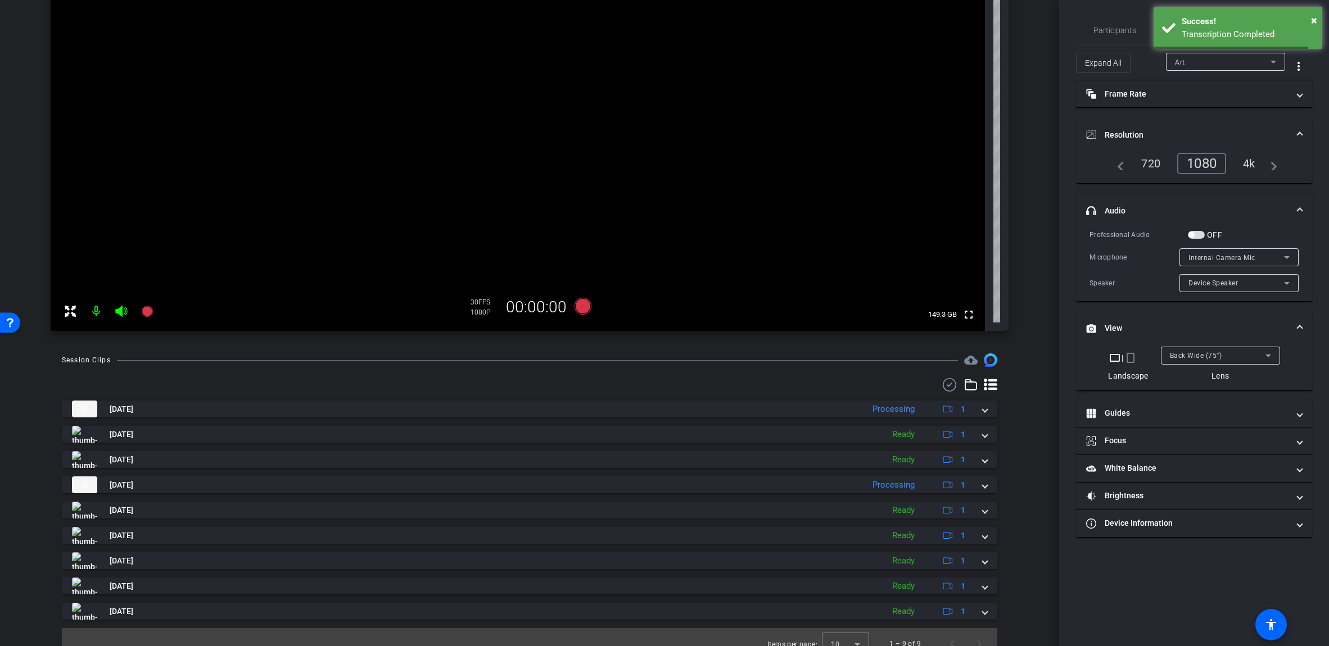
scroll to position [187, 0]
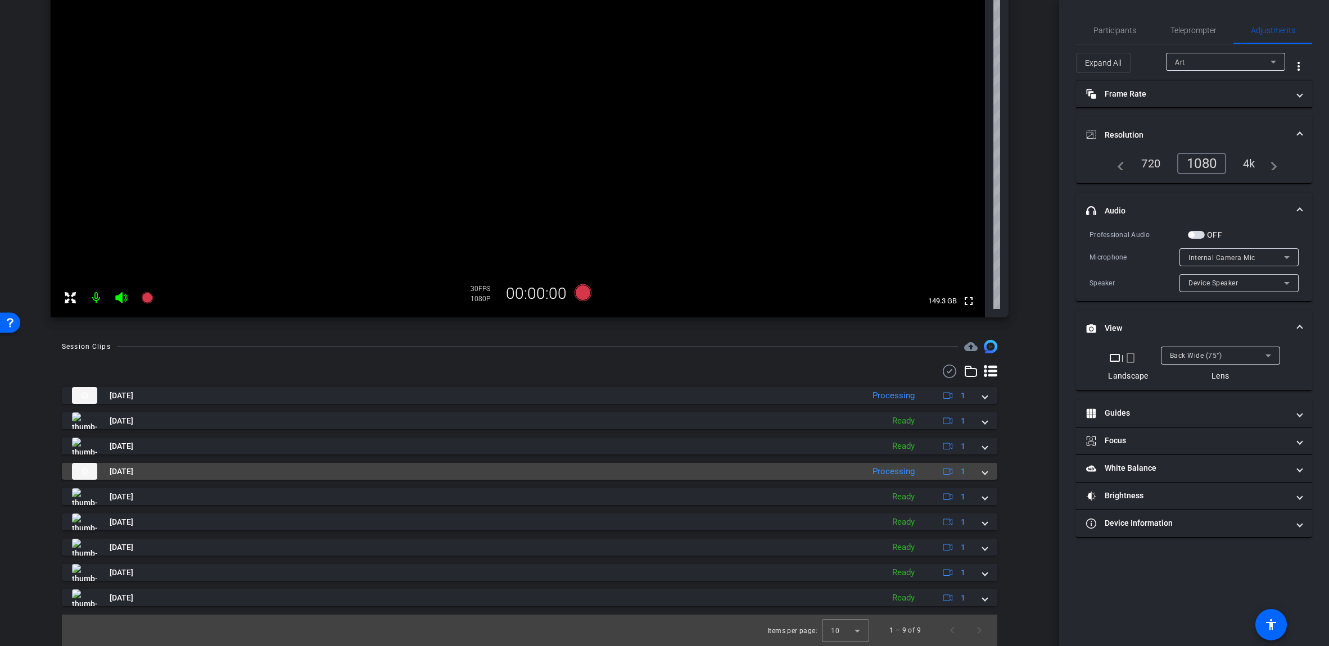
click at [657, 475] on mat-expansion-panel-header "[DATE] Processing 1" at bounding box center [529, 471] width 935 height 17
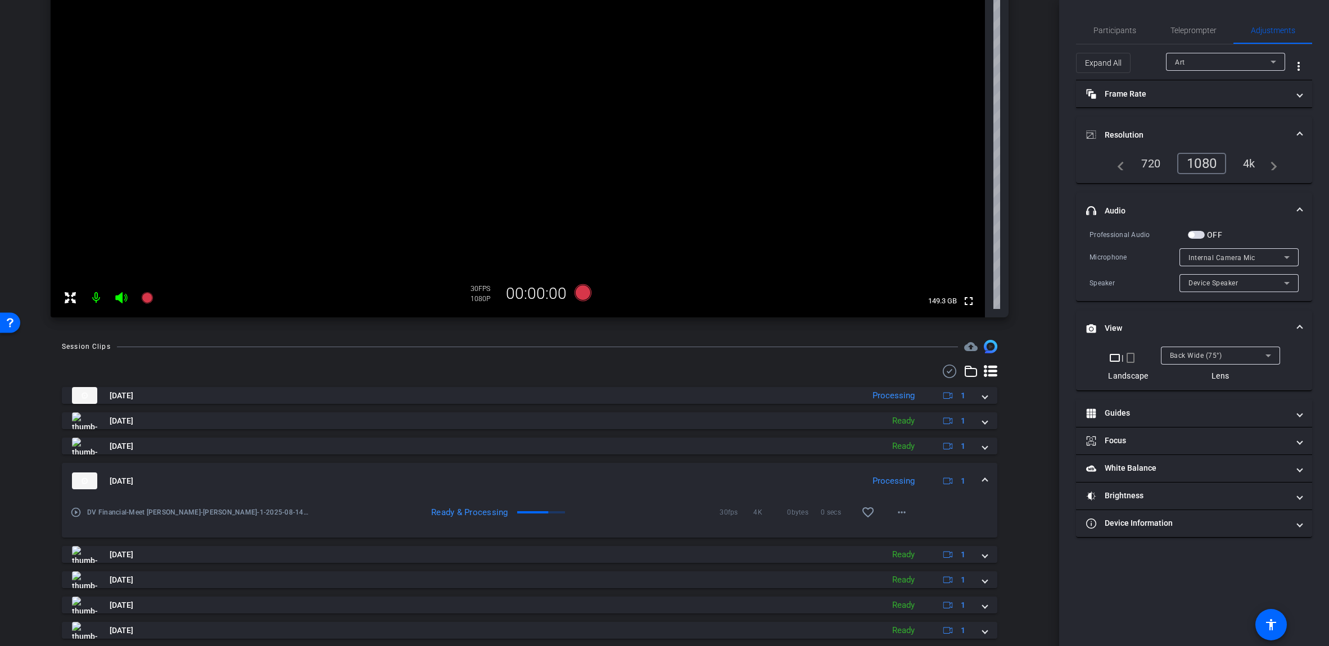
click at [657, 478] on span at bounding box center [984, 481] width 4 height 12
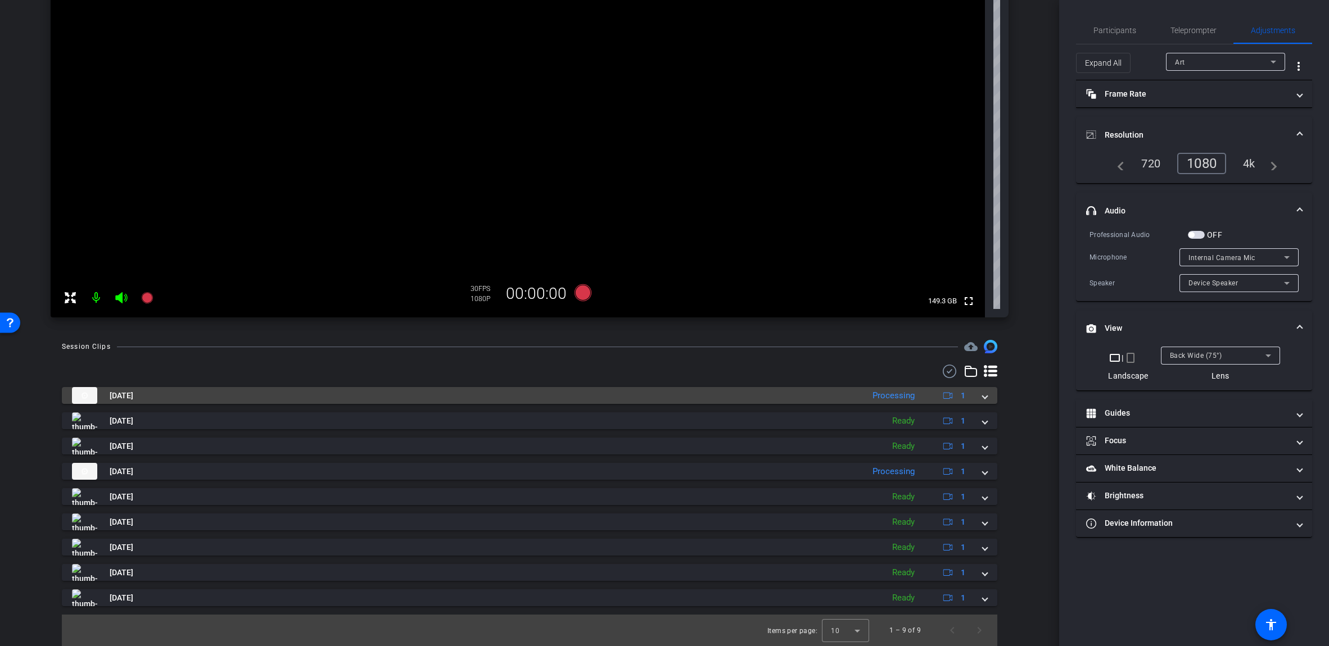
click at [657, 400] on div "[DATE] Processing 1" at bounding box center [527, 395] width 910 height 17
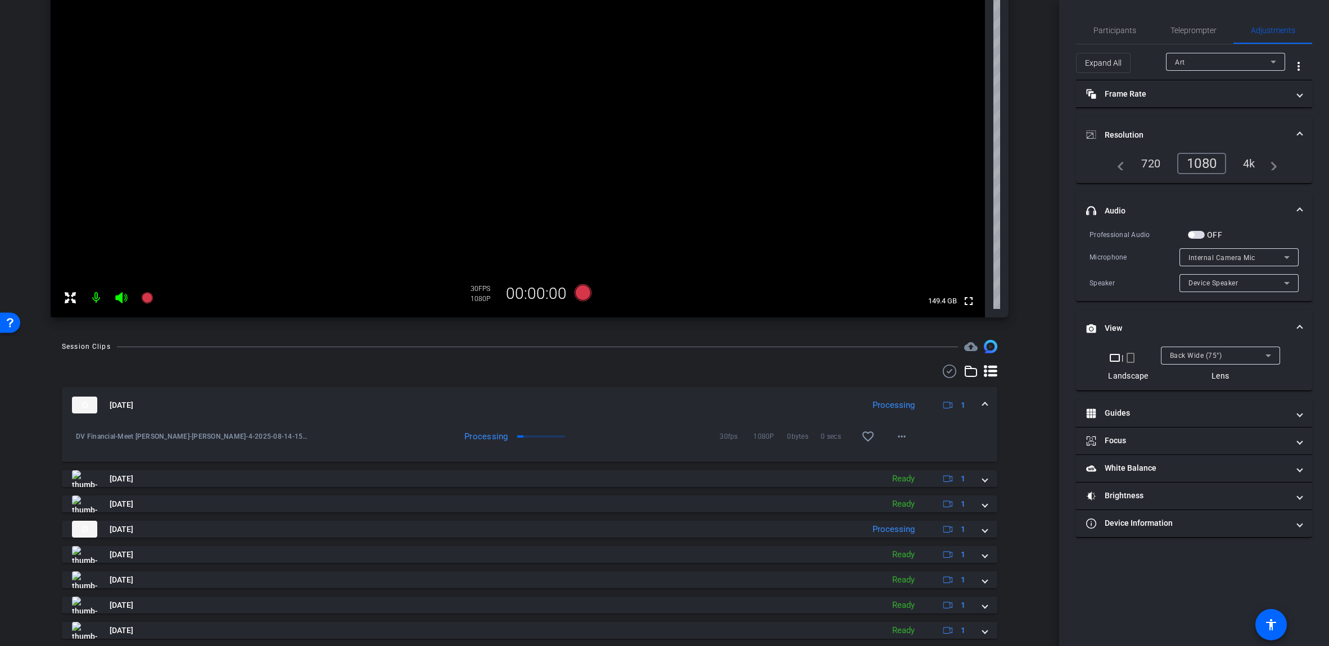
click at [657, 400] on mat-expansion-panel-header "[DATE] Processing 1" at bounding box center [529, 405] width 935 height 36
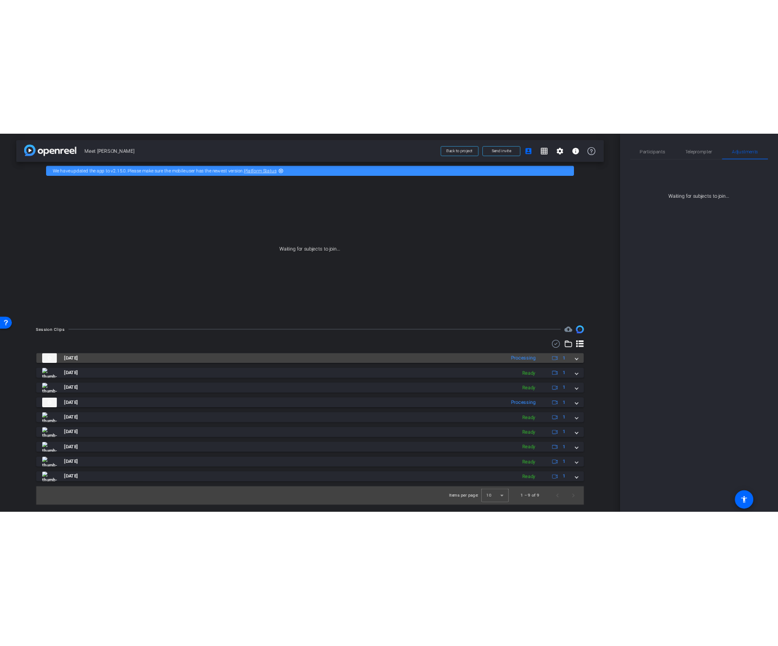
scroll to position [0, 0]
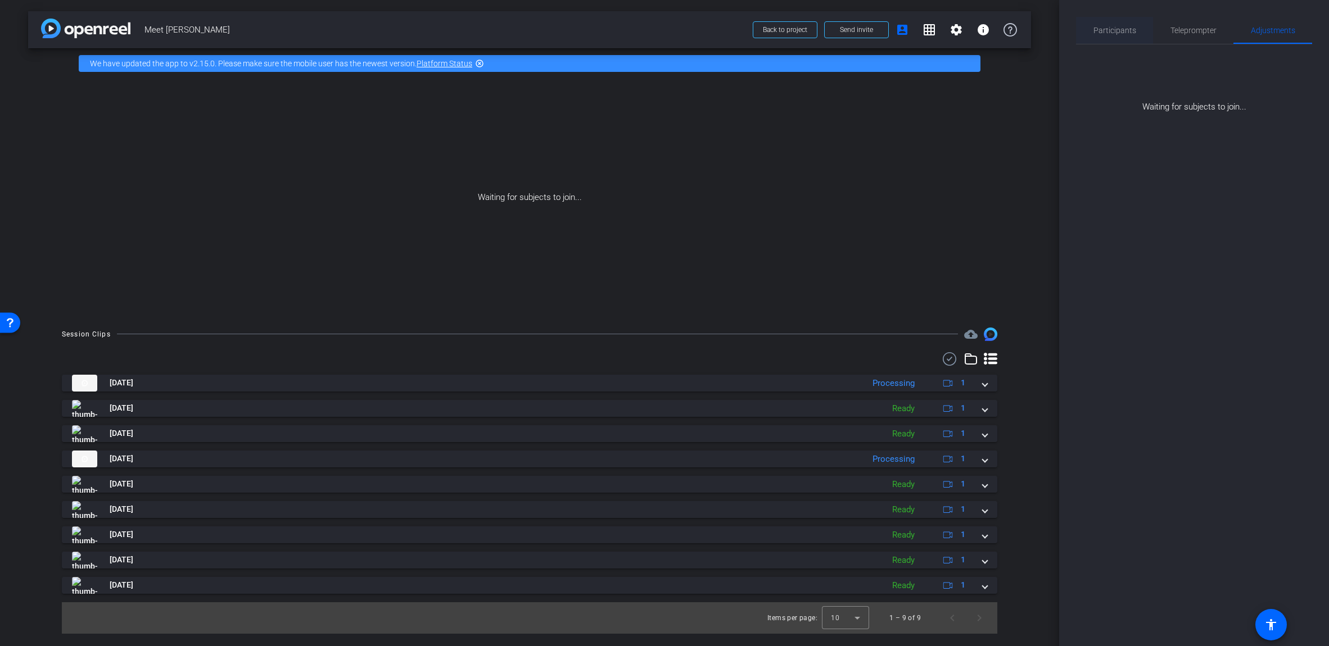
click at [657, 41] on span "Participants" at bounding box center [1114, 30] width 43 height 27
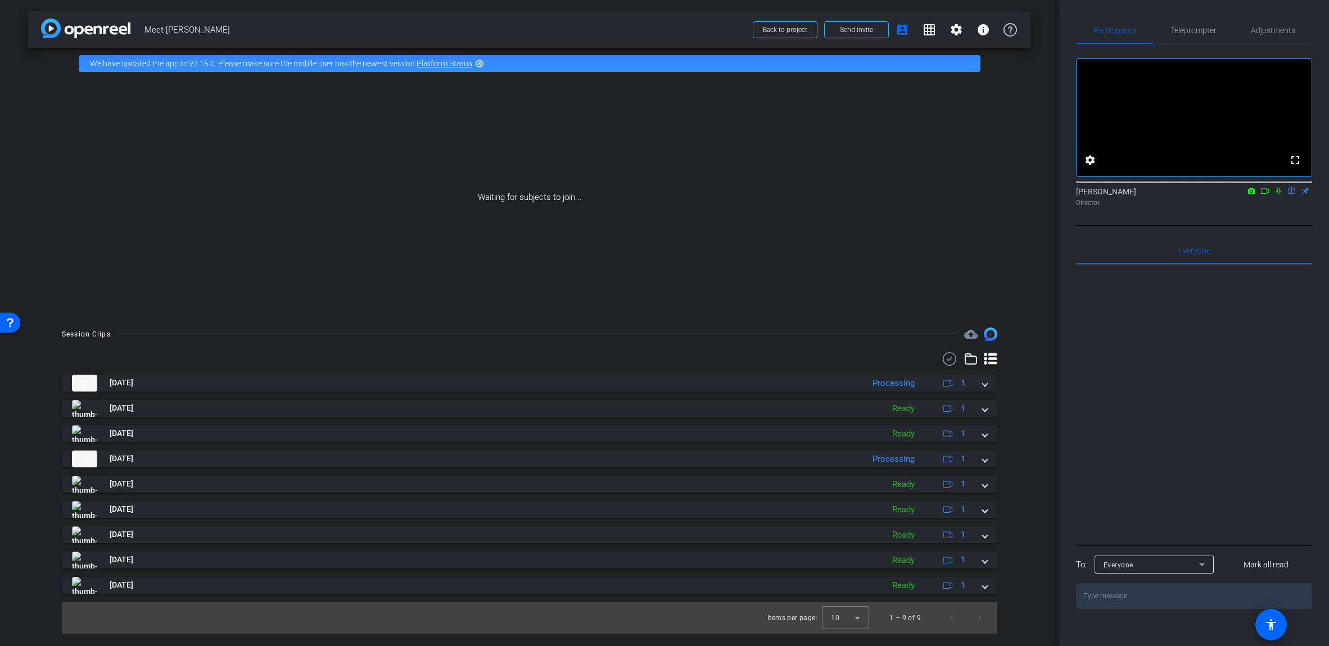
click at [657, 195] on icon at bounding box center [1264, 191] width 9 height 8
click at [657, 195] on icon at bounding box center [1291, 191] width 9 height 8
drag, startPoint x: 0, startPoint y: 421, endPoint x: 39, endPoint y: 423, distance: 39.4
click at [39, 423] on div "arrow_back Meet [PERSON_NAME] Back to project Send invite account_box grid_on s…" at bounding box center [529, 323] width 1059 height 646
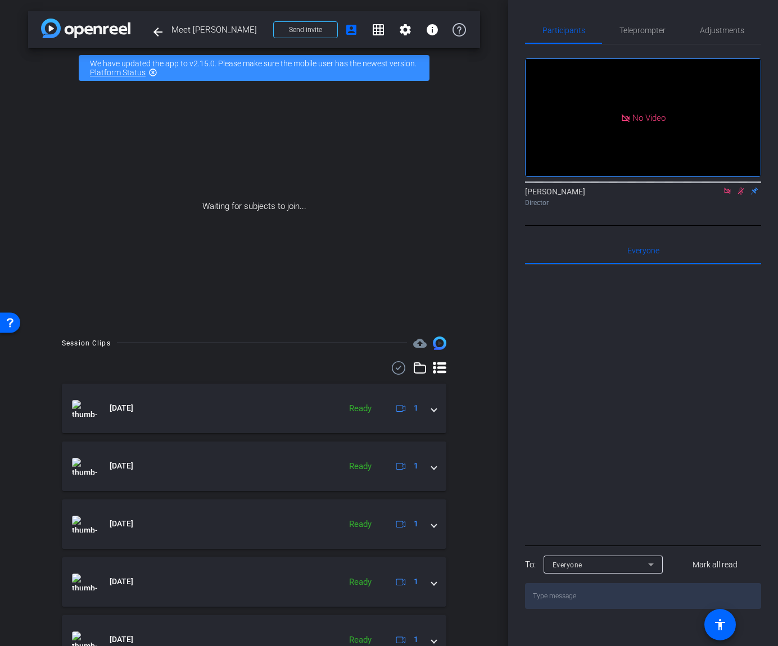
click at [392, 369] on use at bounding box center [398, 367] width 13 height 13
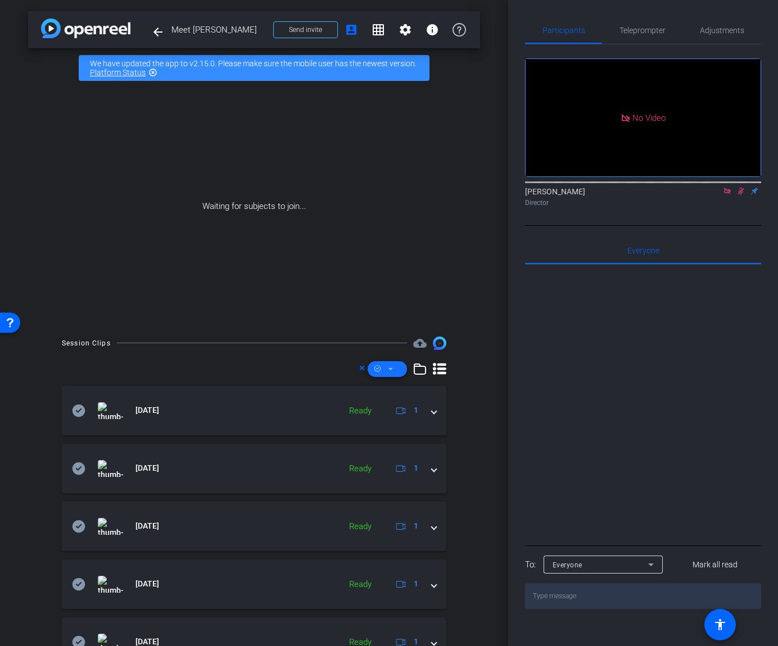
click at [392, 370] on span at bounding box center [387, 369] width 39 height 27
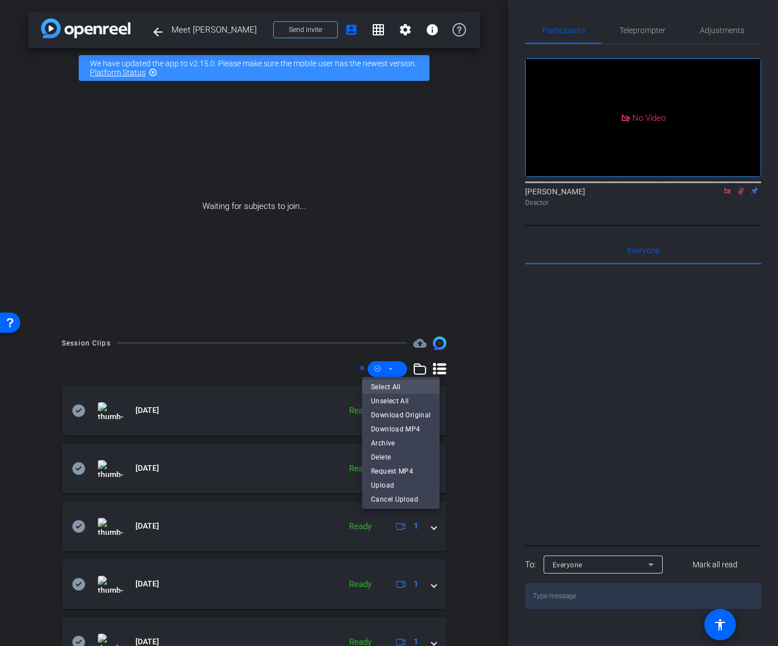
click at [397, 384] on span "Select All" at bounding box center [401, 386] width 60 height 13
click at [410, 425] on span "Download MP4" at bounding box center [401, 428] width 60 height 13
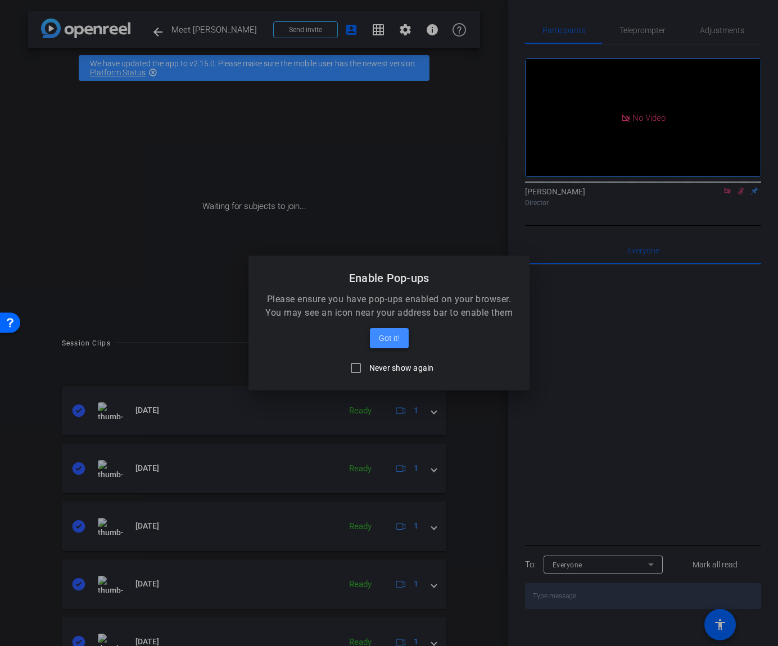
click at [391, 339] on span "Got it!" at bounding box center [389, 338] width 21 height 13
